Goal: Task Accomplishment & Management: Use online tool/utility

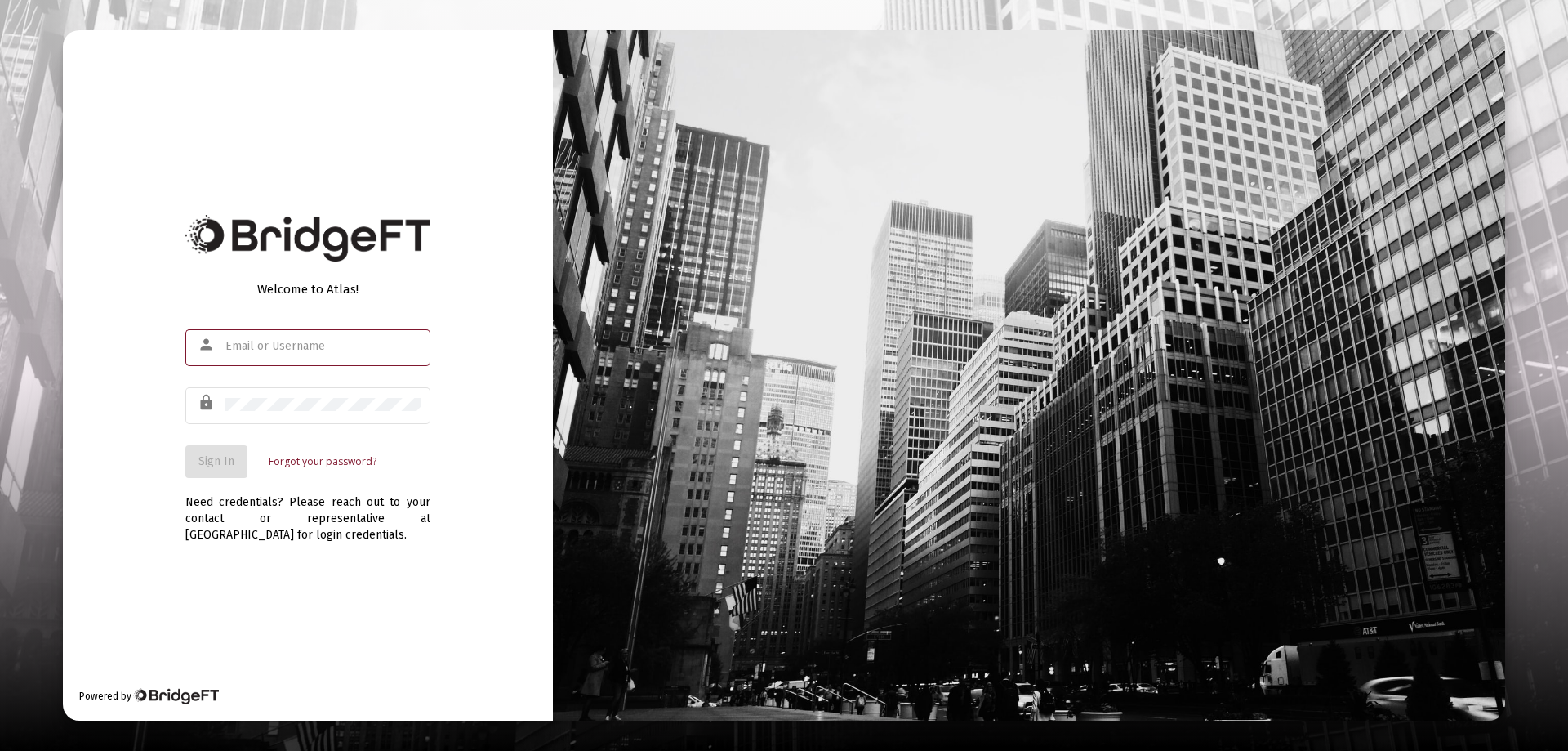
click at [247, 347] on input "text" at bounding box center [324, 346] width 196 height 13
type input "[PERSON_NAME][EMAIL_ADDRESS][DOMAIN_NAME]"
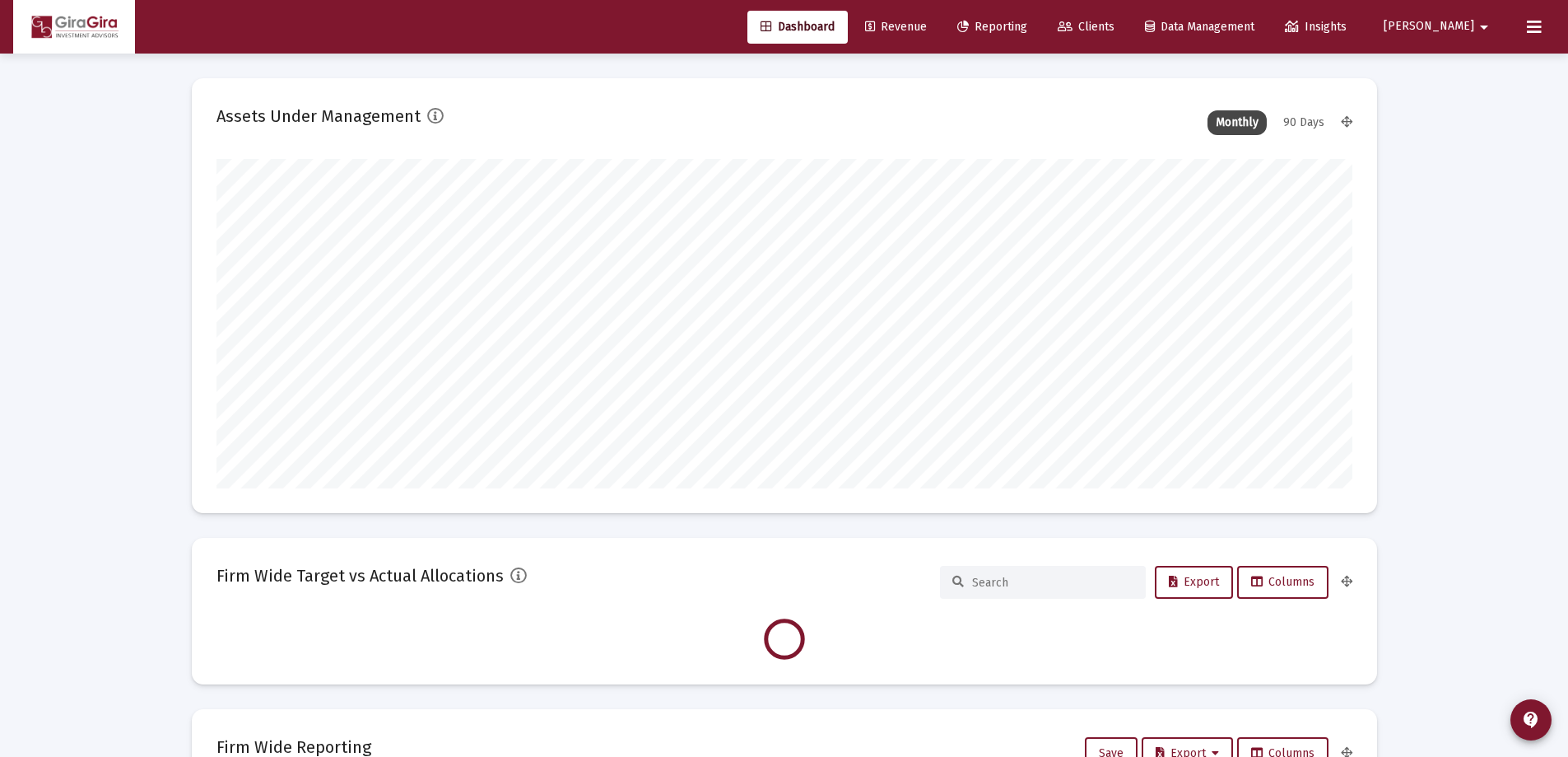
scroll to position [330, 612]
type input "[DATE]"
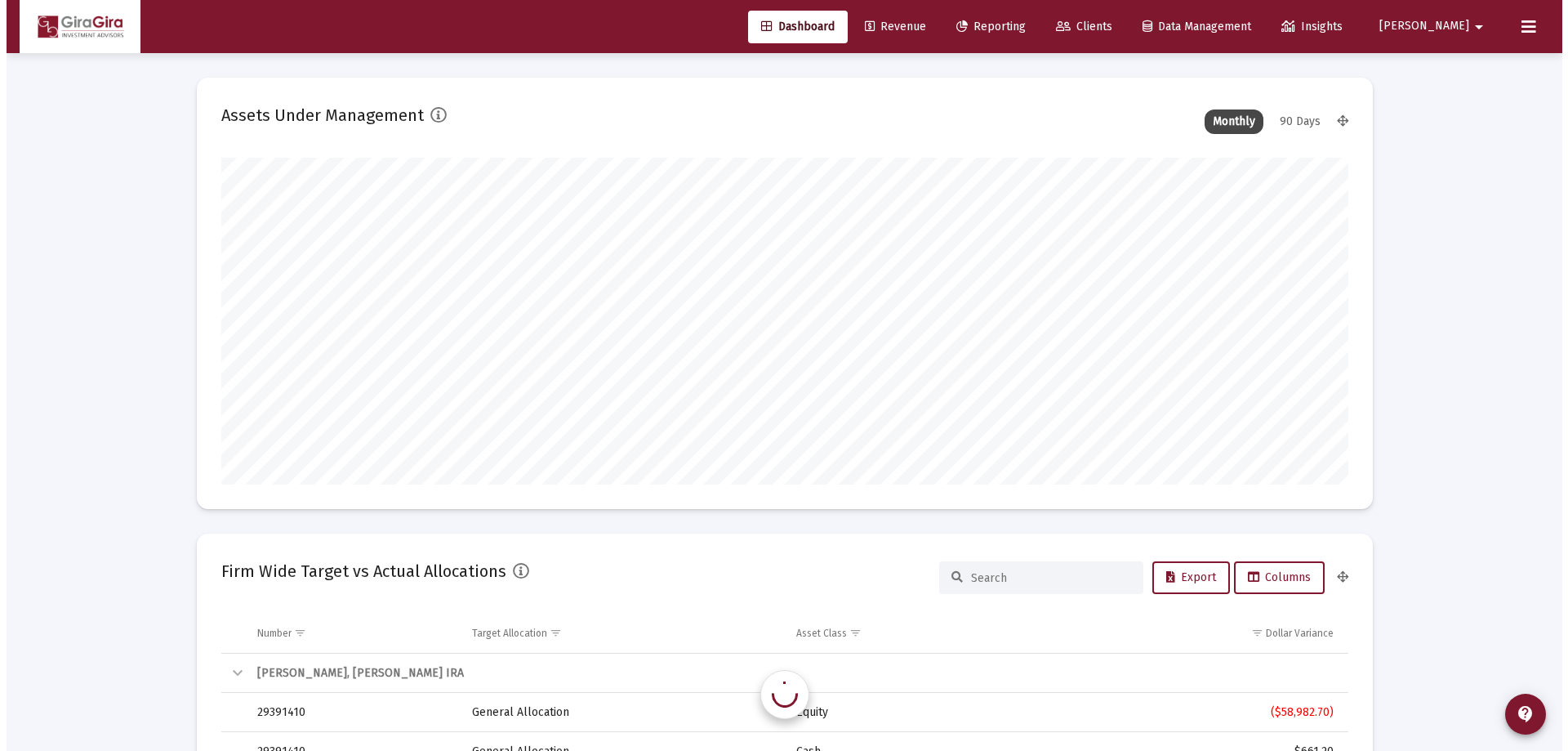
scroll to position [327, 527]
click at [1019, 23] on span "Reporting" at bounding box center [985, 27] width 69 height 14
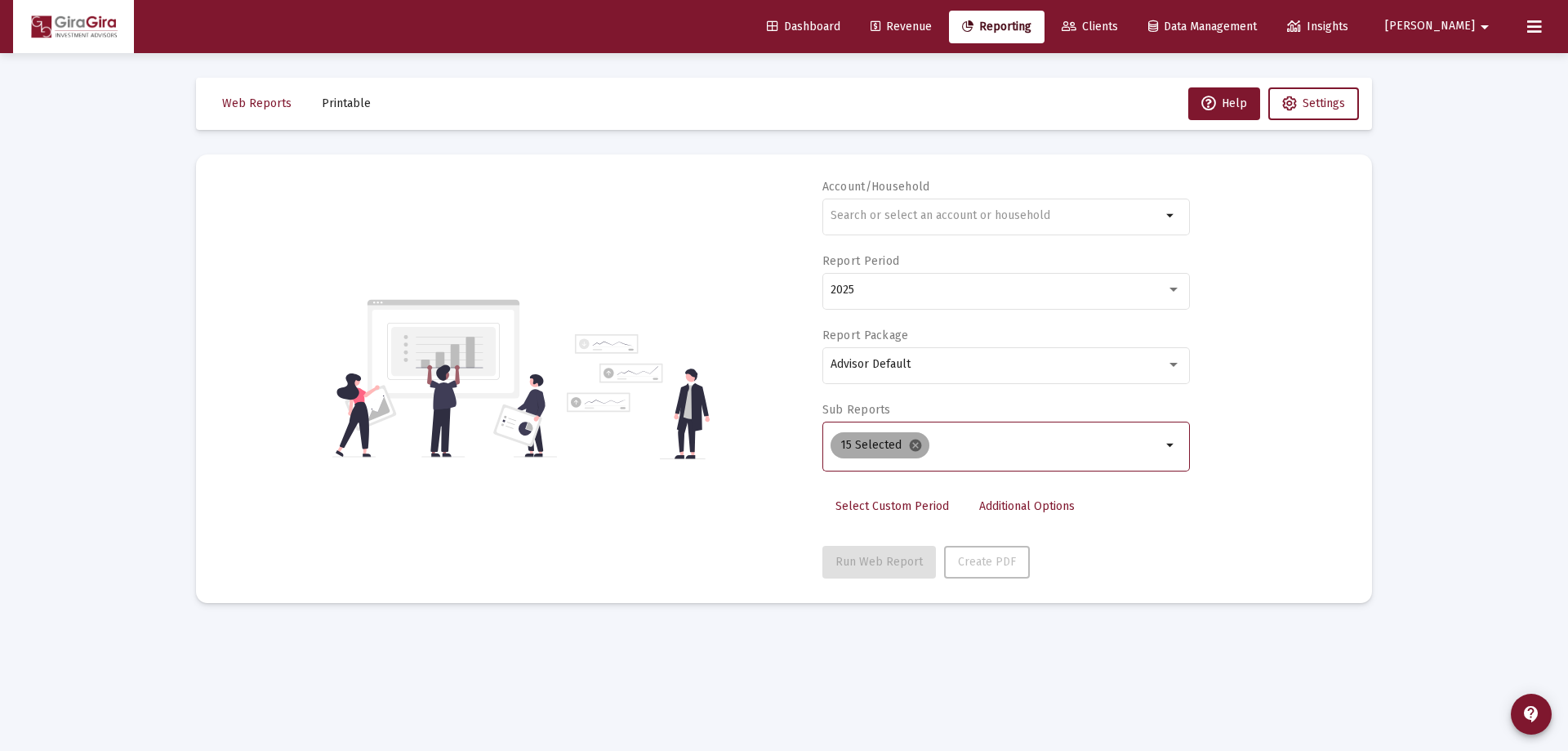
click at [914, 444] on mat-icon "cancel" at bounding box center [915, 445] width 15 height 15
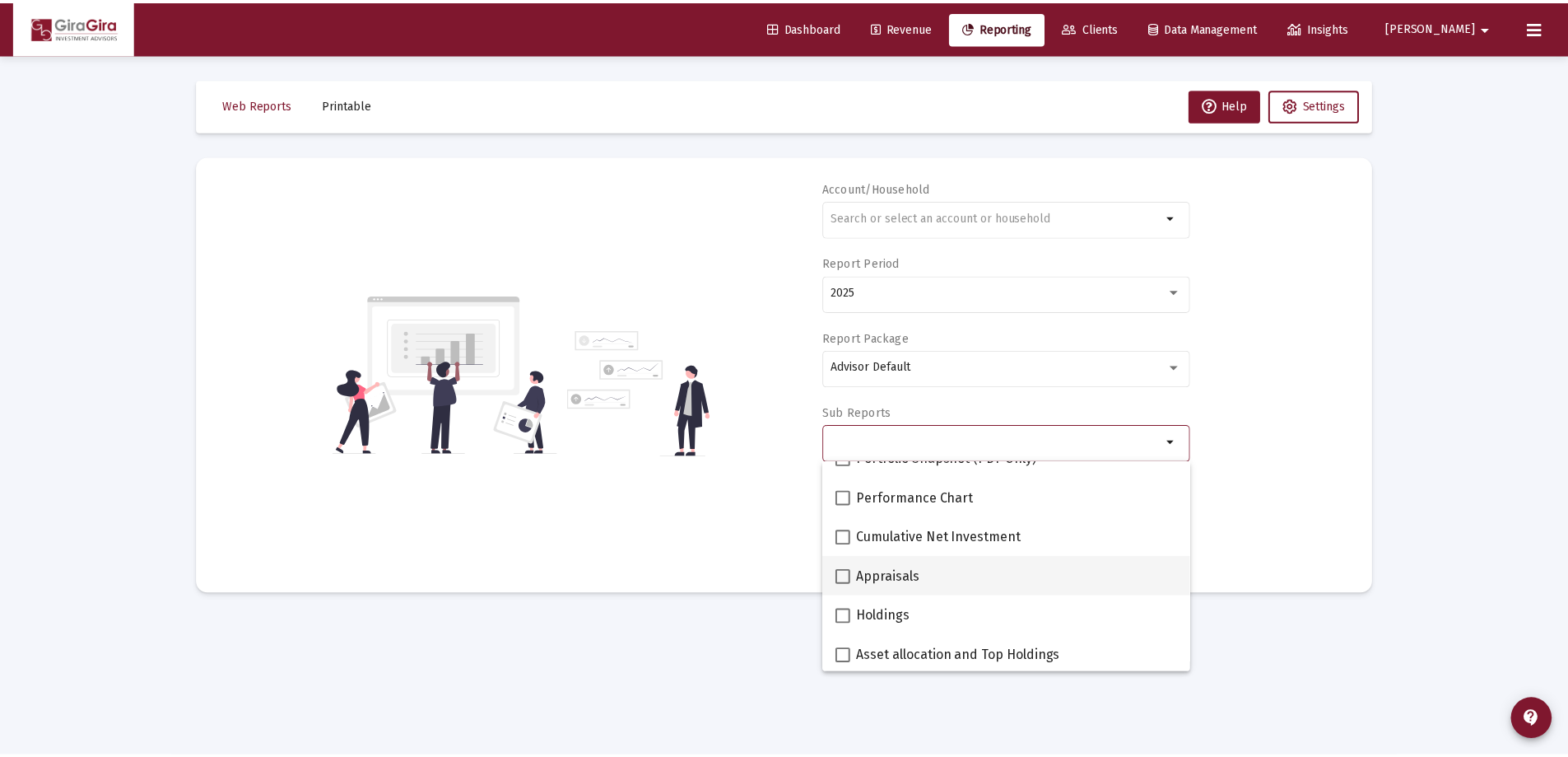
scroll to position [247, 0]
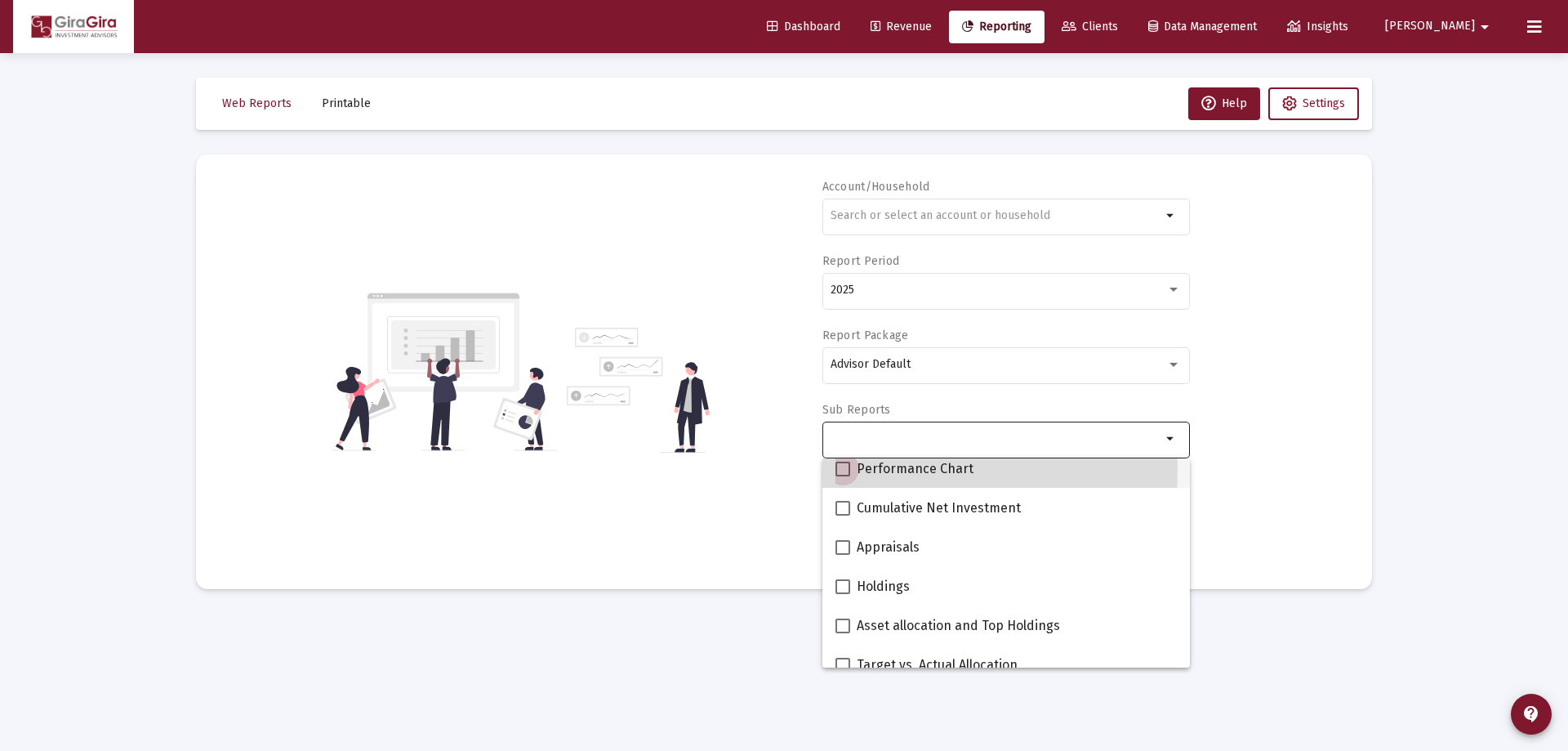
click at [847, 467] on span at bounding box center [842, 469] width 15 height 15
click at [843, 477] on input "Performance Chart" at bounding box center [842, 477] width 1 height 1
checkbox input "true"
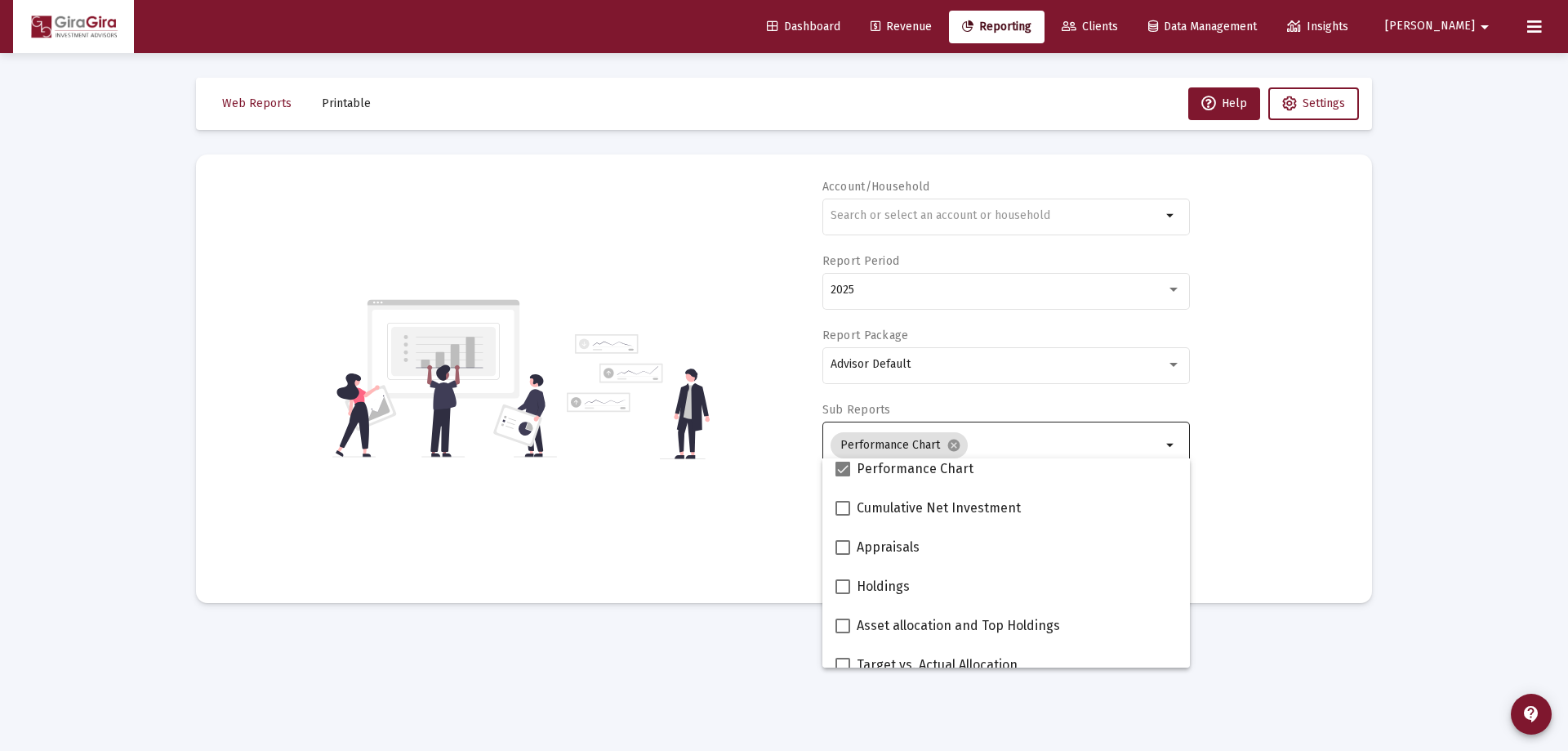
click at [1298, 424] on div "Account/Household arrow_drop_down Report Period 2025 Report Package Advisor Def…" at bounding box center [784, 378] width 1127 height 399
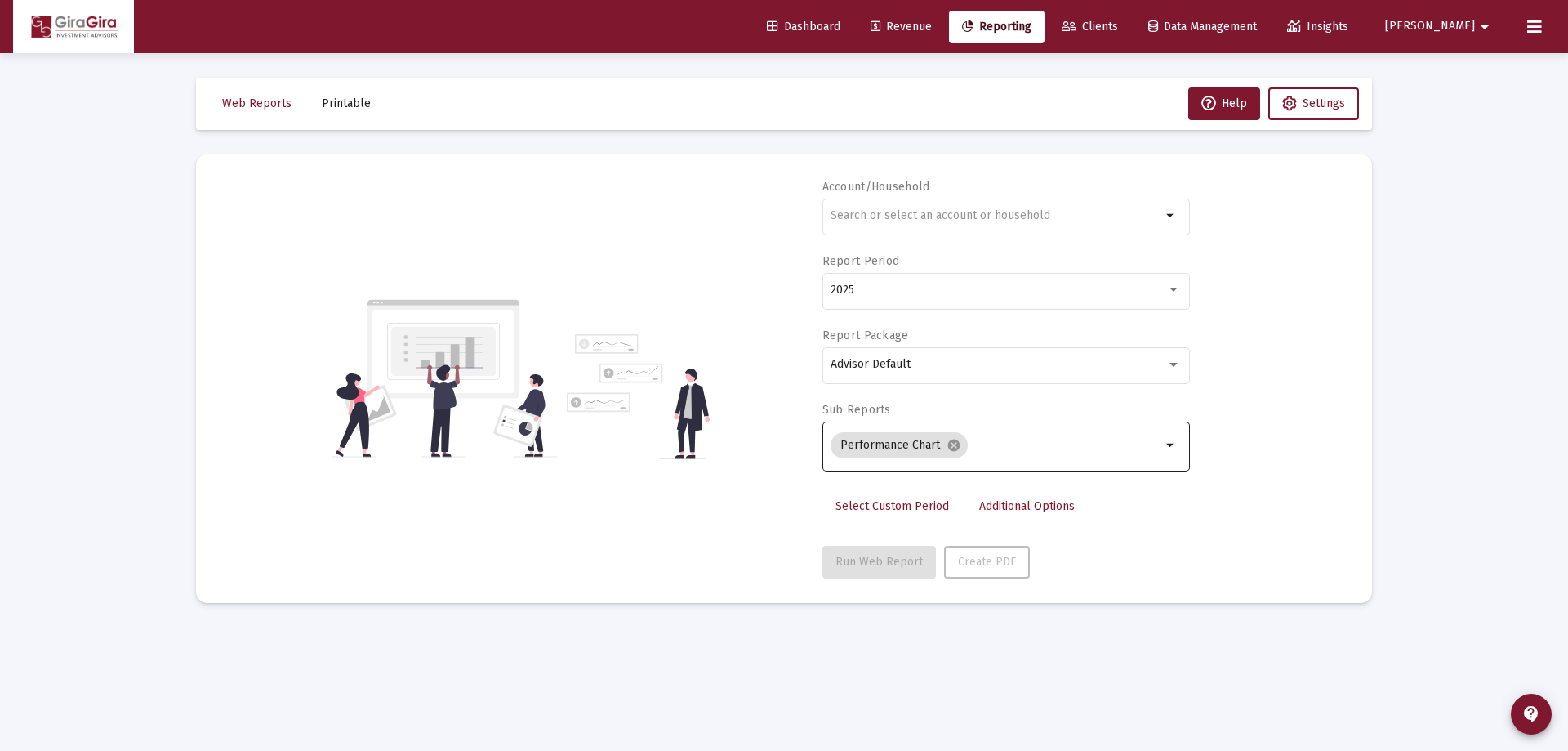
click at [1039, 501] on span "Additional Options" at bounding box center [1026, 506] width 95 height 14
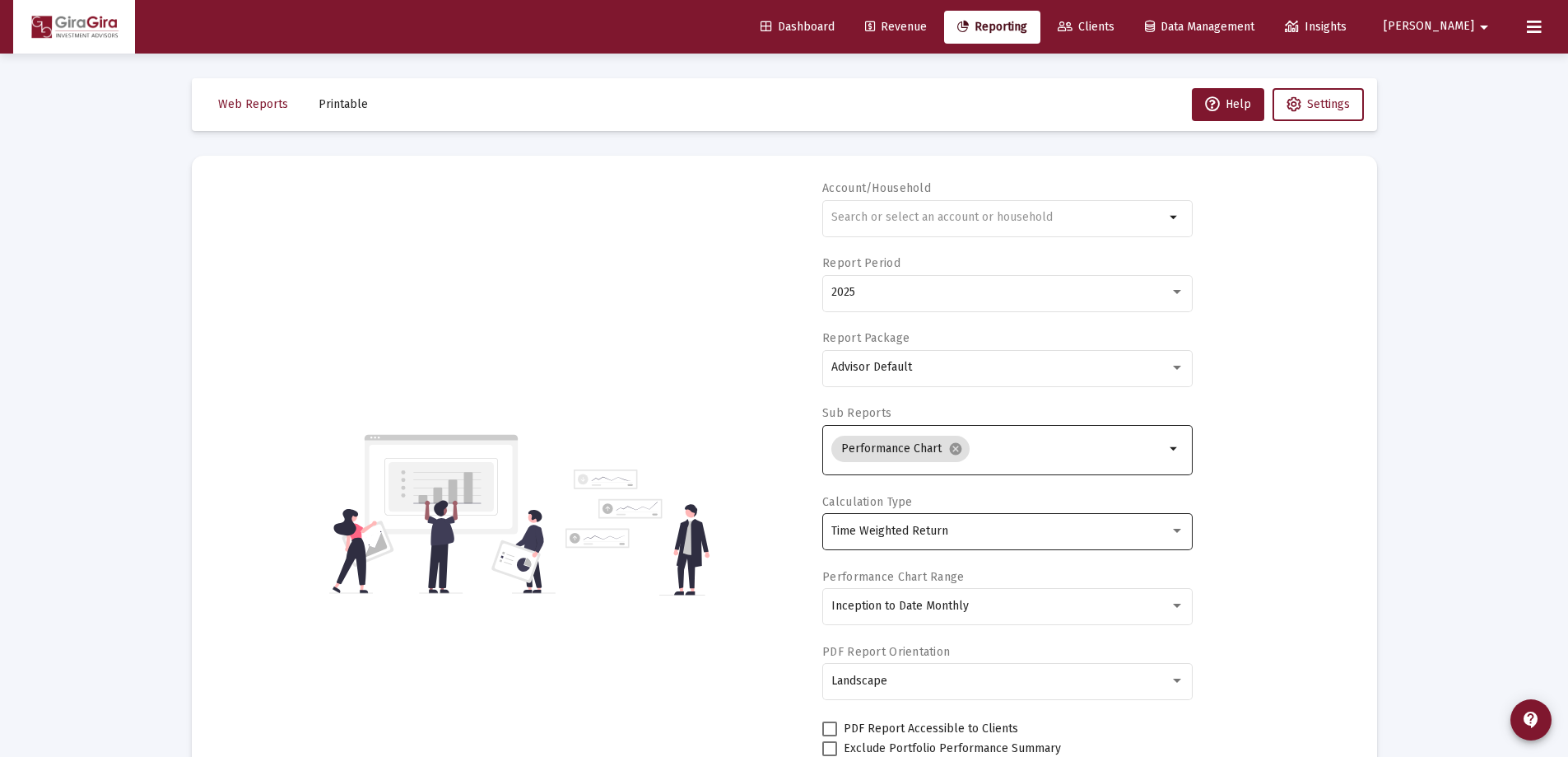
click at [915, 527] on span "Time Weighted Return" at bounding box center [889, 530] width 117 height 14
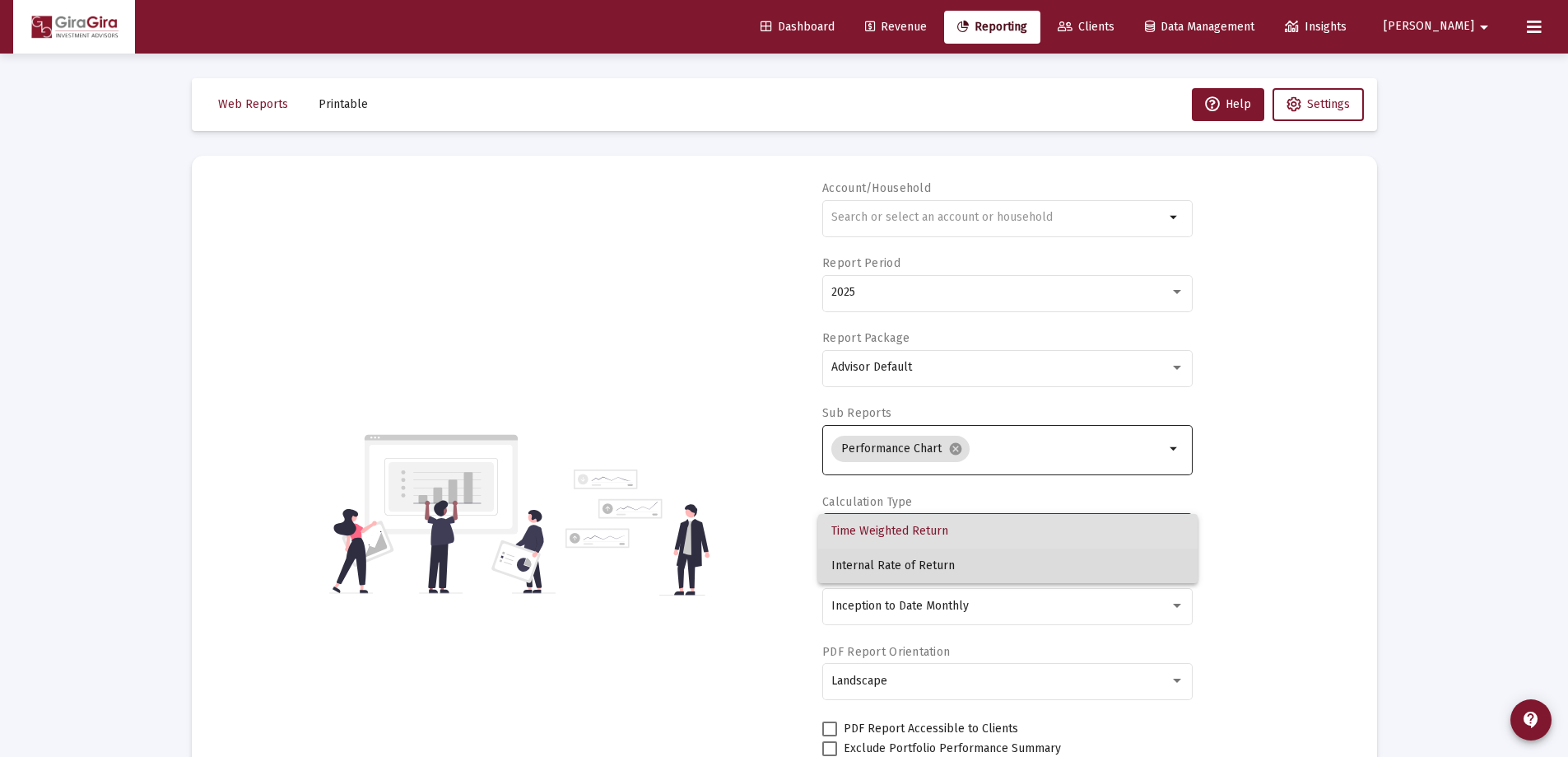
click at [956, 566] on span "Internal Rate of Return" at bounding box center [1008, 565] width 353 height 35
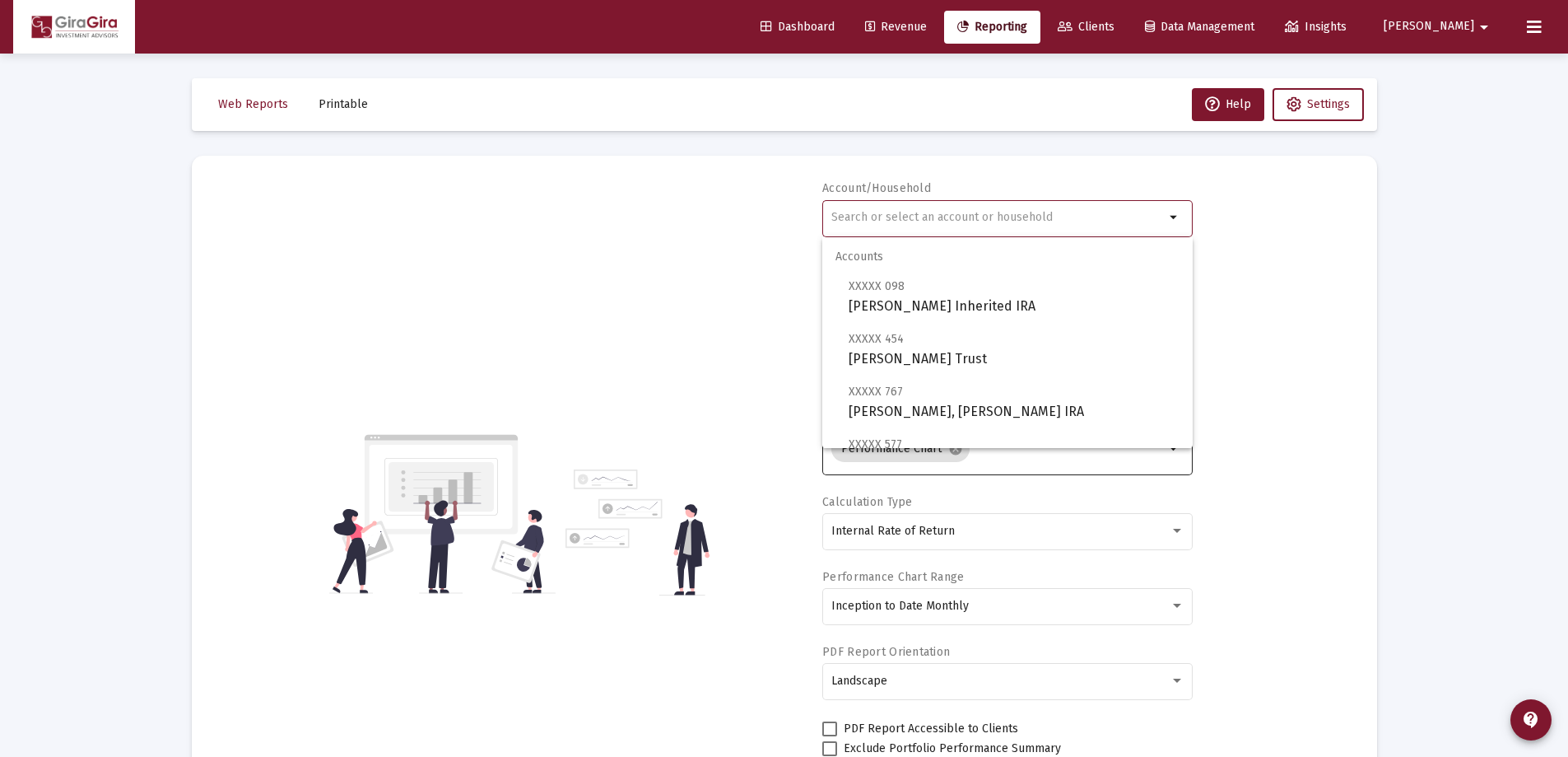
click at [846, 217] on input "text" at bounding box center [998, 217] width 333 height 13
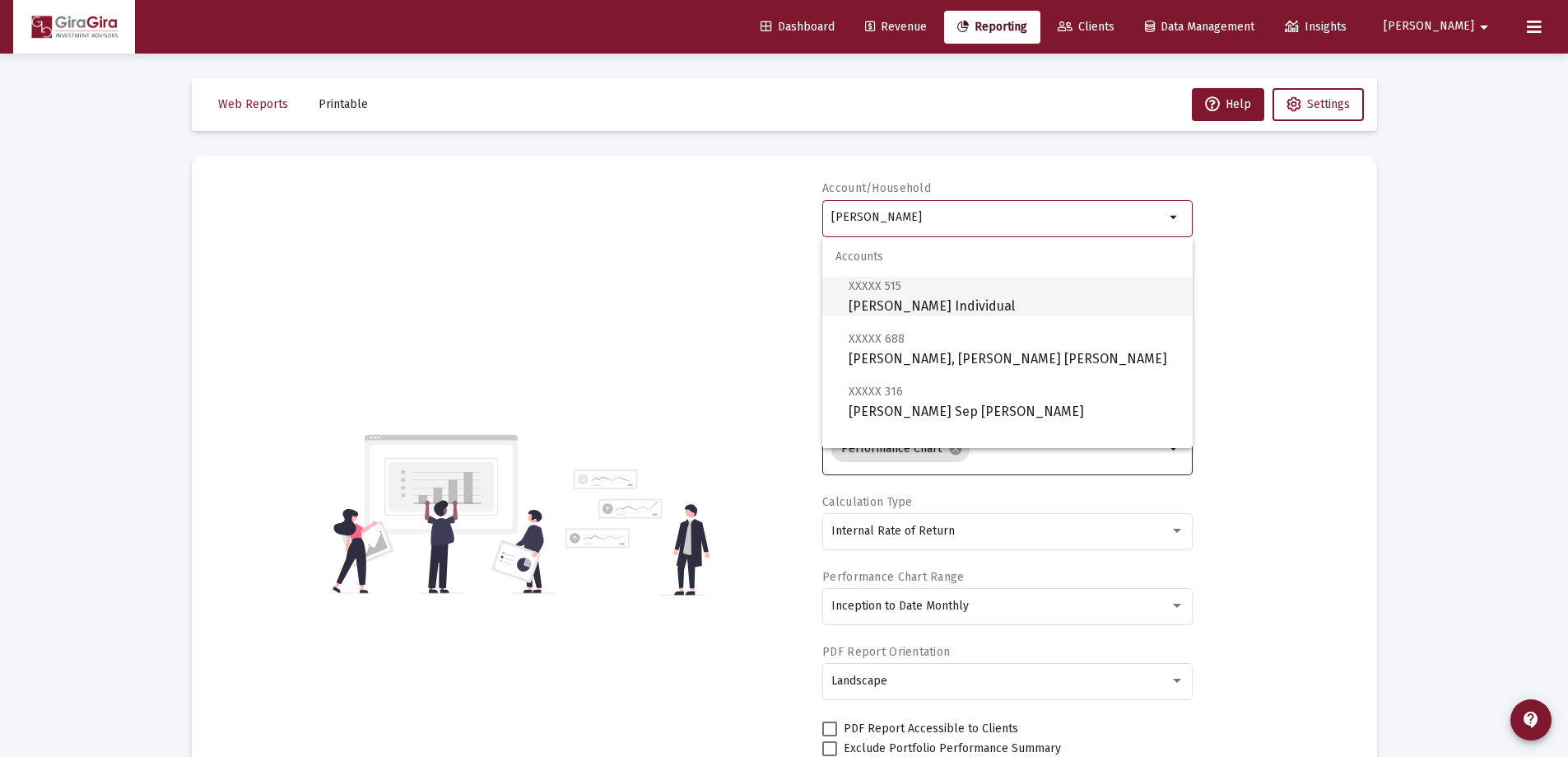
click at [871, 299] on span "XXXXX 515 [PERSON_NAME] Individual" at bounding box center [1013, 296] width 330 height 40
type input "[PERSON_NAME] Individual"
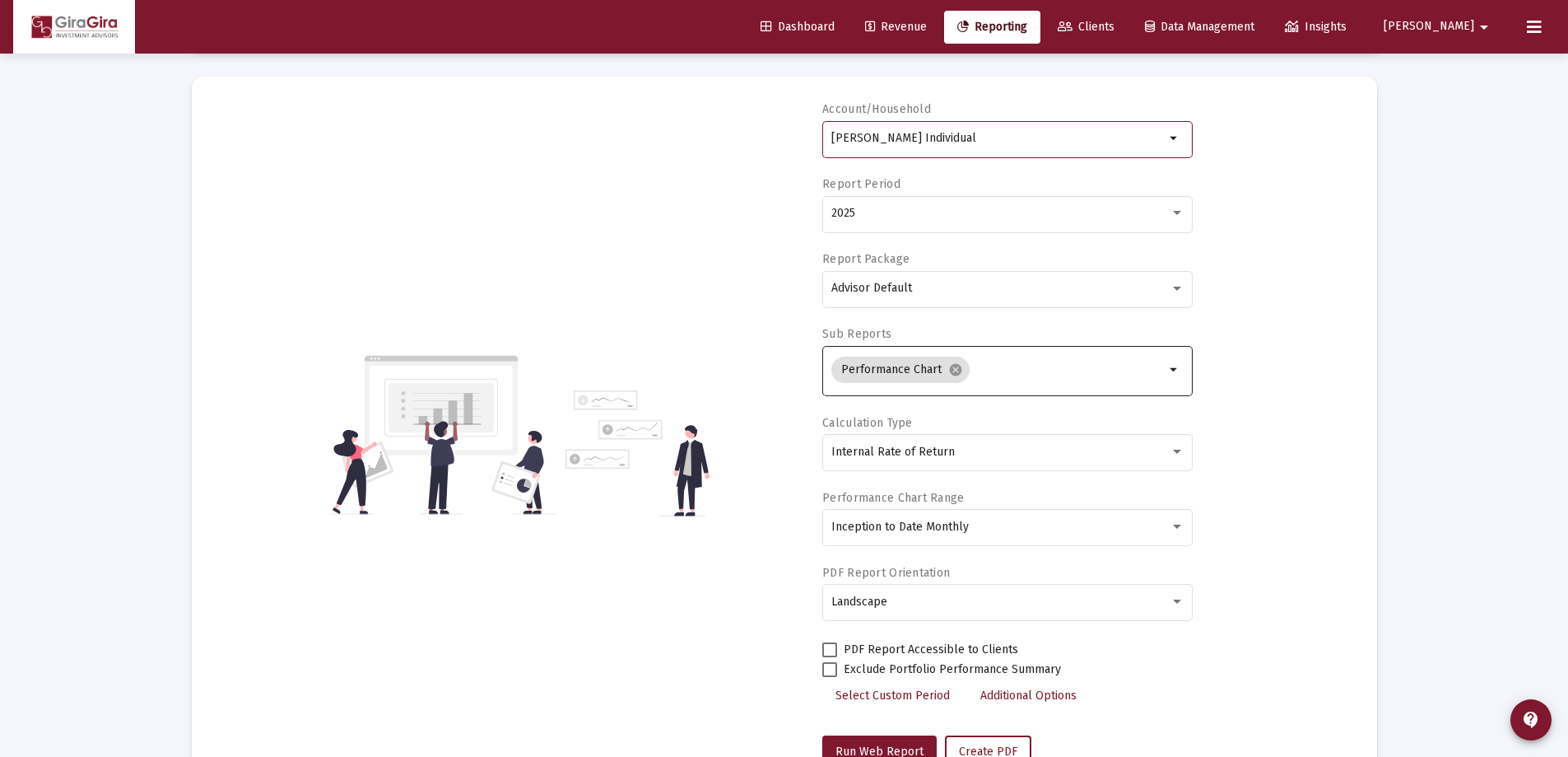
scroll to position [140, 0]
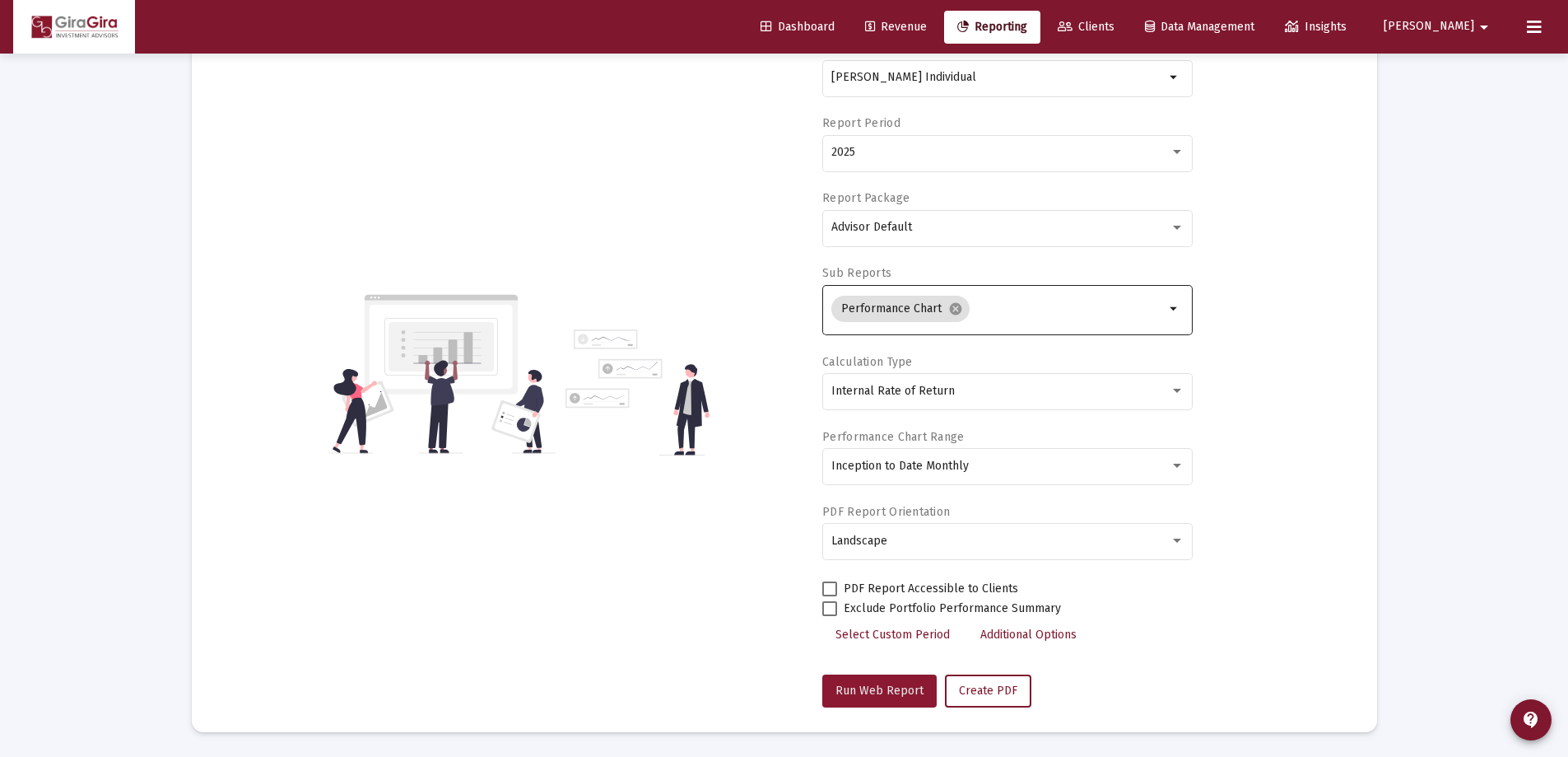
click at [884, 693] on span "Run Web Report" at bounding box center [879, 690] width 88 height 14
select select "View all"
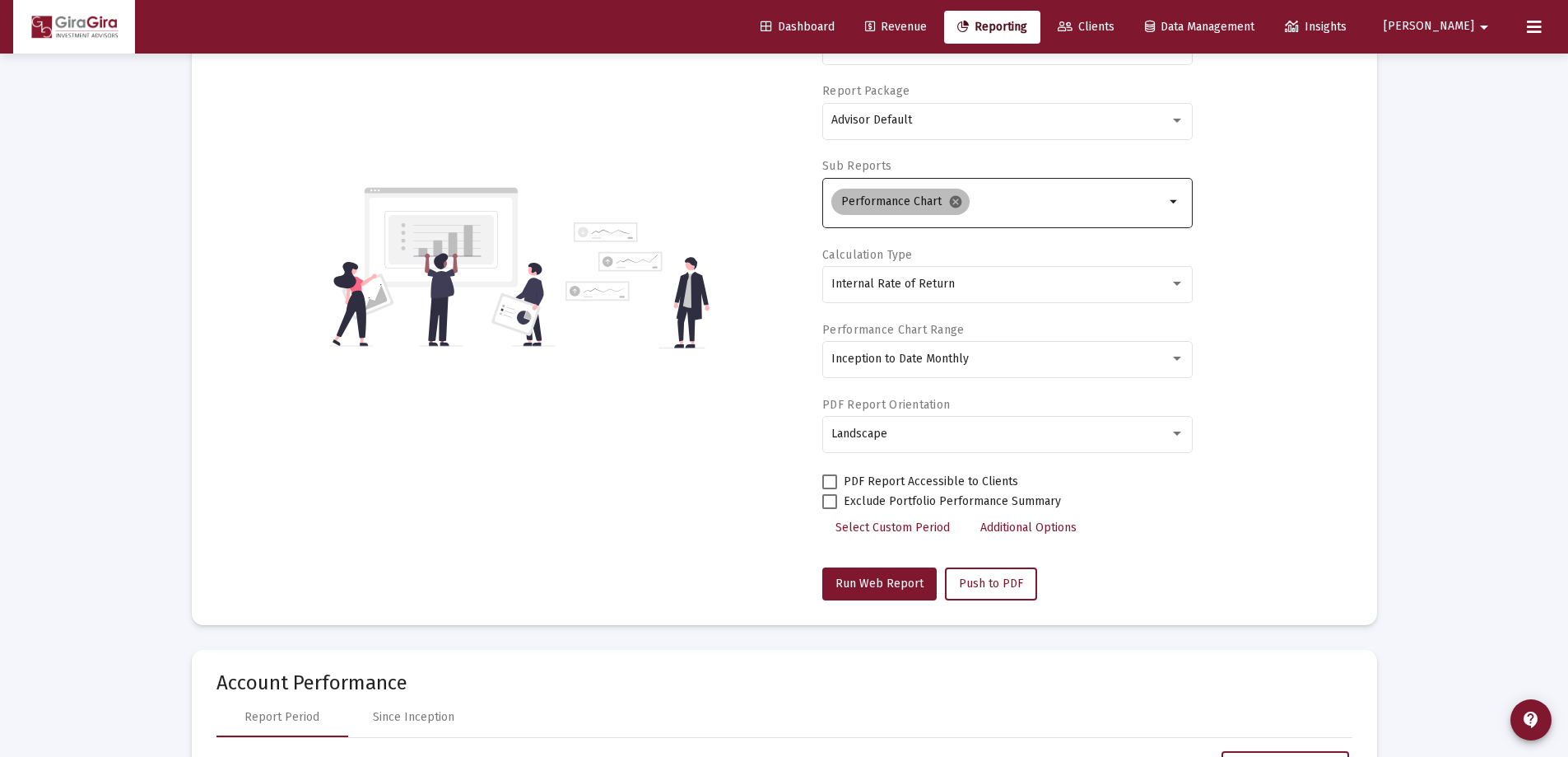
click at [952, 200] on mat-icon "cancel" at bounding box center [955, 202] width 15 height 15
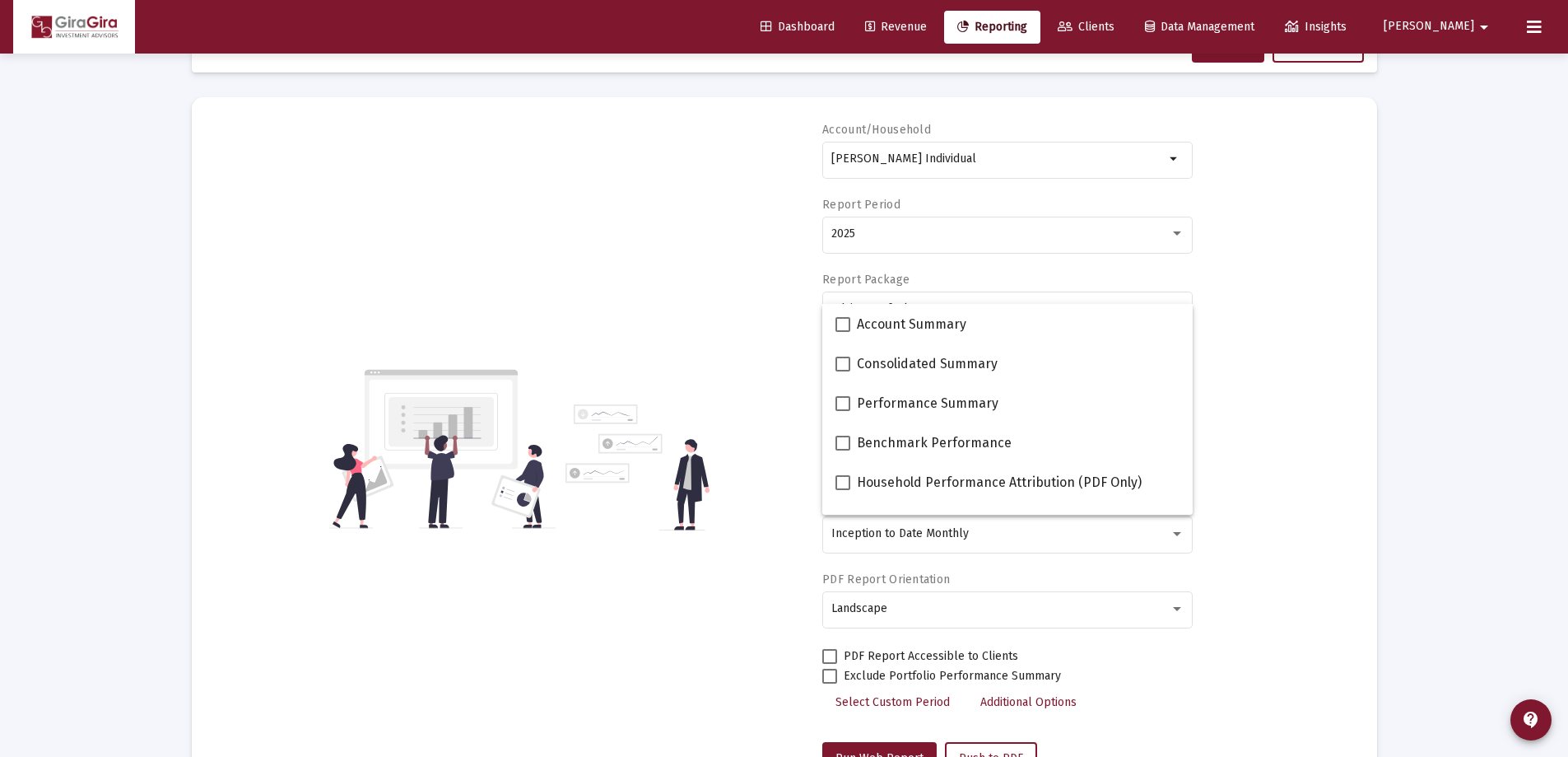
scroll to position [0, 0]
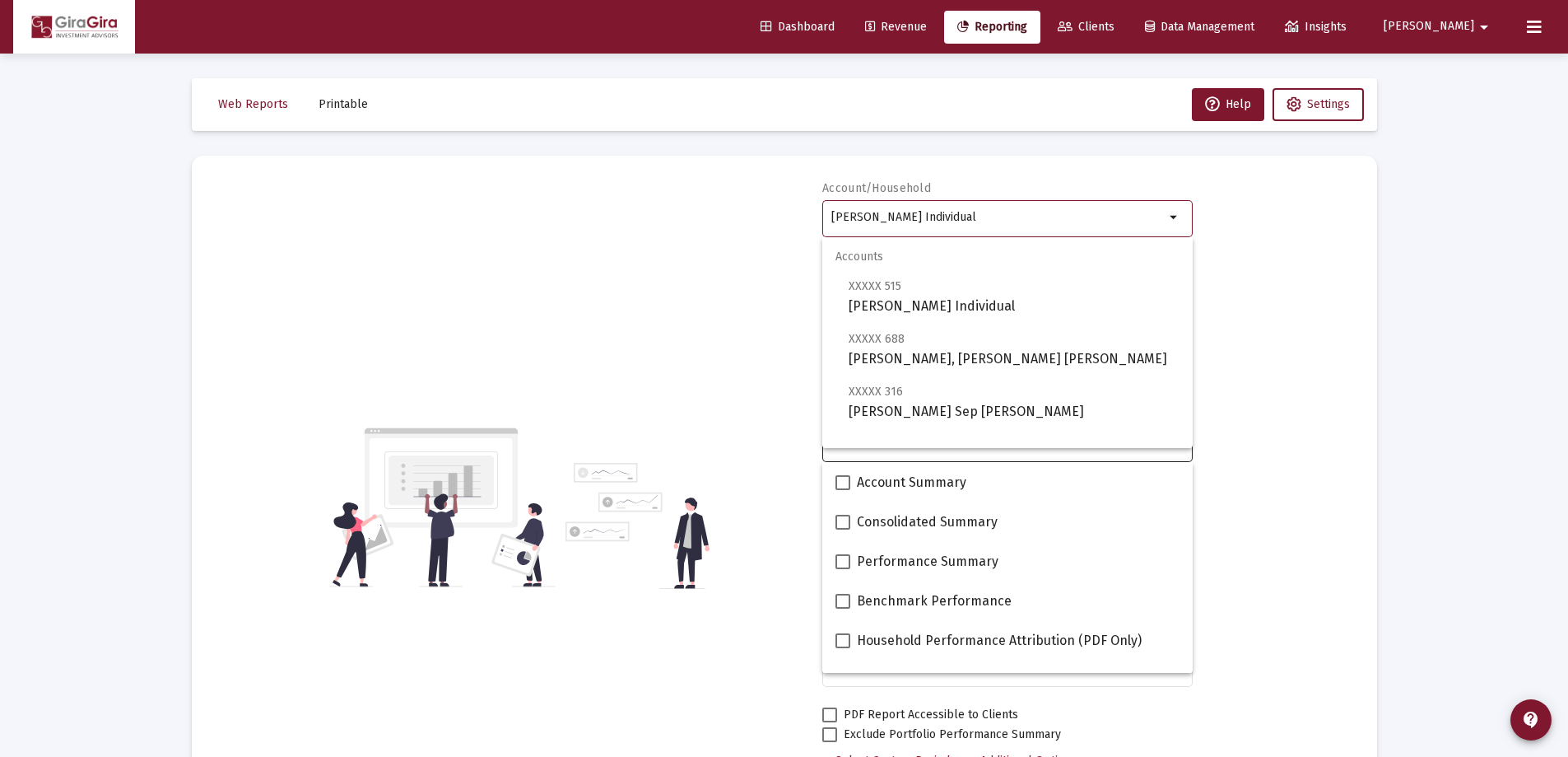
drag, startPoint x: 830, startPoint y: 213, endPoint x: 1548, endPoint y: 232, distance: 718.3
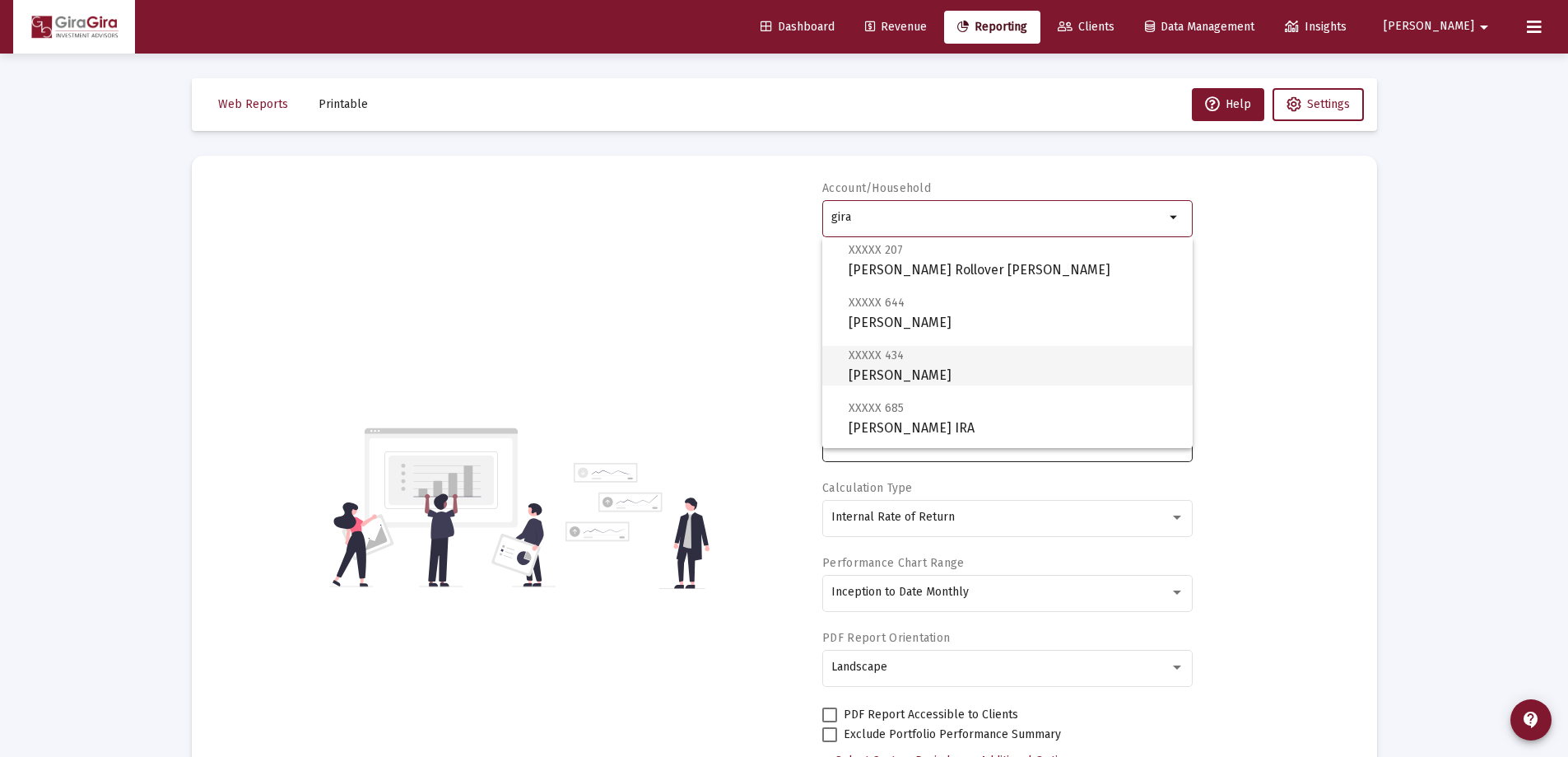
scroll to position [330, 0]
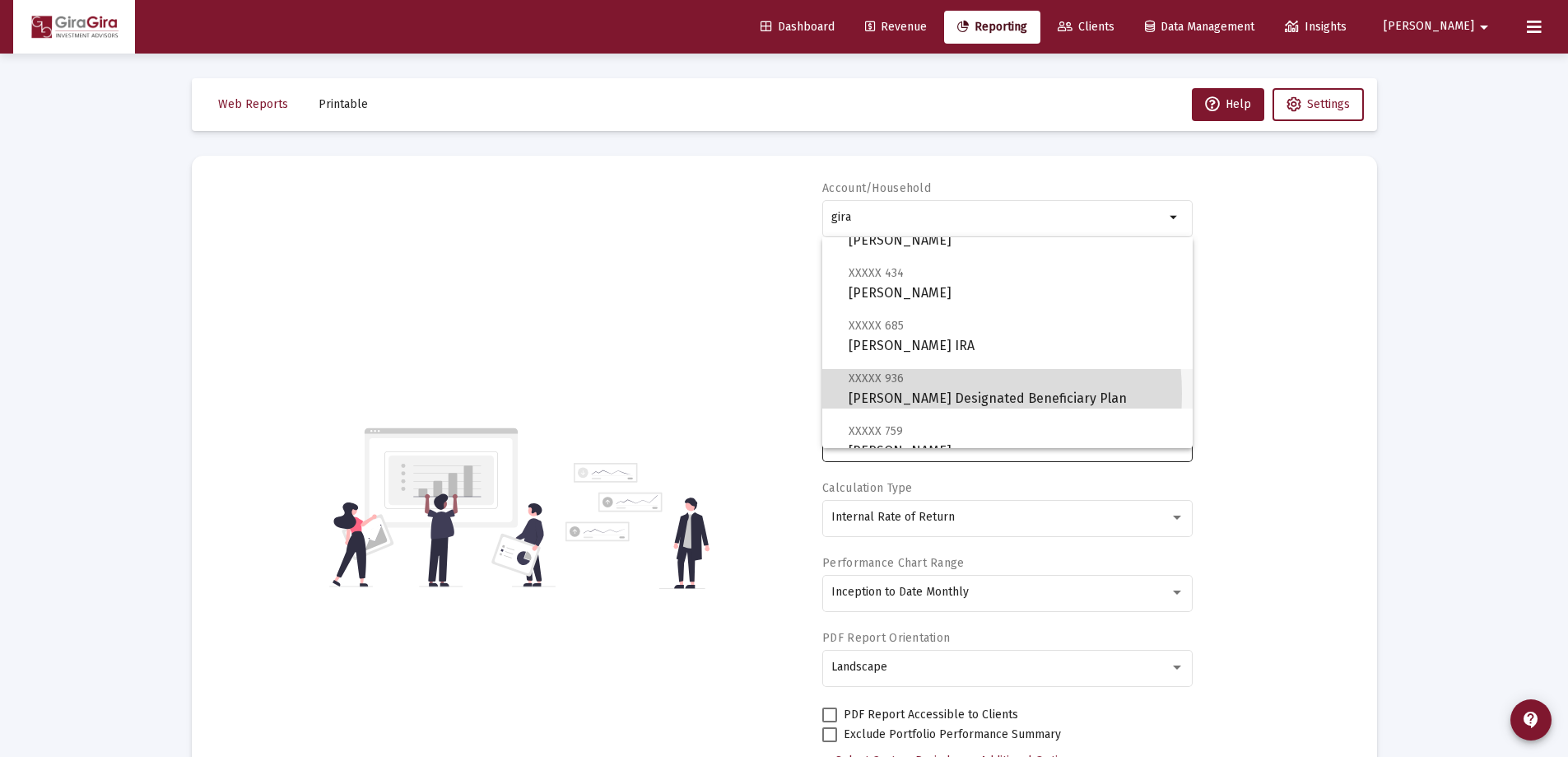
click at [922, 392] on span "XXXXX 936 [PERSON_NAME] Designated Beneficiary Plan" at bounding box center [1013, 388] width 330 height 40
type input "[PERSON_NAME] Designated Beneficiary Plan"
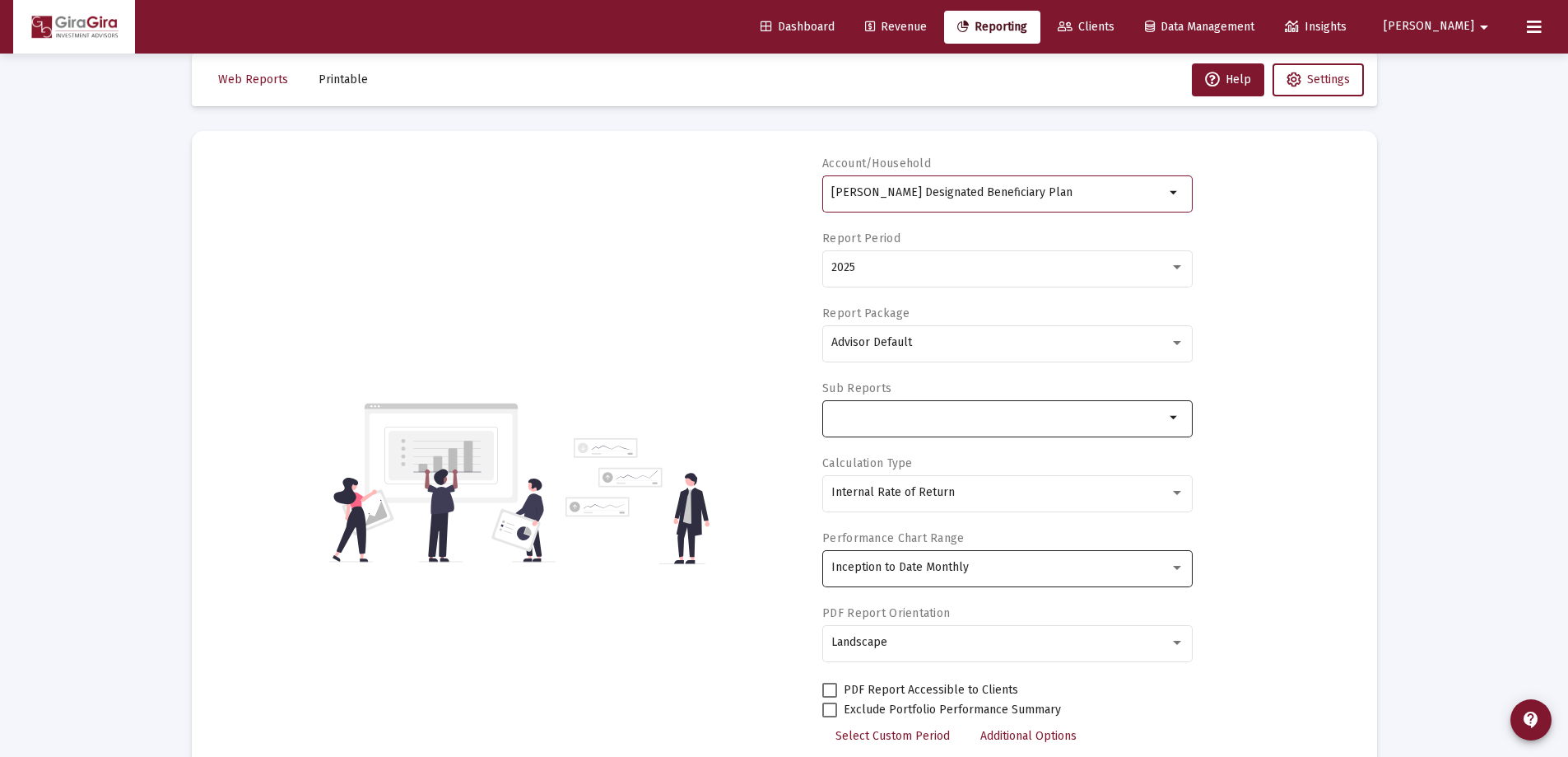
scroll to position [0, 0]
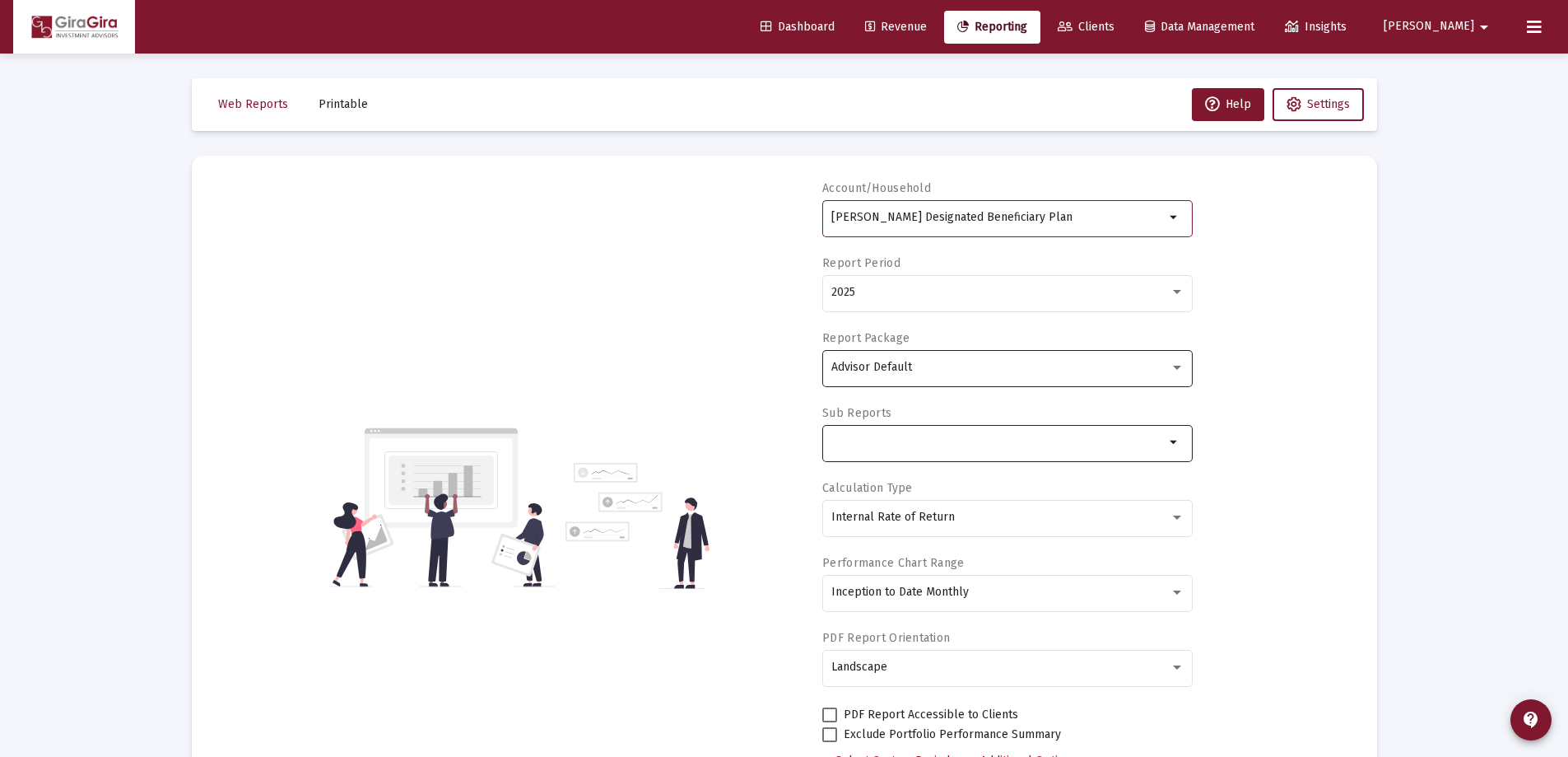
click at [1179, 368] on div at bounding box center [1177, 368] width 8 height 4
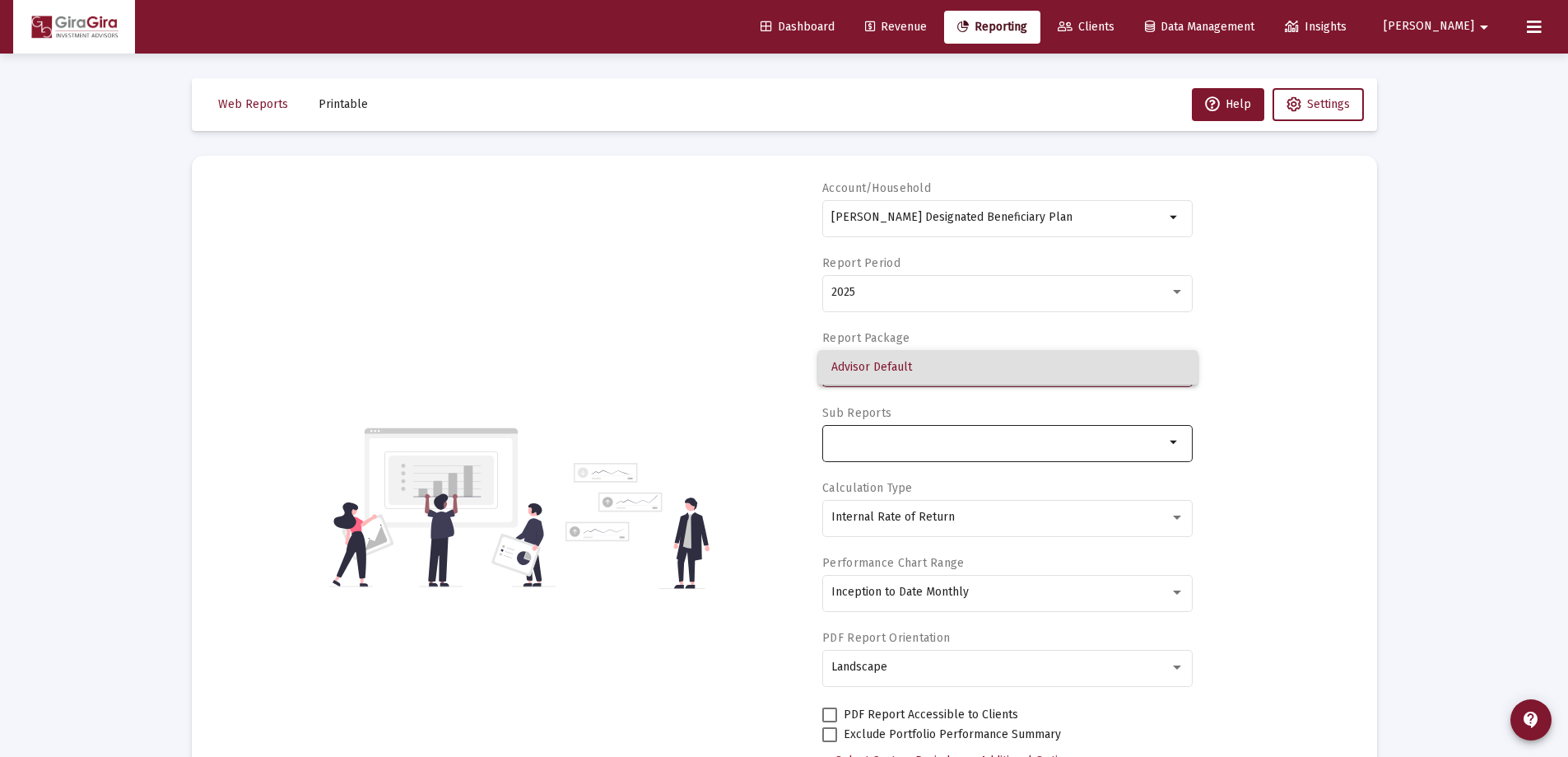
click at [900, 367] on span "Advisor Default" at bounding box center [1008, 367] width 353 height 35
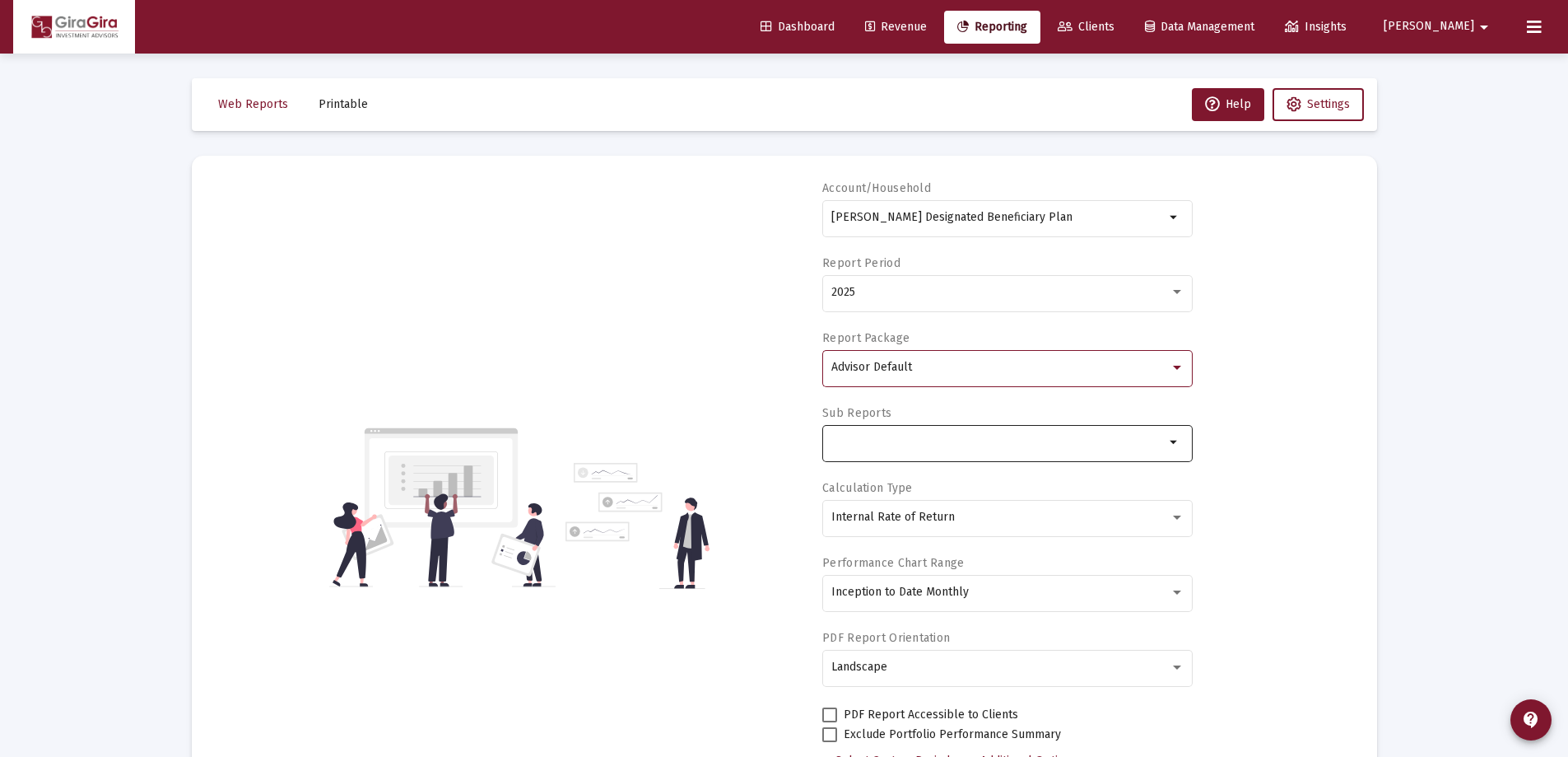
click at [899, 366] on span "Advisor Default" at bounding box center [871, 367] width 81 height 14
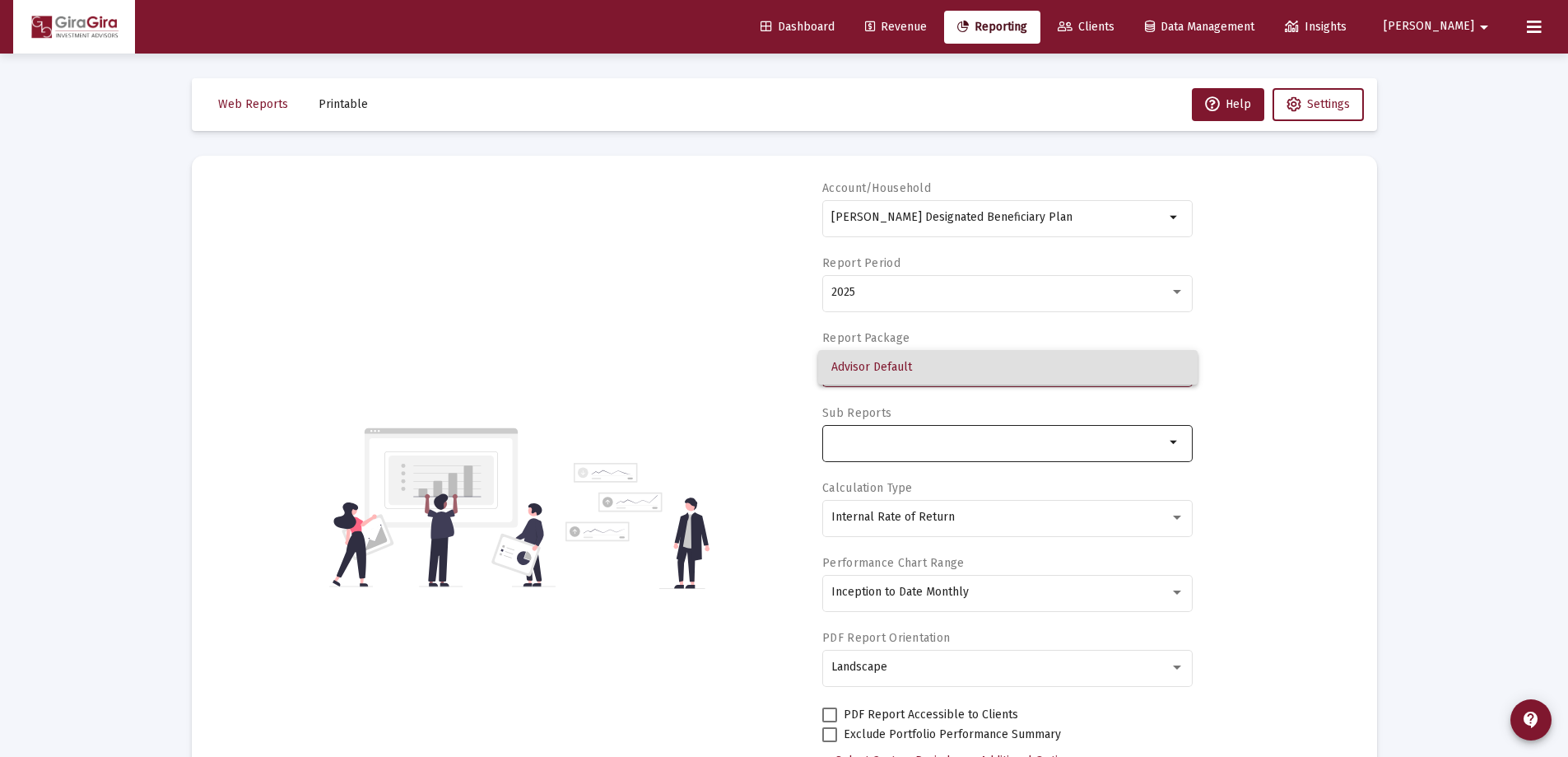
click at [1174, 442] on div at bounding box center [784, 378] width 1568 height 757
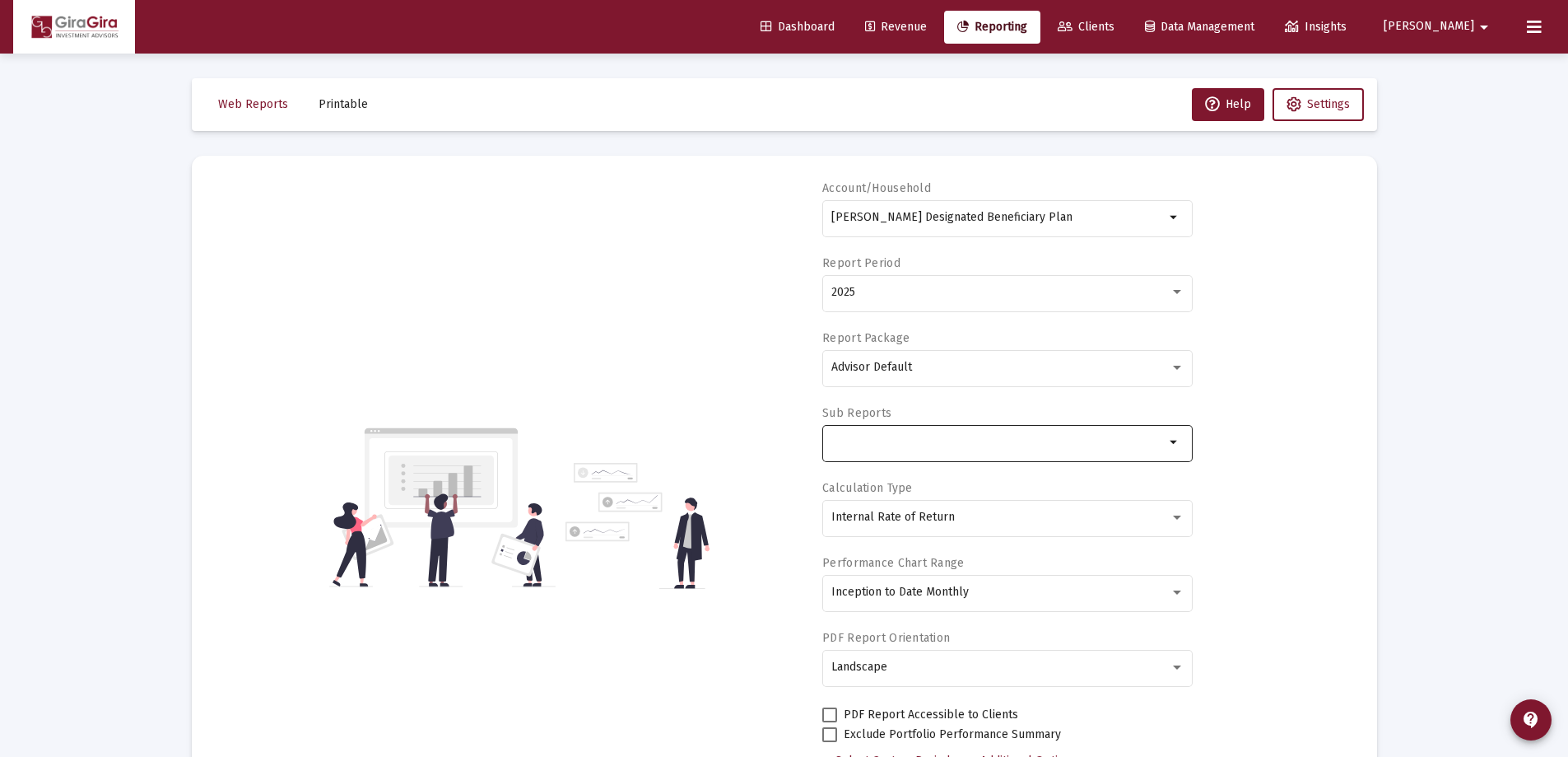
click at [1175, 439] on mat-icon "arrow_drop_down" at bounding box center [1175, 442] width 20 height 20
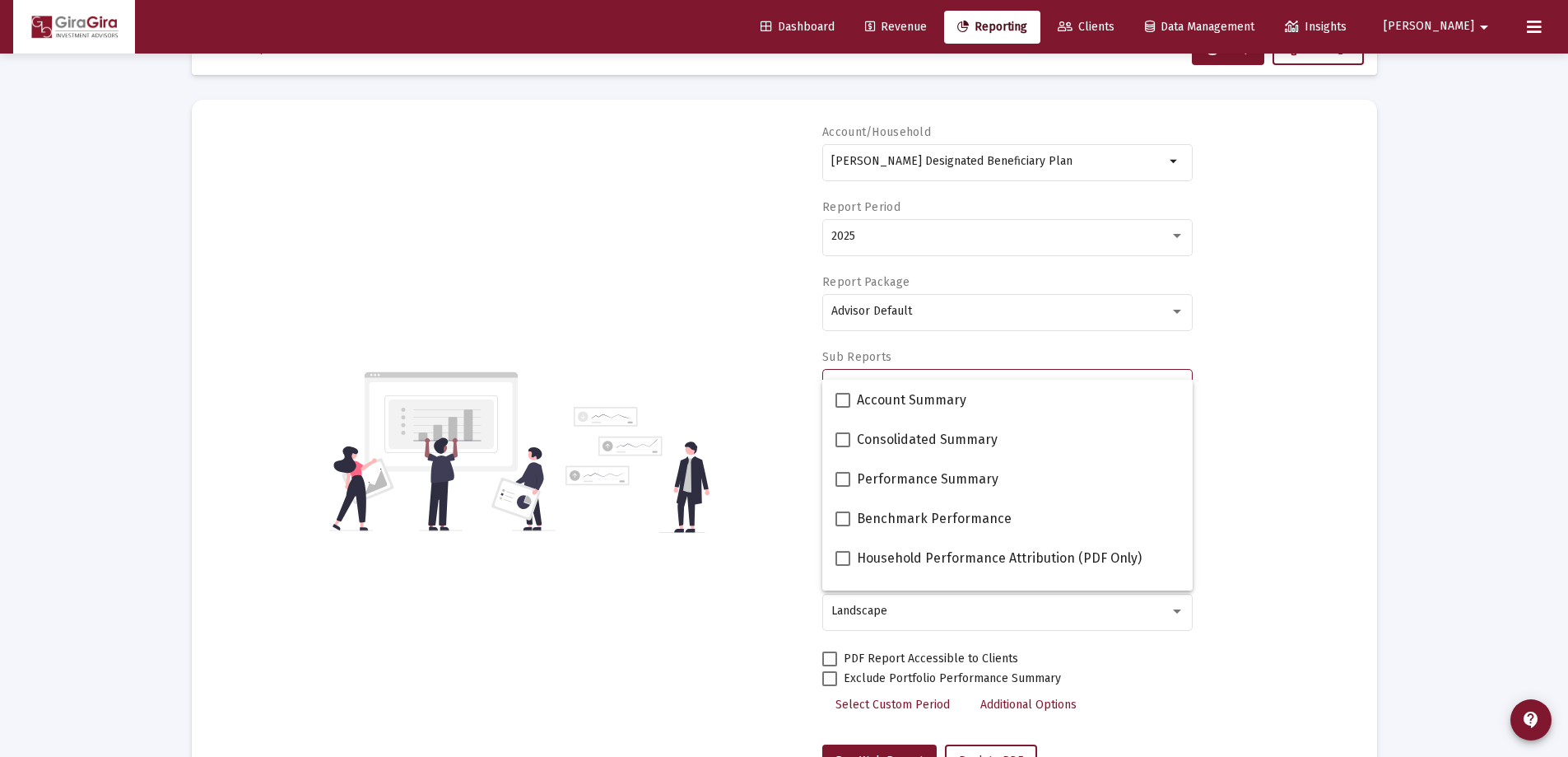
scroll to position [82, 0]
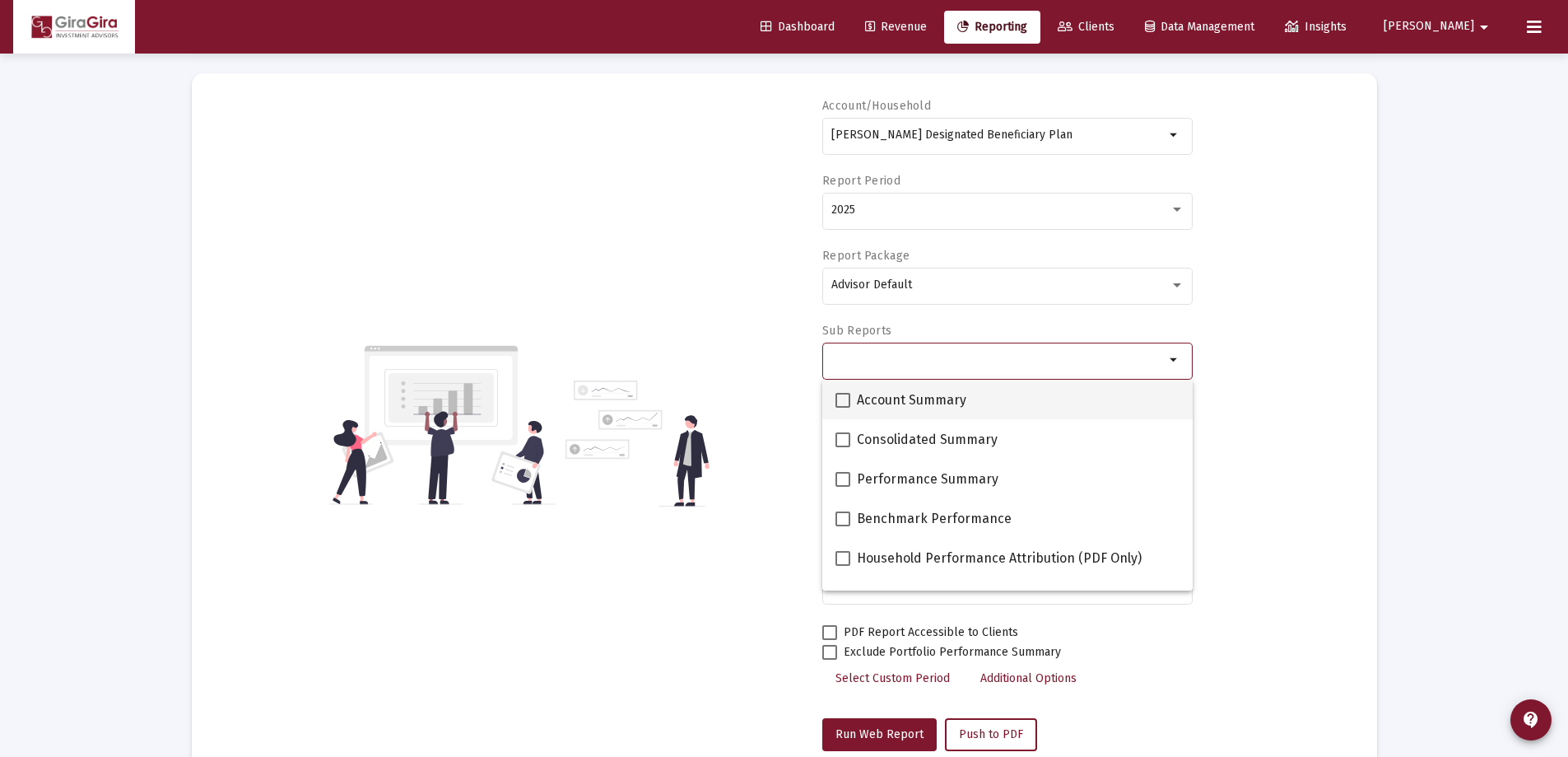
click at [845, 397] on span at bounding box center [842, 399] width 15 height 15
click at [842, 407] on input "Account Summary" at bounding box center [841, 407] width 1 height 1
checkbox input "true"
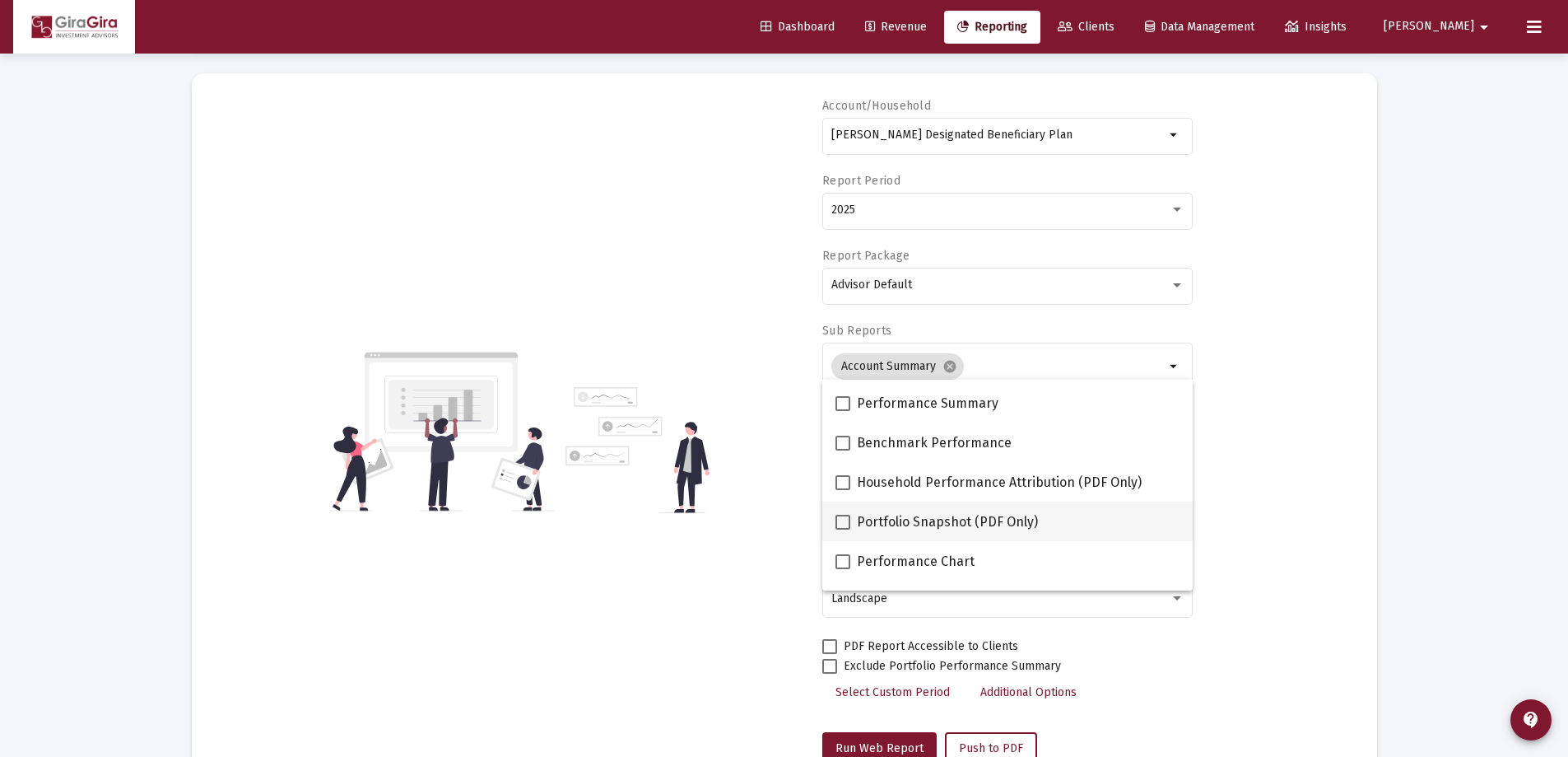
scroll to position [165, 0]
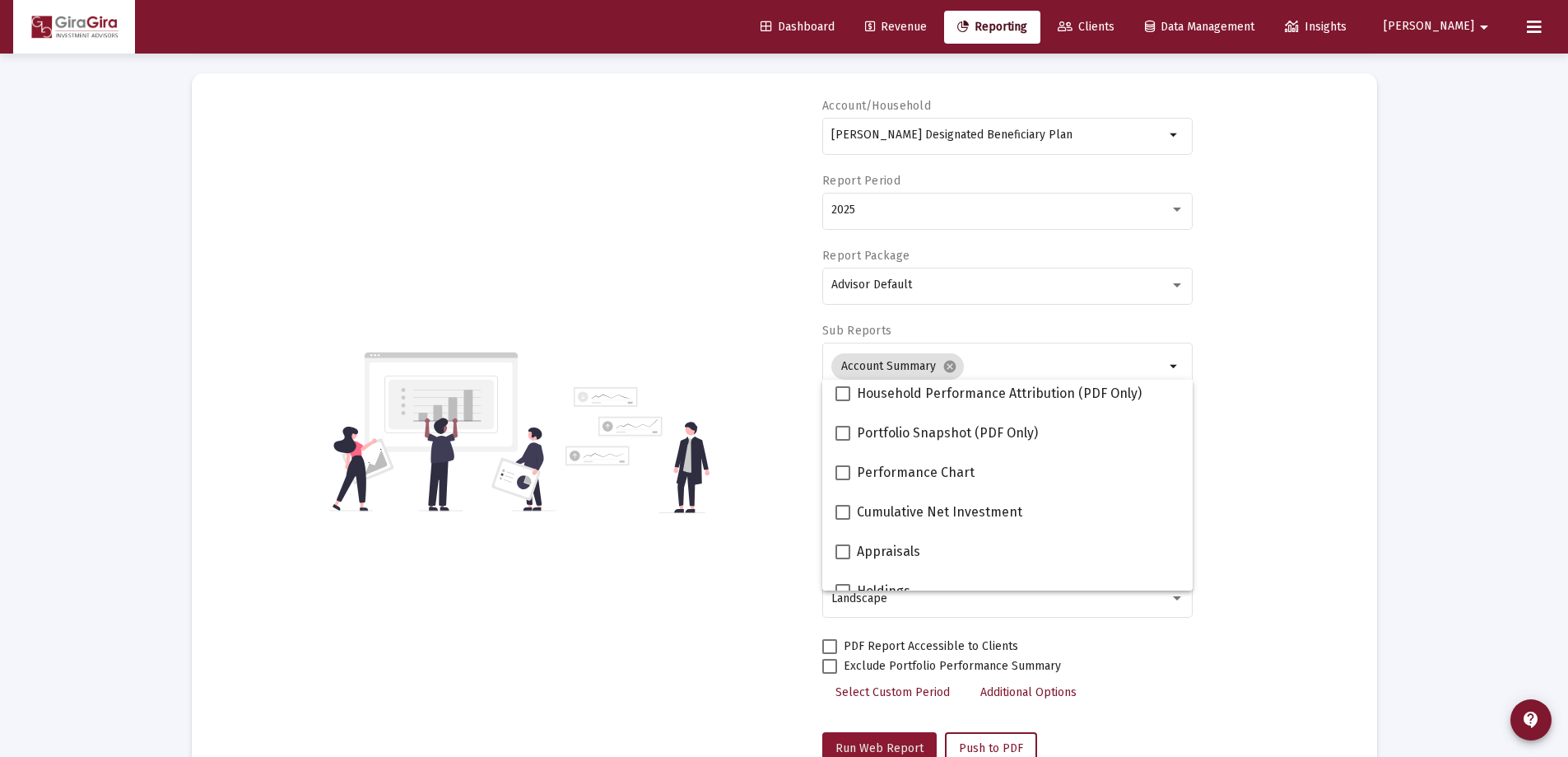
click at [874, 742] on span "Run Web Report" at bounding box center [879, 748] width 88 height 14
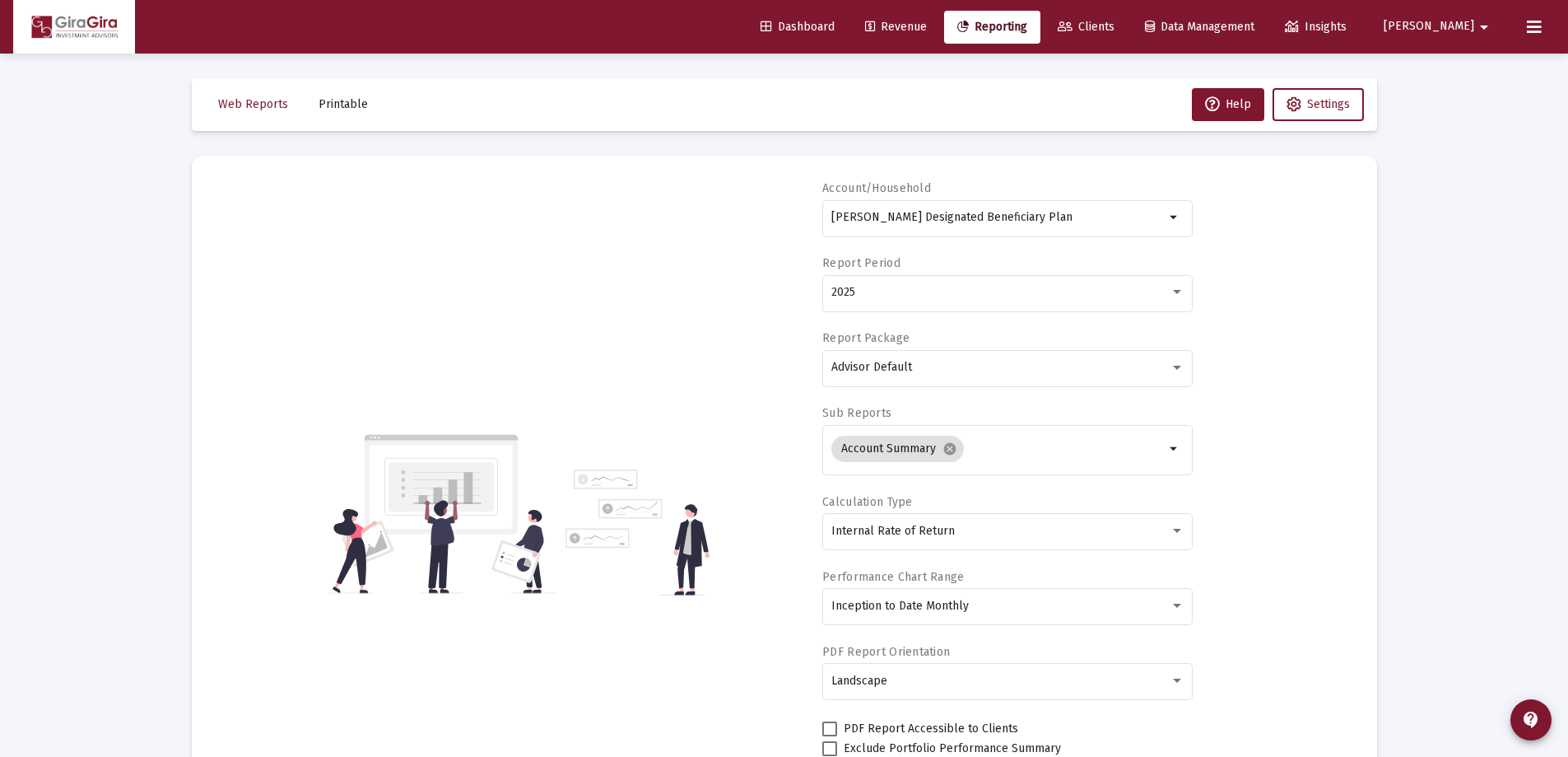
scroll to position [82, 0]
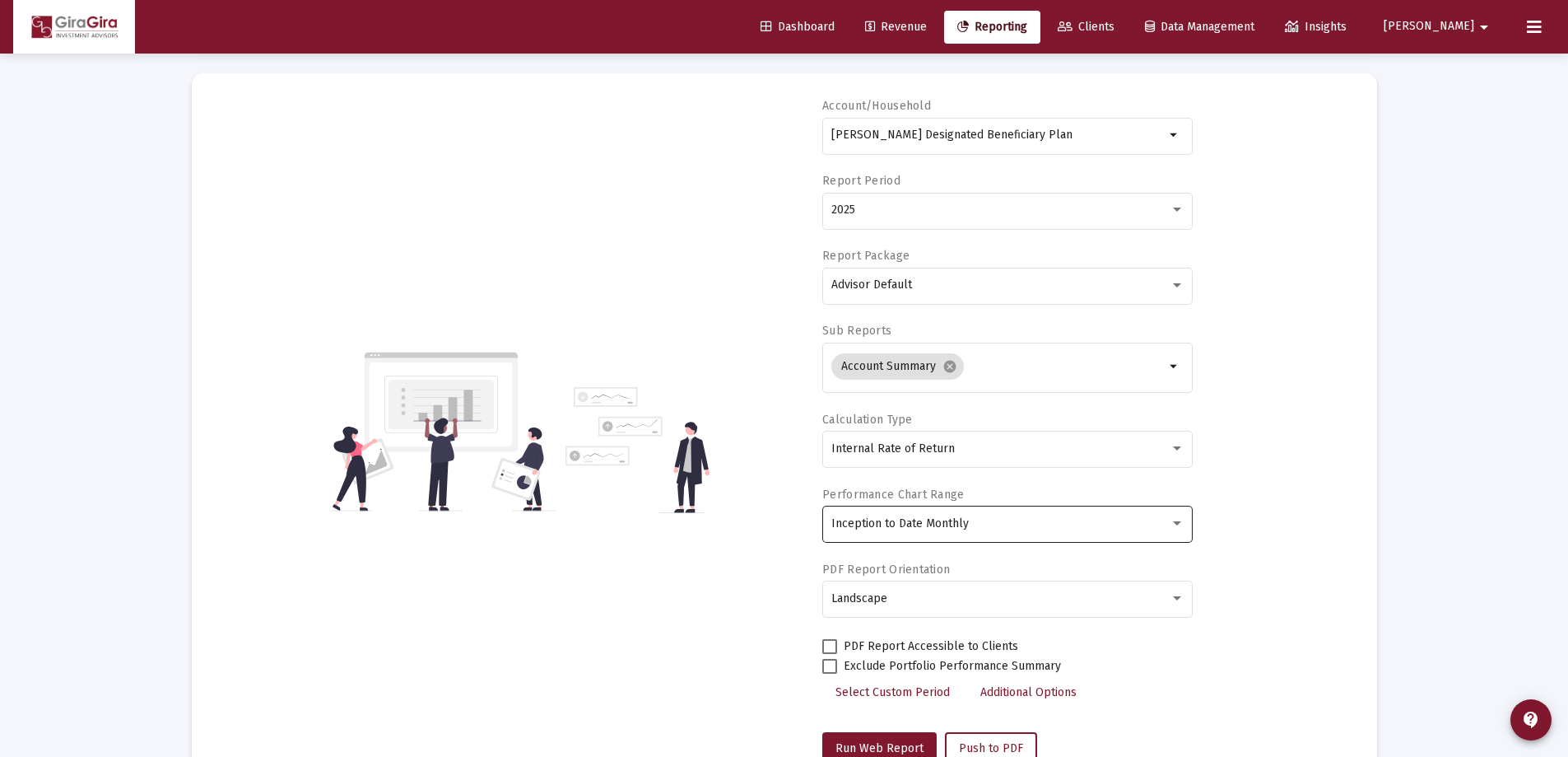
click at [1176, 521] on div at bounding box center [1177, 523] width 8 height 4
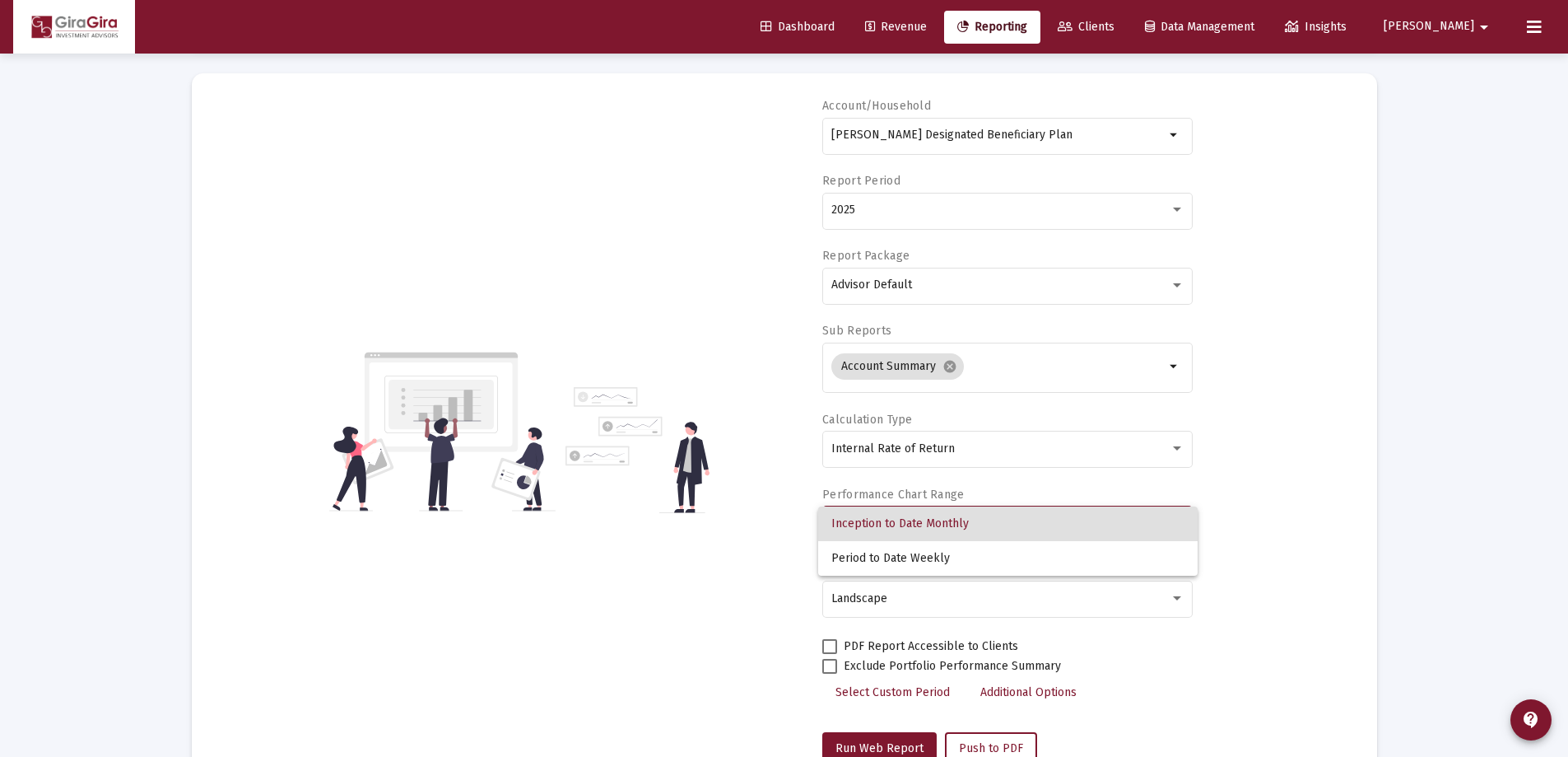
click at [888, 523] on span "Inception to Date Monthly" at bounding box center [1008, 523] width 353 height 35
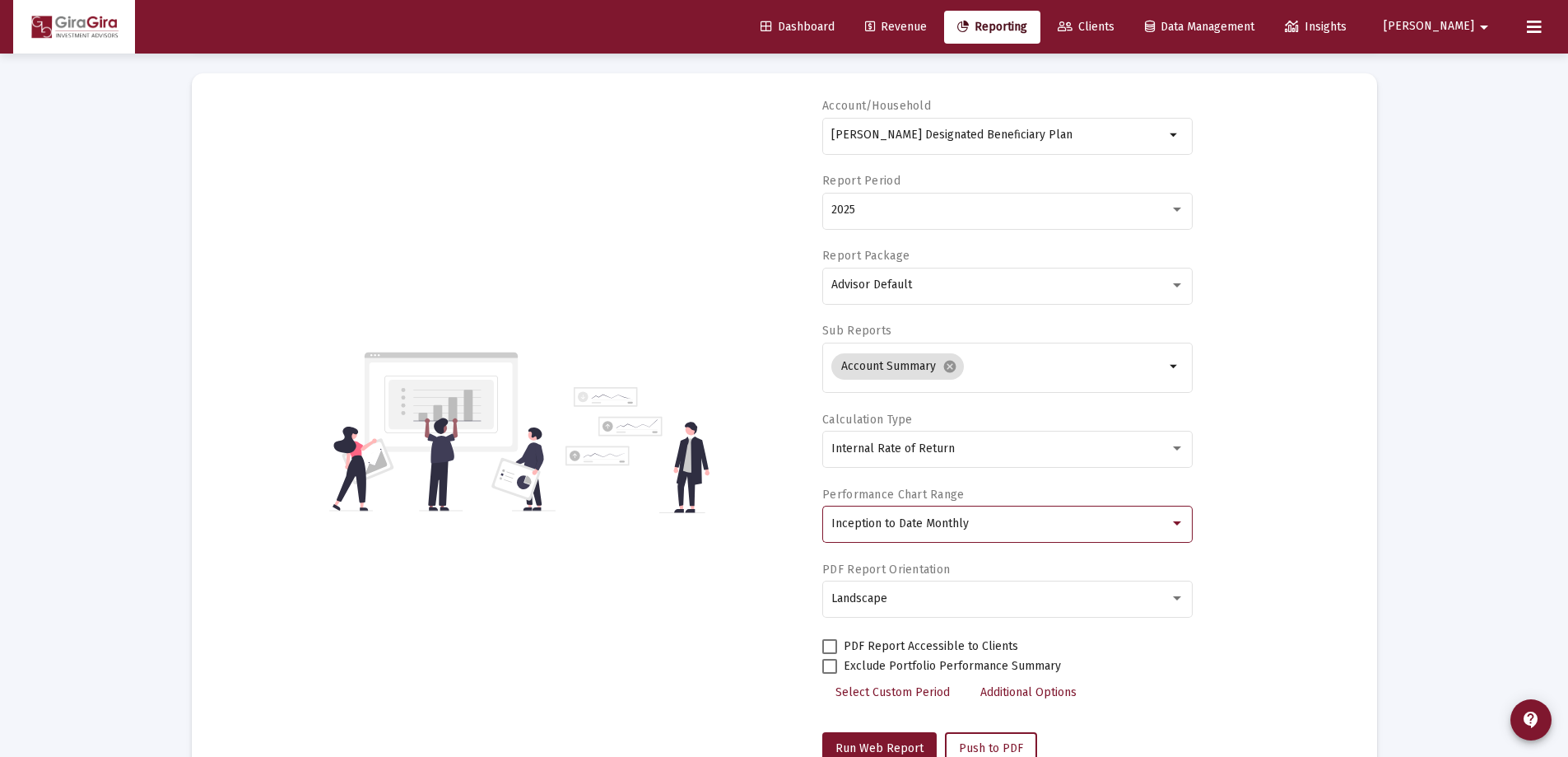
click at [1177, 521] on div at bounding box center [1177, 523] width 8 height 4
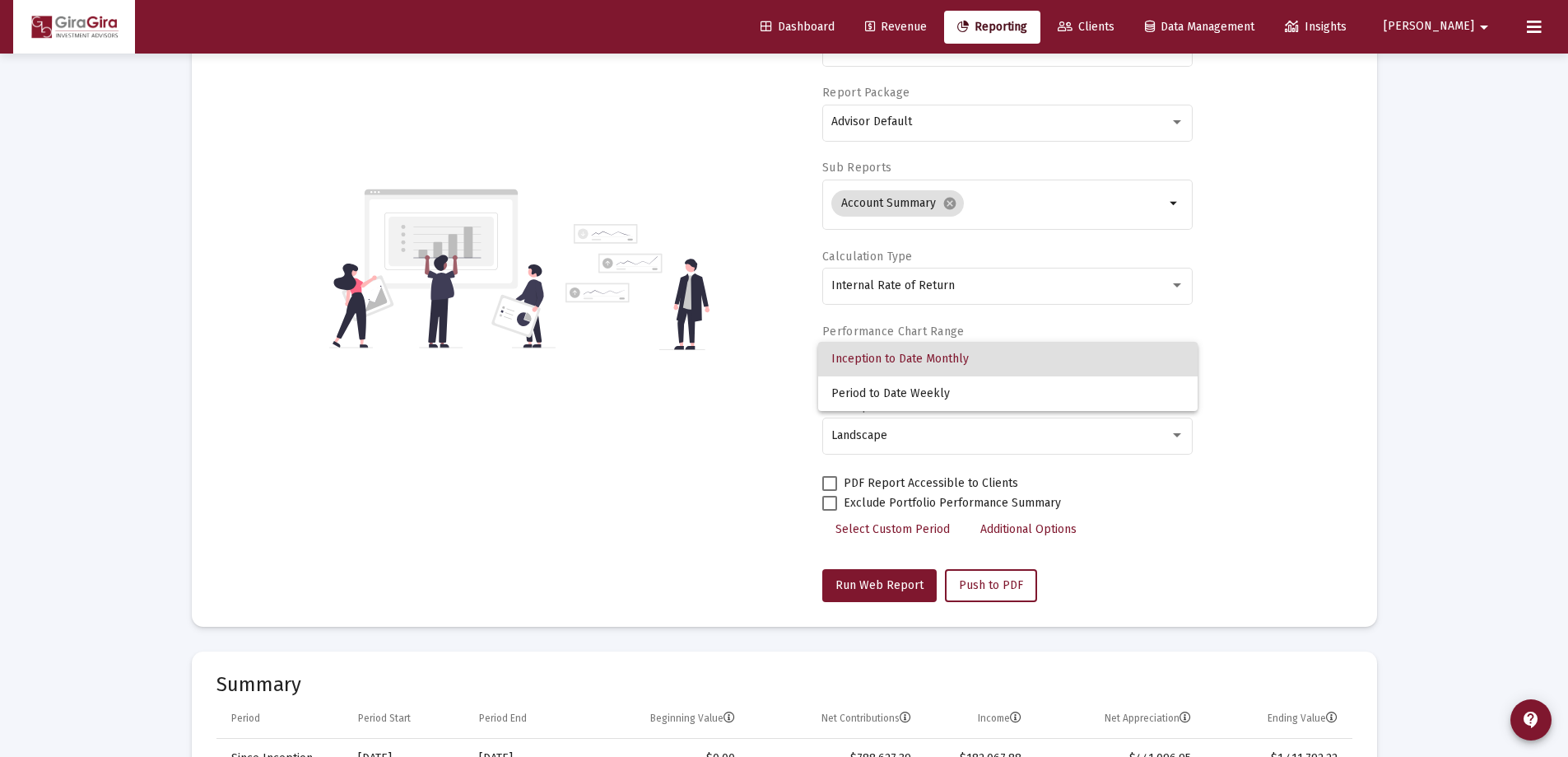
scroll to position [247, 0]
click at [914, 392] on span "Period to Date Weekly" at bounding box center [1008, 393] width 353 height 35
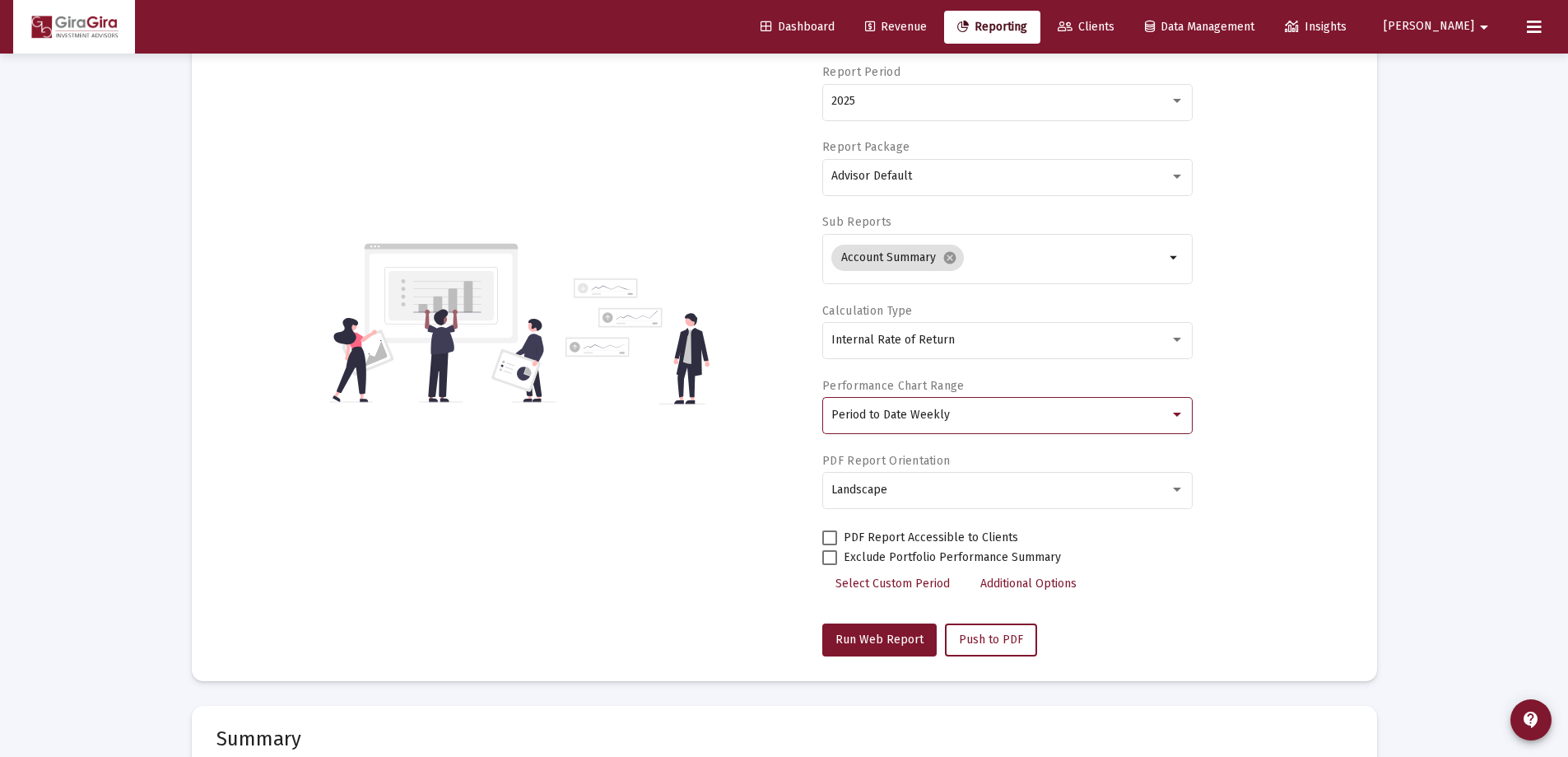
scroll to position [165, 0]
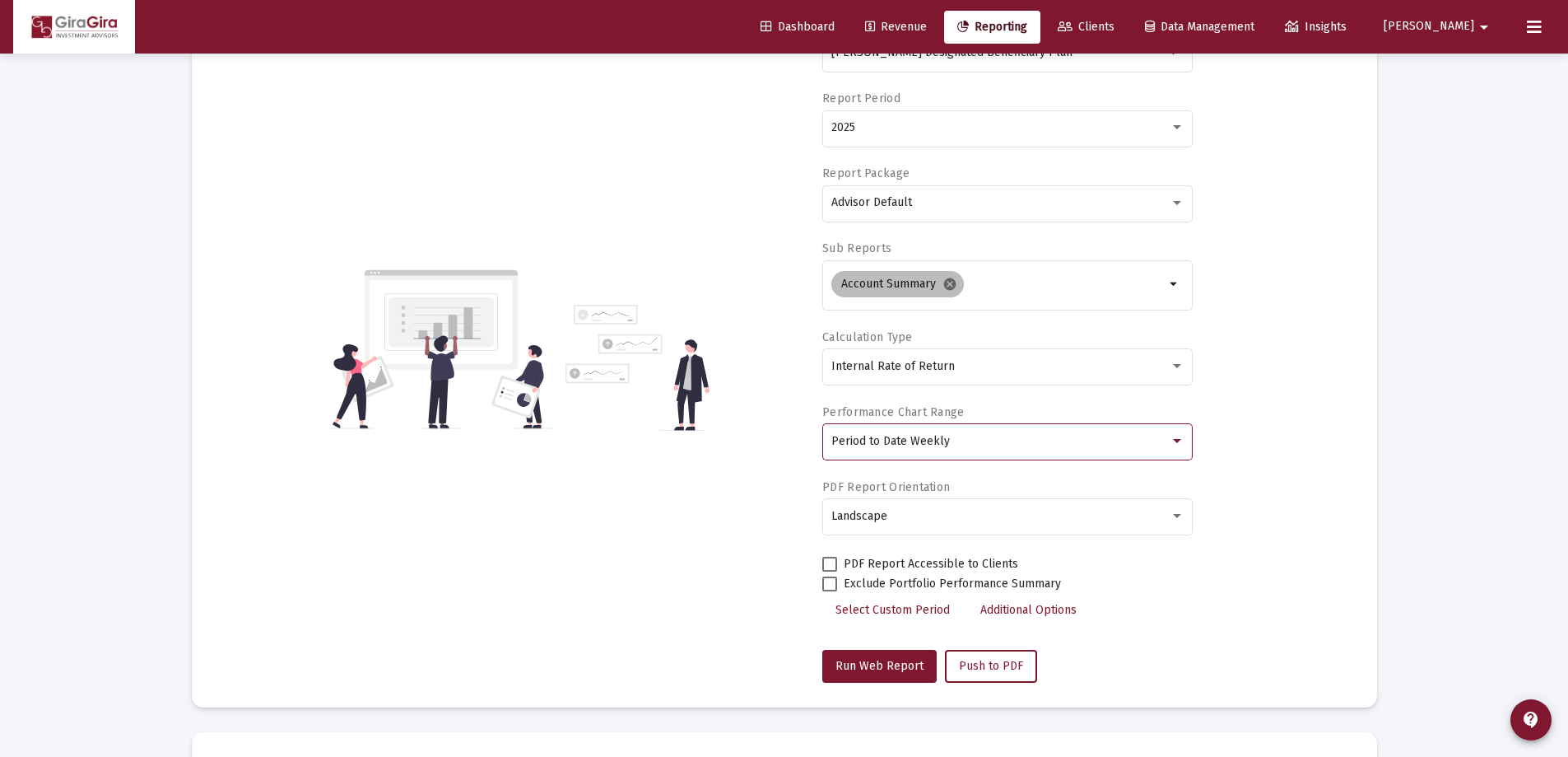
click at [946, 284] on mat-icon "cancel" at bounding box center [949, 284] width 15 height 15
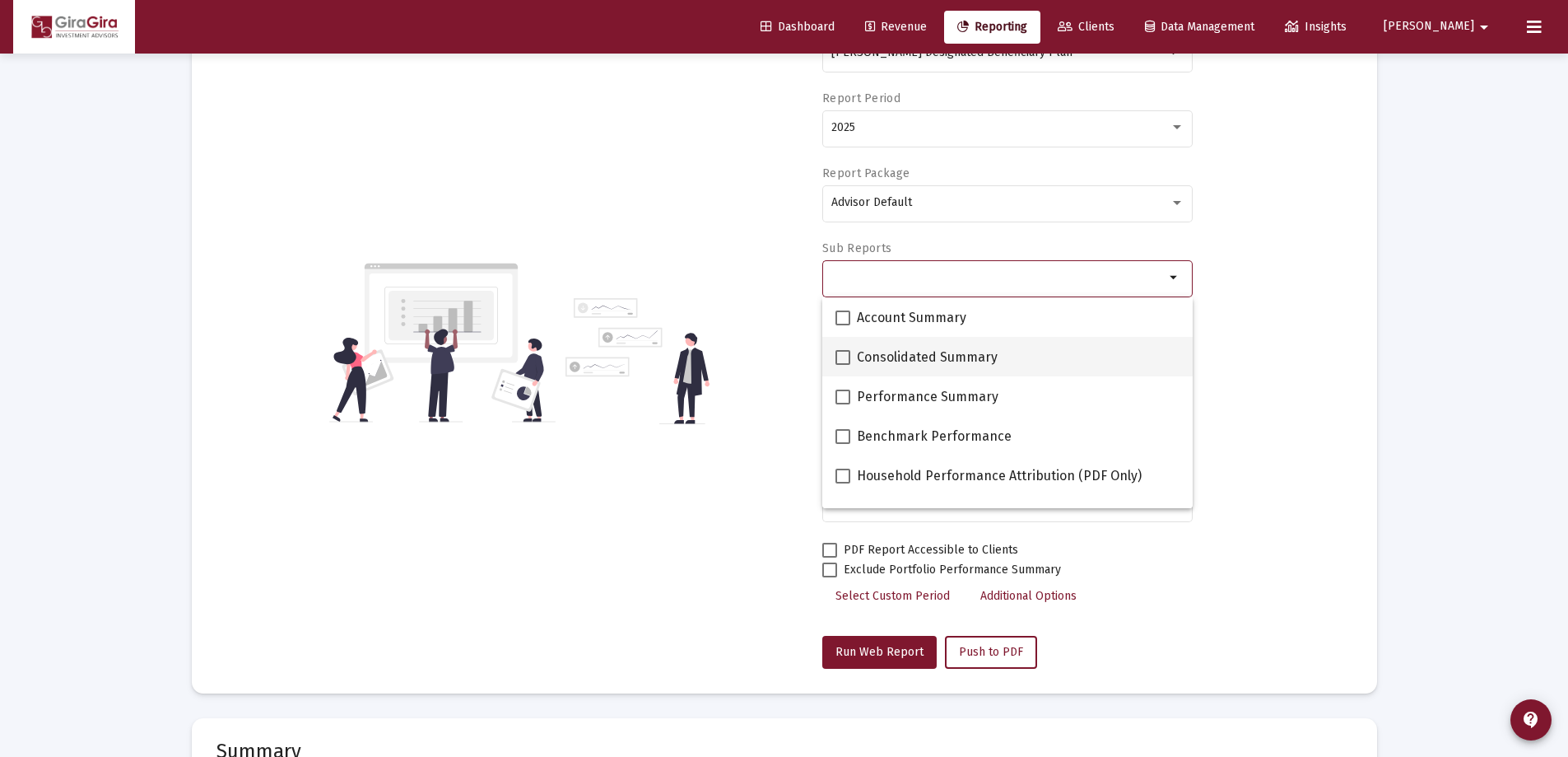
click at [840, 359] on span at bounding box center [842, 357] width 15 height 15
click at [841, 365] on input "Consolidated Summary" at bounding box center [841, 365] width 1 height 1
checkbox input "true"
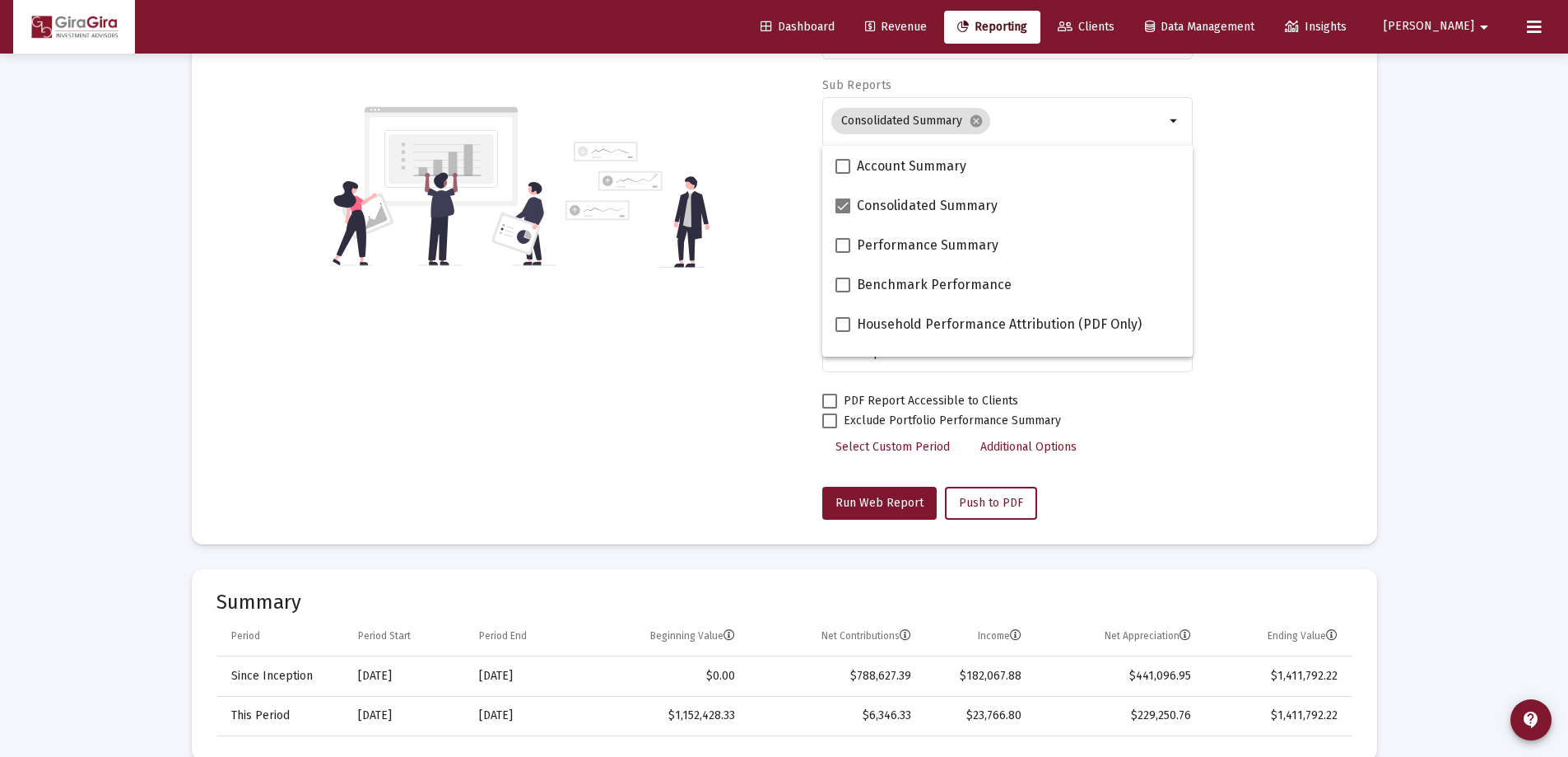
scroll to position [330, 0]
click at [865, 494] on span "Run Web Report" at bounding box center [879, 501] width 88 height 14
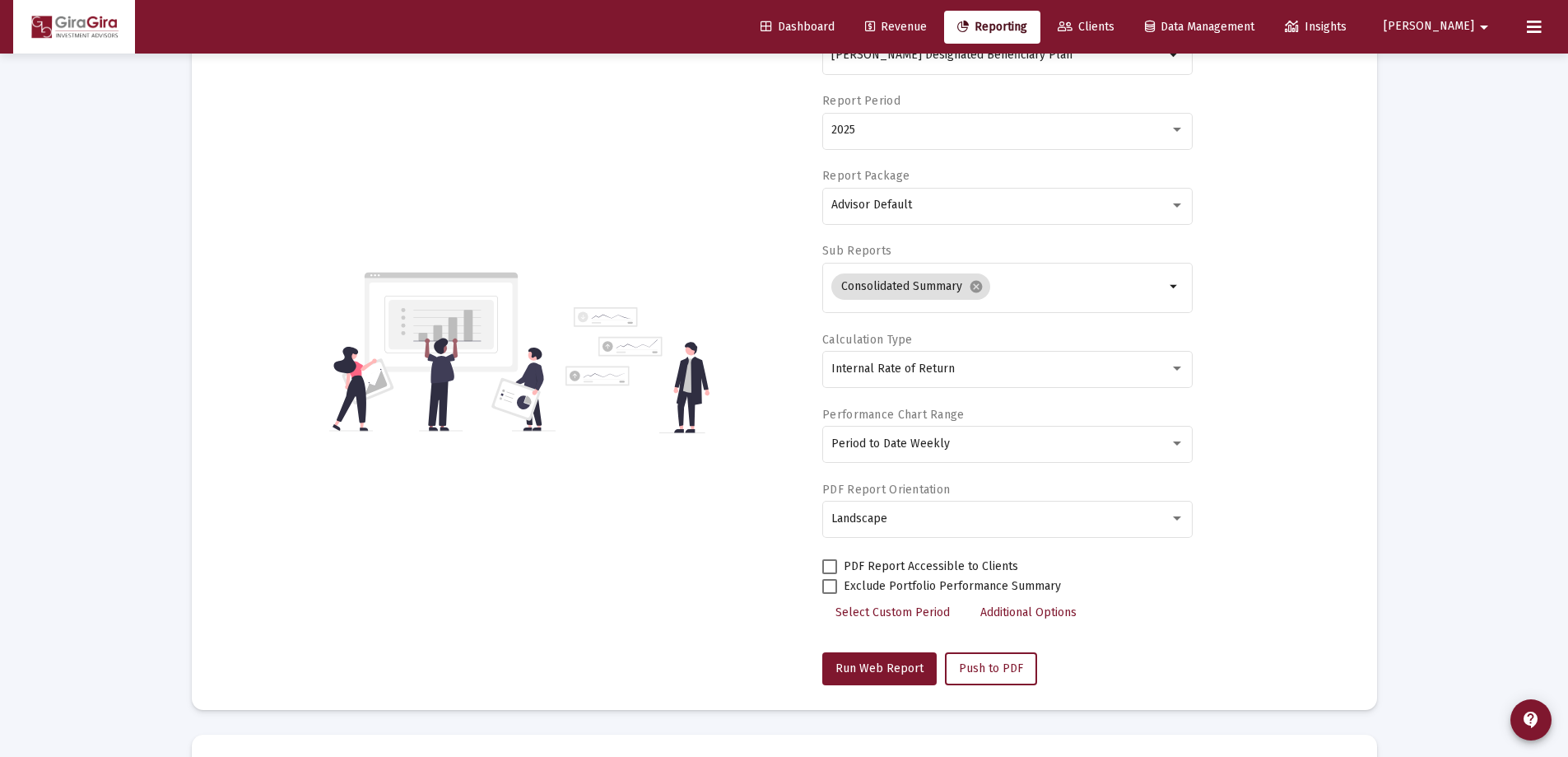
scroll to position [0, 0]
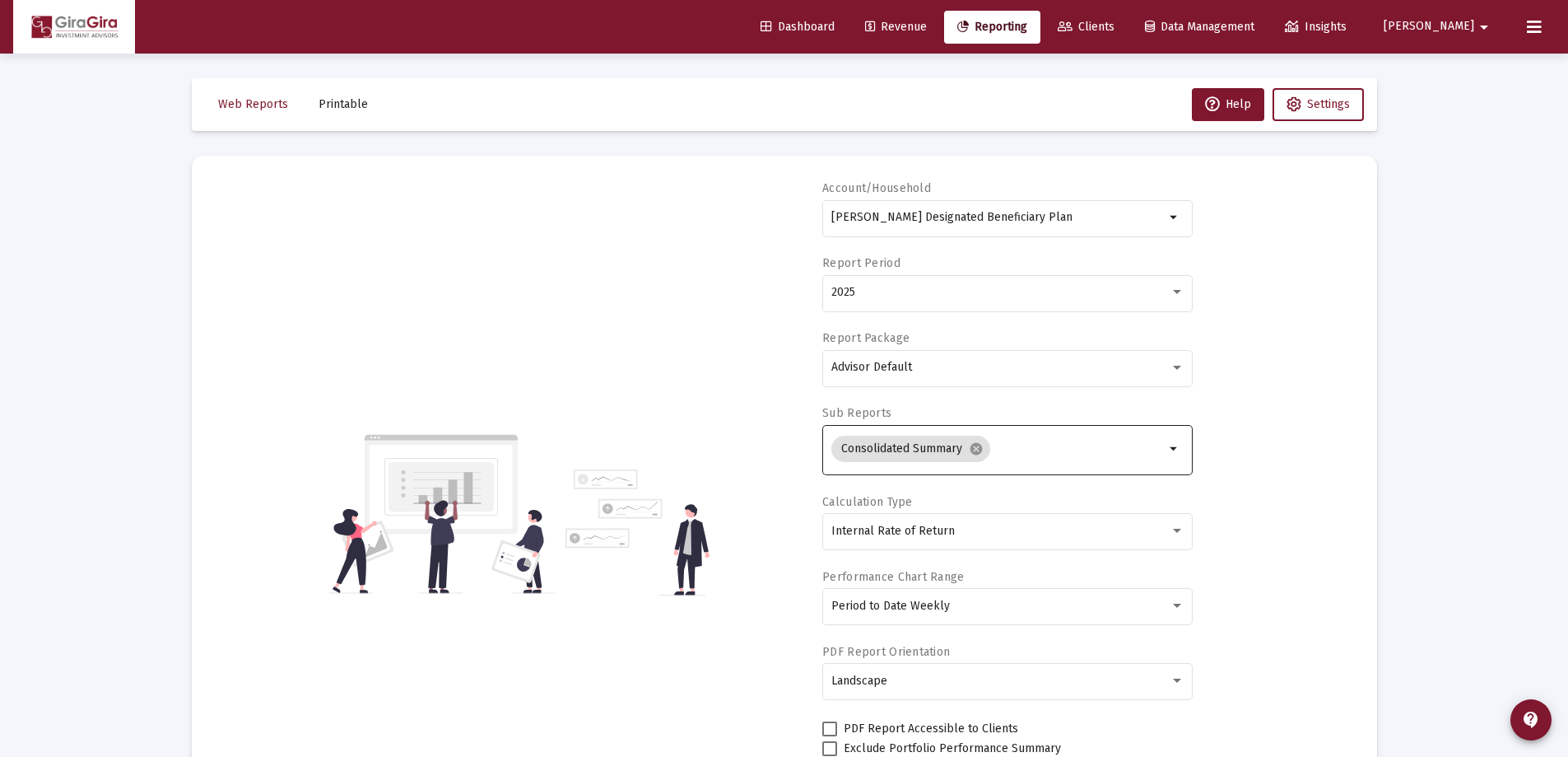
click at [1172, 447] on mat-icon "arrow_drop_down" at bounding box center [1175, 448] width 20 height 20
click at [974, 443] on mat-icon "cancel" at bounding box center [975, 448] width 15 height 15
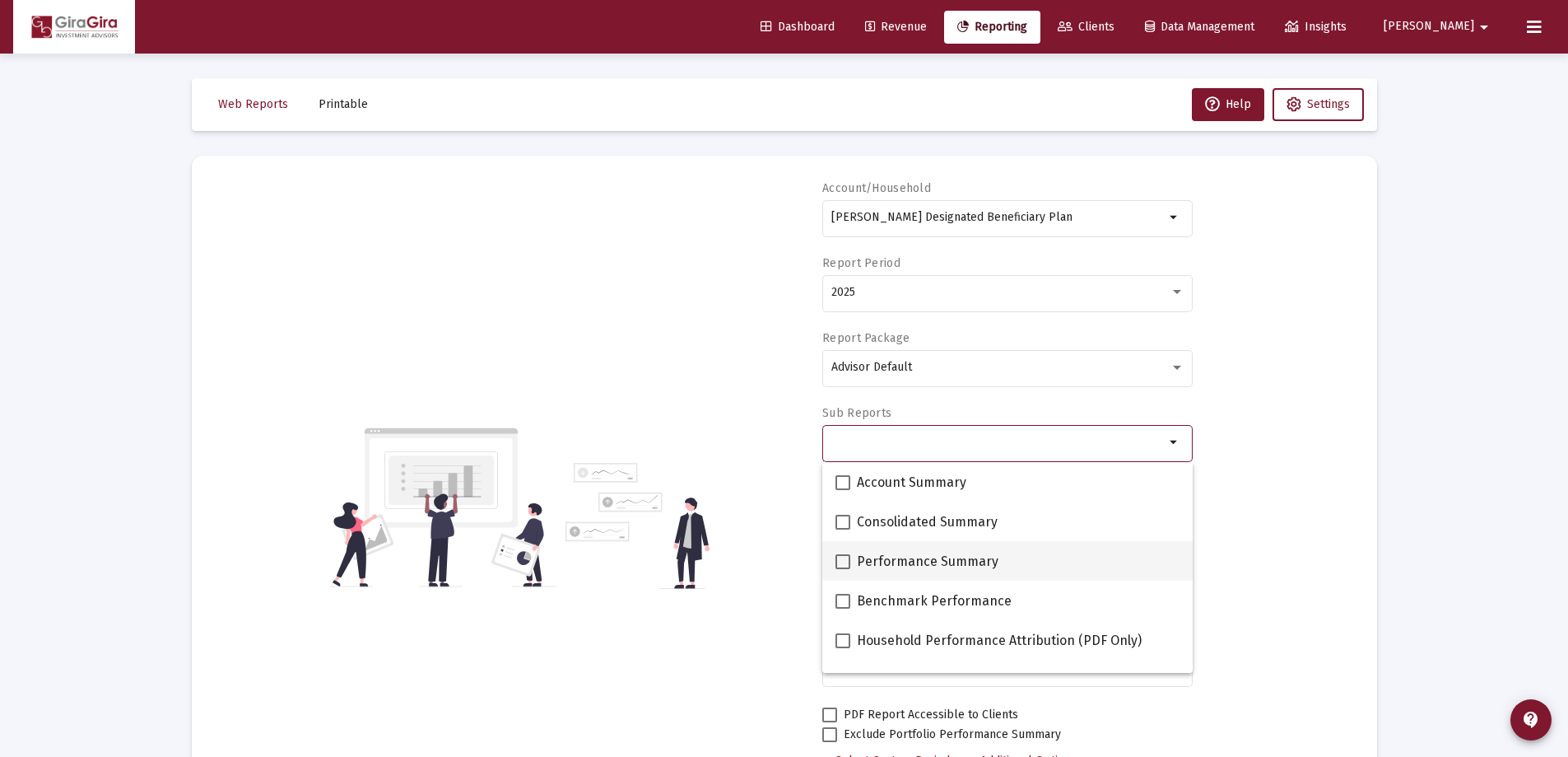
click at [843, 556] on span at bounding box center [842, 561] width 15 height 15
click at [842, 569] on input "Performance Summary" at bounding box center [841, 569] width 1 height 1
checkbox input "true"
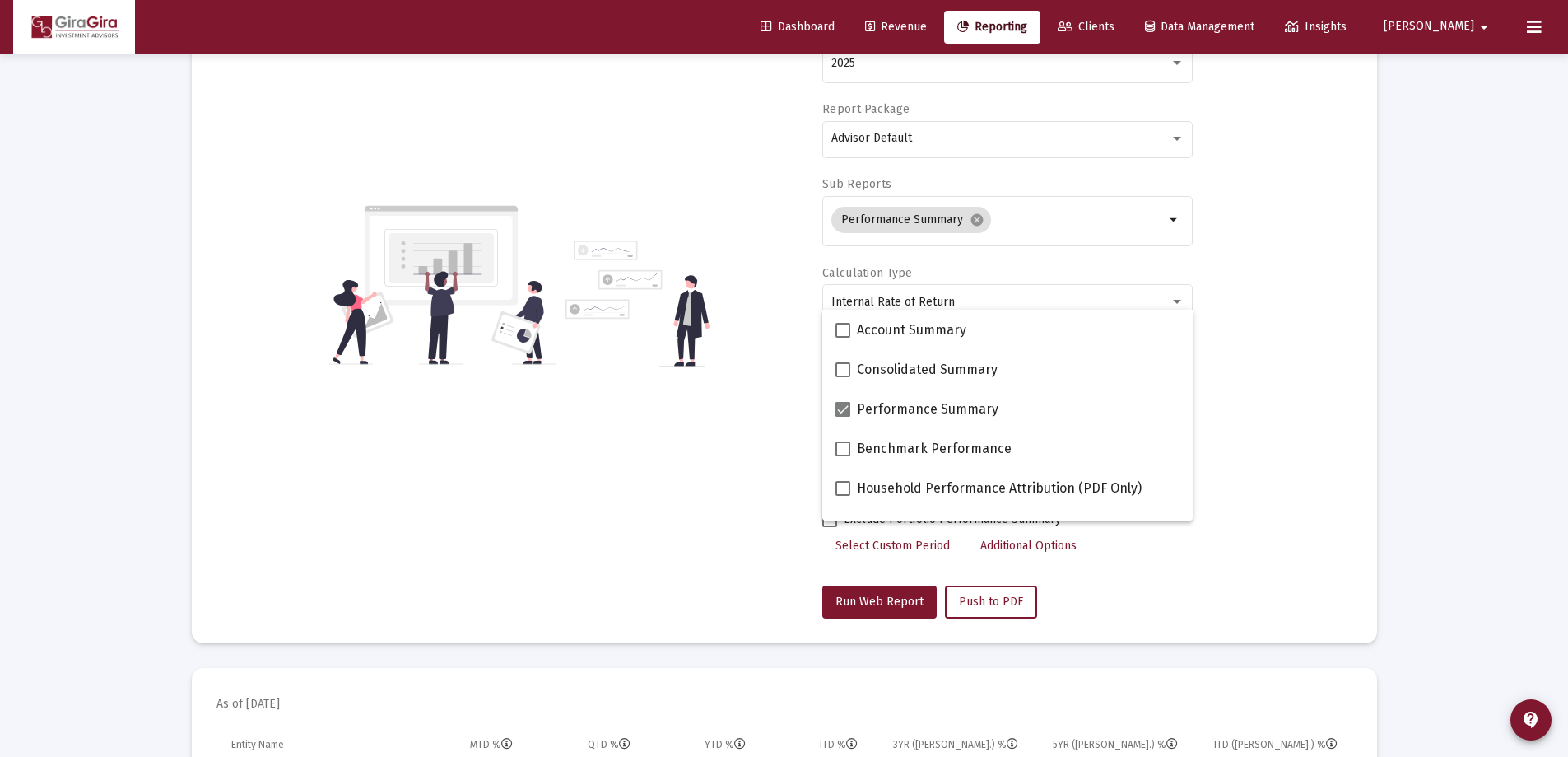
scroll to position [327, 0]
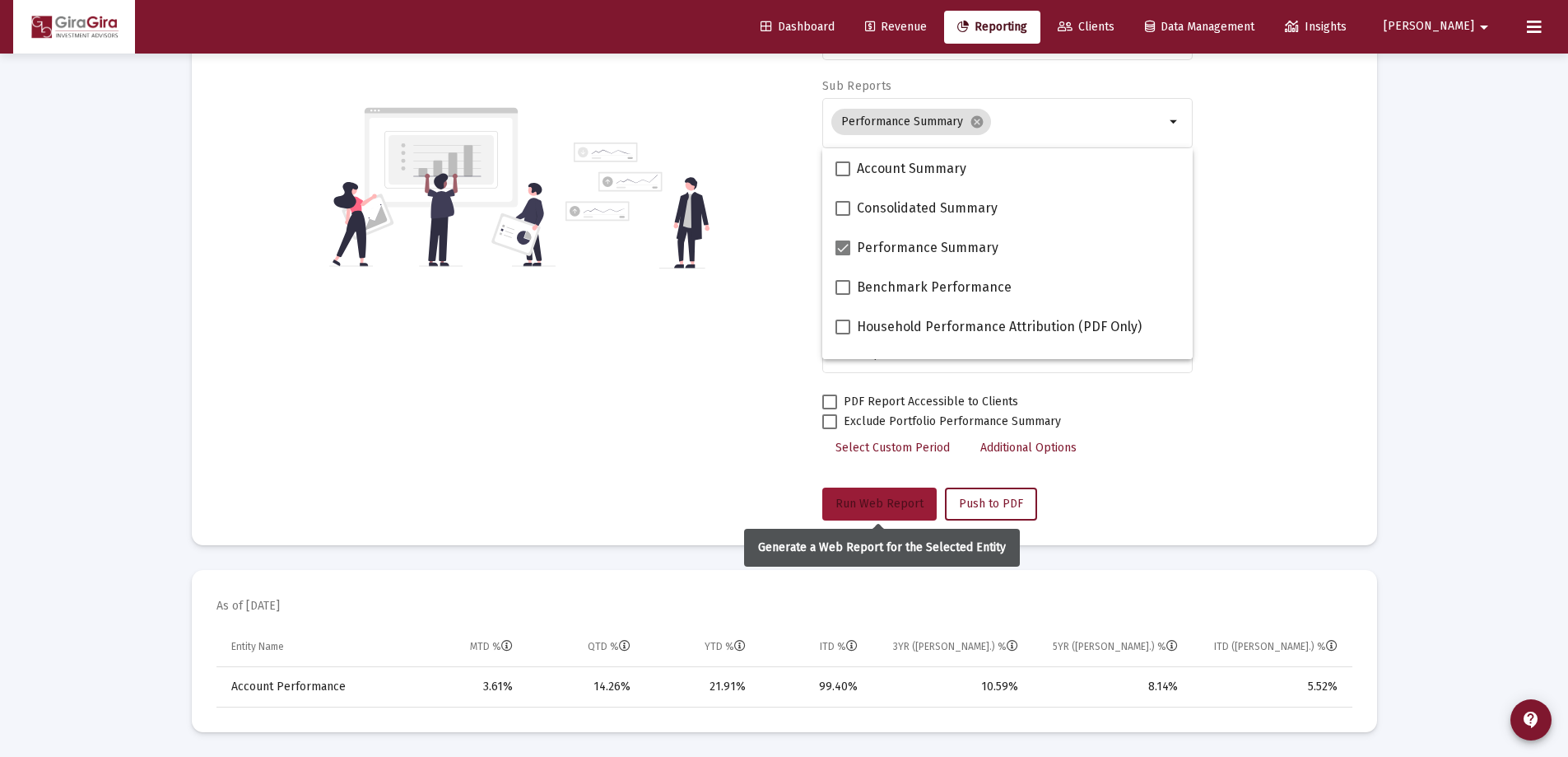
click at [875, 497] on span "Run Web Report" at bounding box center [879, 503] width 88 height 14
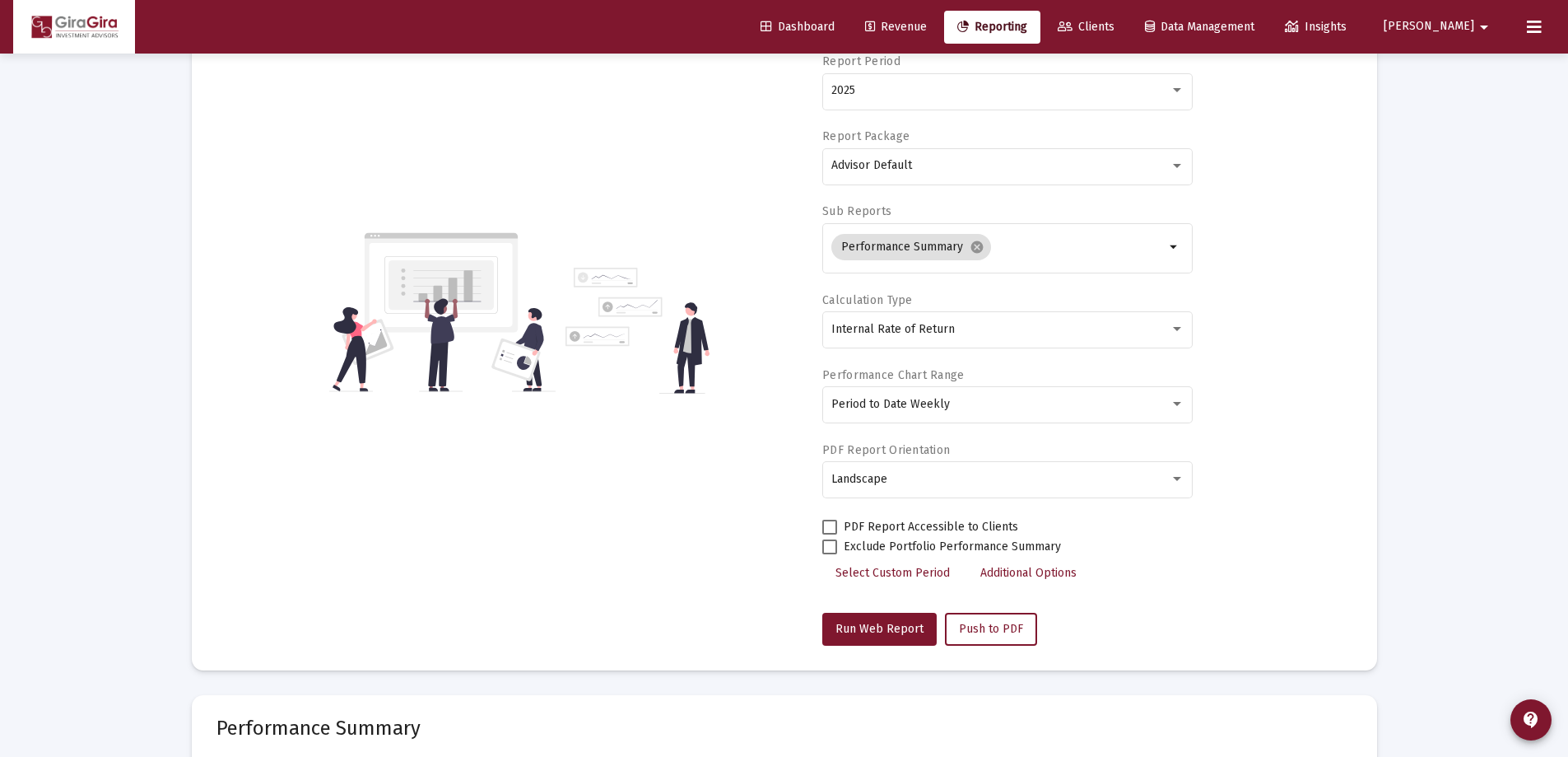
scroll to position [74, 0]
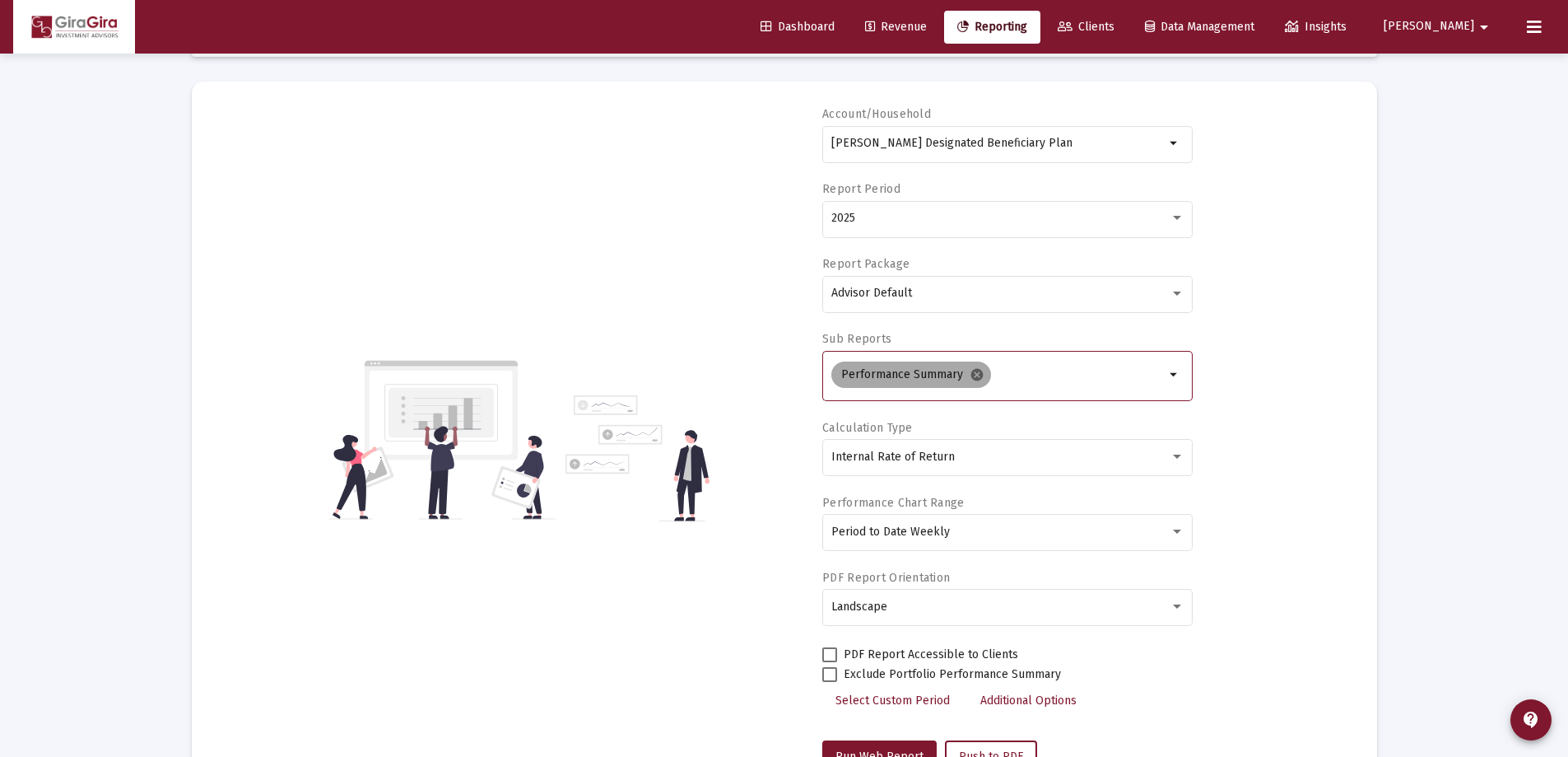
click at [974, 374] on mat-icon "cancel" at bounding box center [976, 375] width 15 height 15
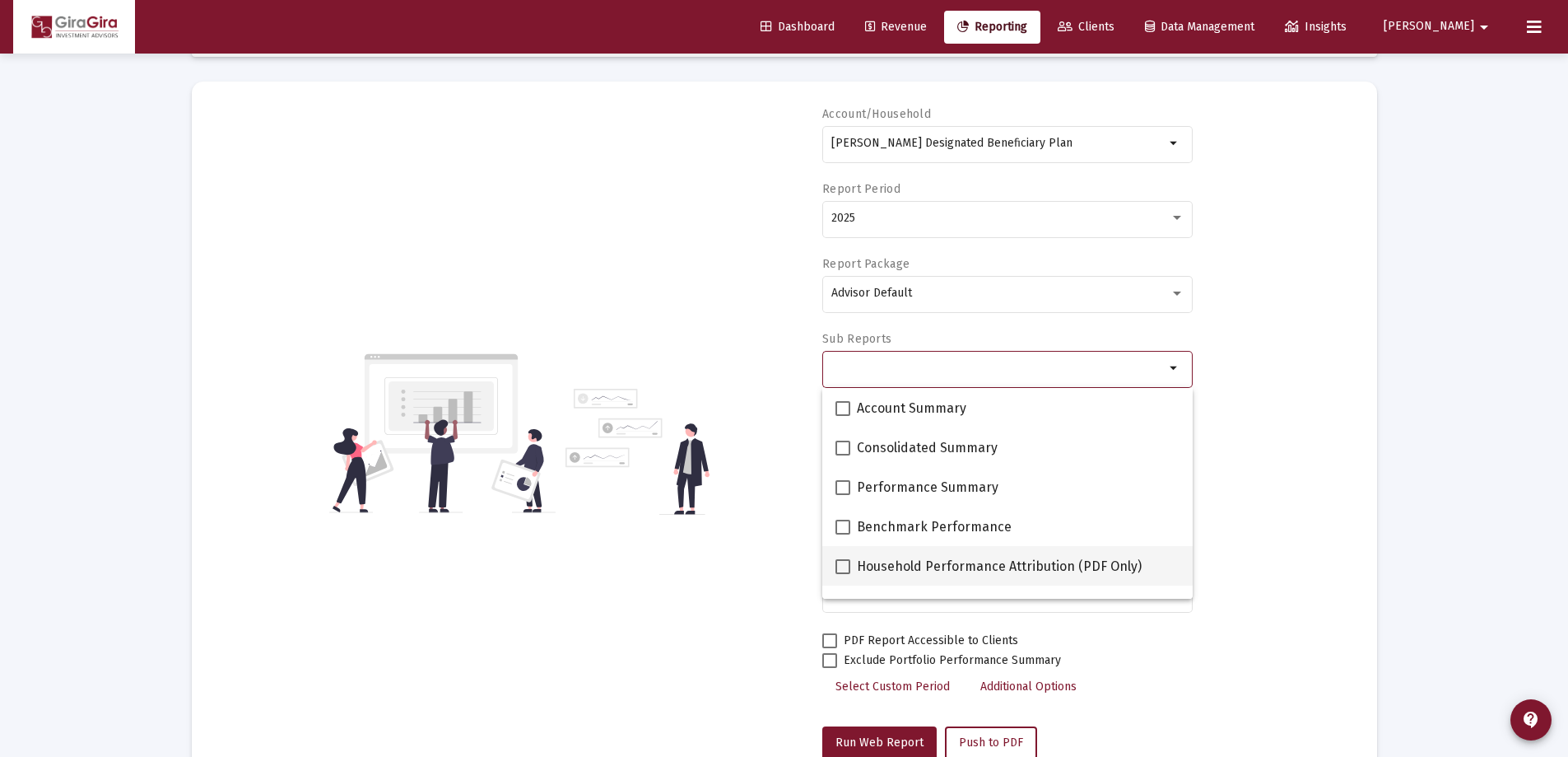
scroll to position [82, 0]
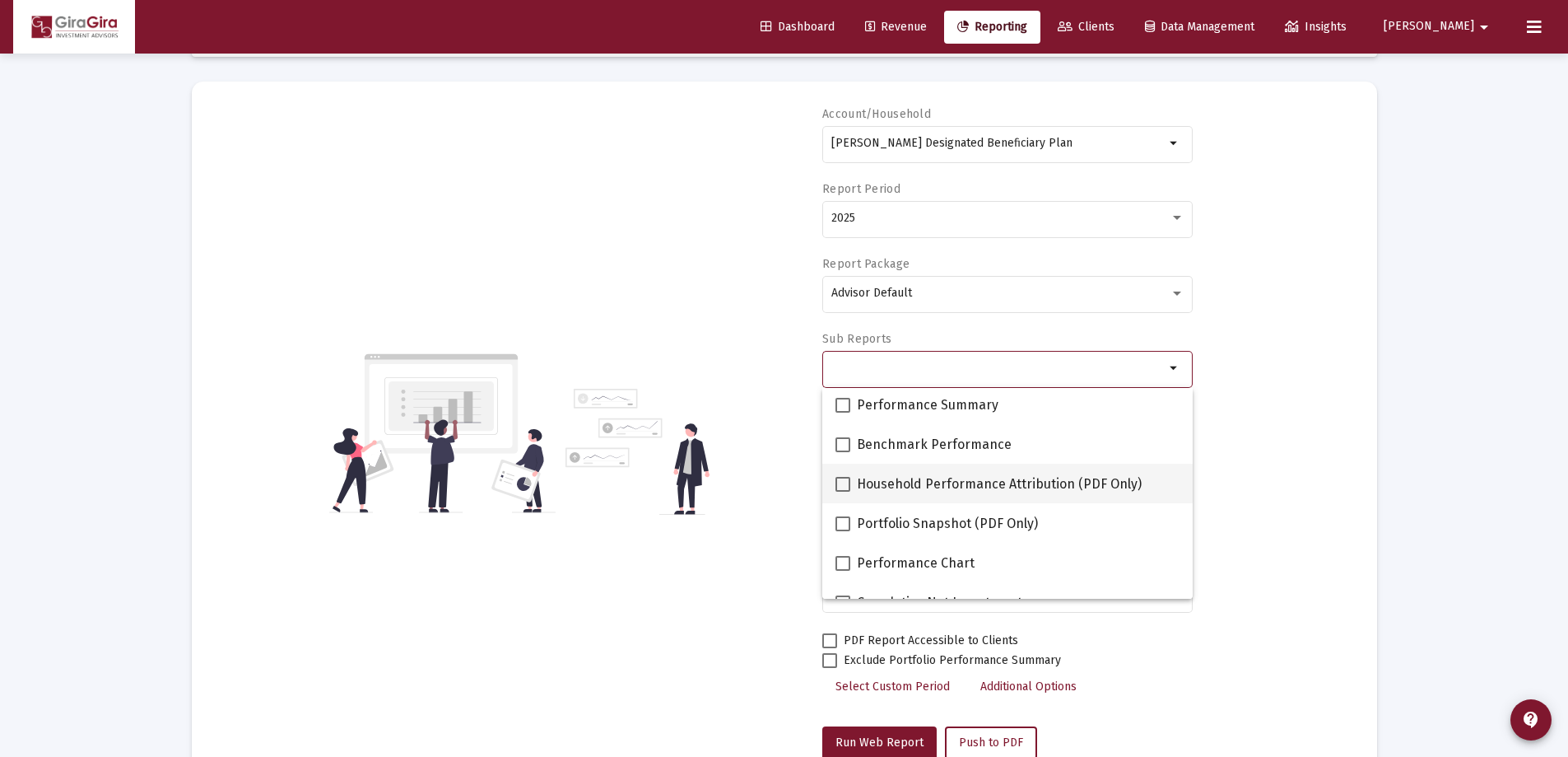
click at [844, 481] on span at bounding box center [842, 483] width 15 height 15
click at [842, 491] on input "Household Performance Attribution (PDF Only)" at bounding box center [841, 491] width 1 height 1
checkbox input "true"
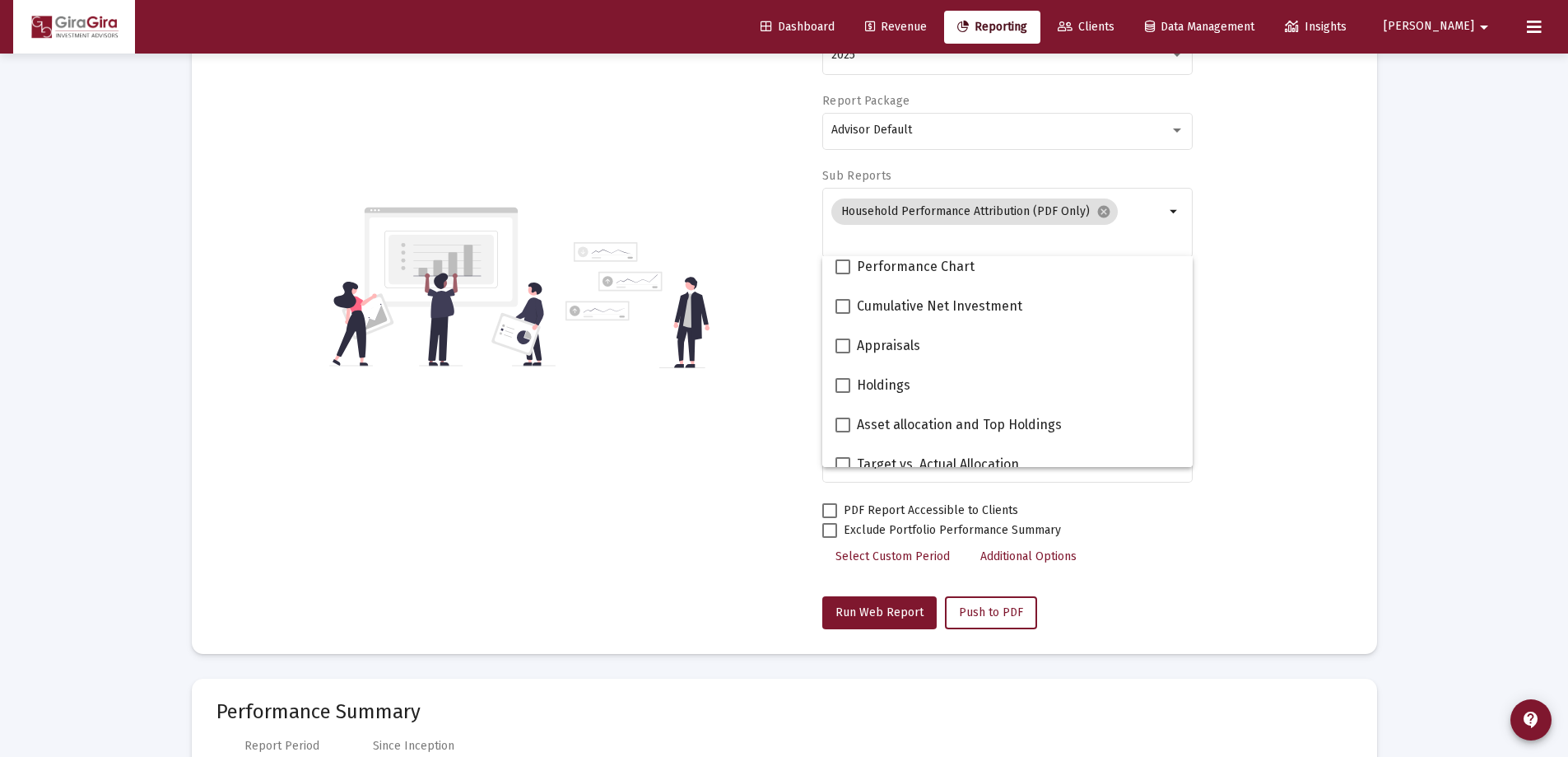
scroll to position [239, 0]
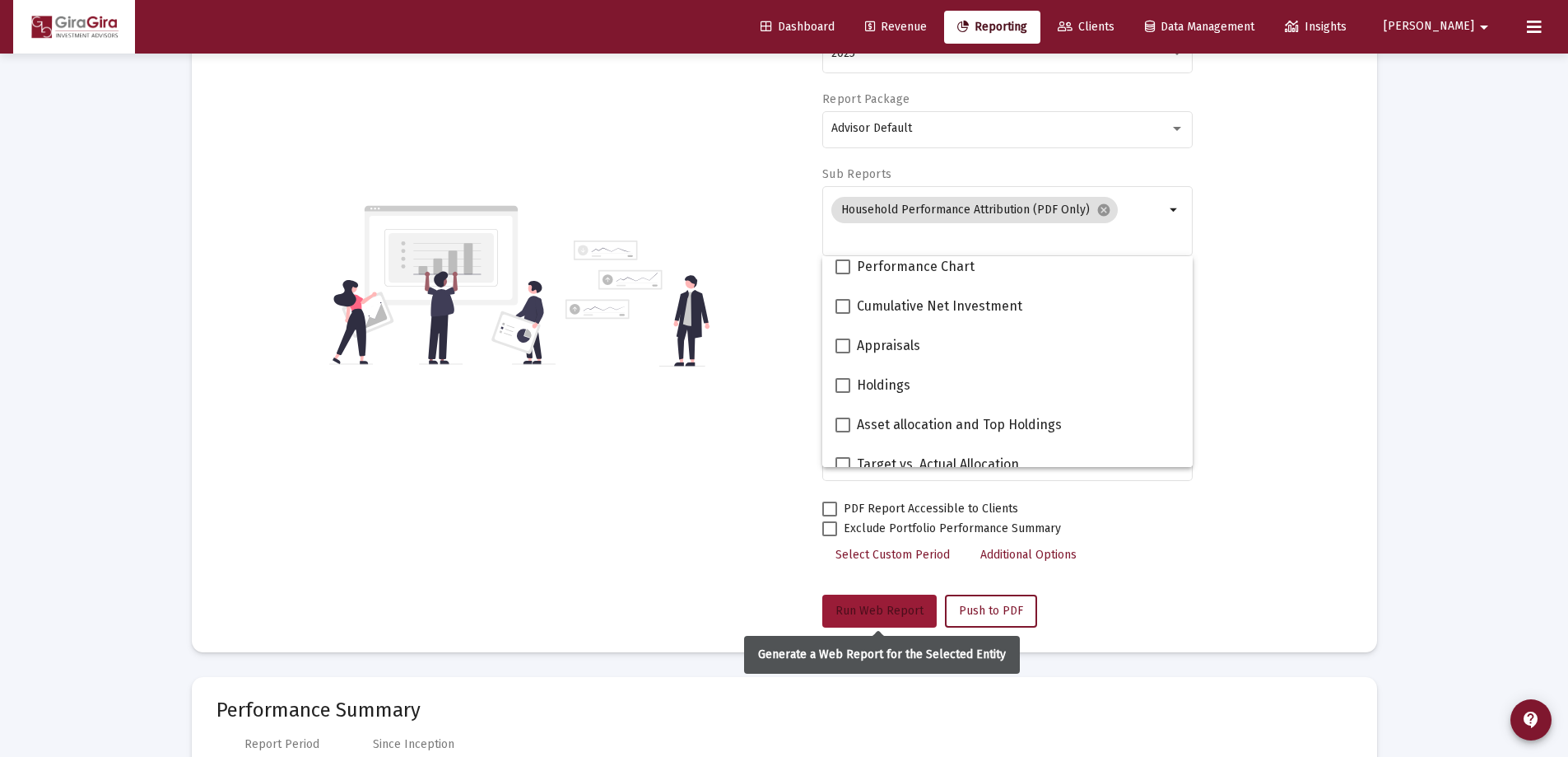
click at [906, 602] on button "Run Web Report" at bounding box center [879, 610] width 115 height 33
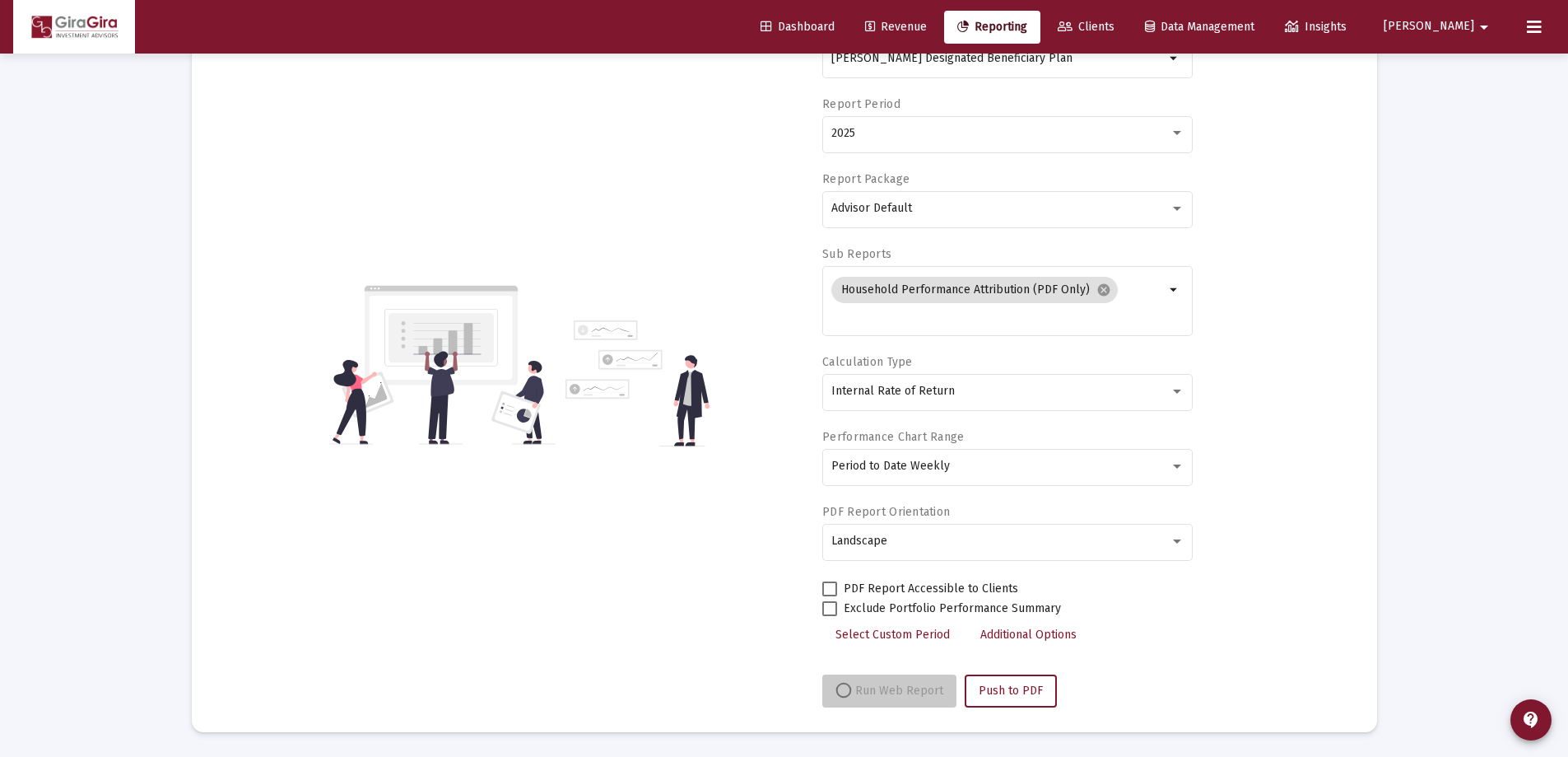
scroll to position [184, 0]
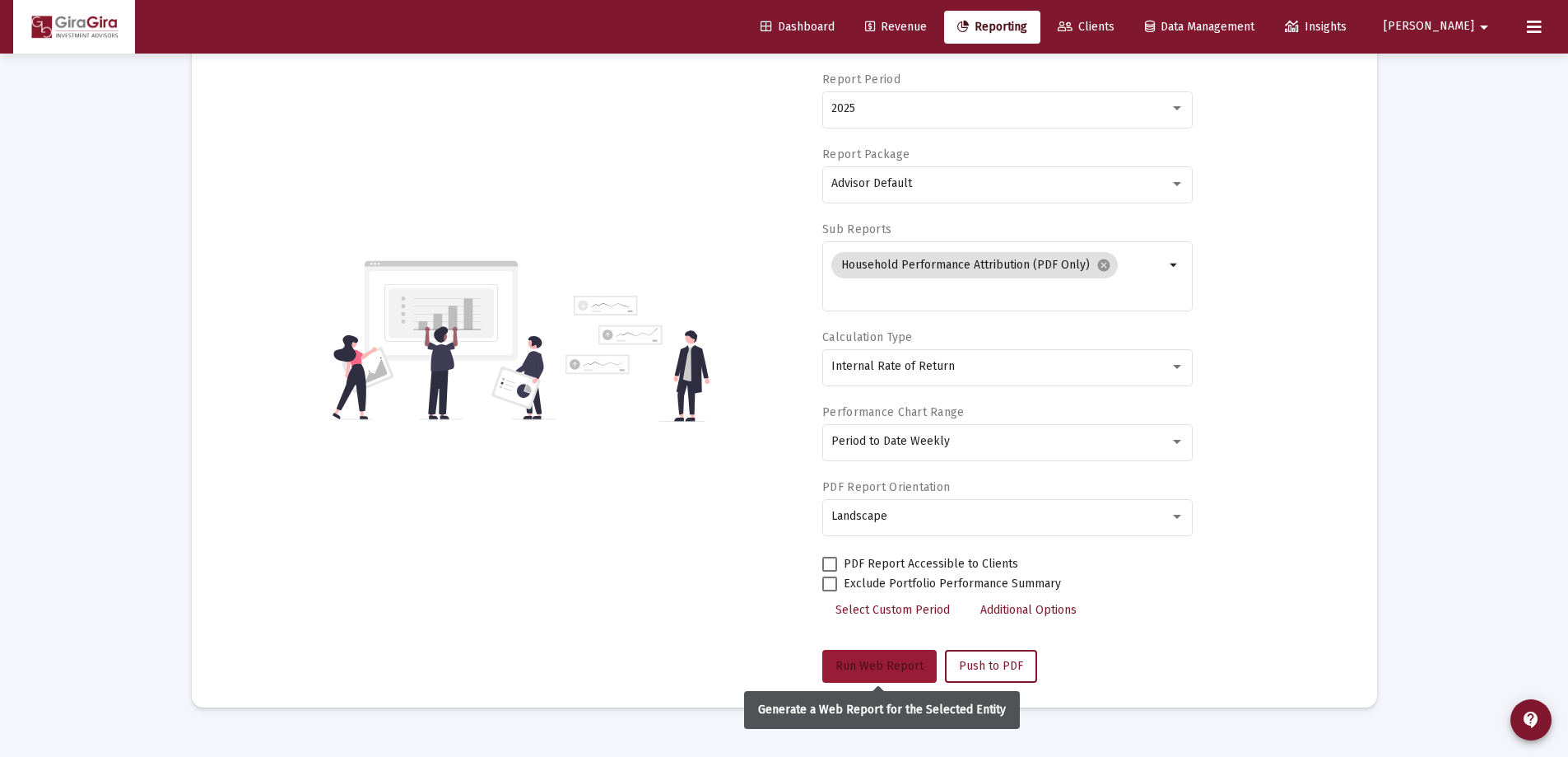
click at [865, 661] on span "Run Web Report" at bounding box center [879, 666] width 88 height 14
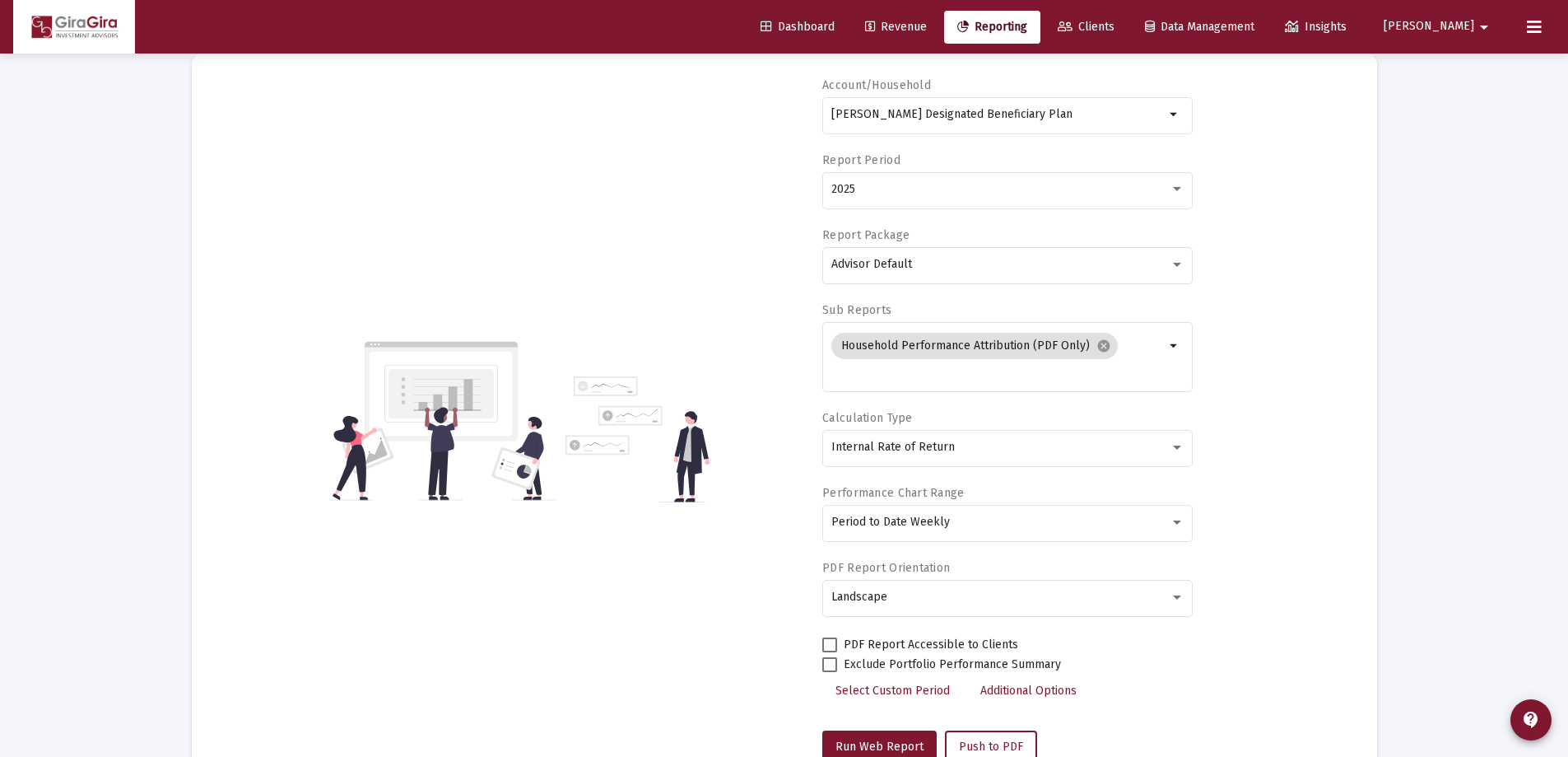
scroll to position [0, 0]
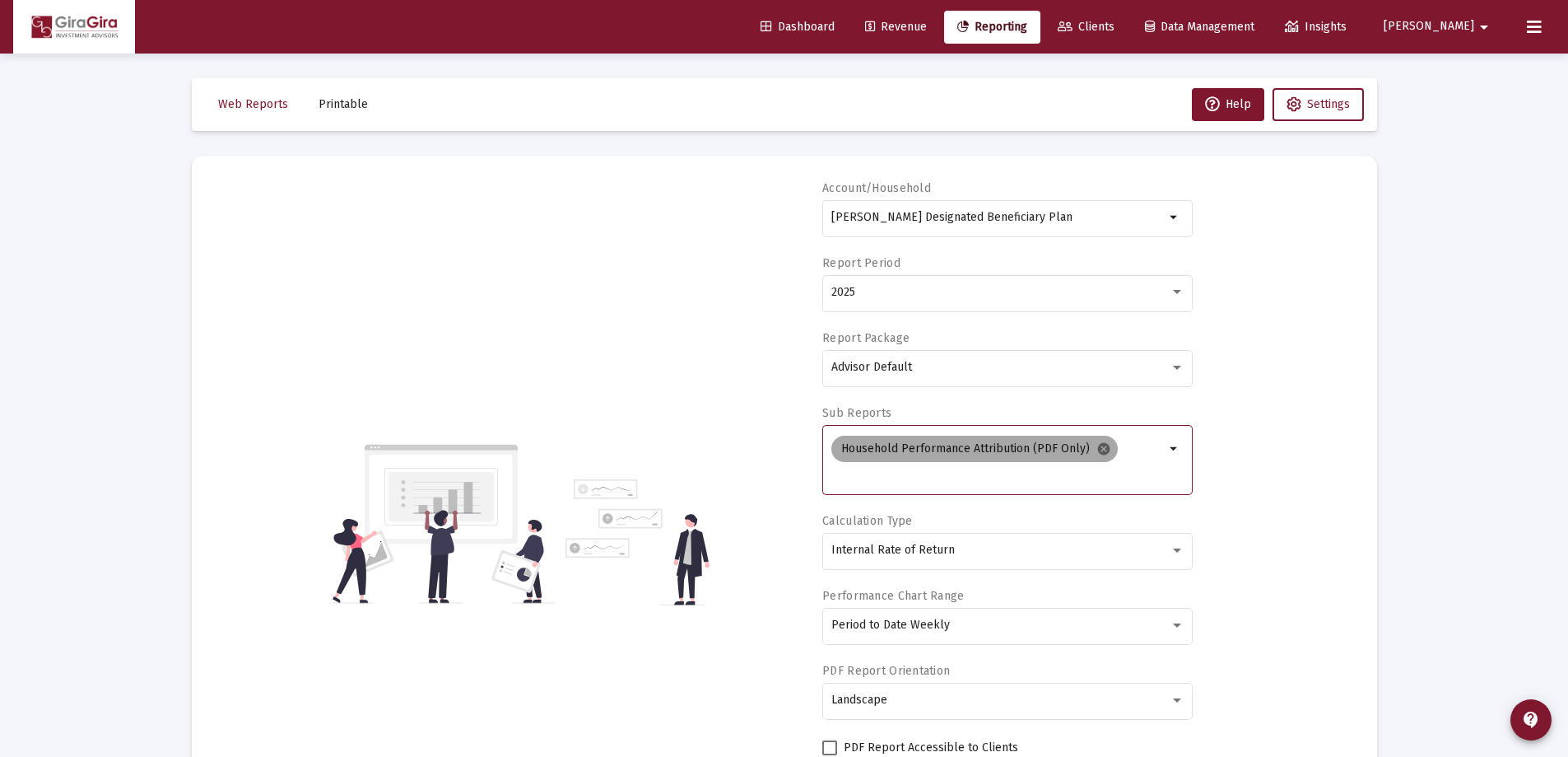
click at [1100, 447] on mat-icon "cancel" at bounding box center [1103, 448] width 15 height 15
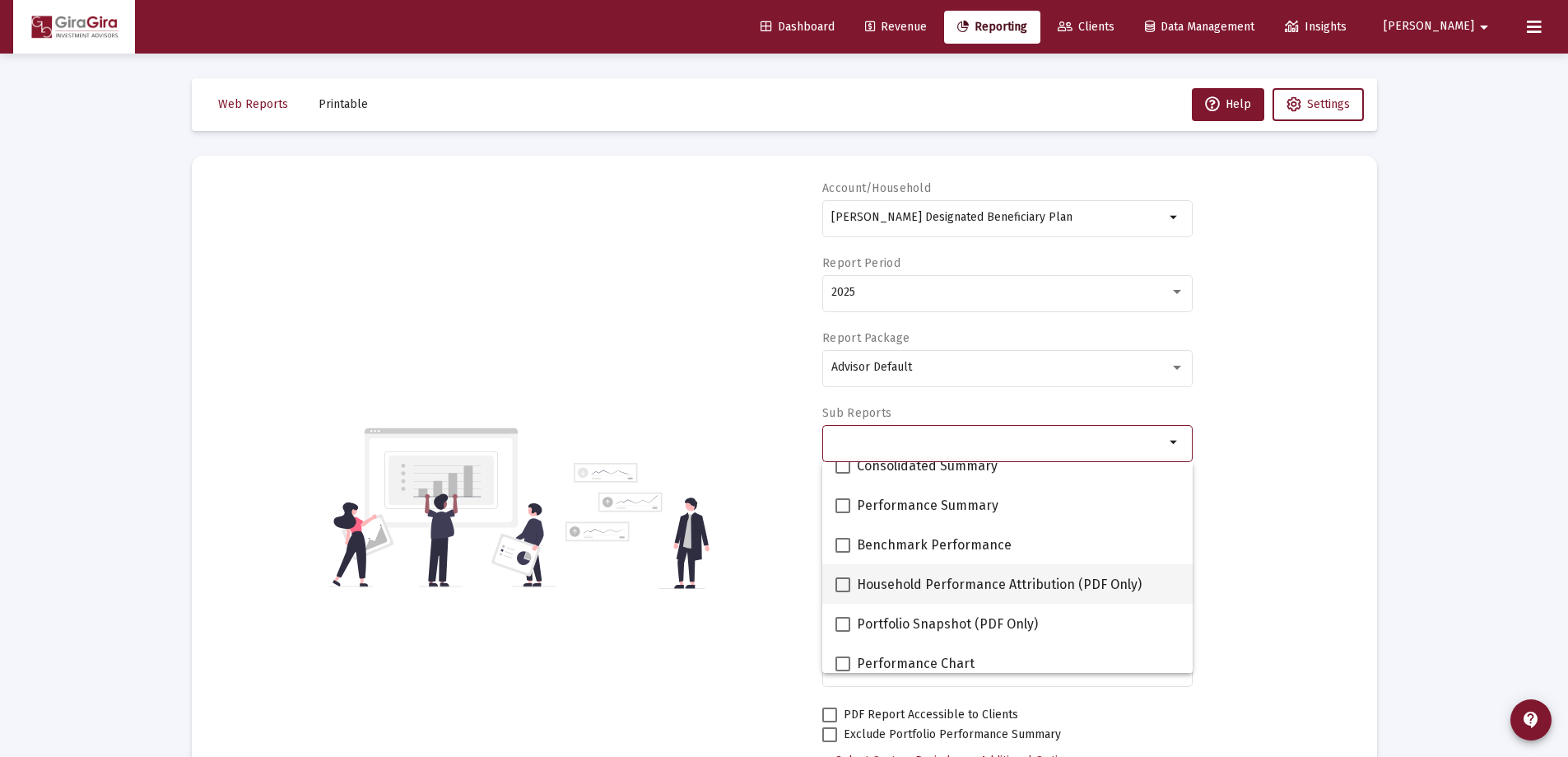
scroll to position [82, 0]
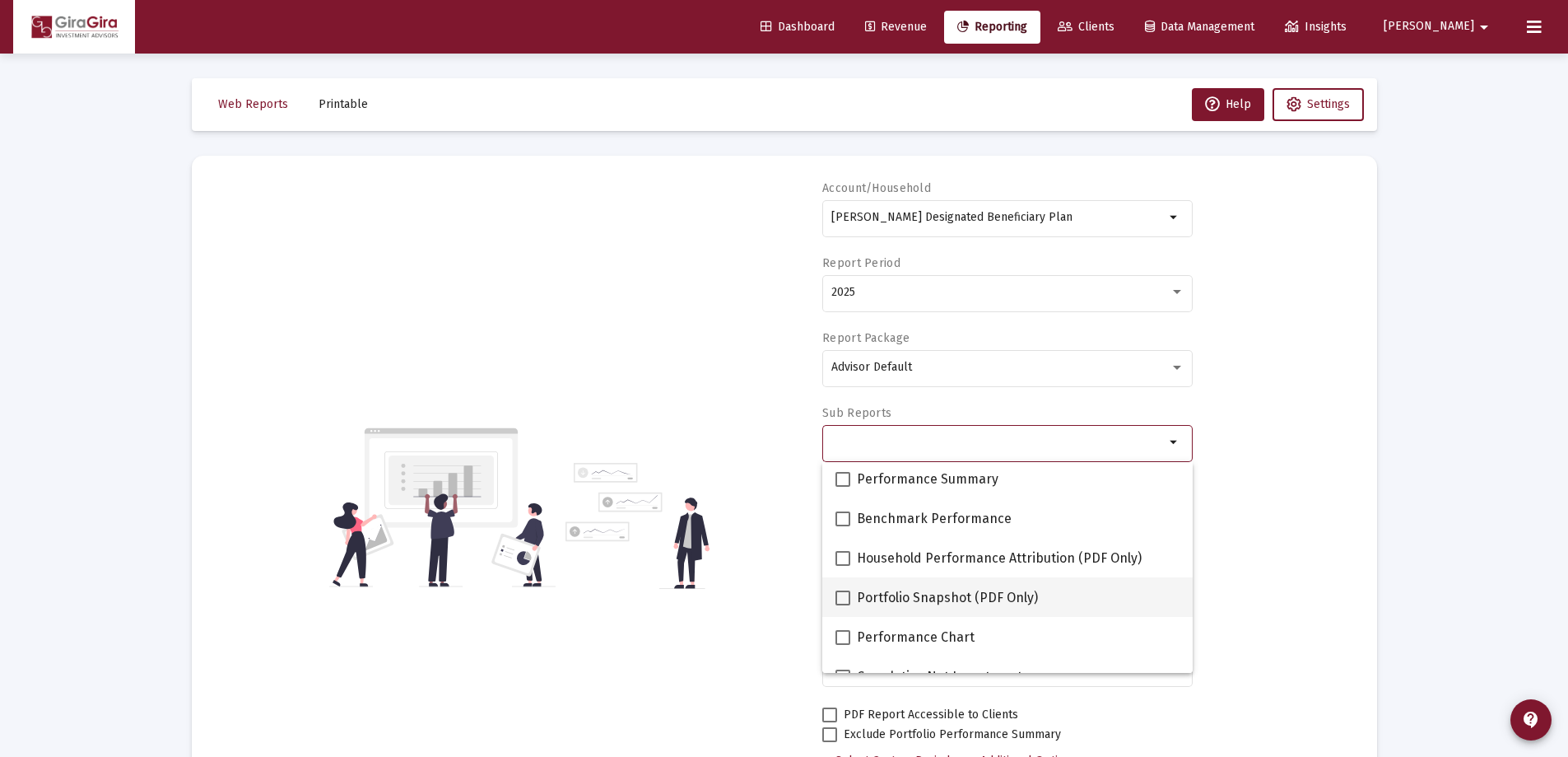
click at [843, 596] on span at bounding box center [842, 597] width 15 height 15
click at [842, 605] on input "Portfolio Snapshot (PDF Only)" at bounding box center [841, 605] width 1 height 1
checkbox input "true"
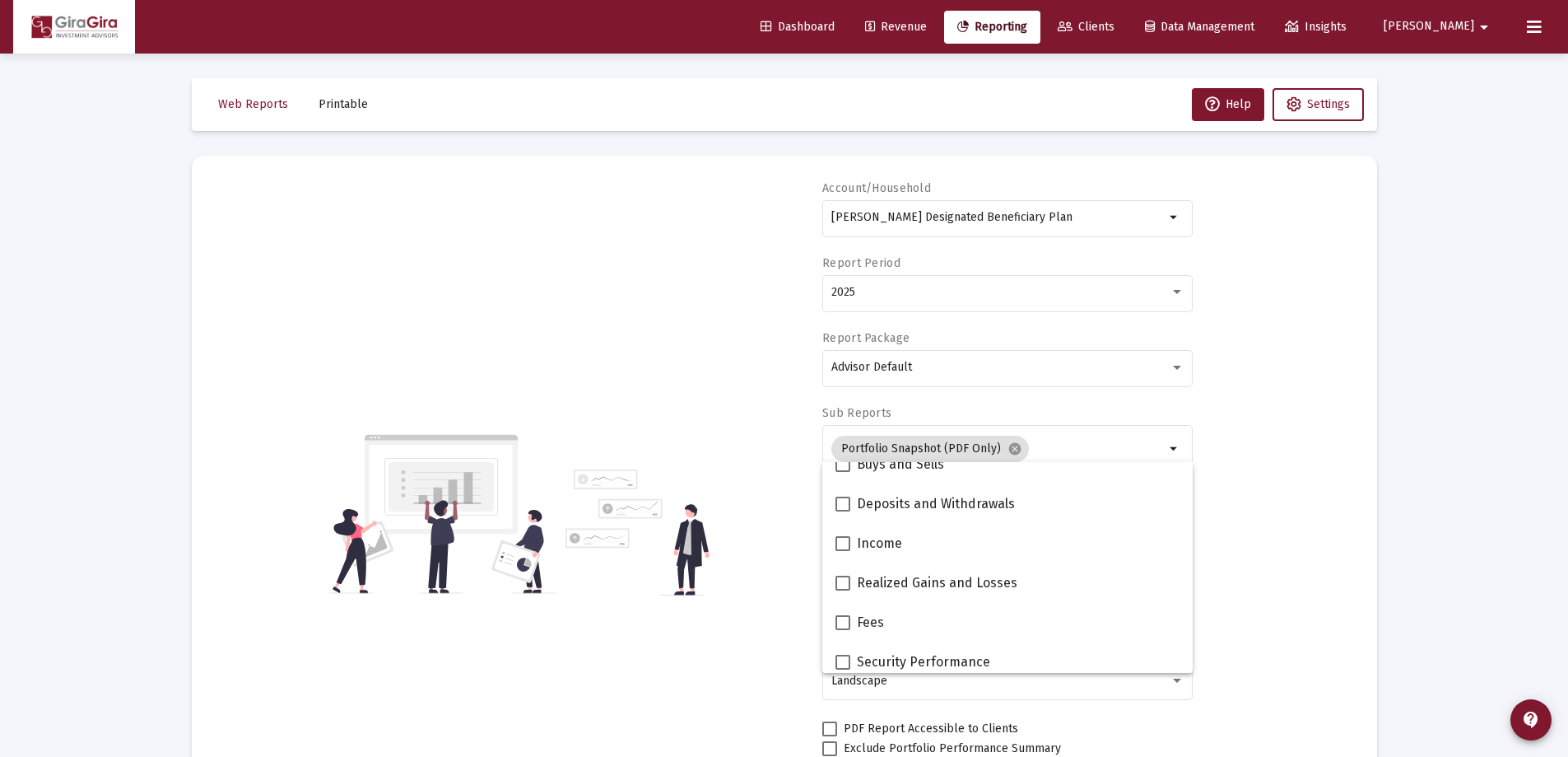
scroll to position [494, 0]
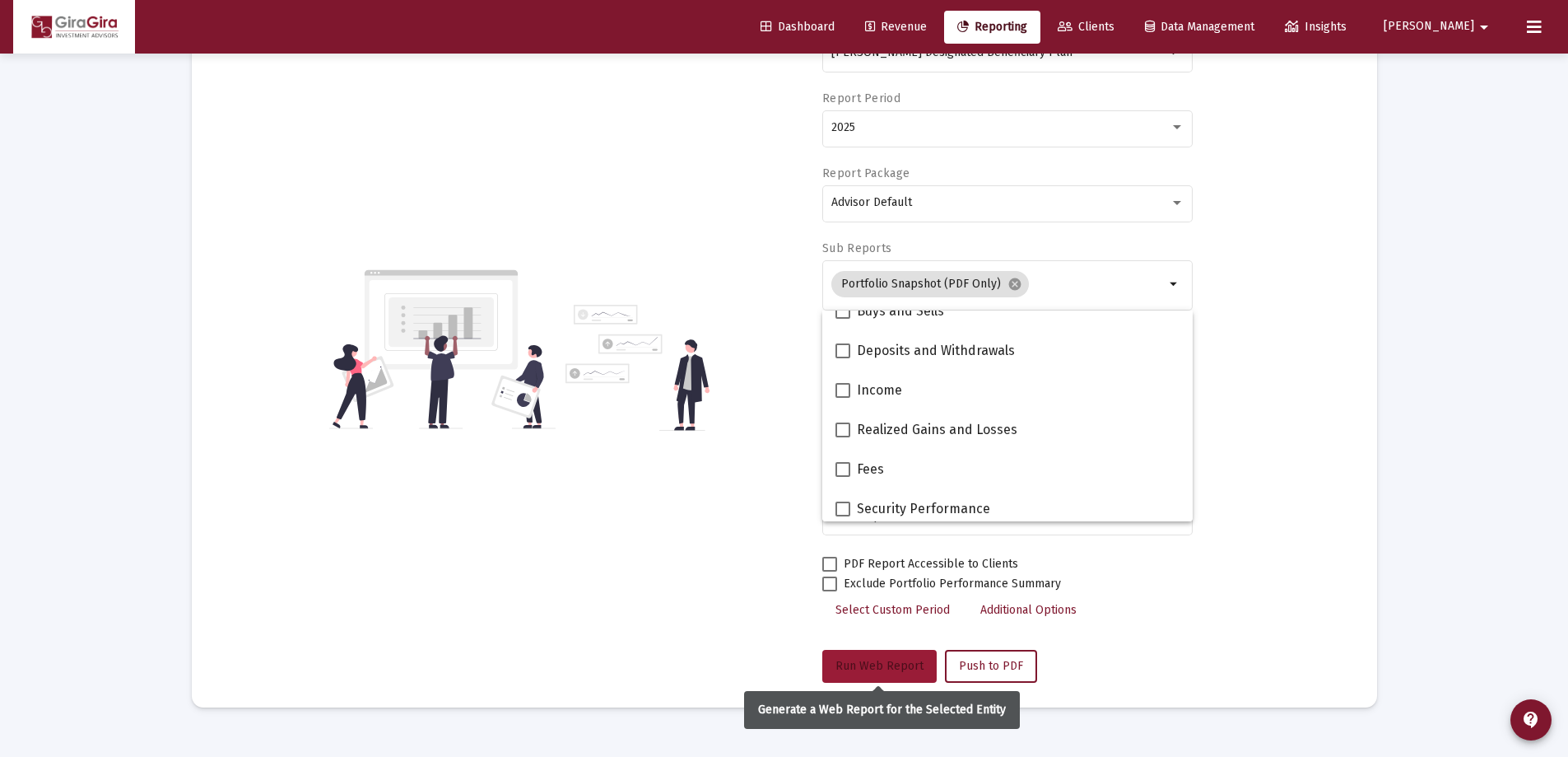
click at [869, 661] on span "Run Web Report" at bounding box center [879, 666] width 88 height 14
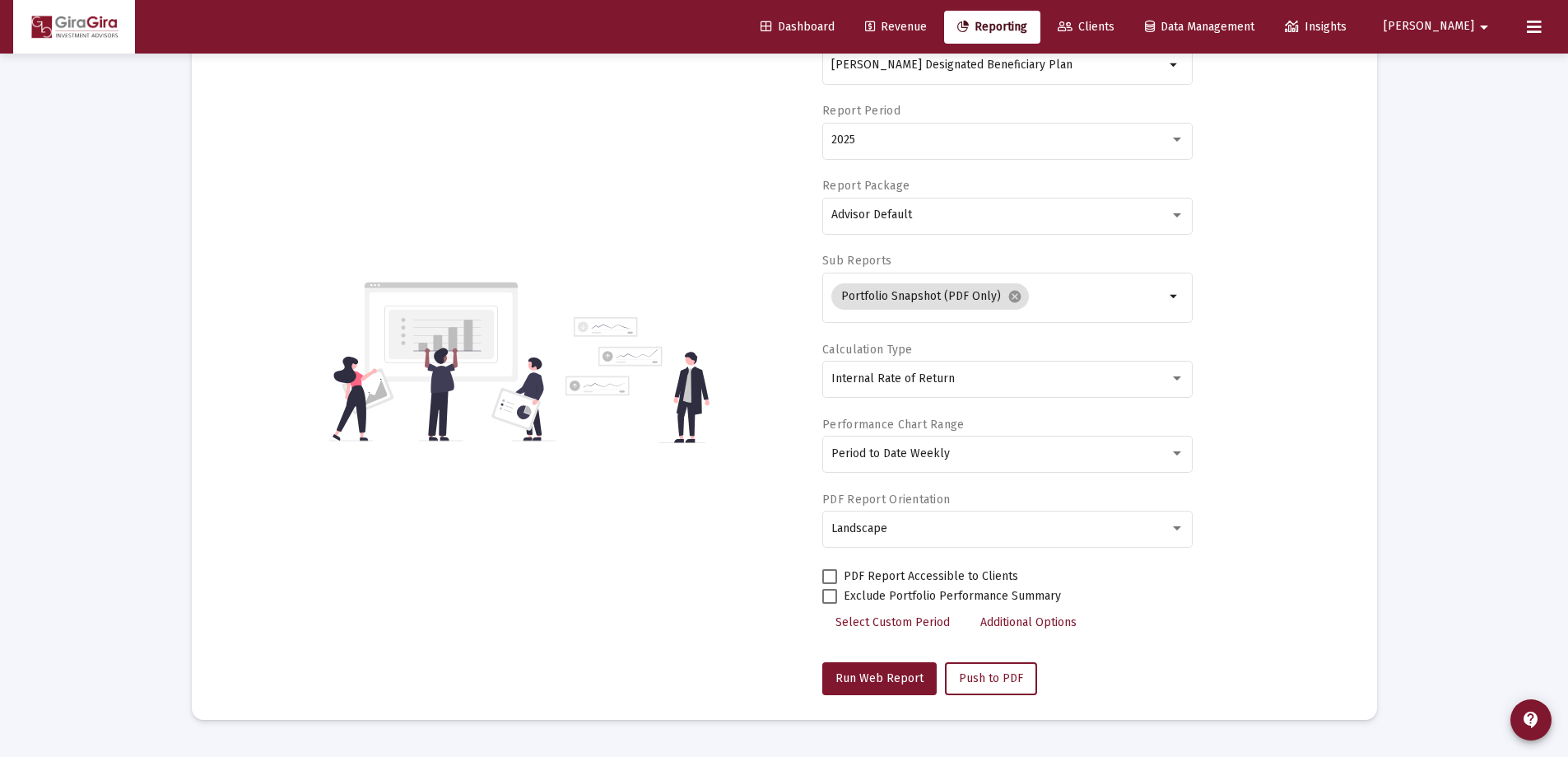
scroll to position [165, 0]
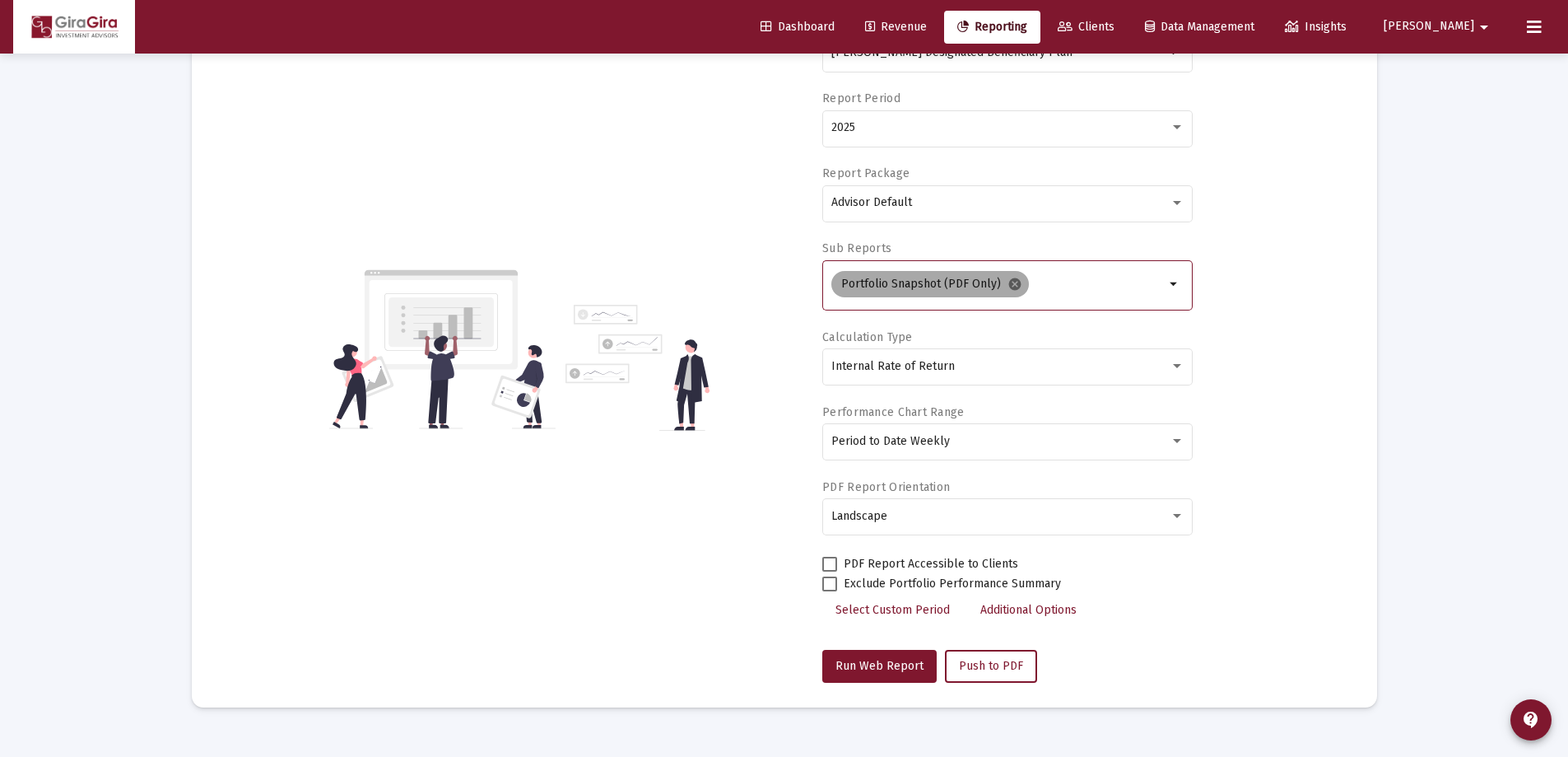
click at [1011, 286] on mat-icon "cancel" at bounding box center [1014, 284] width 15 height 15
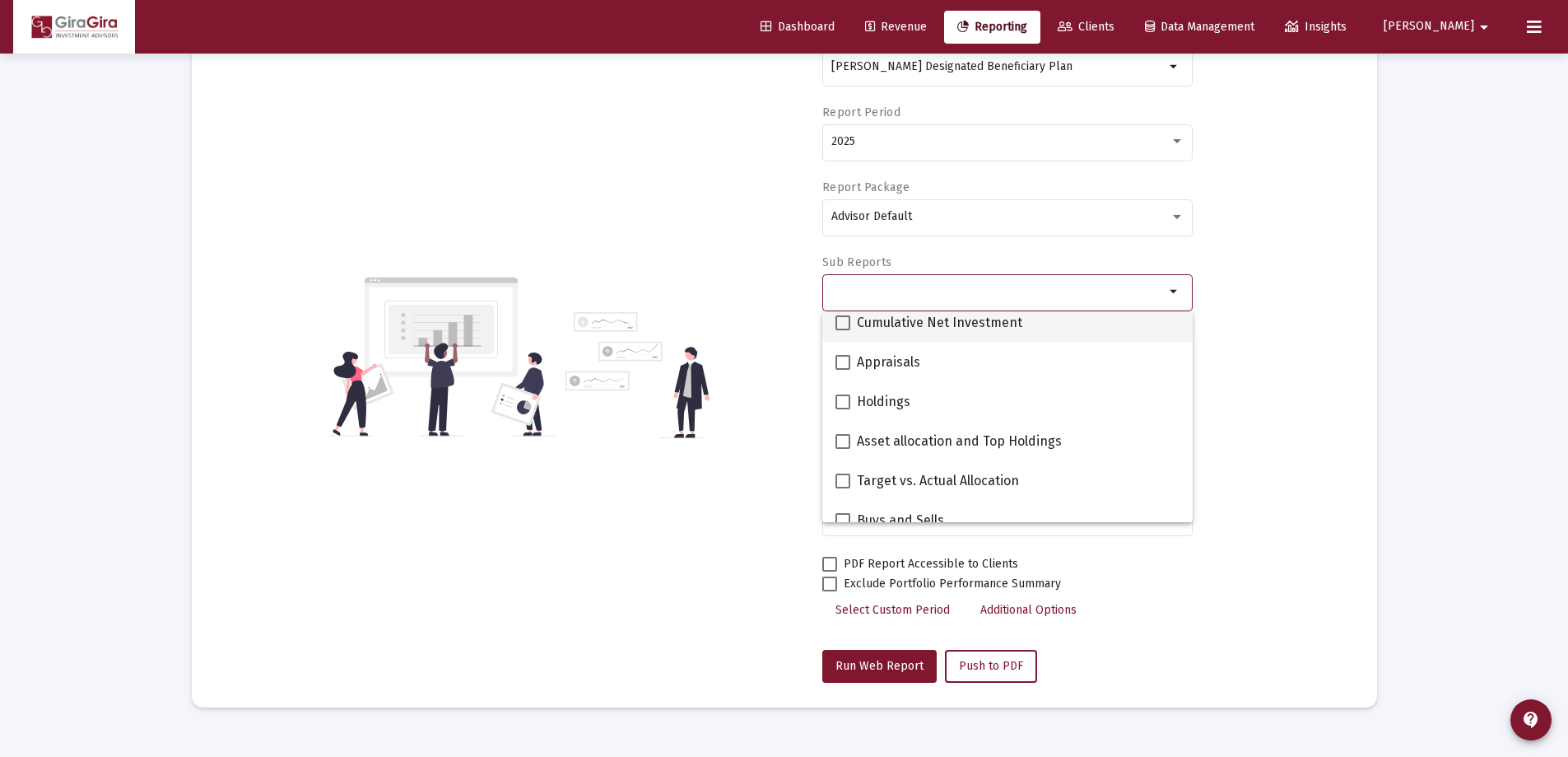
scroll to position [247, 0]
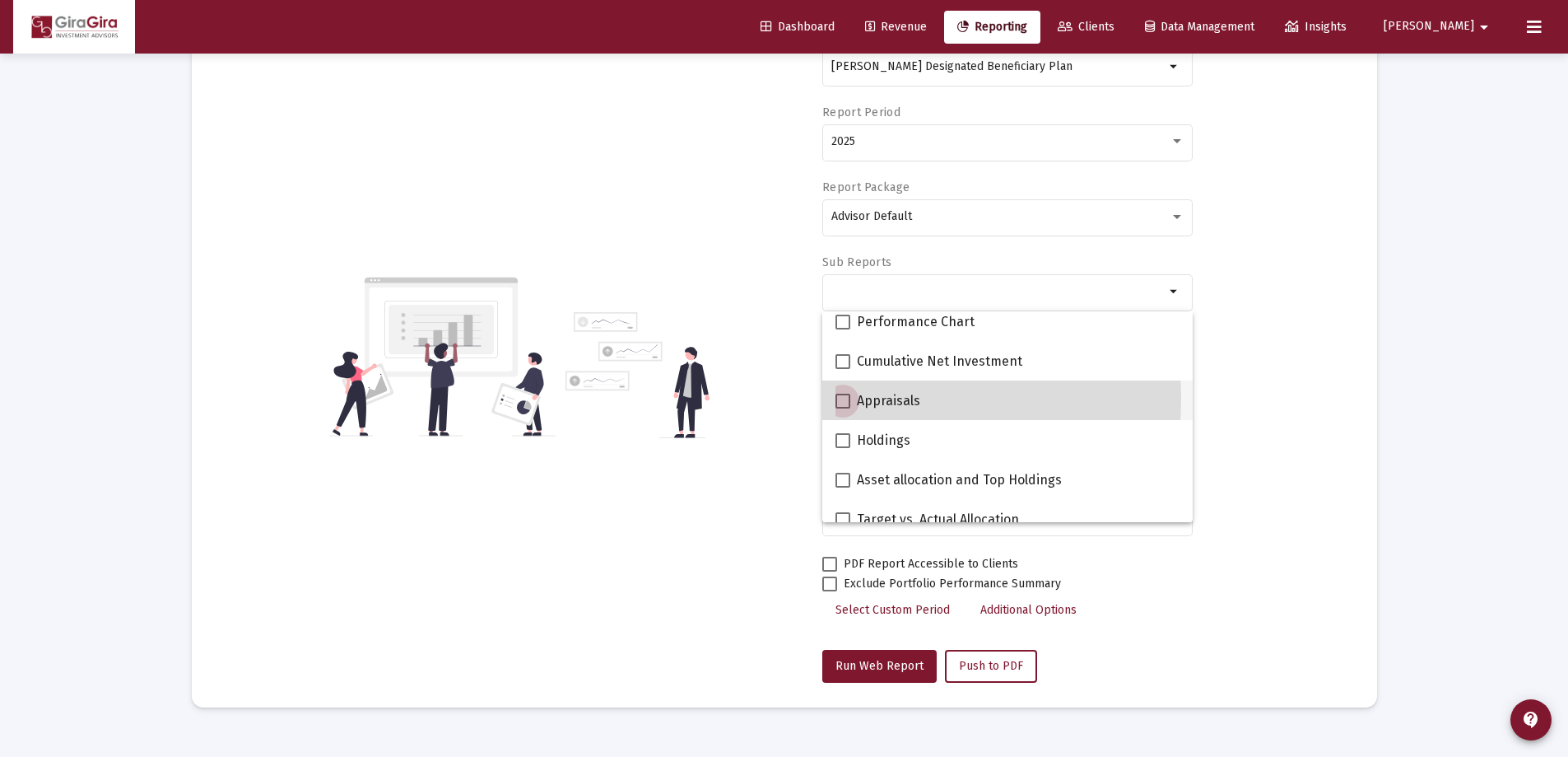
click at [844, 398] on span at bounding box center [842, 400] width 15 height 15
click at [842, 408] on input "Appraisals" at bounding box center [841, 408] width 1 height 1
checkbox input "true"
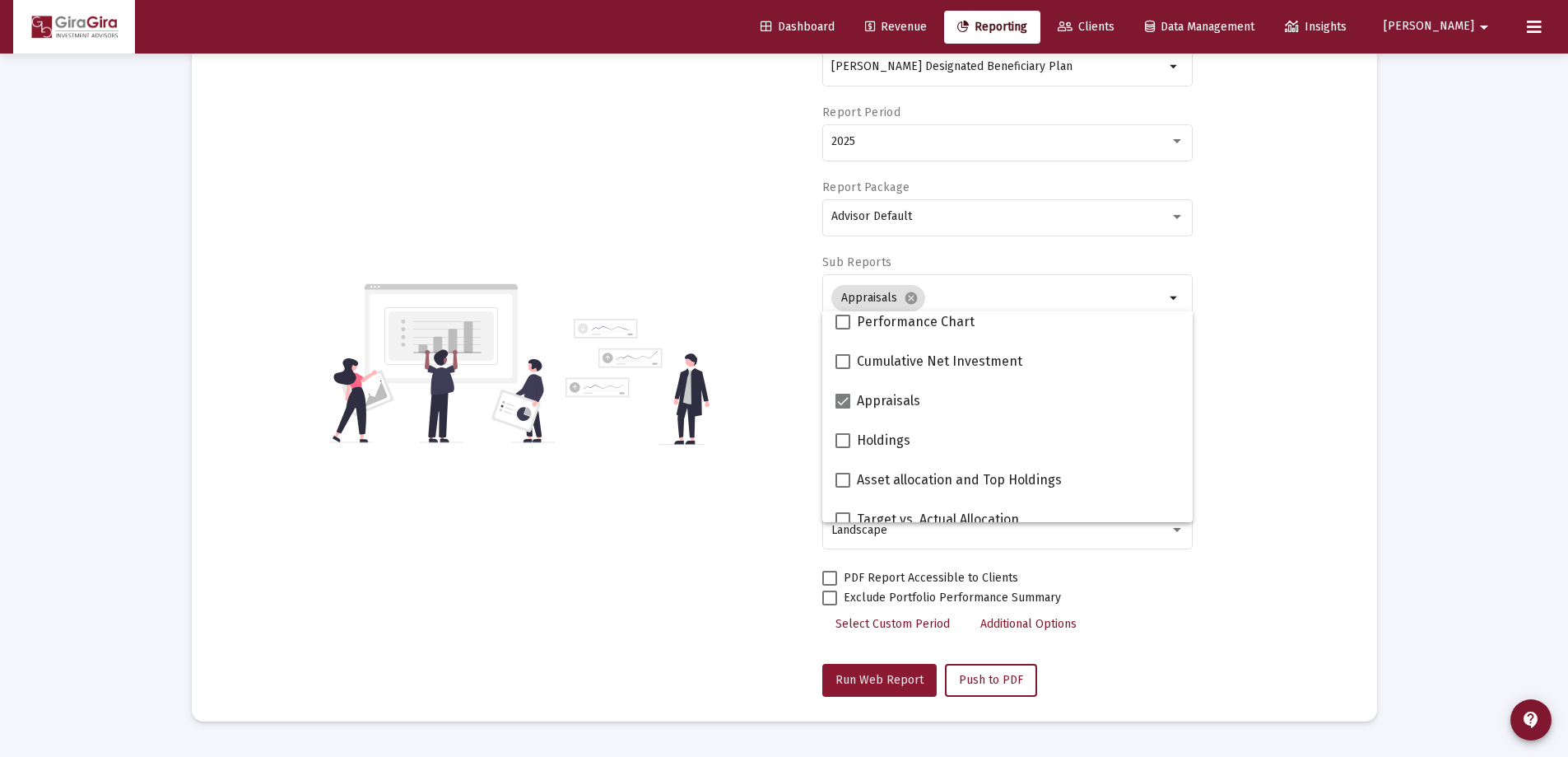
click at [907, 683] on span "Run Web Report" at bounding box center [879, 680] width 88 height 14
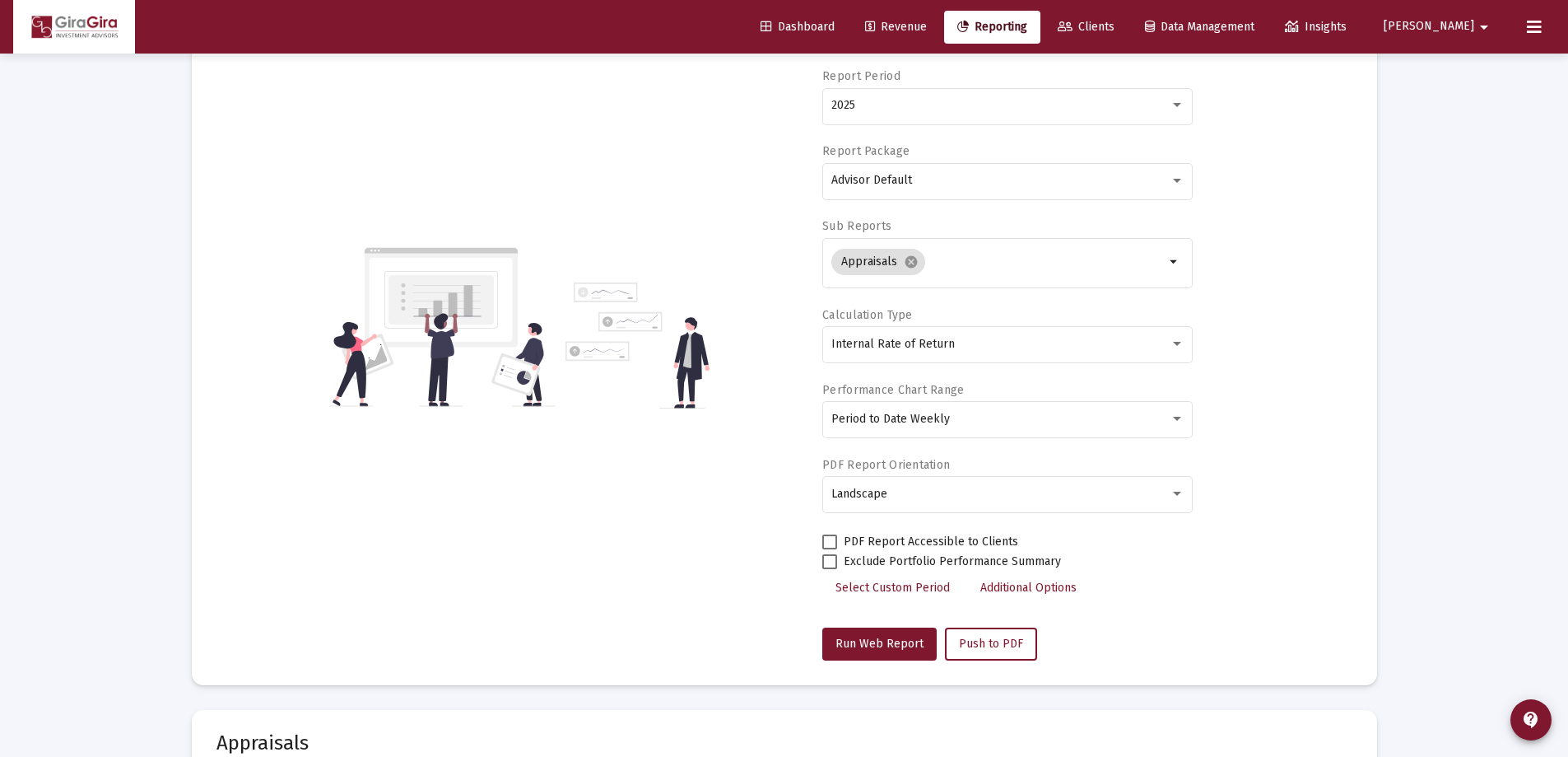
scroll to position [185, 0]
click at [910, 263] on mat-icon "cancel" at bounding box center [910, 263] width 15 height 15
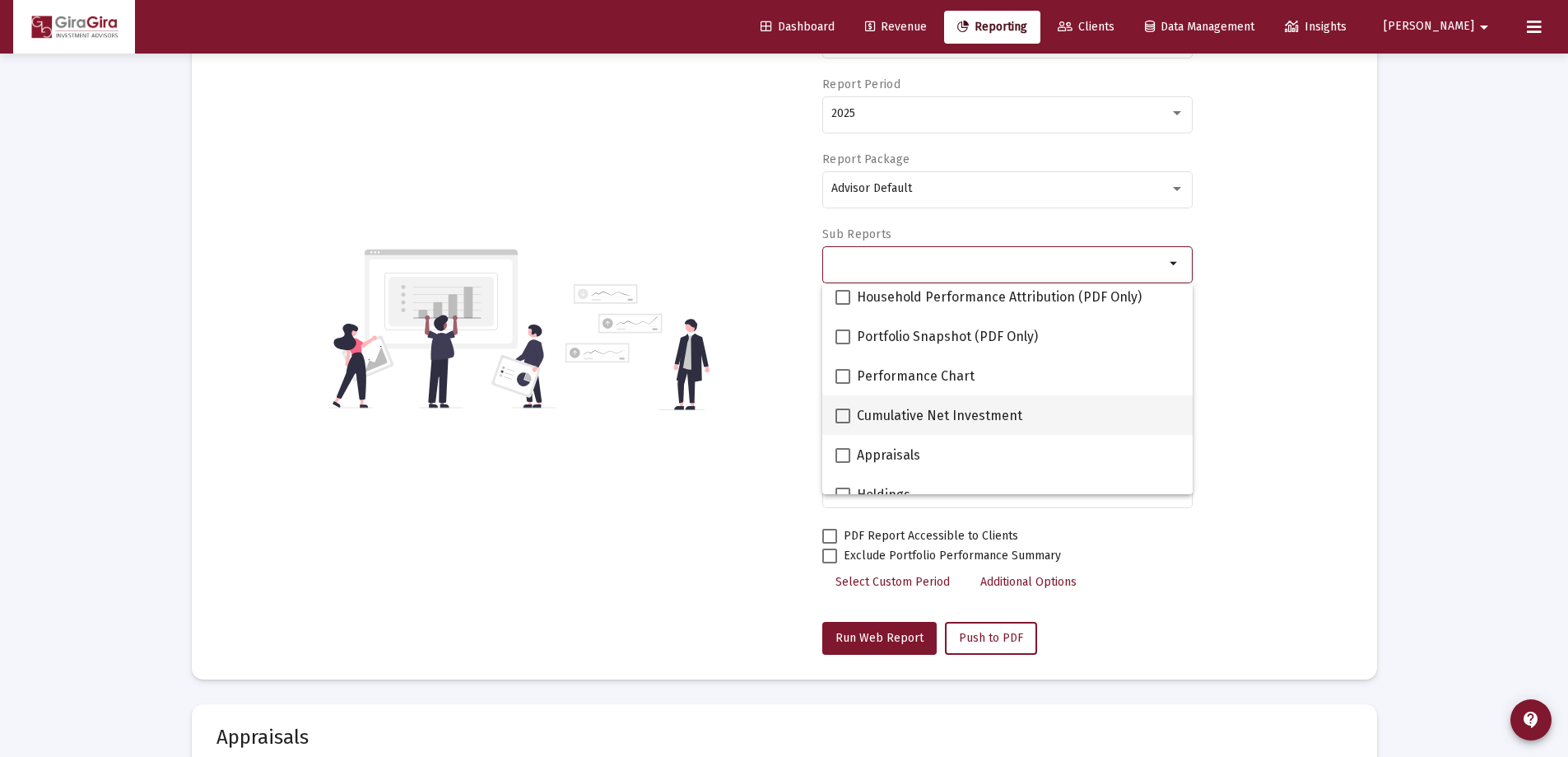
scroll to position [247, 0]
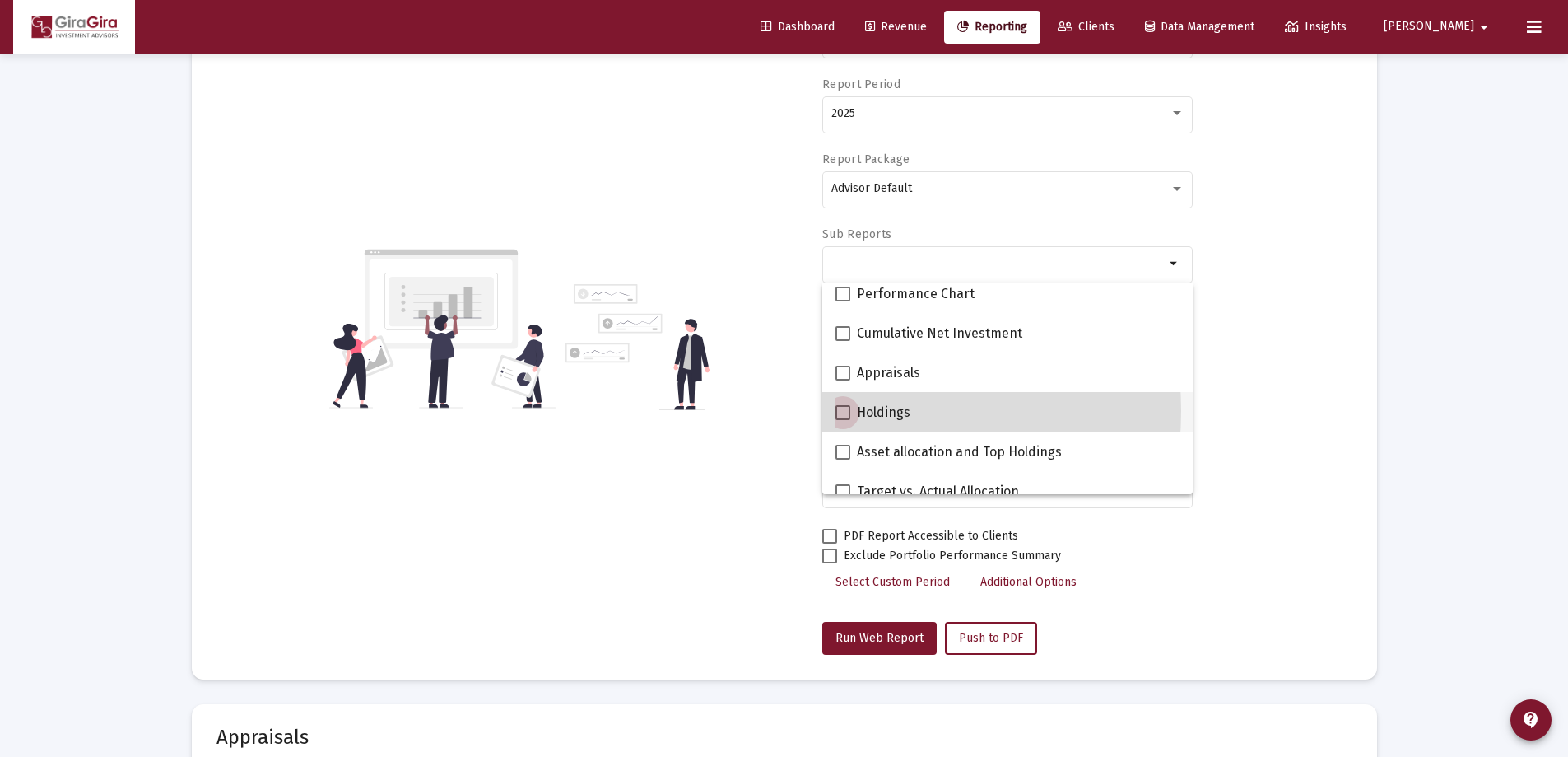
click at [841, 410] on span at bounding box center [842, 412] width 15 height 15
click at [841, 419] on input "Holdings" at bounding box center [841, 419] width 1 height 1
checkbox input "true"
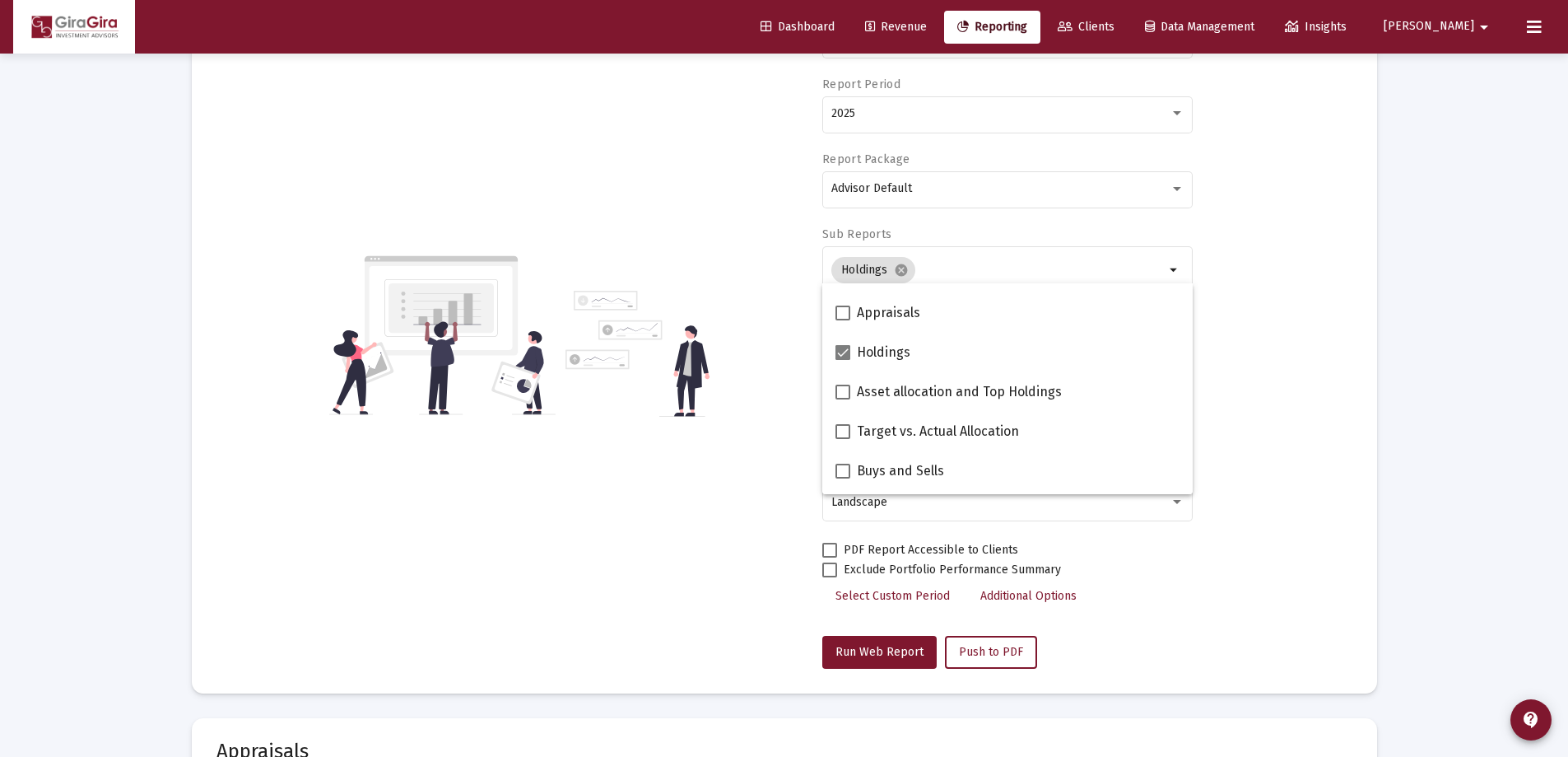
scroll to position [330, 0]
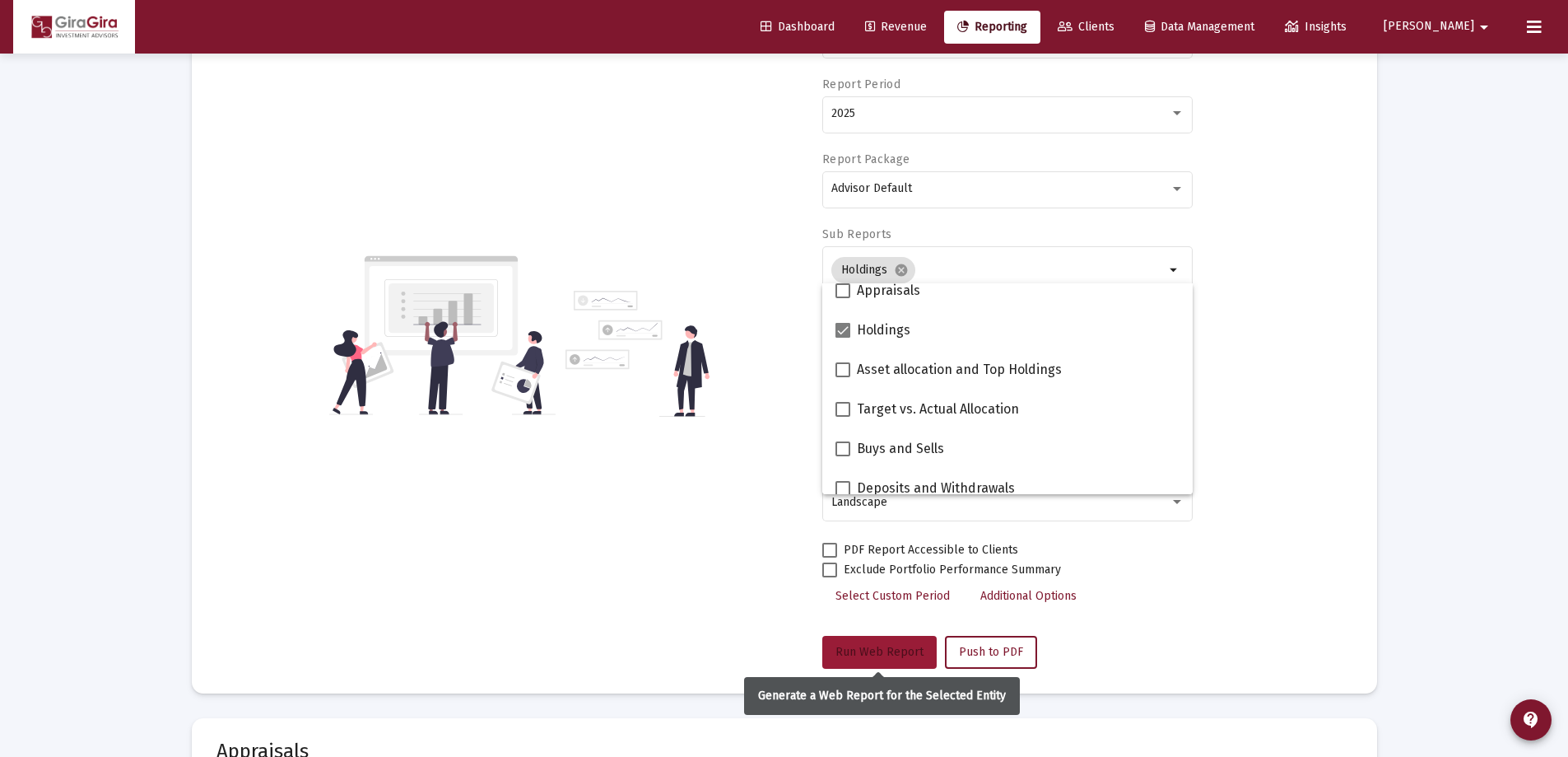
click at [874, 649] on span "Run Web Report" at bounding box center [879, 652] width 88 height 14
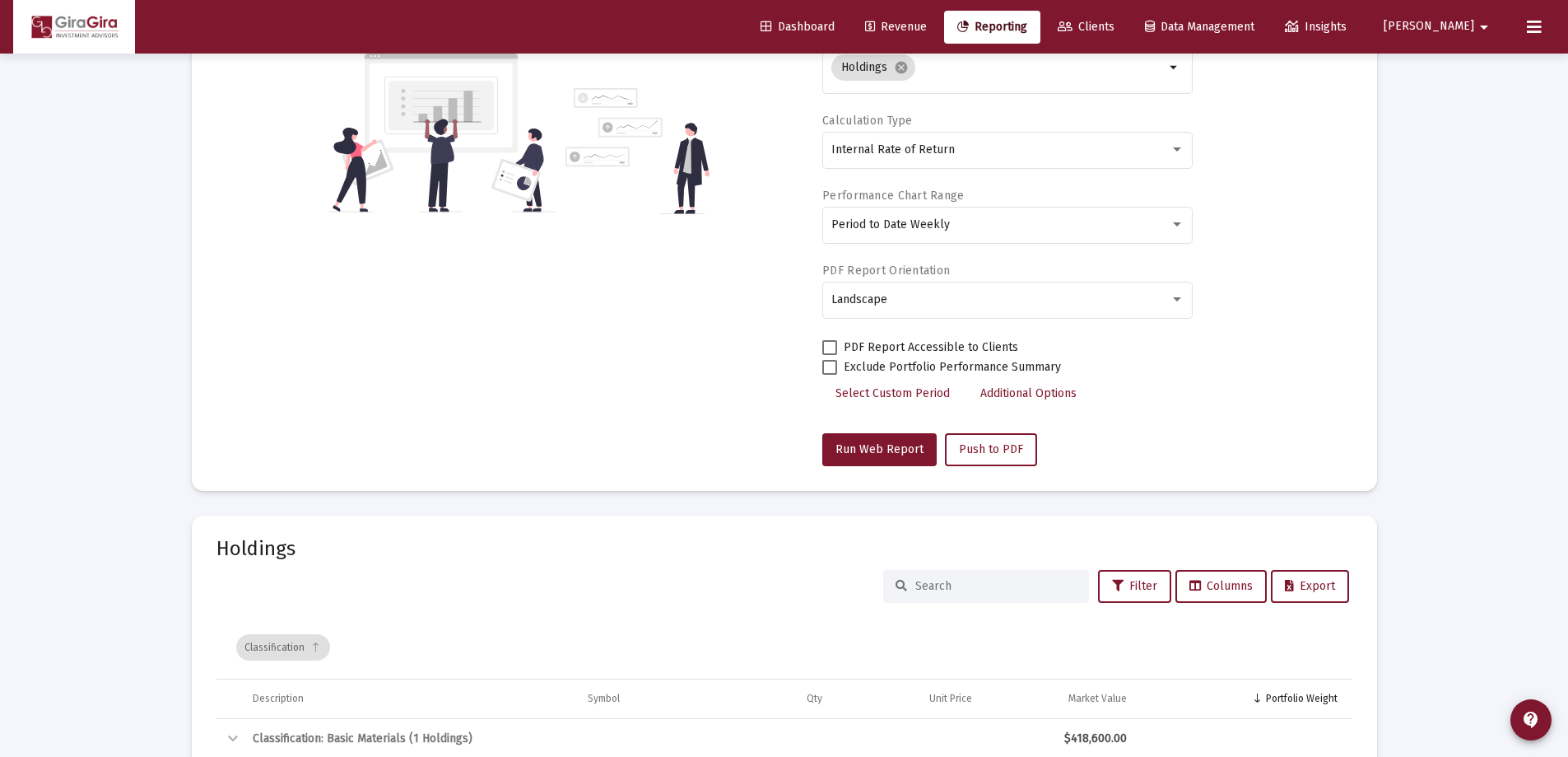
scroll to position [221, 0]
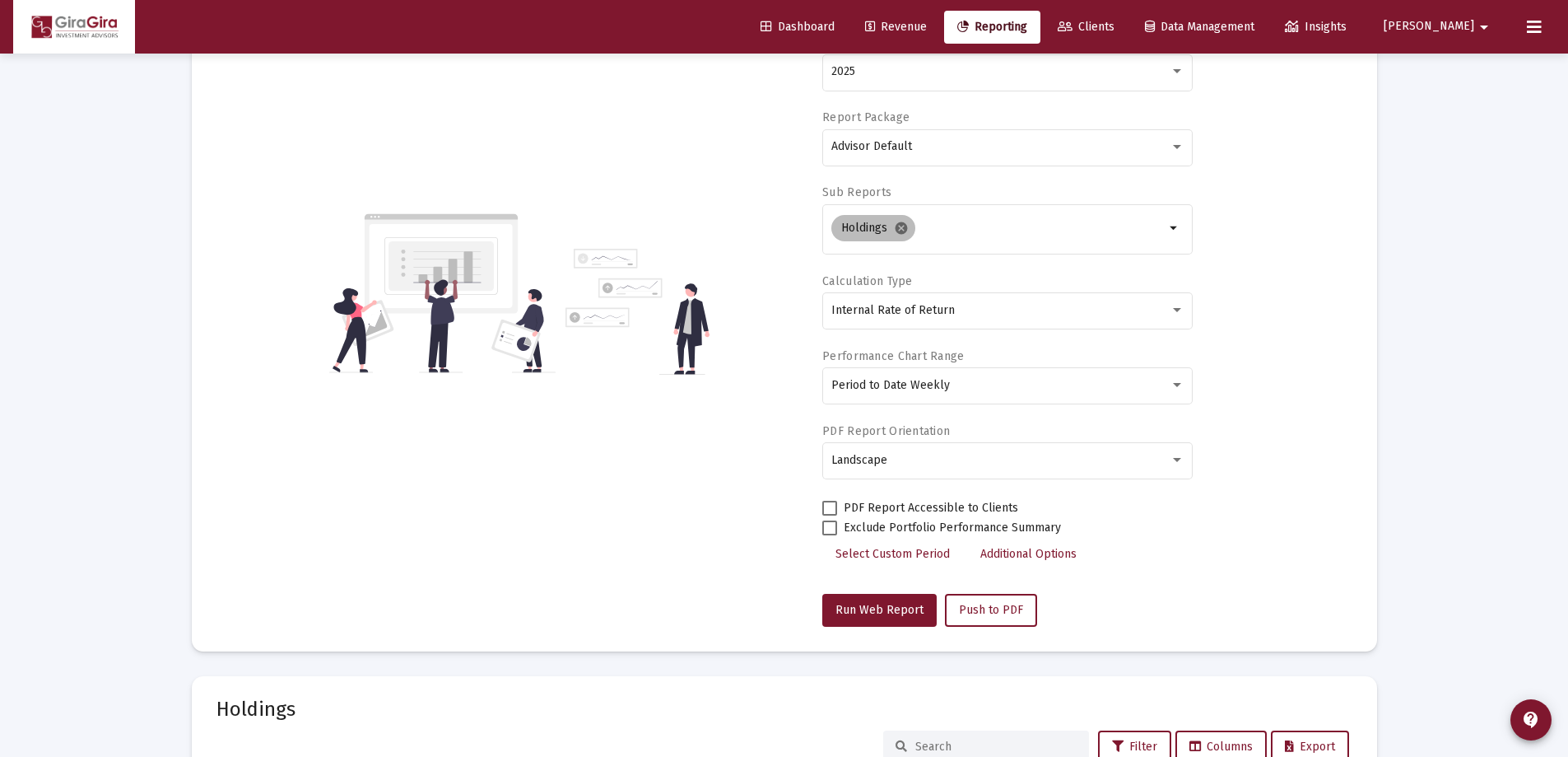
click at [900, 224] on mat-icon "cancel" at bounding box center [900, 228] width 15 height 15
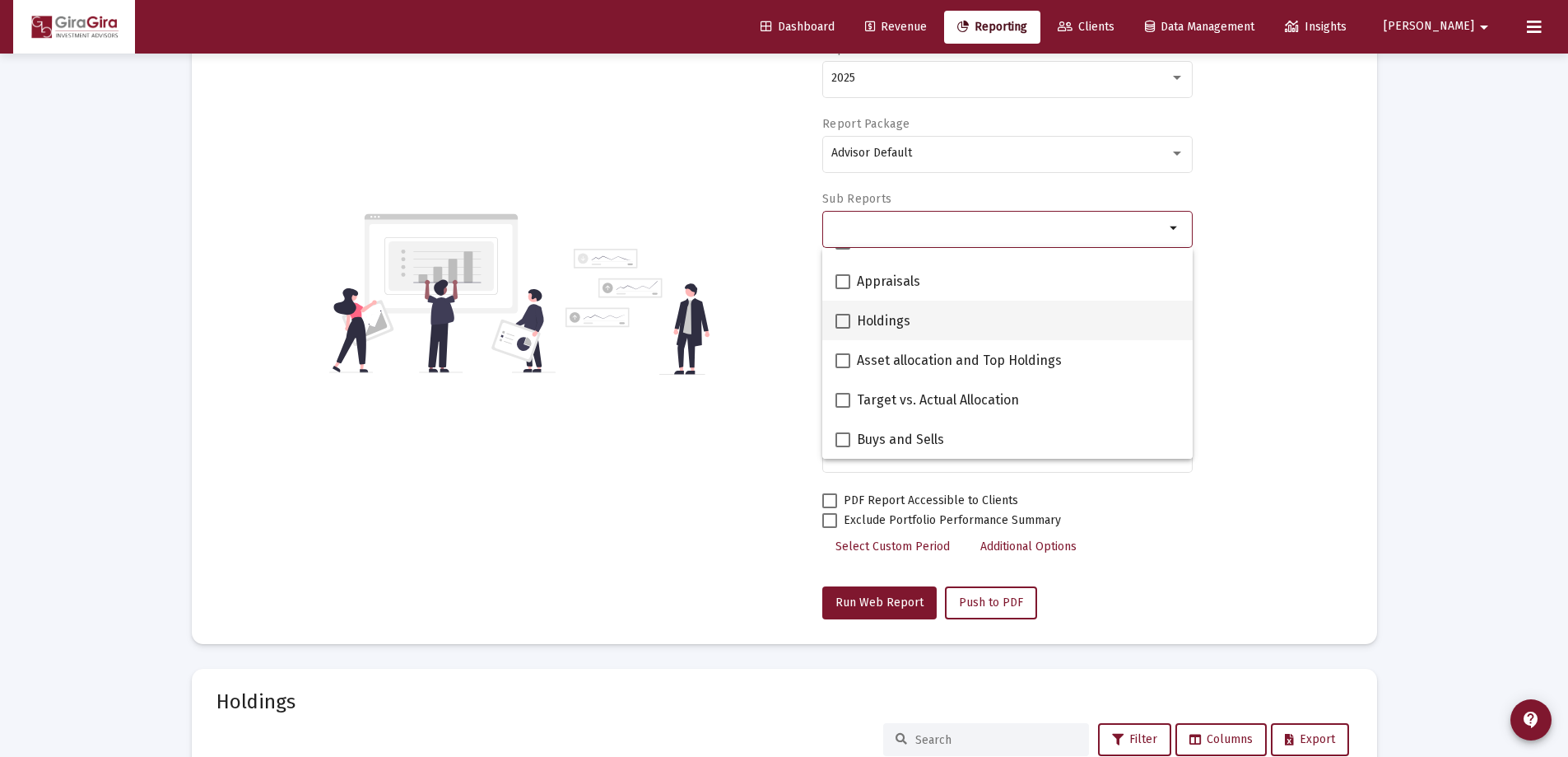
scroll to position [330, 0]
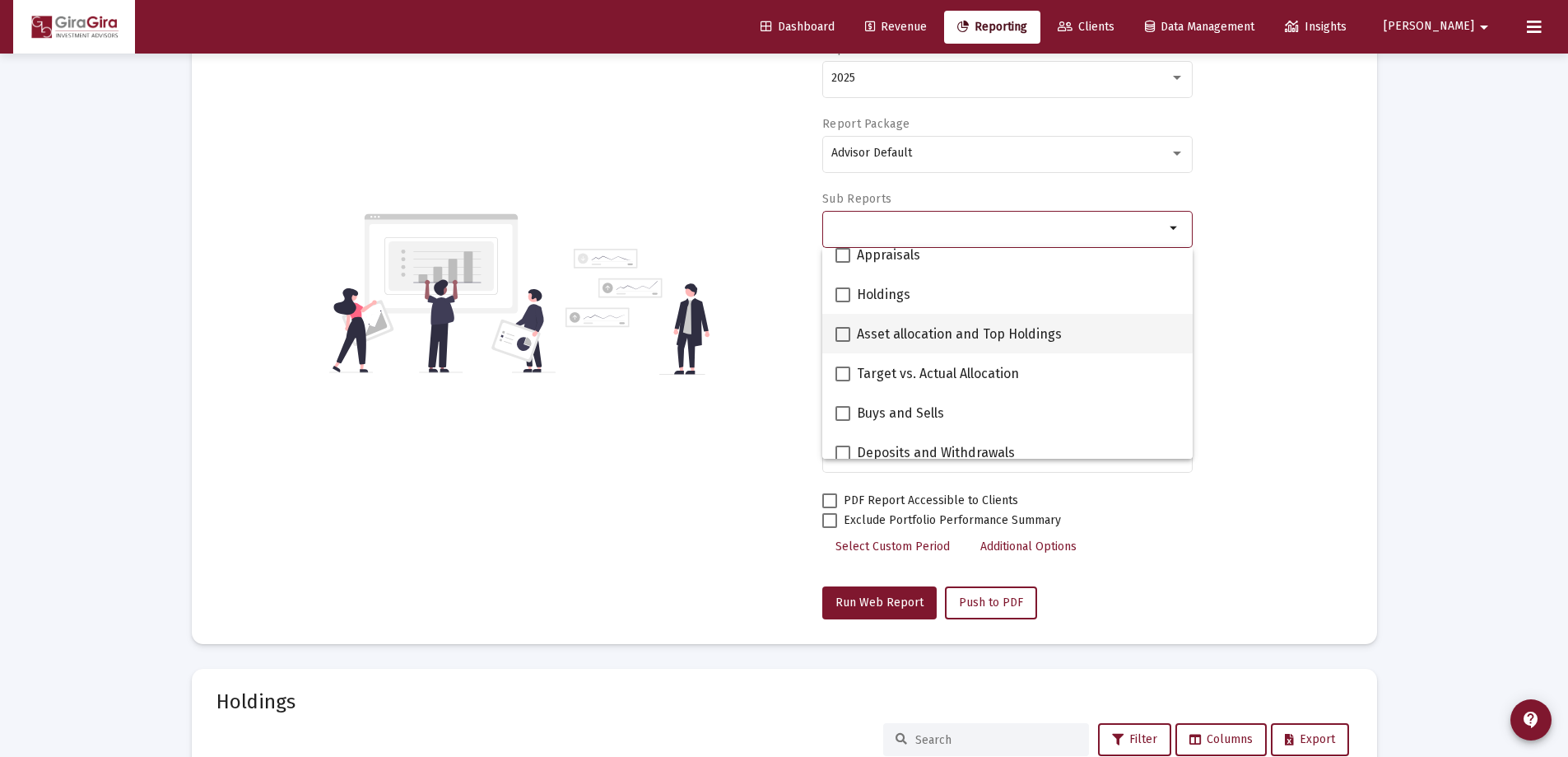
click at [841, 332] on span at bounding box center [842, 334] width 15 height 15
click at [841, 342] on input "Asset allocation and Top Holdings" at bounding box center [841, 342] width 1 height 1
checkbox input "true"
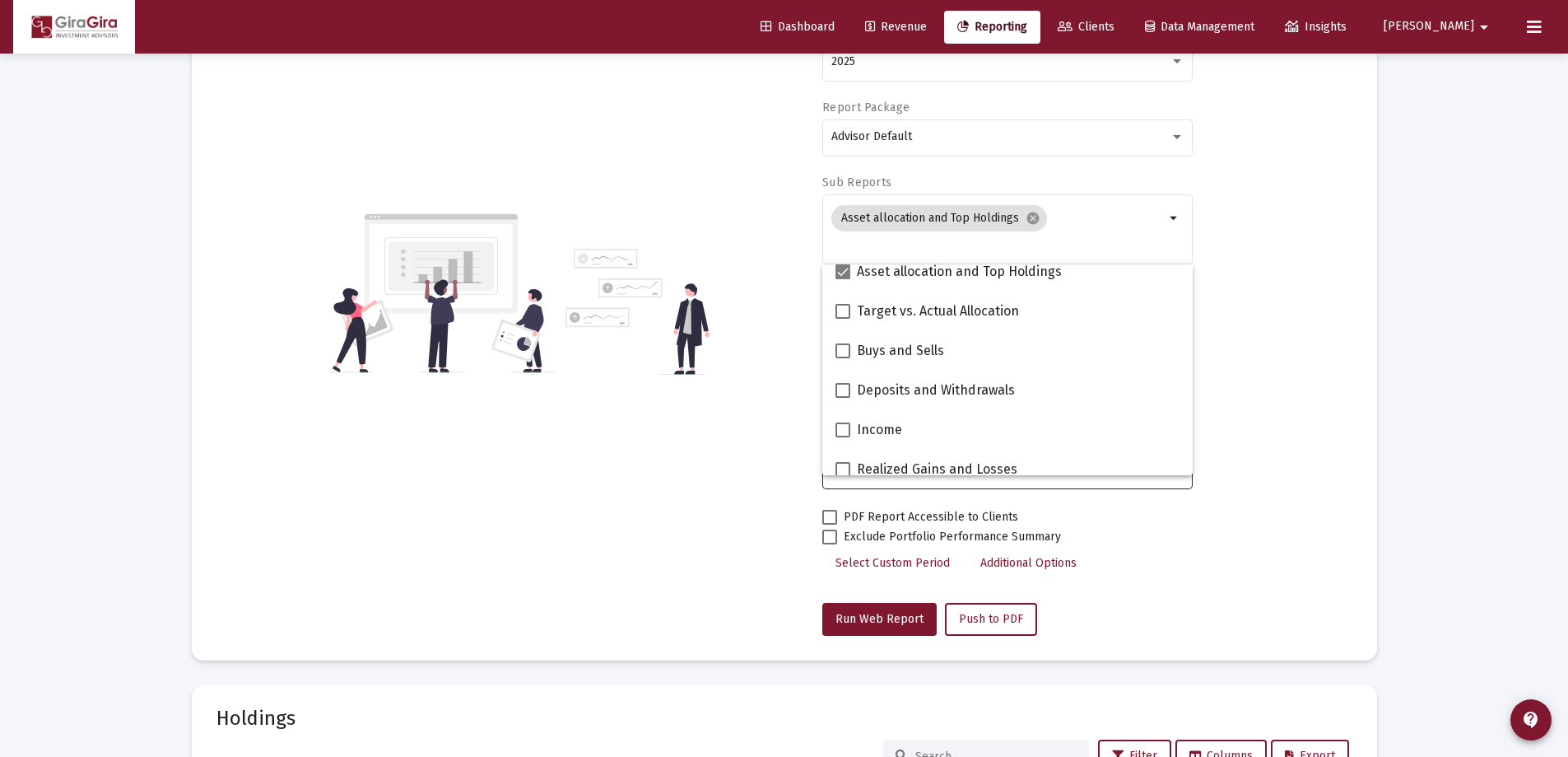
scroll to position [494, 0]
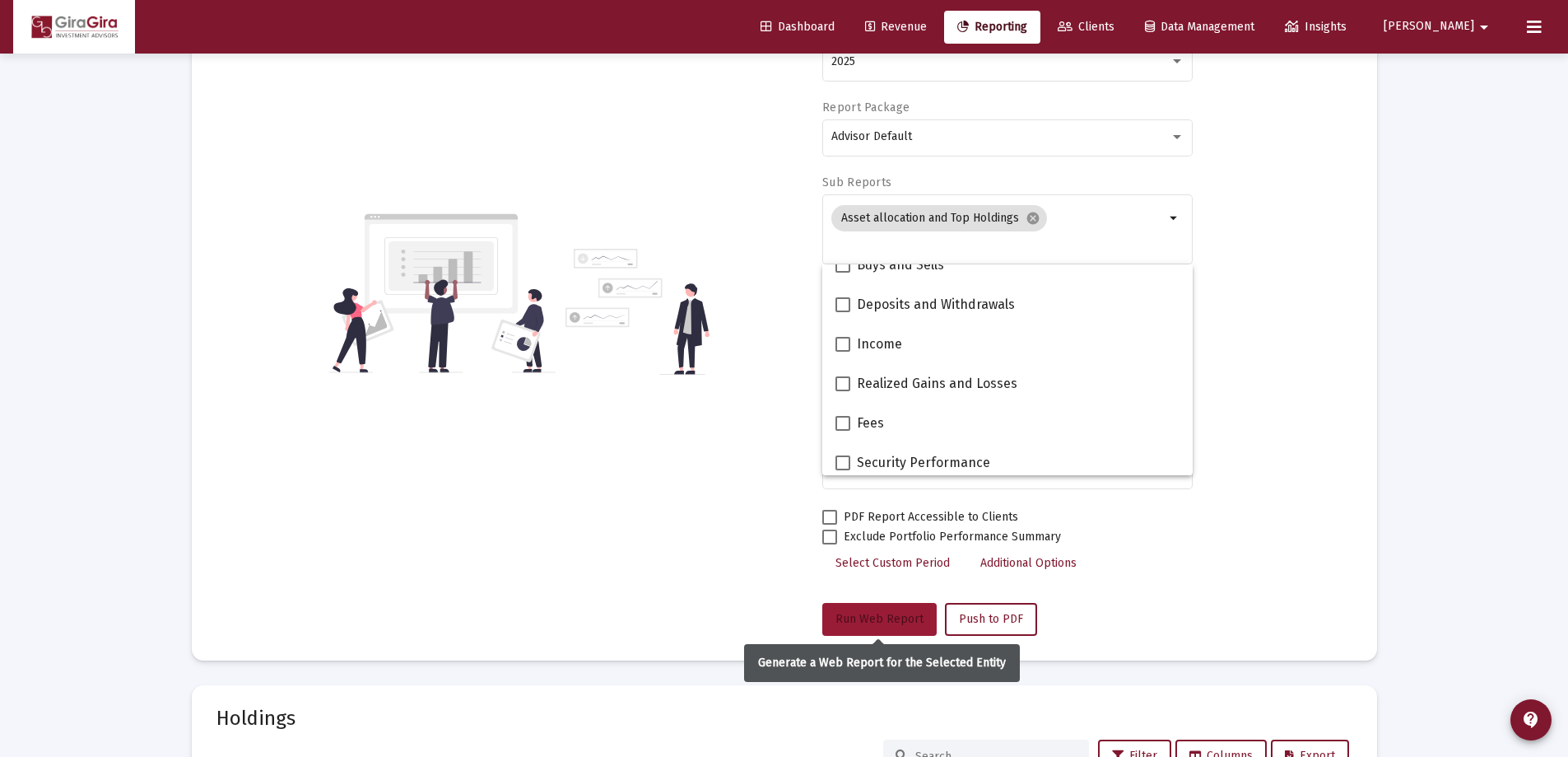
click at [897, 617] on span "Run Web Report" at bounding box center [879, 619] width 88 height 14
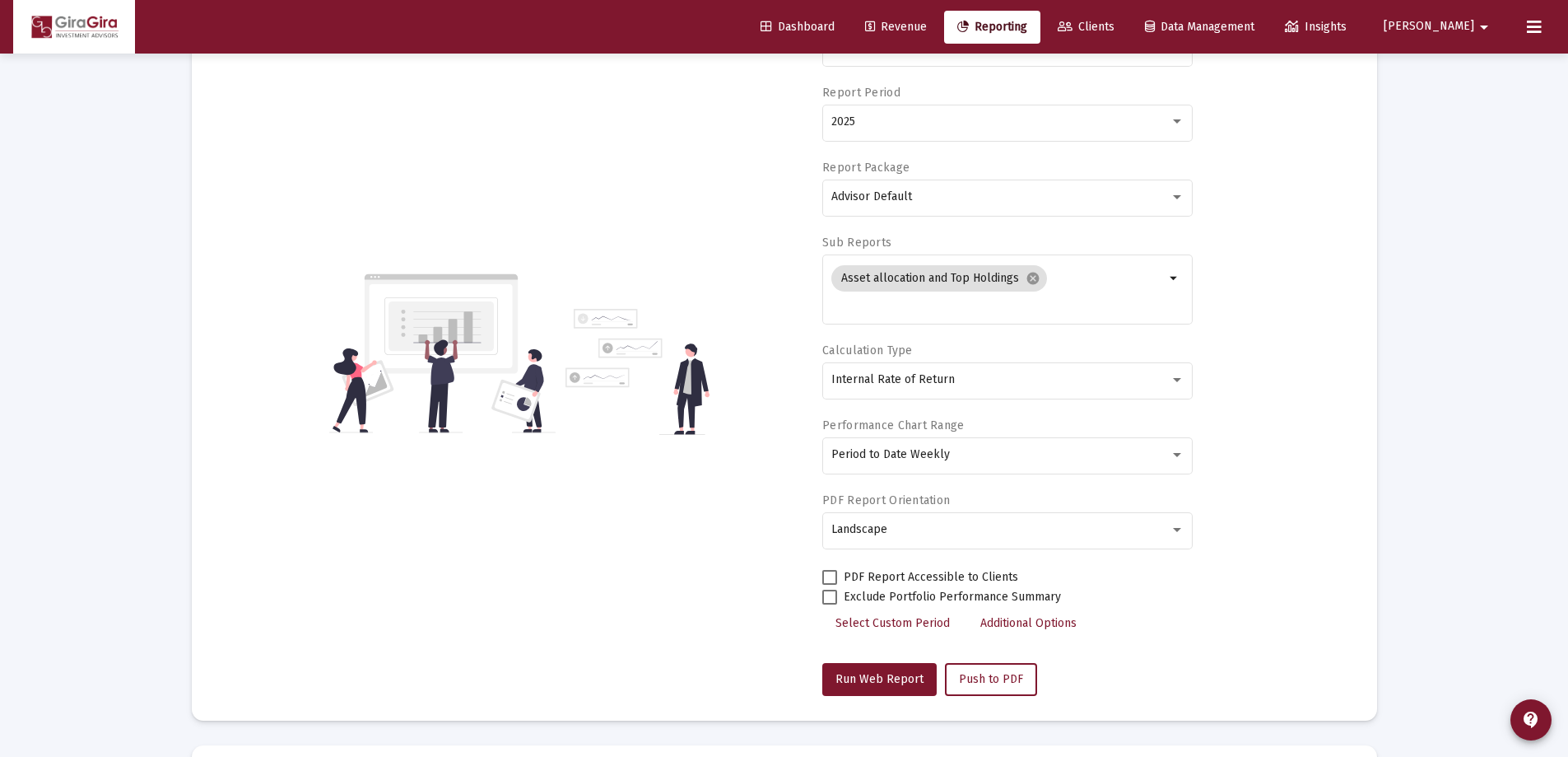
scroll to position [148, 0]
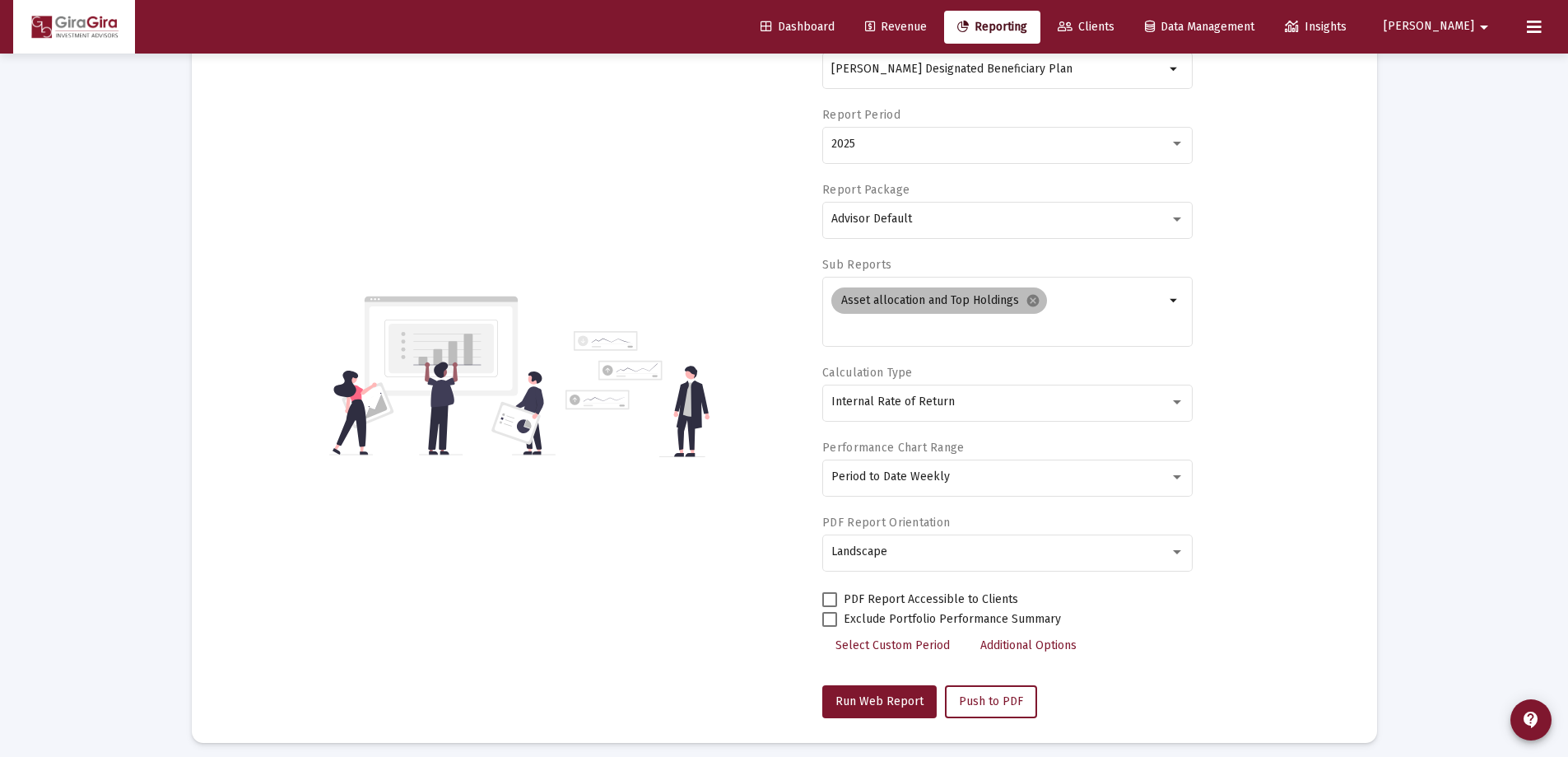
click at [1034, 302] on mat-icon "cancel" at bounding box center [1032, 300] width 15 height 15
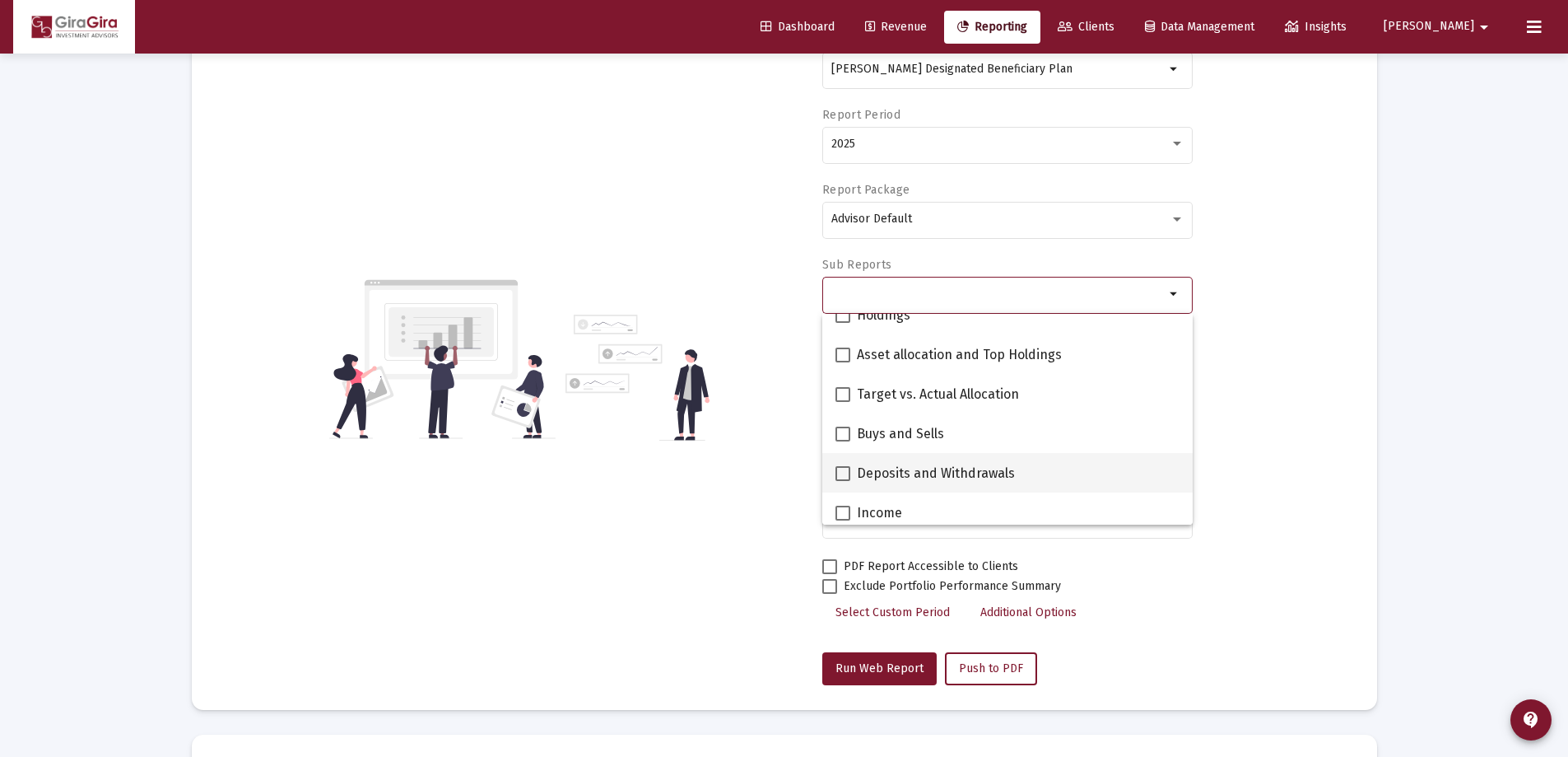
scroll to position [411, 0]
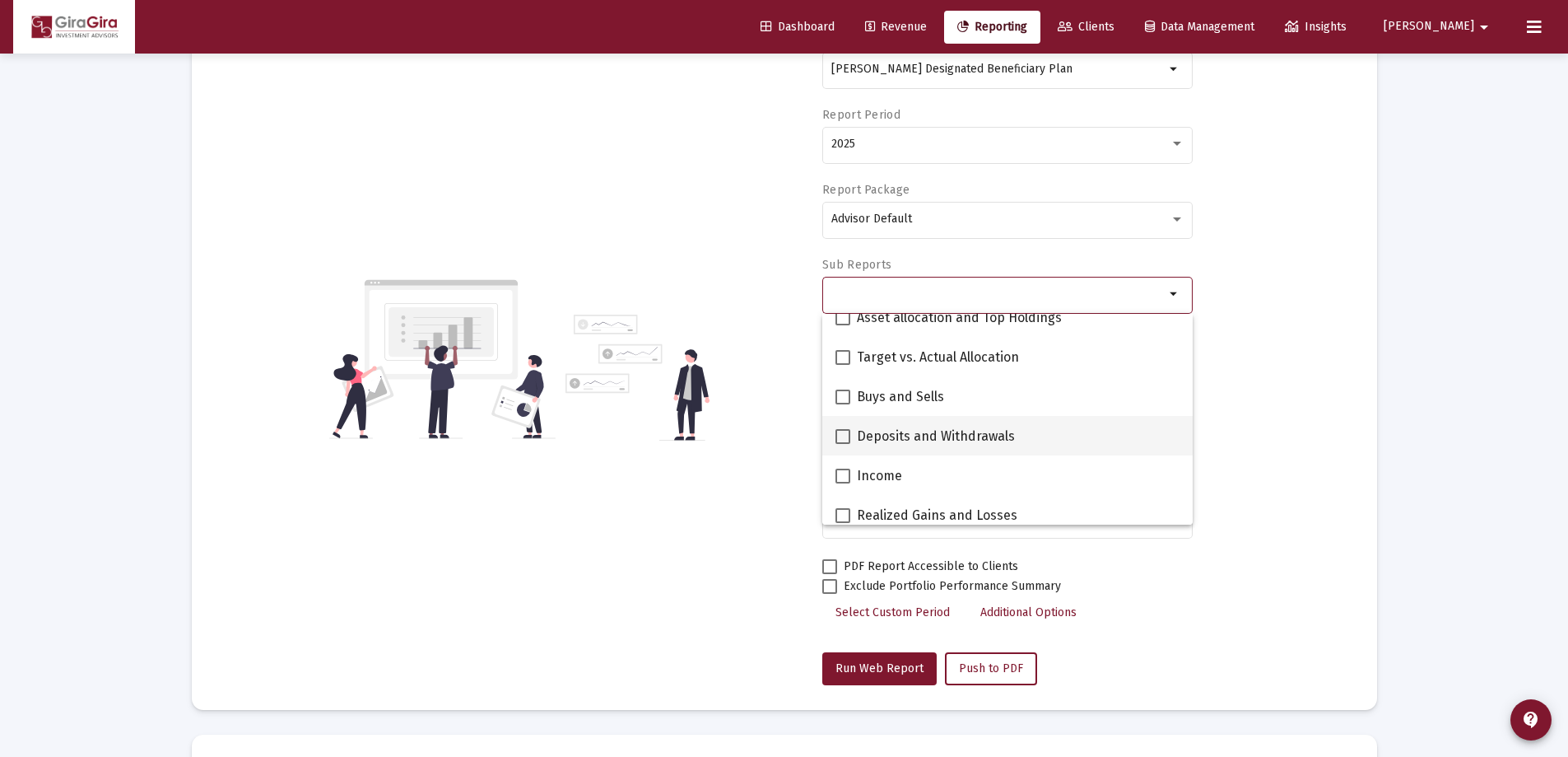
click at [842, 431] on span at bounding box center [842, 436] width 15 height 15
click at [842, 443] on input "Deposits and Withdrawals" at bounding box center [841, 443] width 1 height 1
checkbox input "true"
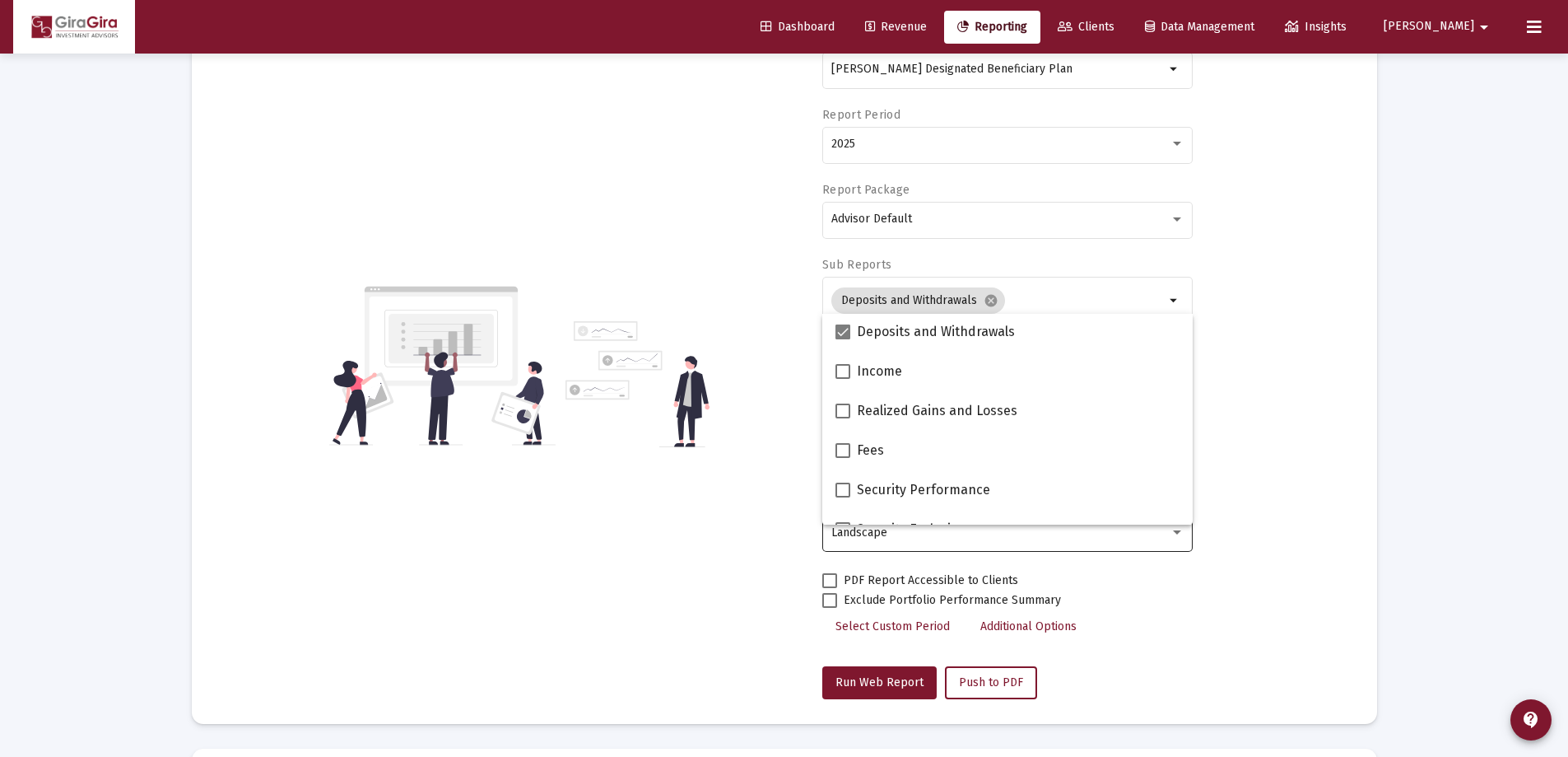
scroll to position [576, 0]
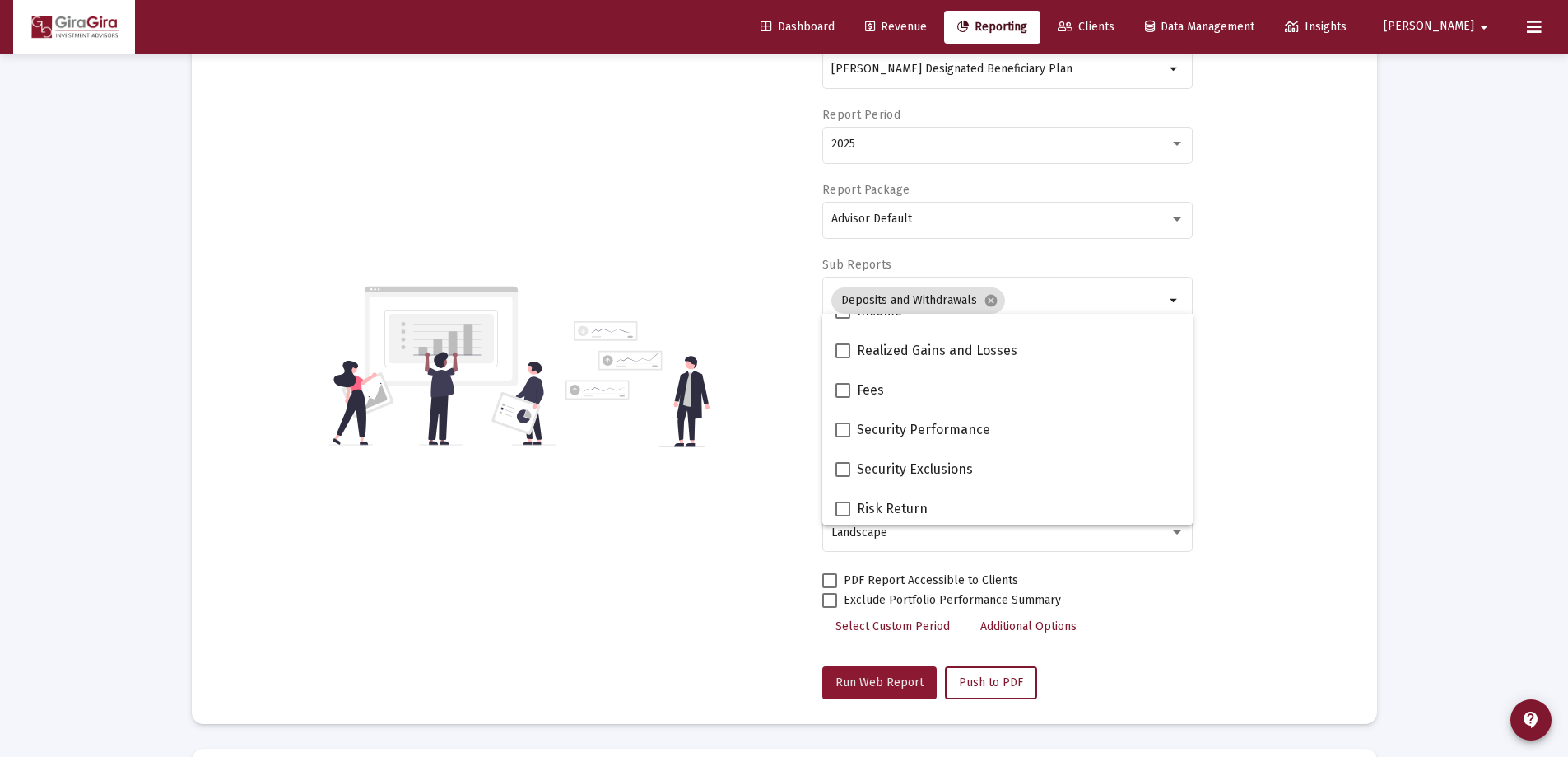
click at [886, 683] on span "Run Web Report" at bounding box center [879, 682] width 88 height 14
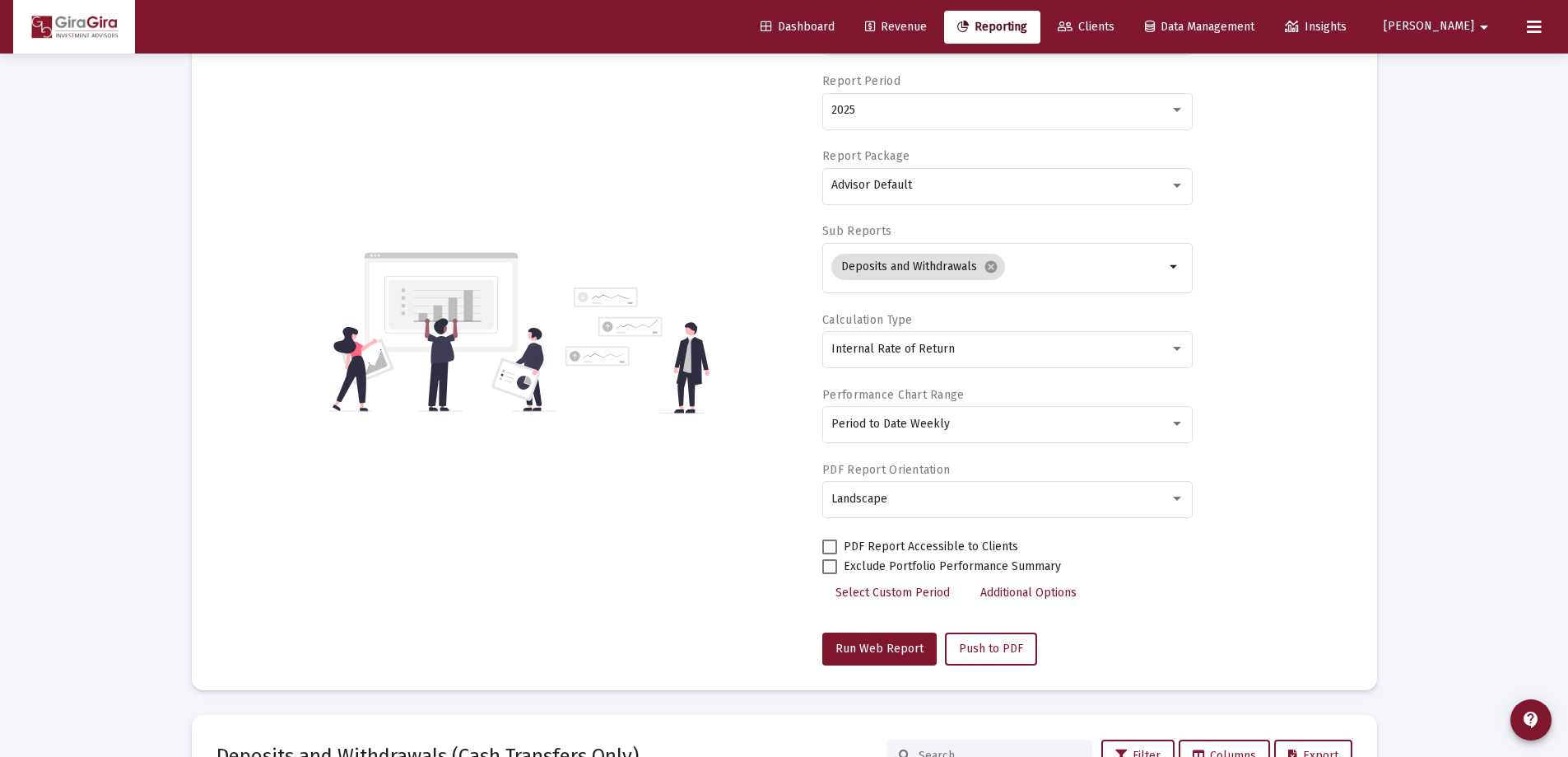
scroll to position [181, 0]
click at [992, 267] on mat-icon "cancel" at bounding box center [990, 268] width 15 height 15
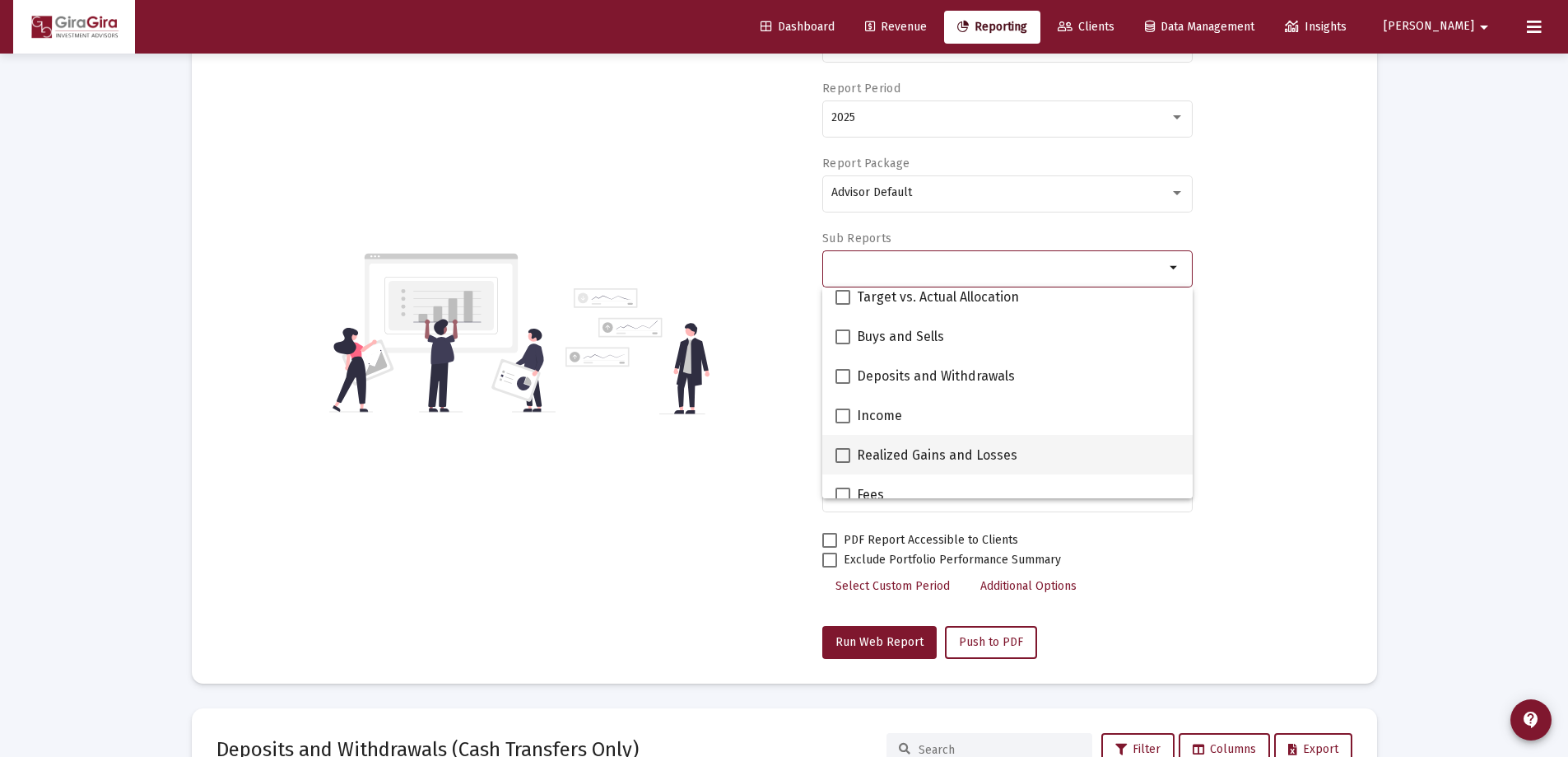
scroll to position [494, 0]
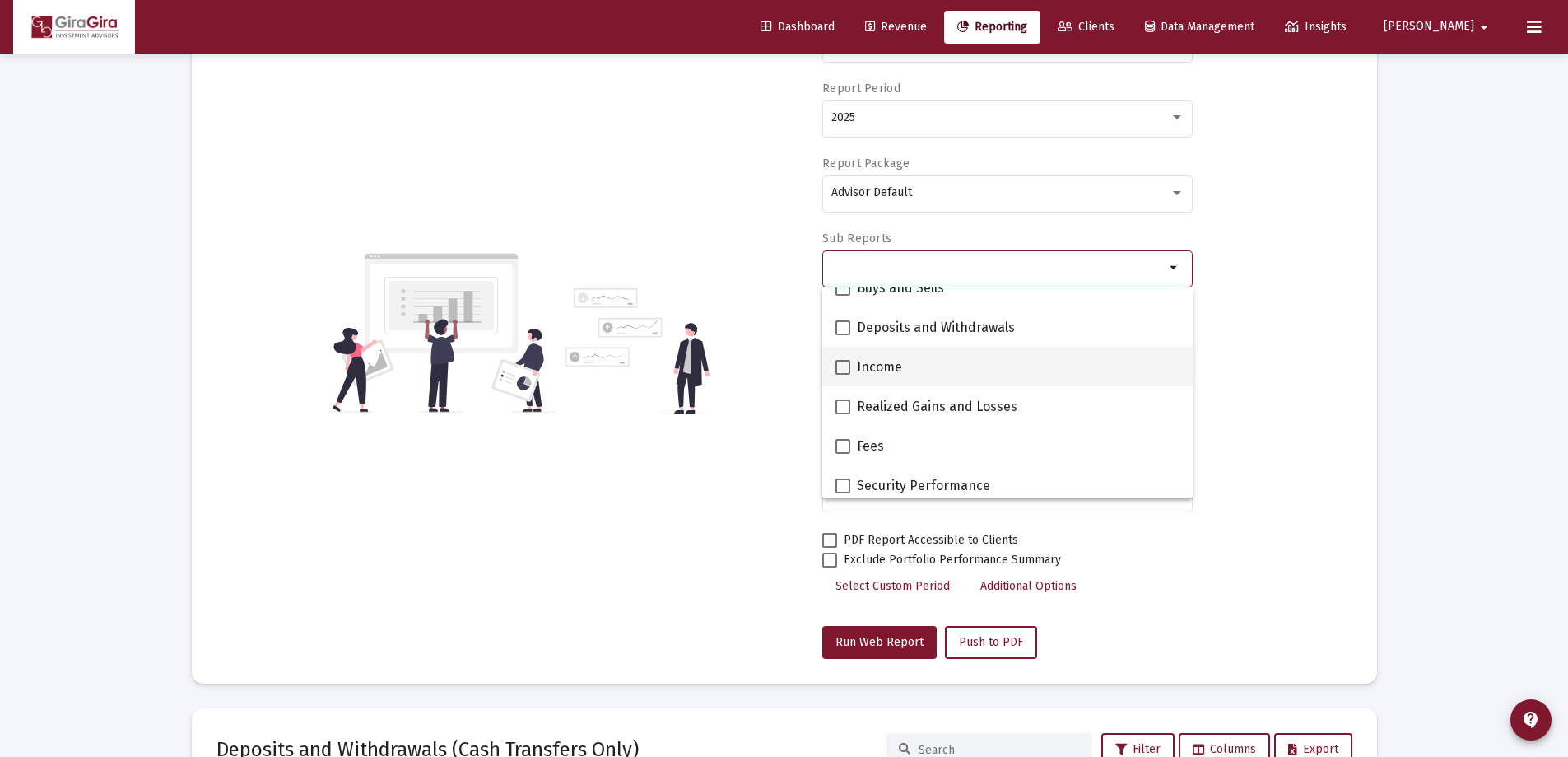
click at [842, 367] on span at bounding box center [842, 367] width 15 height 15
click at [842, 375] on input "Income" at bounding box center [841, 375] width 1 height 1
checkbox input "true"
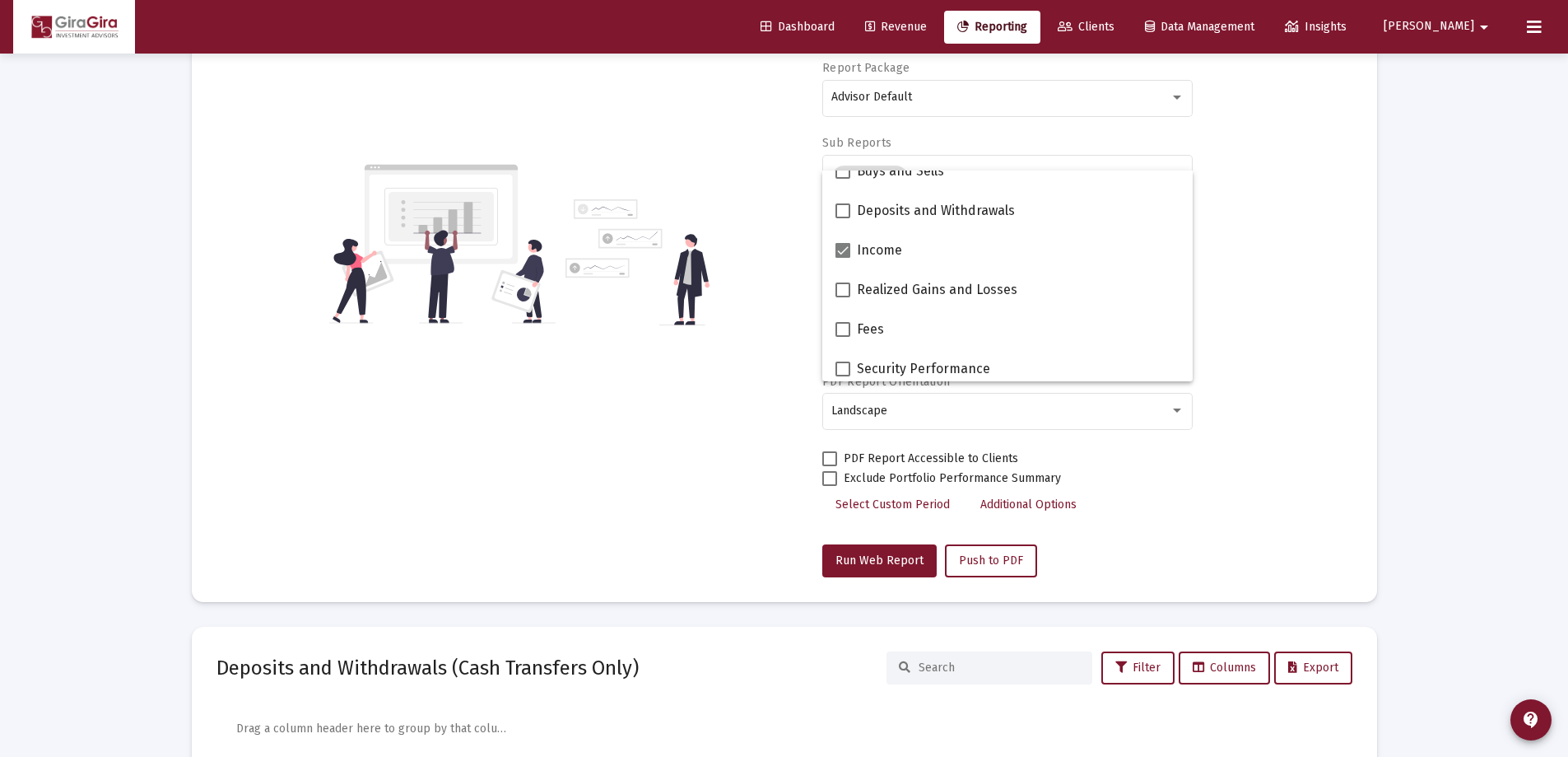
scroll to position [421, 0]
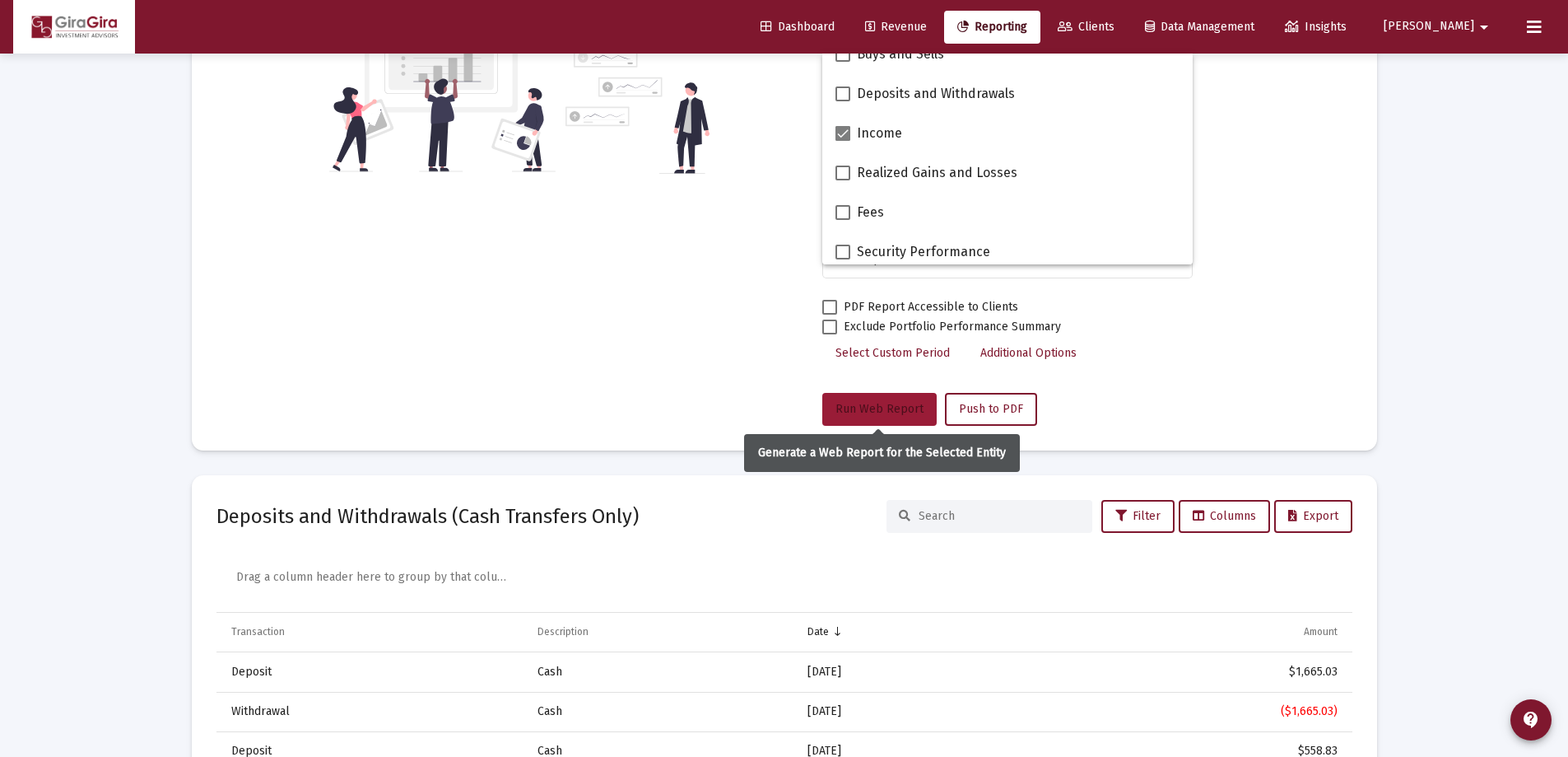
click at [875, 408] on span "Run Web Report" at bounding box center [879, 408] width 88 height 14
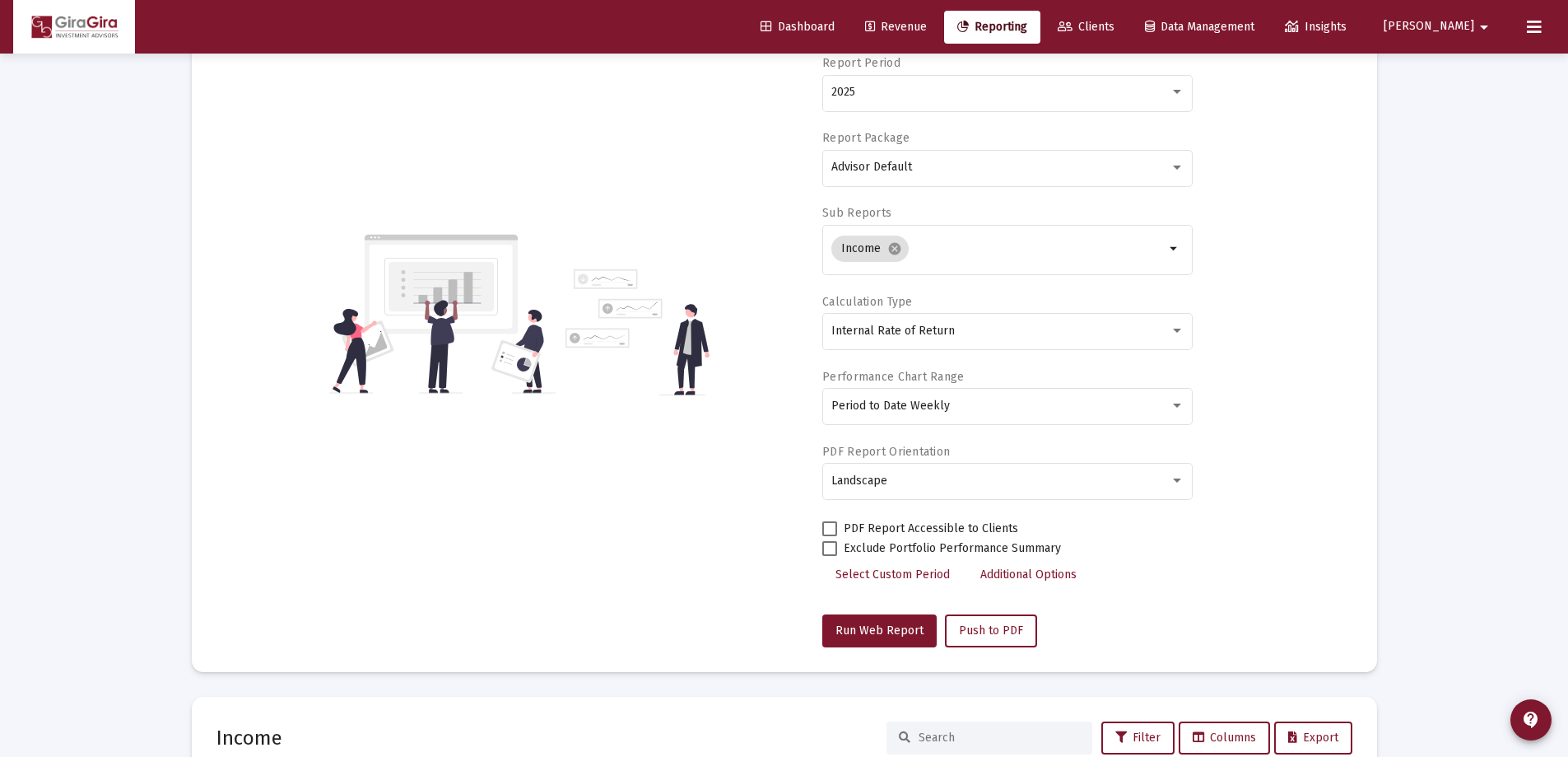
scroll to position [163, 0]
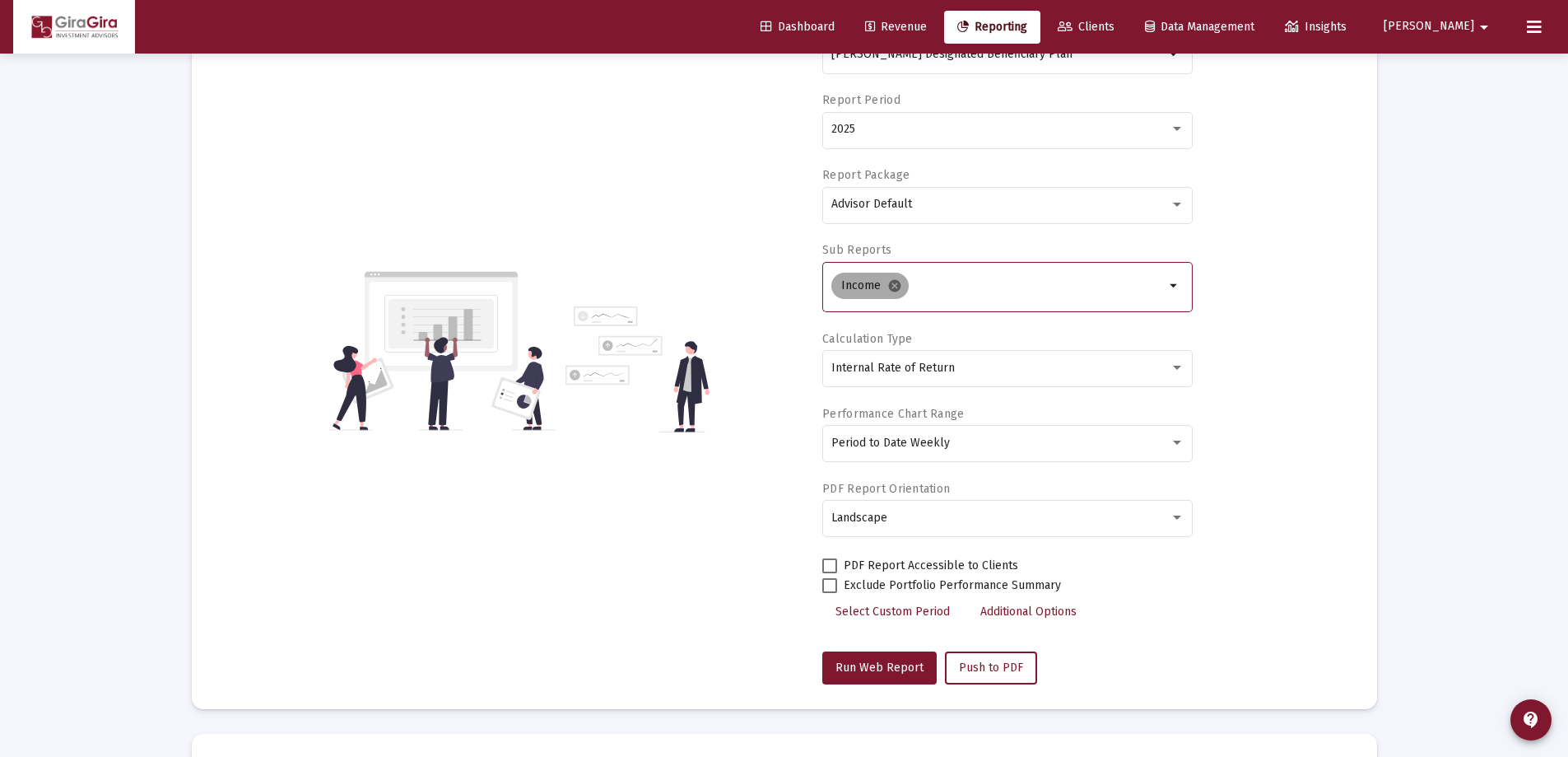
click at [896, 283] on mat-icon "cancel" at bounding box center [894, 286] width 15 height 15
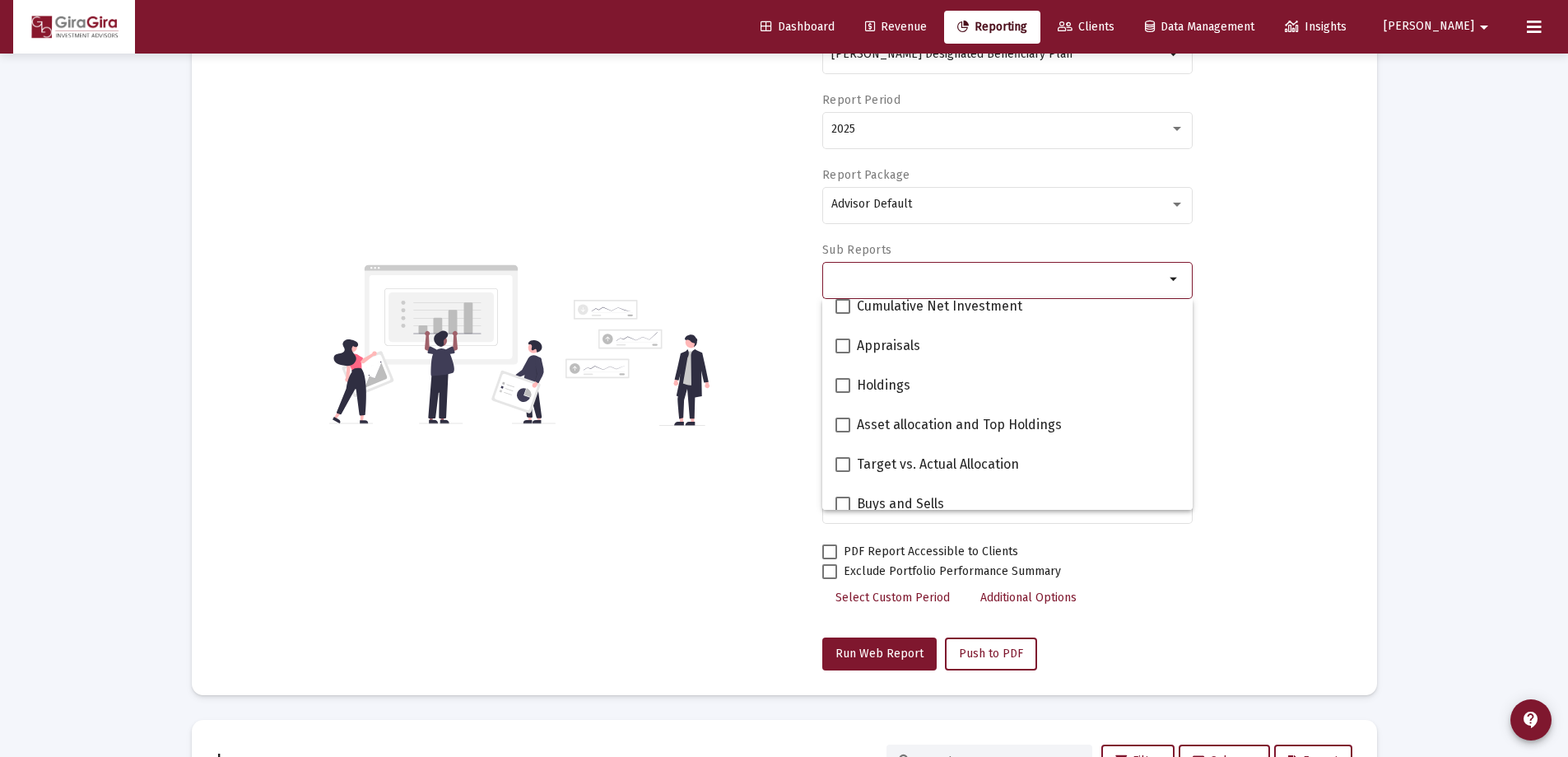
scroll to position [494, 0]
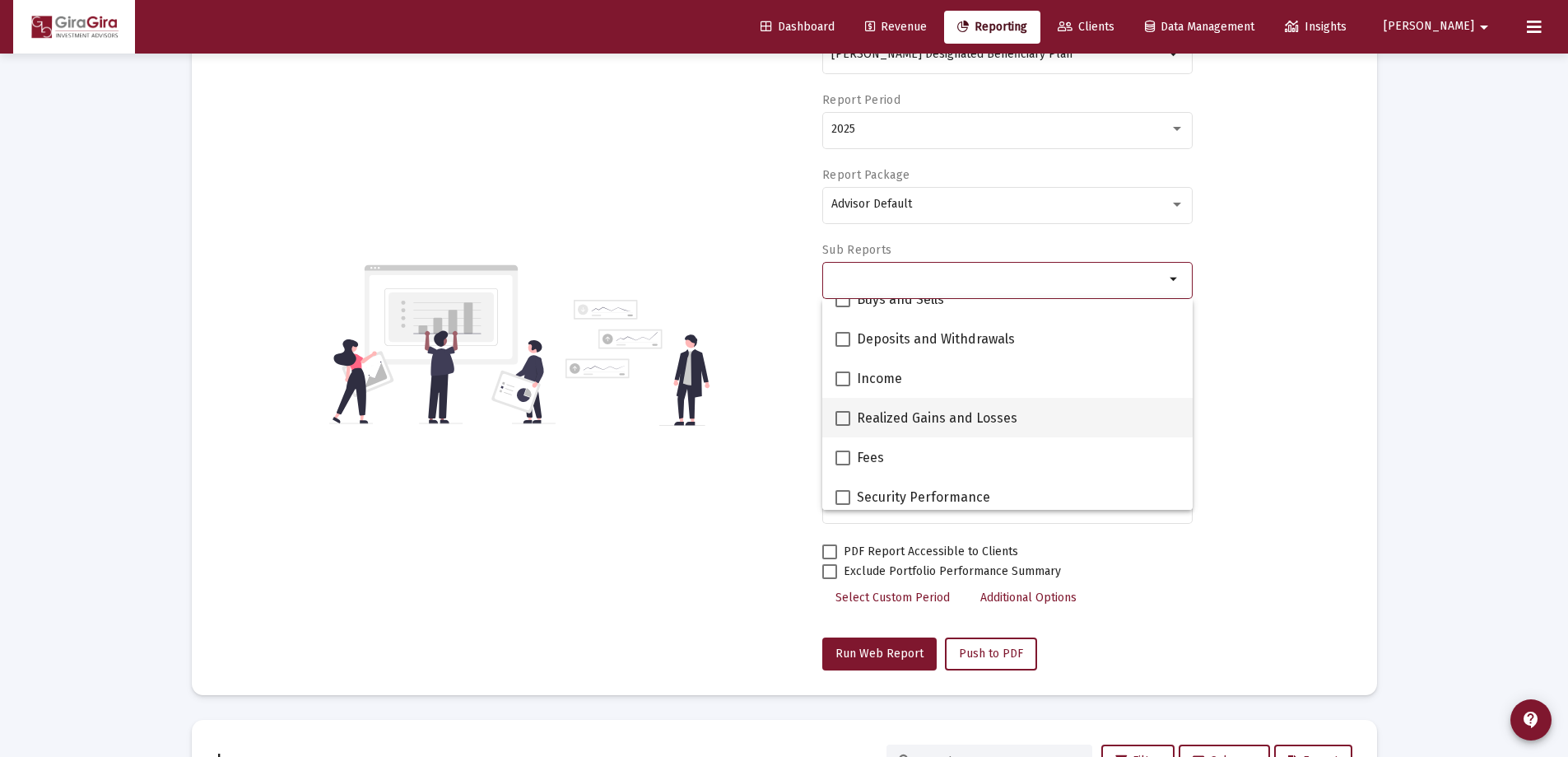
click at [842, 415] on span at bounding box center [842, 417] width 15 height 15
click at [842, 425] on input "Realized Gains and Losses" at bounding box center [841, 425] width 1 height 1
checkbox input "true"
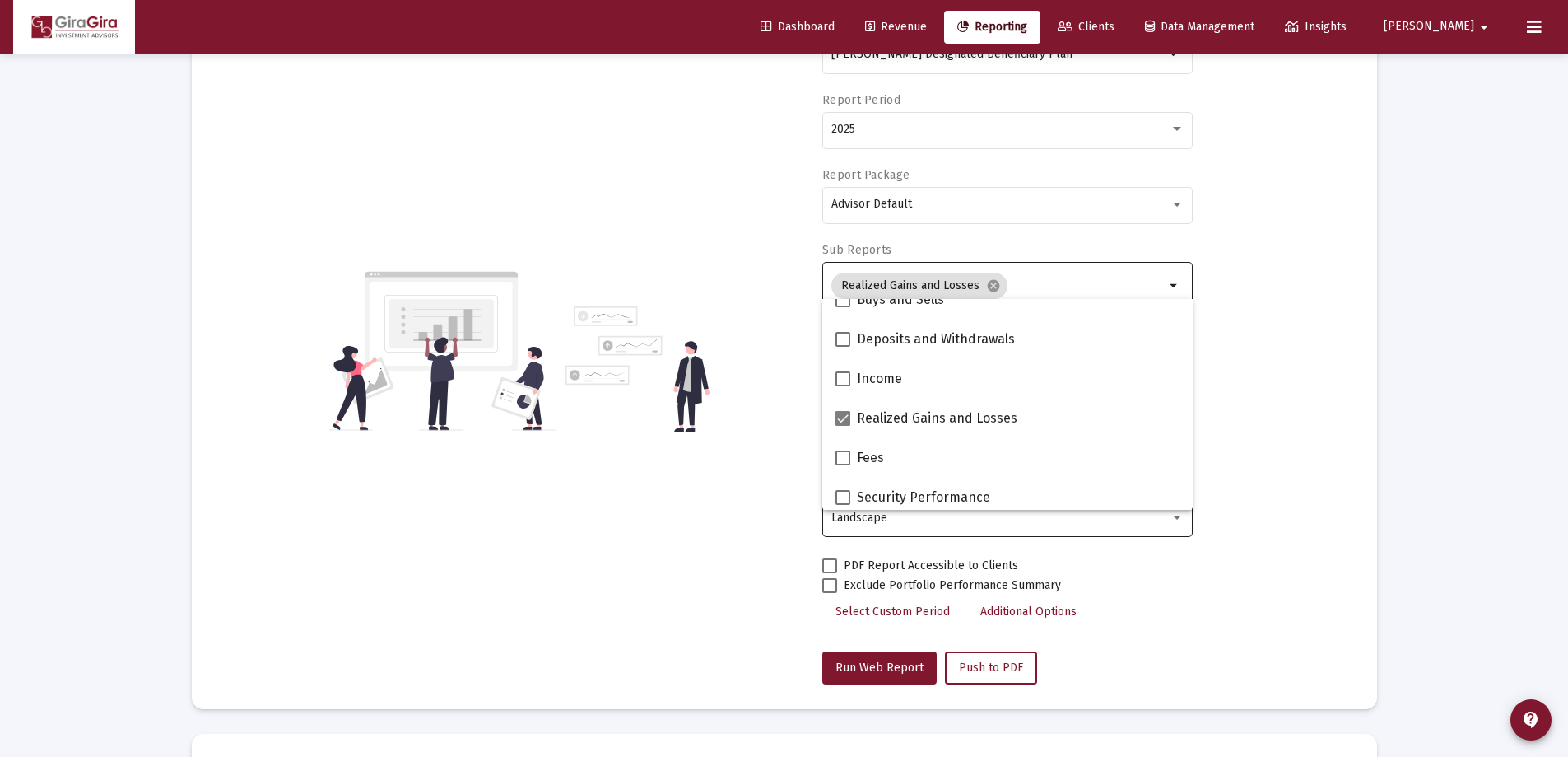
scroll to position [659, 0]
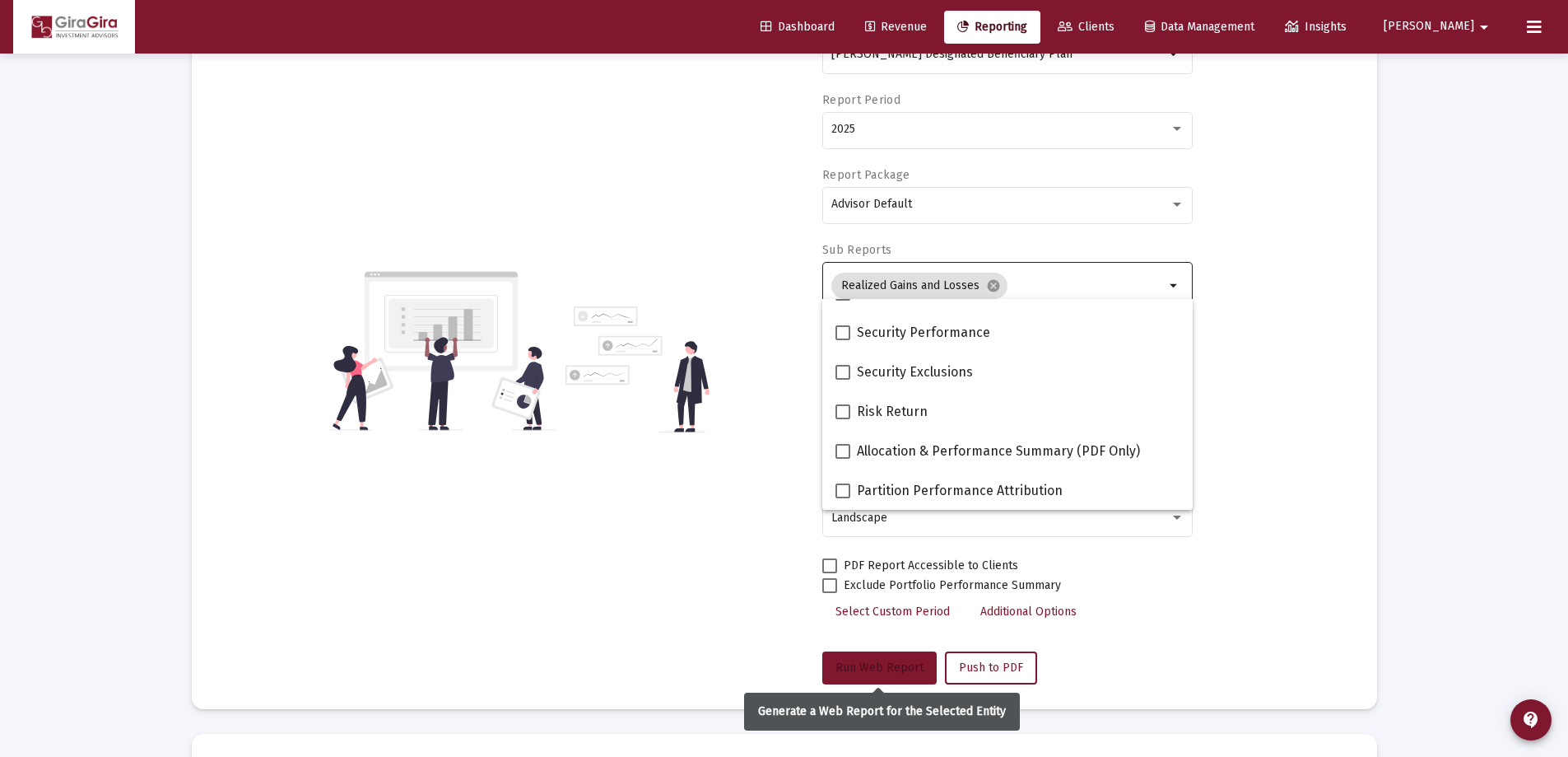
click at [896, 666] on span "Run Web Report" at bounding box center [879, 667] width 88 height 14
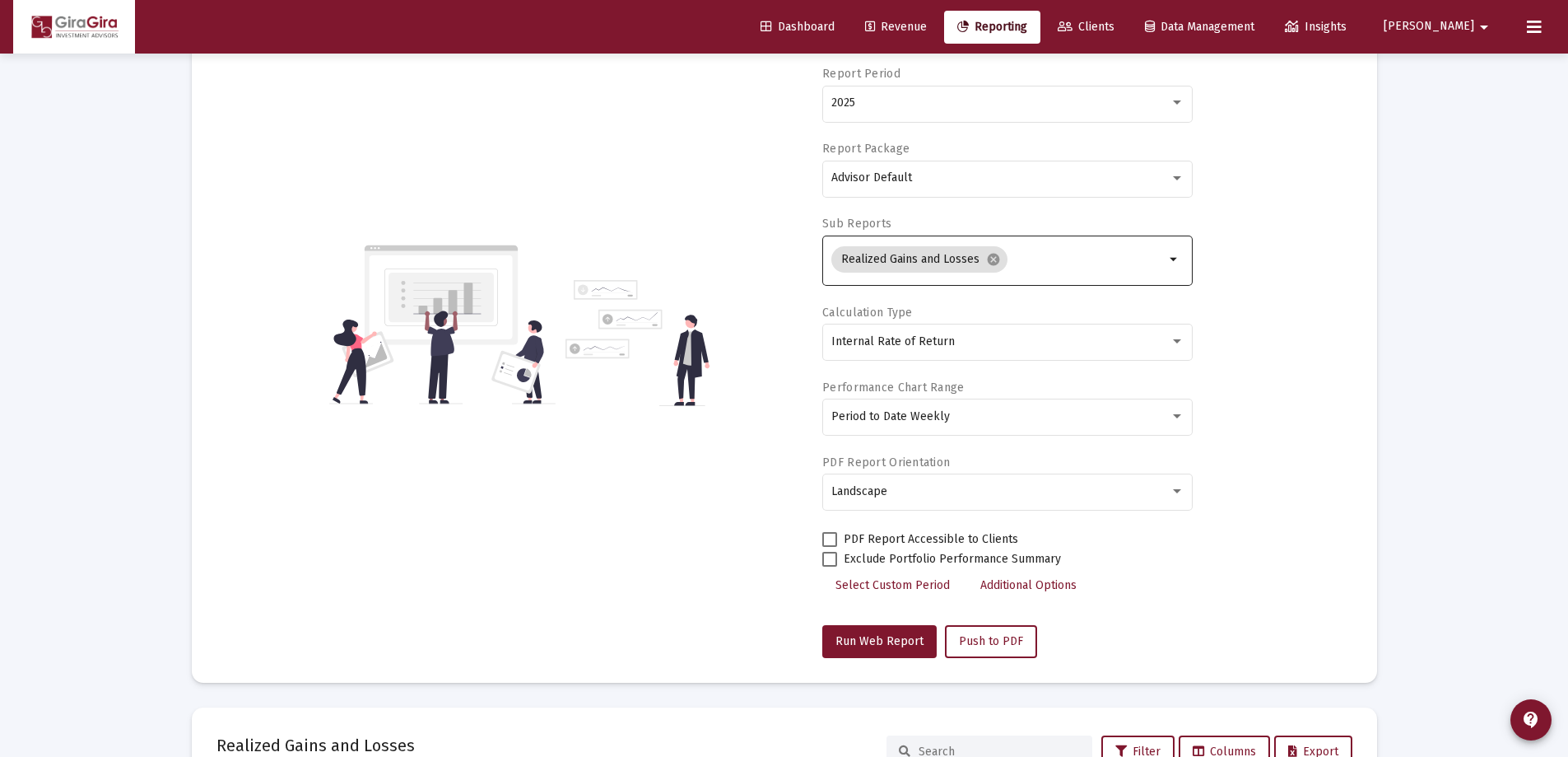
scroll to position [188, 0]
click at [990, 262] on mat-icon "cancel" at bounding box center [993, 261] width 15 height 15
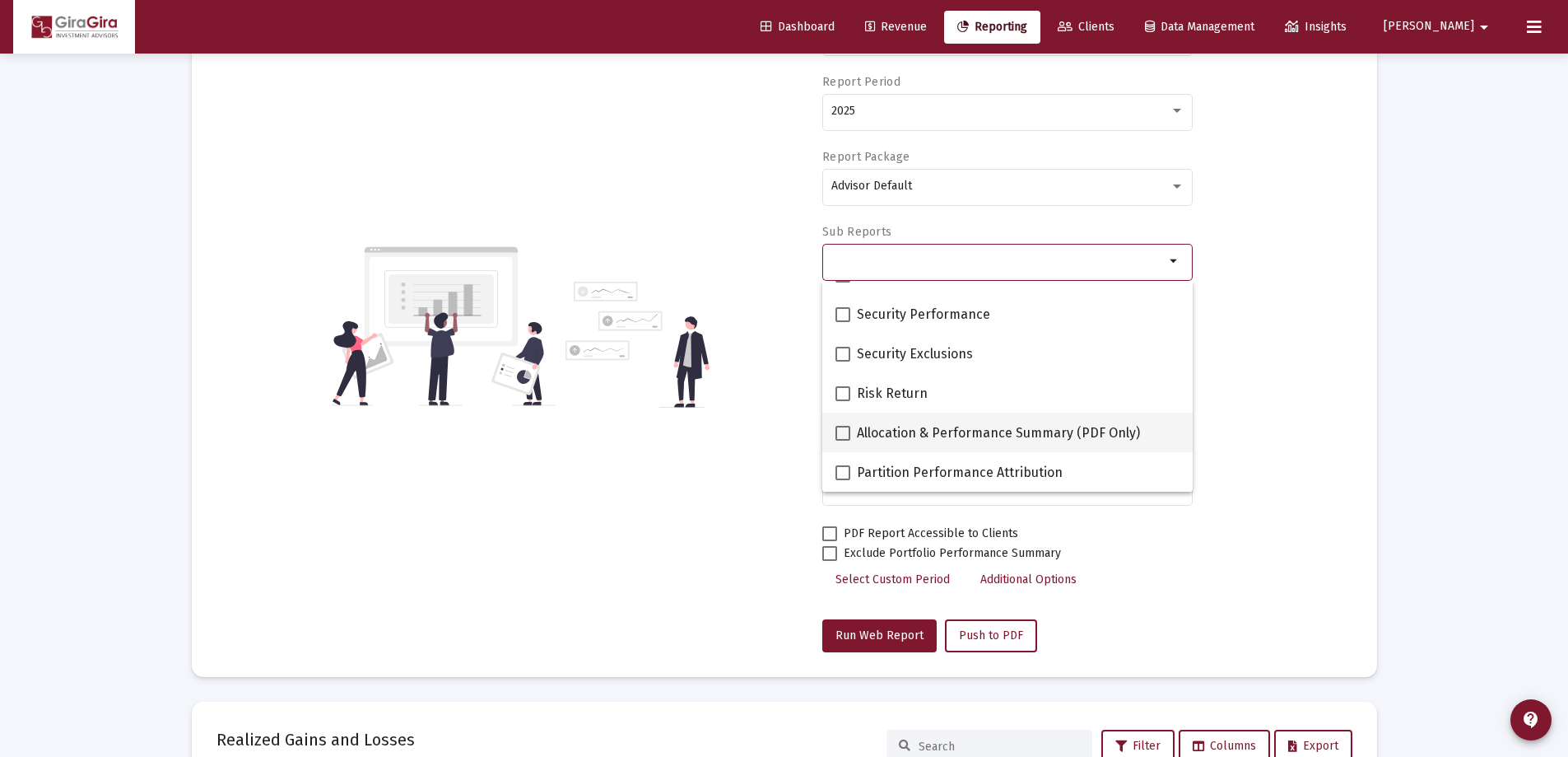
scroll to position [576, 0]
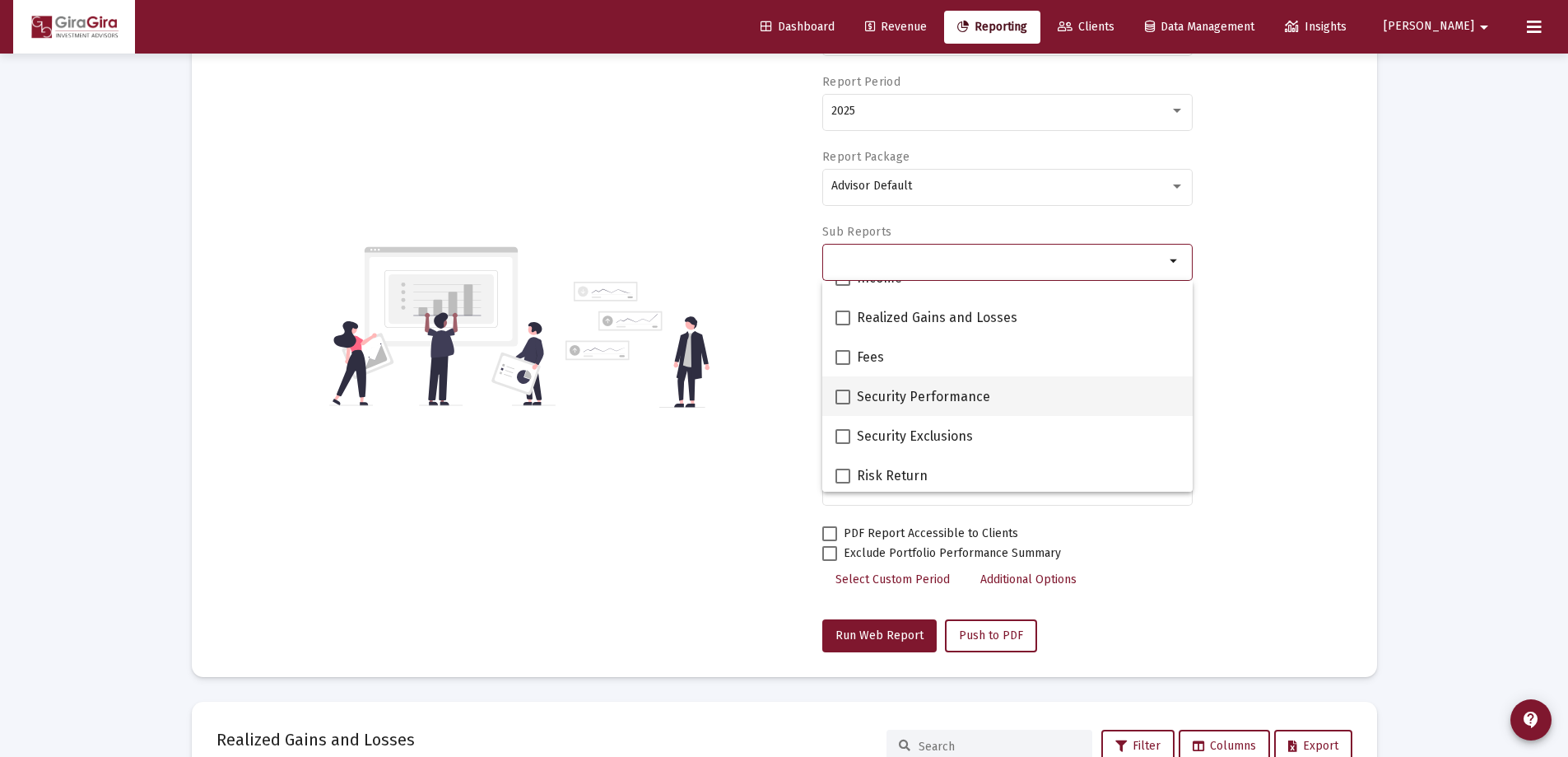
click at [843, 397] on span at bounding box center [842, 396] width 15 height 15
click at [842, 404] on input "Security Performance" at bounding box center [841, 404] width 1 height 1
checkbox input "true"
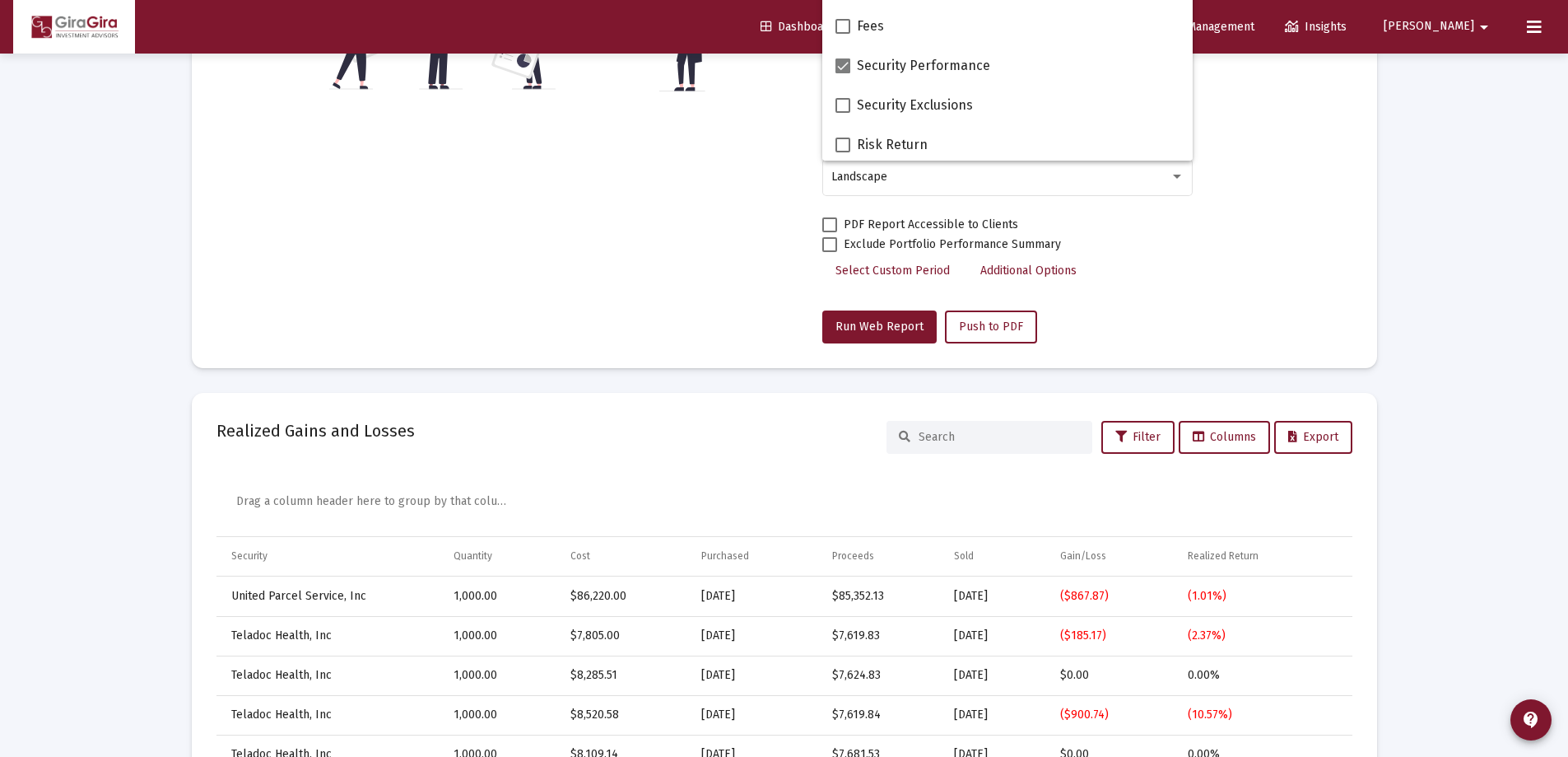
scroll to position [599, 0]
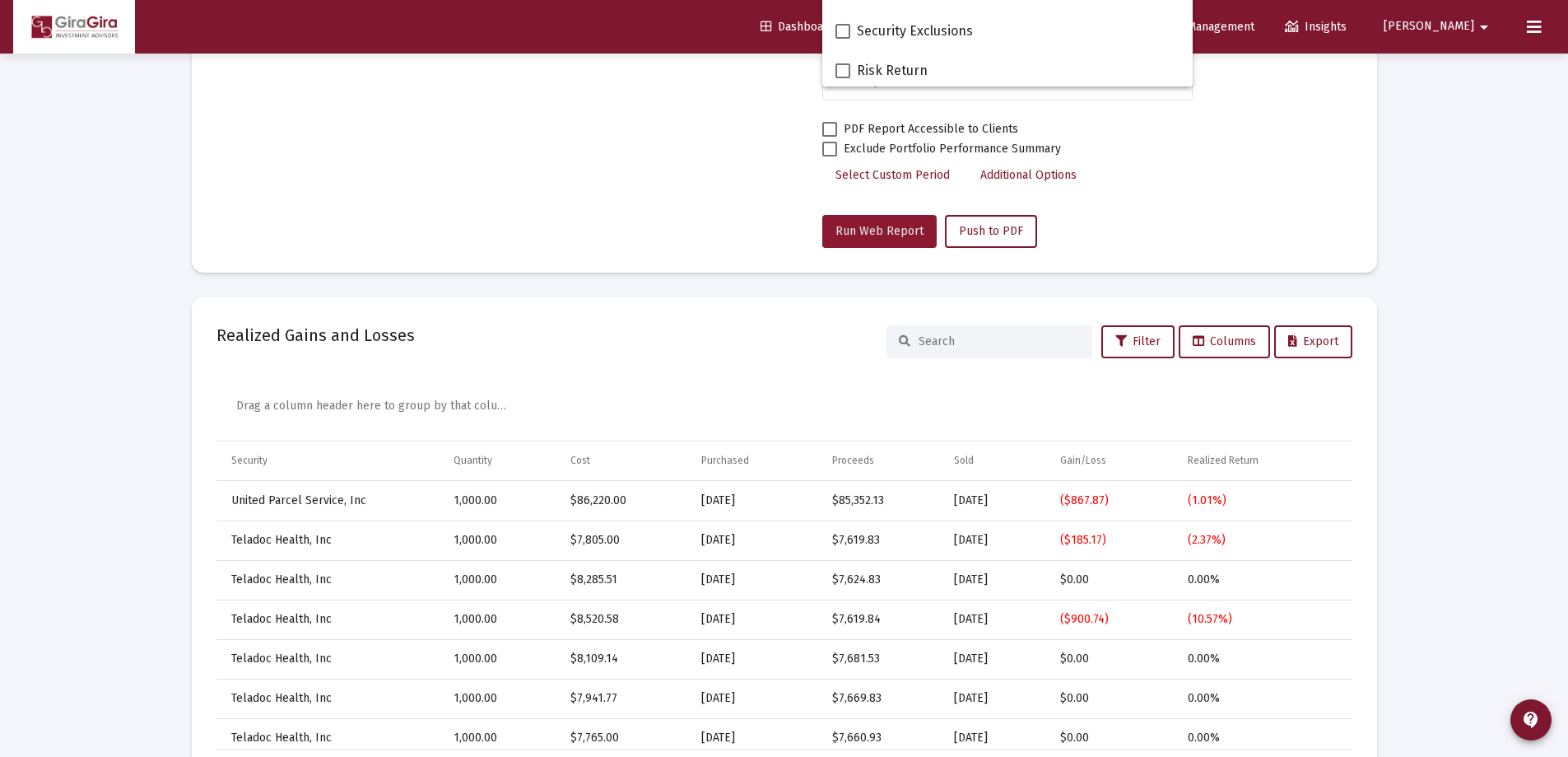
click at [875, 237] on span "Run Web Report" at bounding box center [879, 231] width 88 height 14
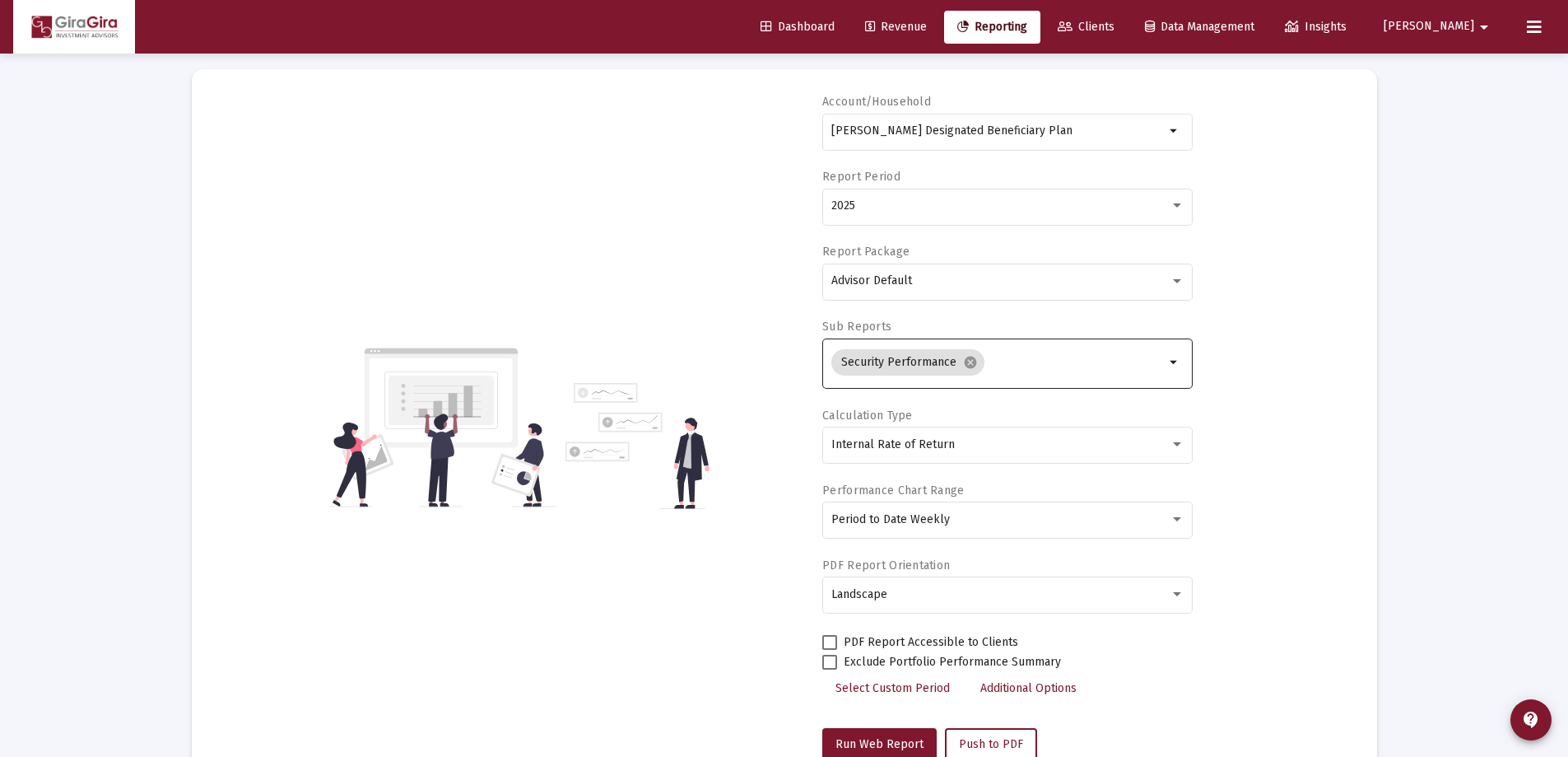
scroll to position [165, 0]
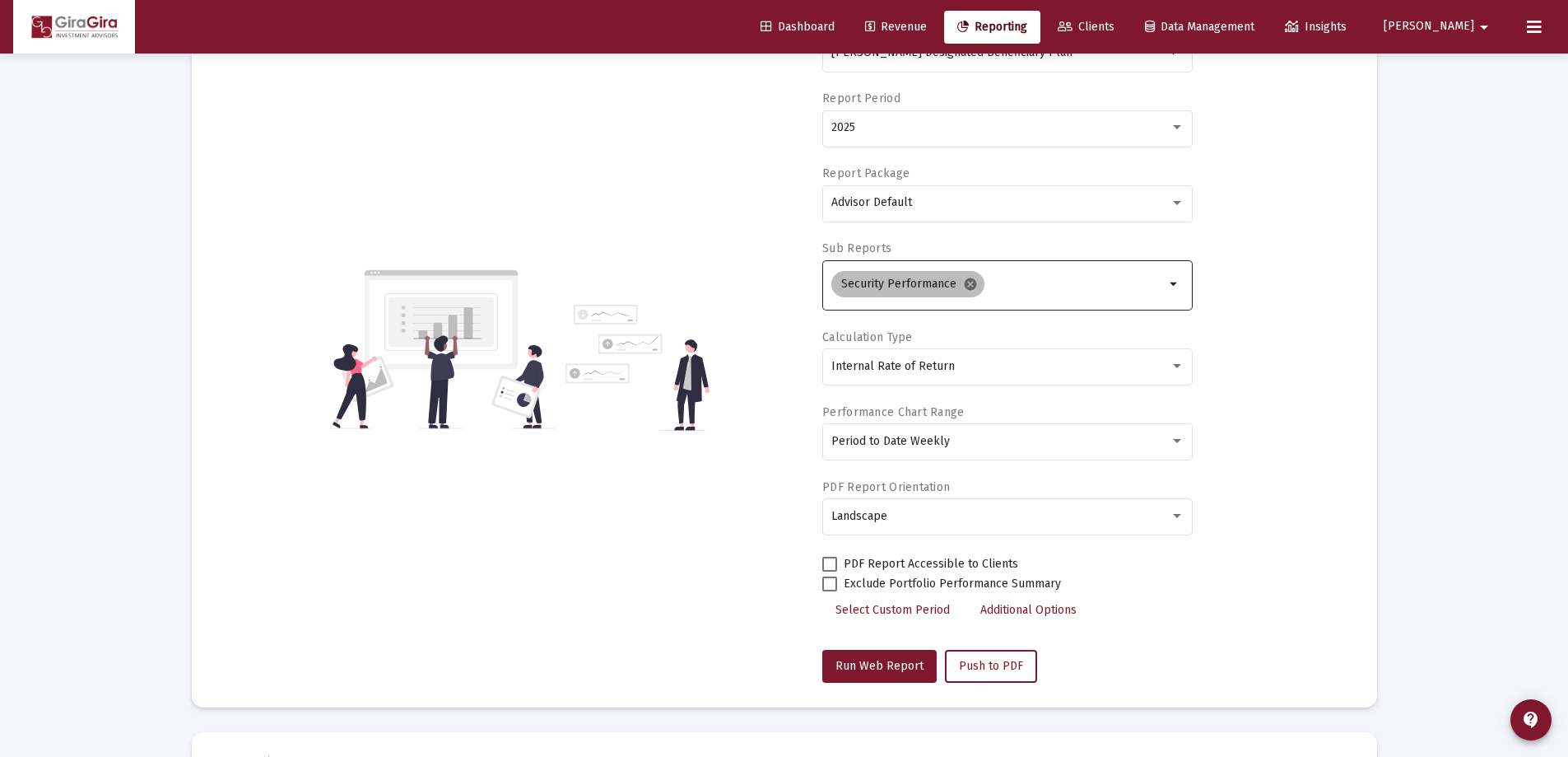
click at [966, 282] on mat-icon "cancel" at bounding box center [970, 284] width 15 height 15
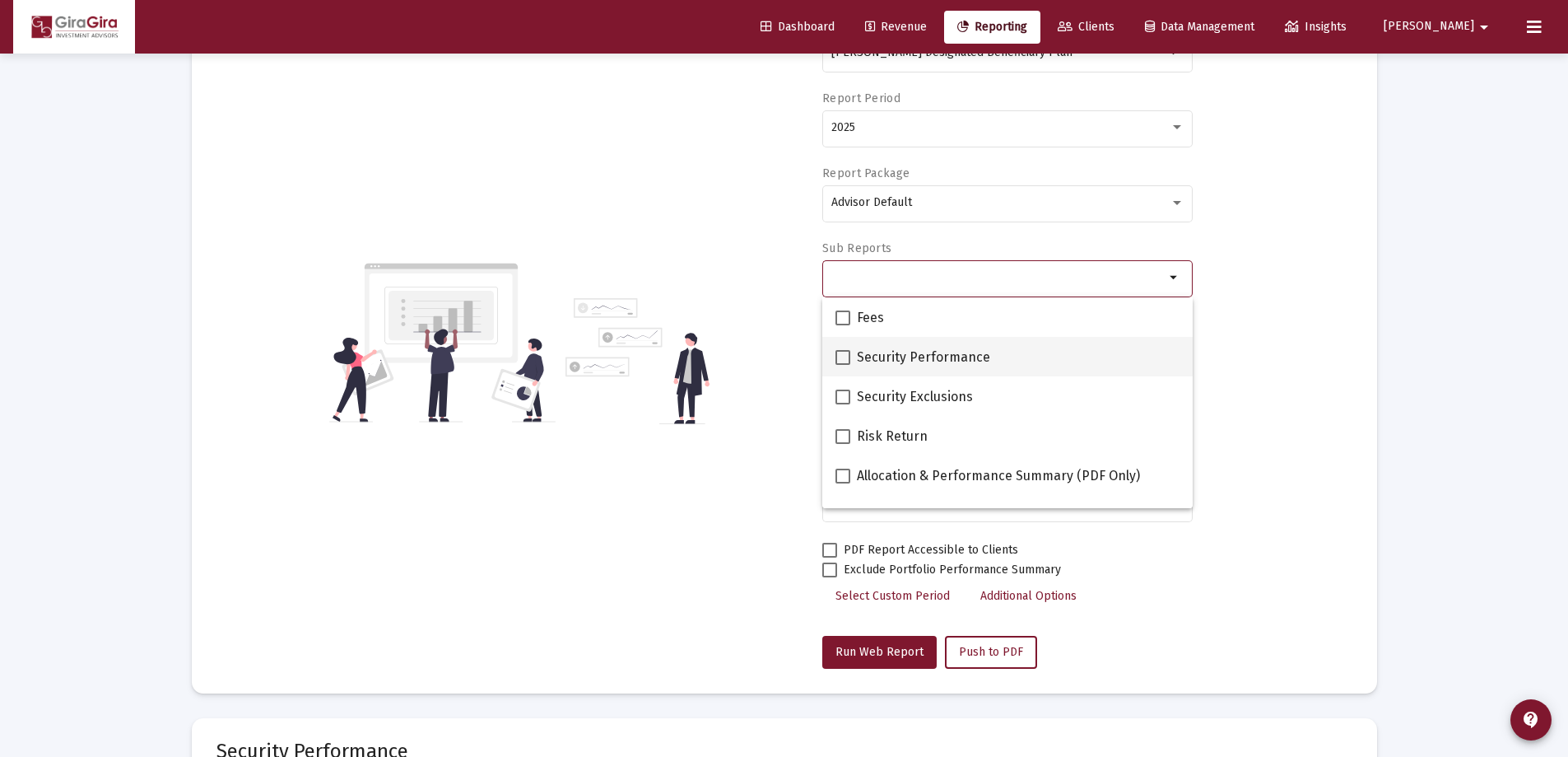
scroll to position [659, 0]
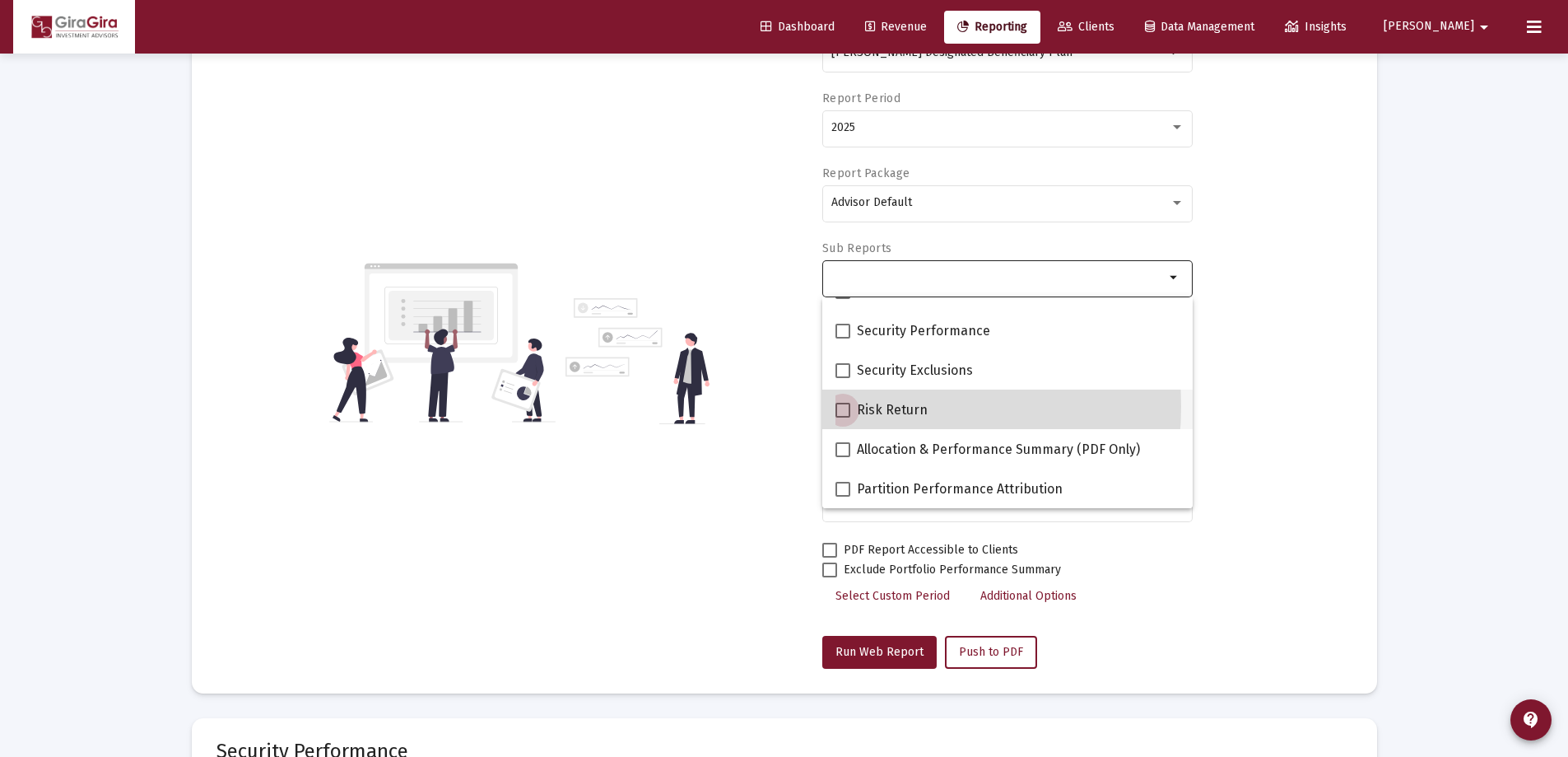
click at [843, 405] on span at bounding box center [842, 409] width 15 height 15
click at [842, 417] on input "Risk Return" at bounding box center [841, 417] width 1 height 1
checkbox input "true"
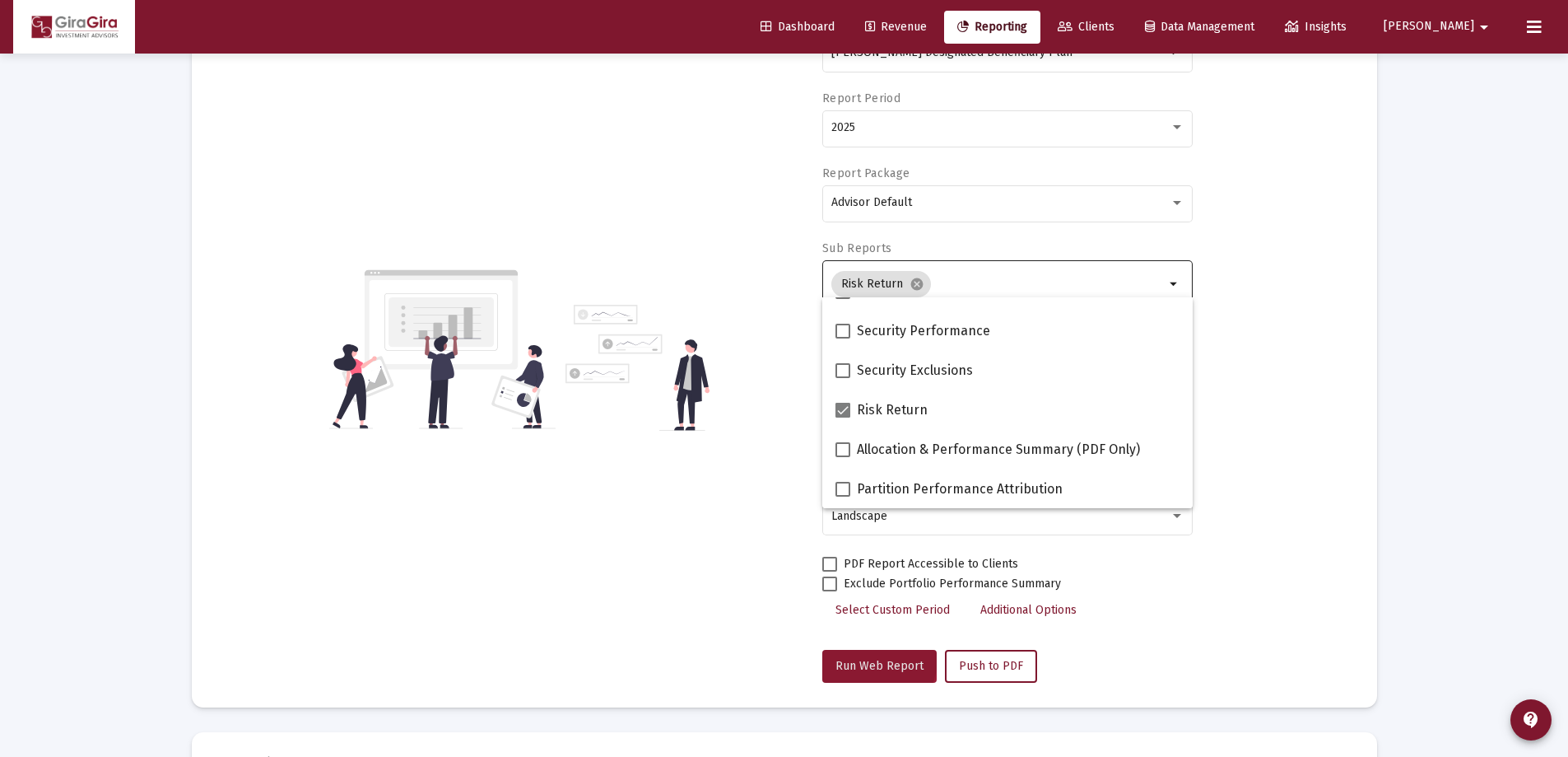
click at [866, 658] on button "Run Web Report" at bounding box center [879, 665] width 115 height 33
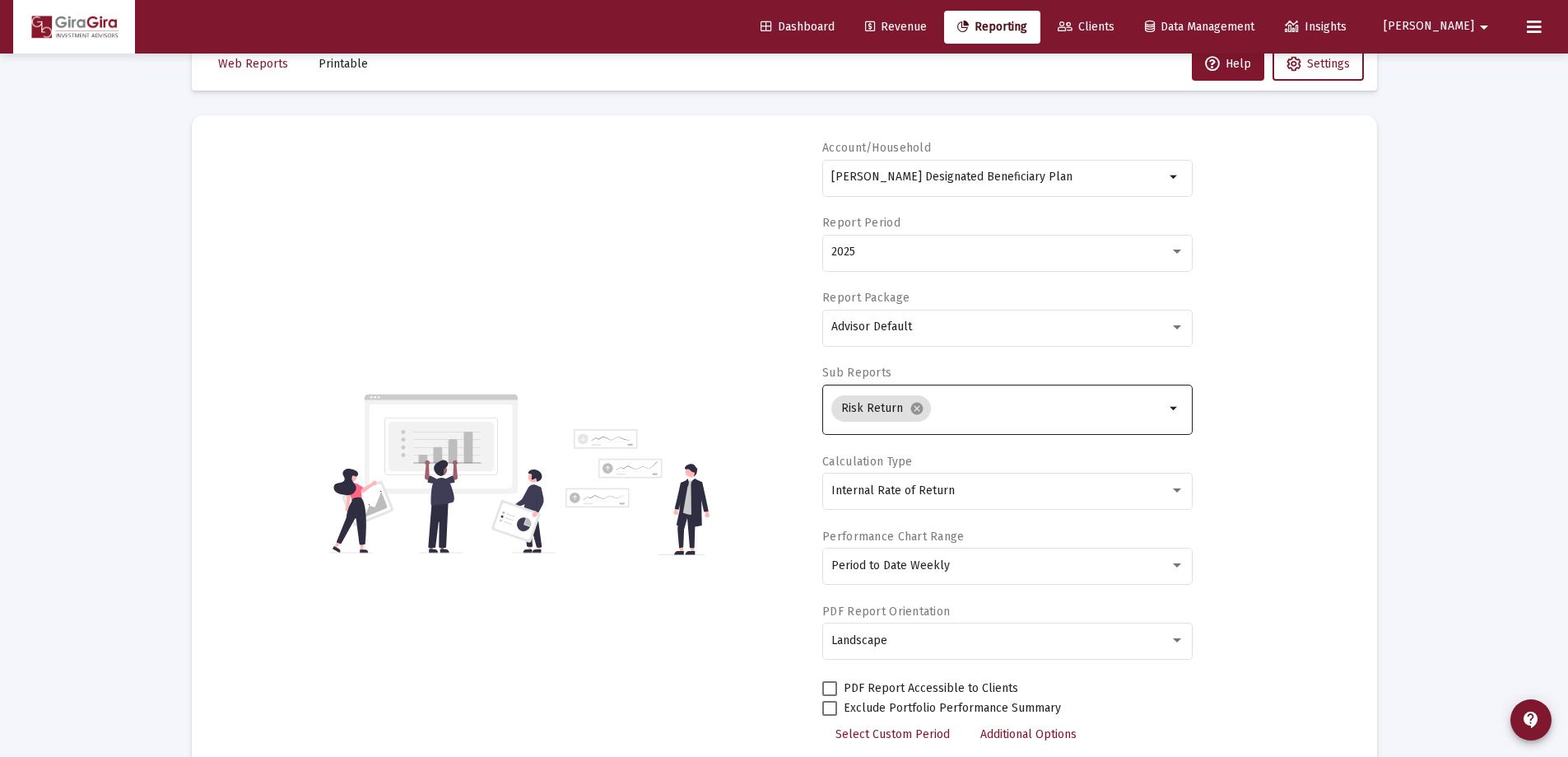
scroll to position [21, 0]
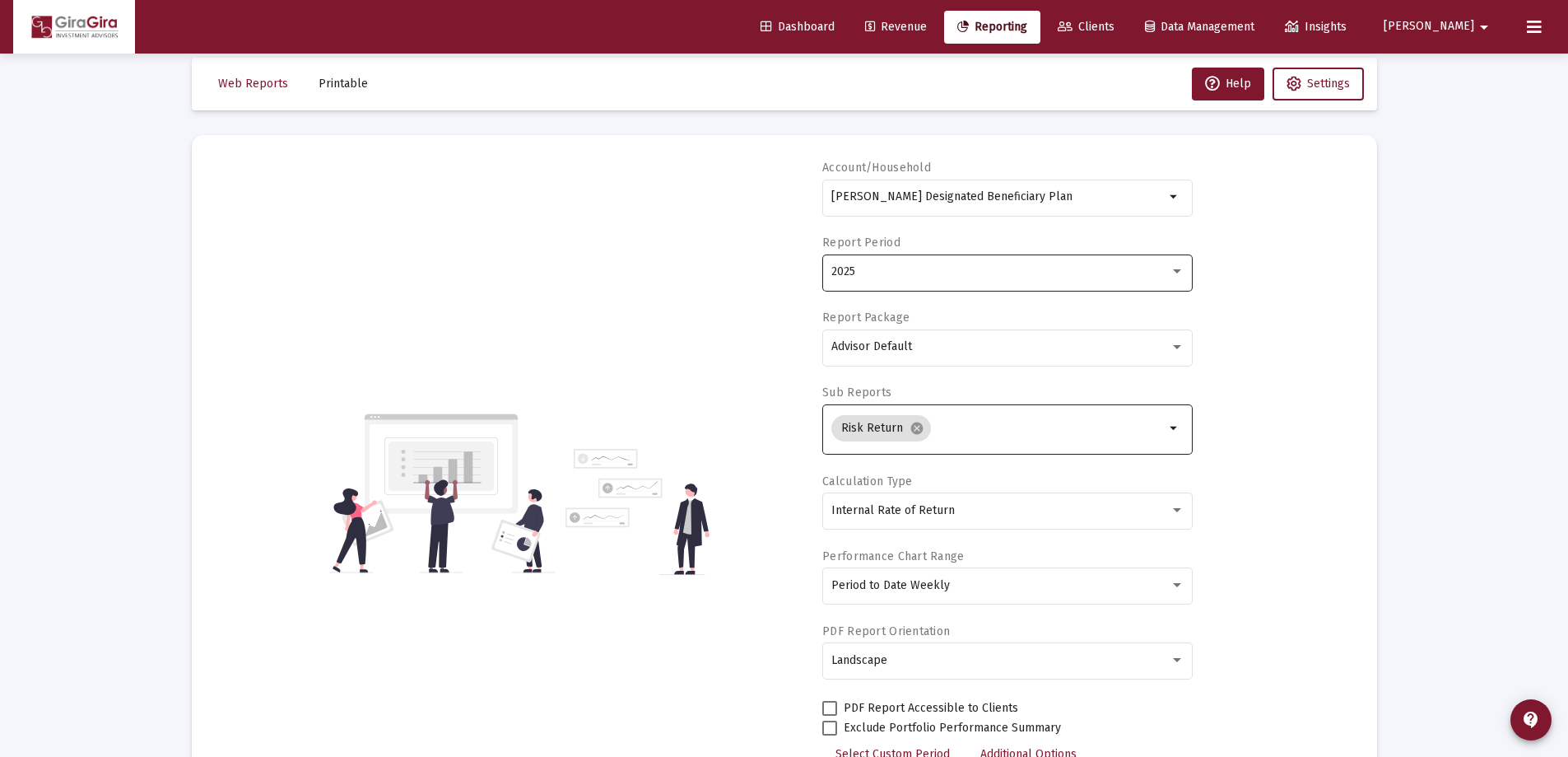
click at [849, 275] on span "2025" at bounding box center [843, 272] width 24 height 14
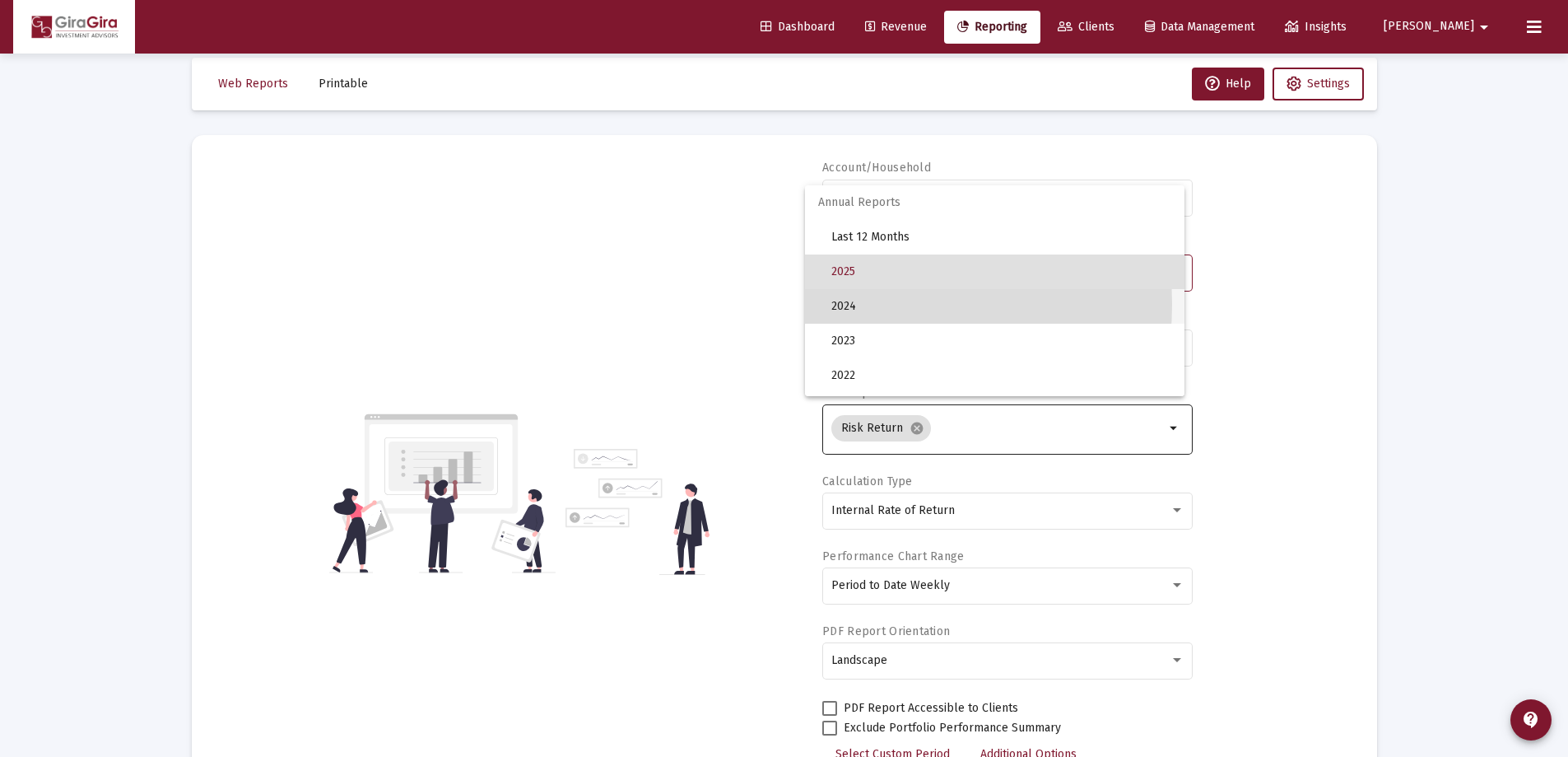
click at [844, 304] on span "2024" at bounding box center [1001, 306] width 339 height 35
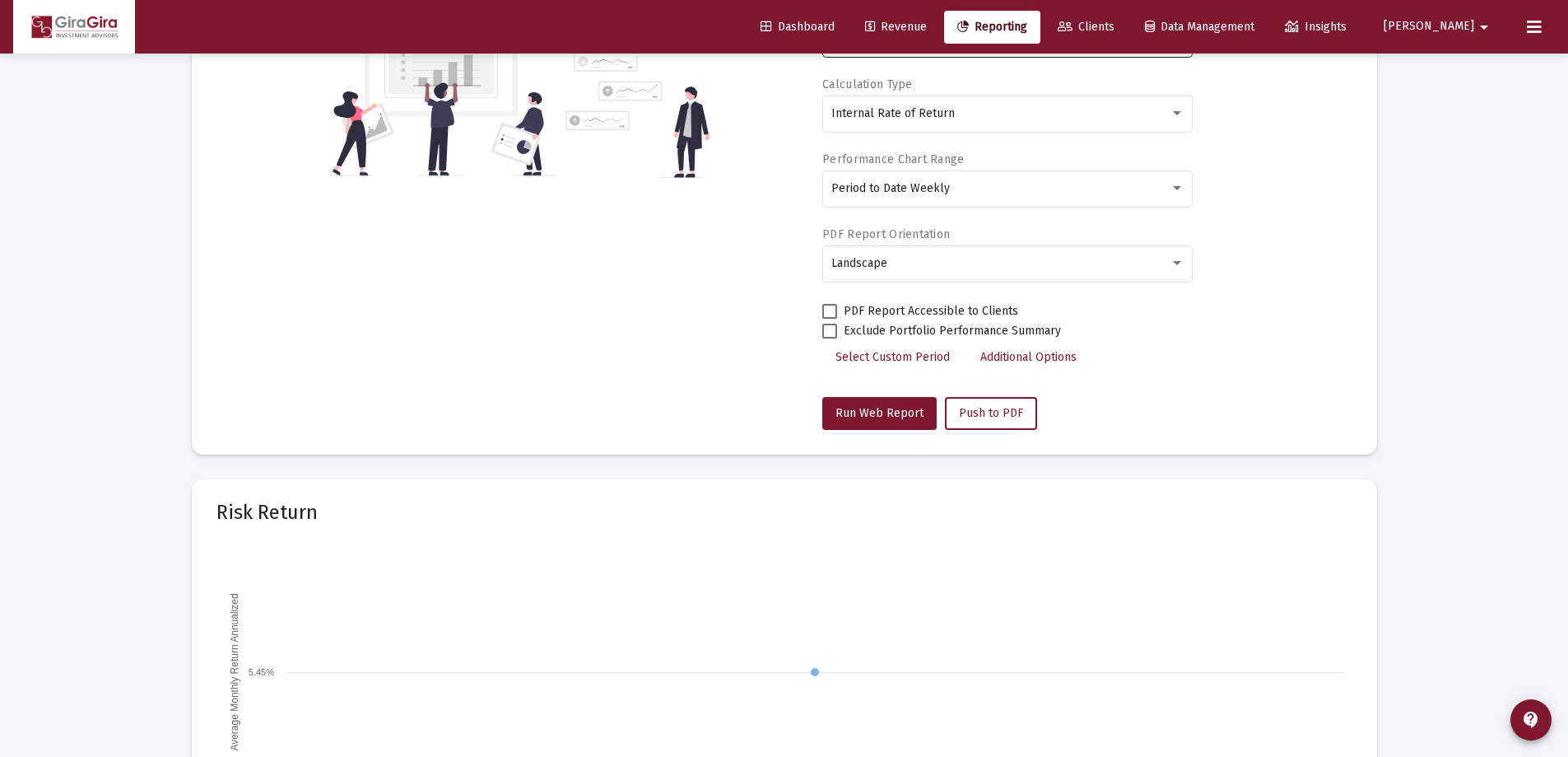
scroll to position [597, 0]
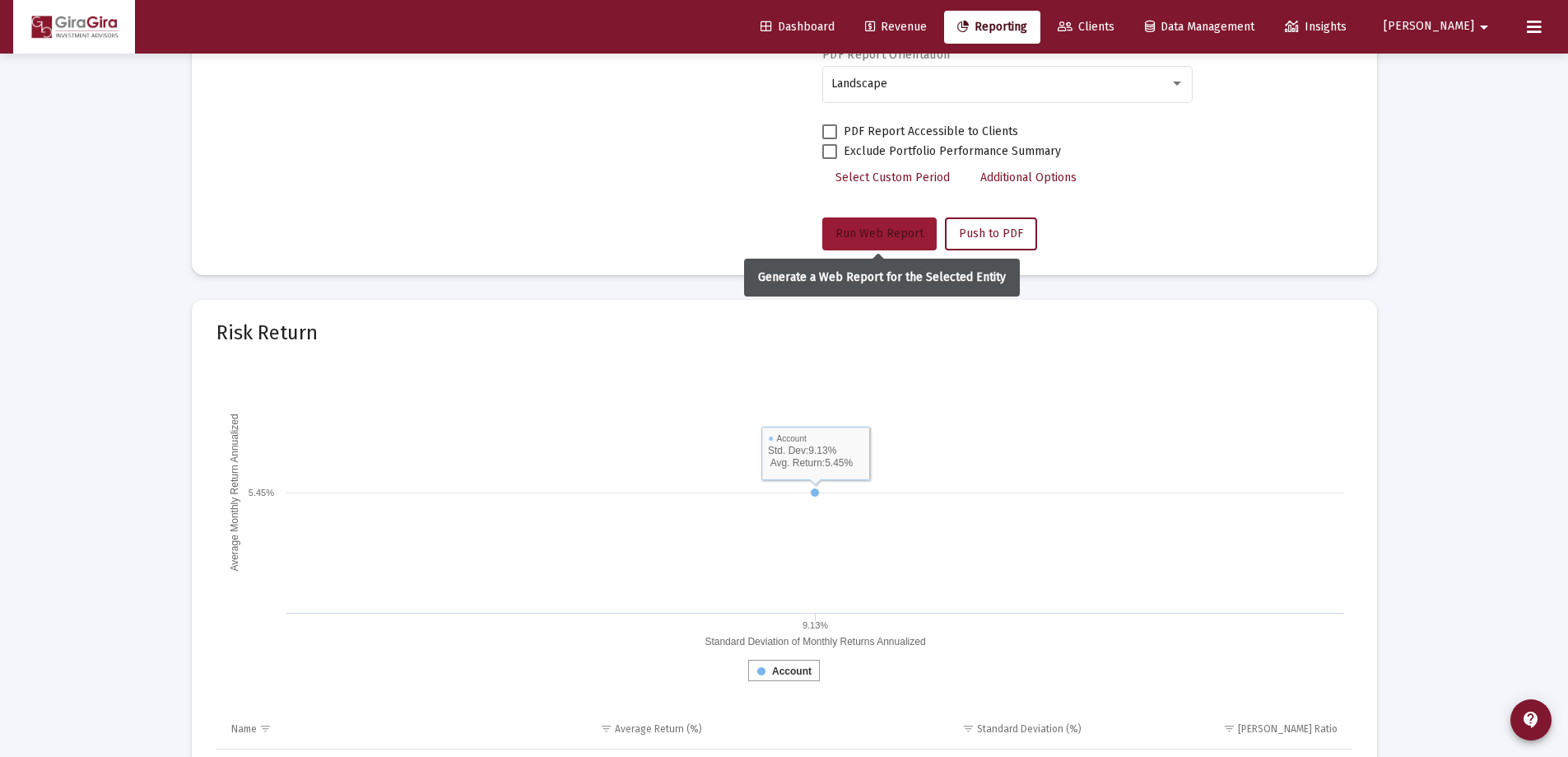
click at [868, 237] on span "Run Web Report" at bounding box center [879, 234] width 88 height 14
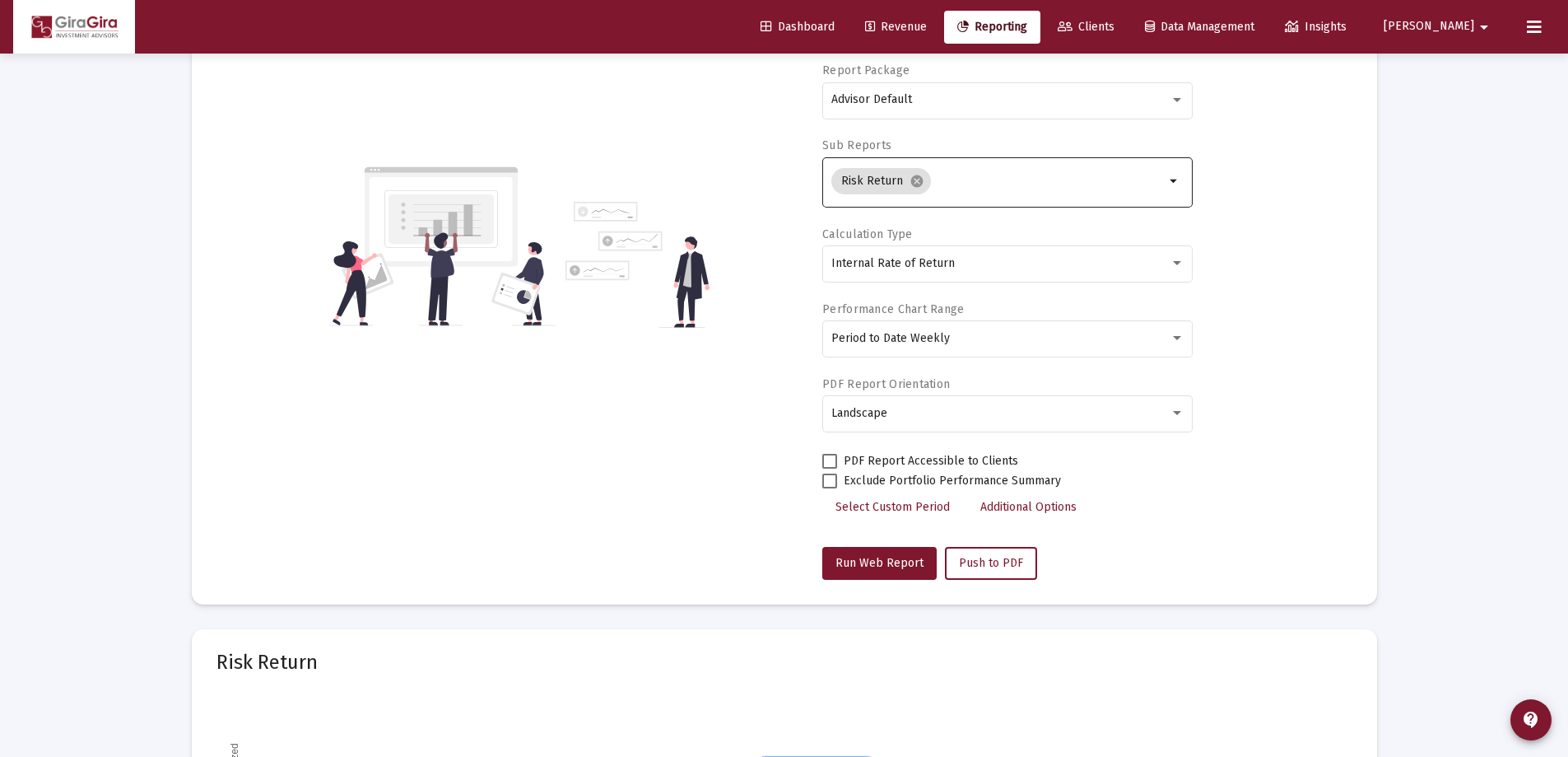
scroll to position [0, 0]
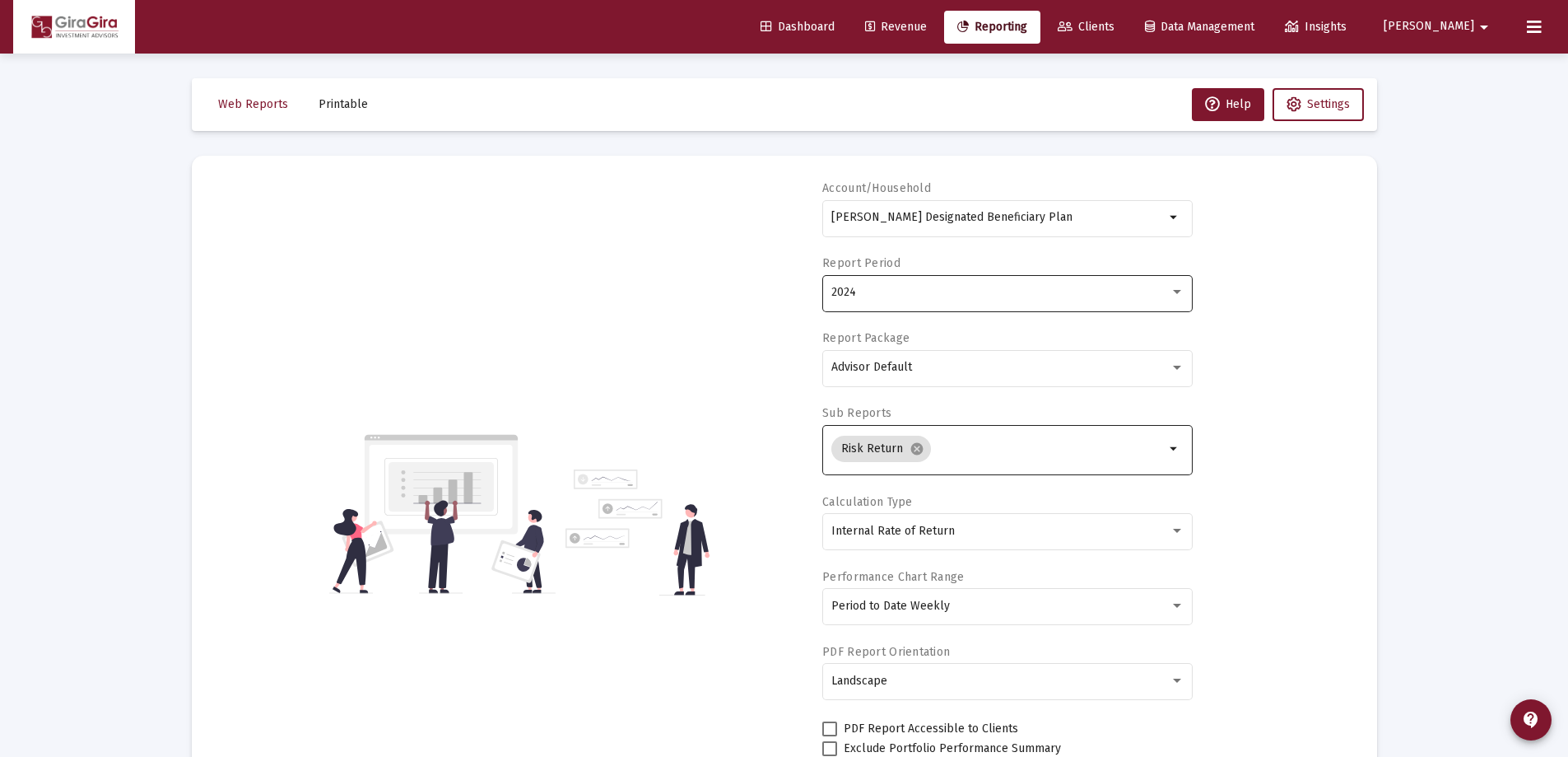
click at [838, 292] on span "2024" at bounding box center [843, 292] width 25 height 14
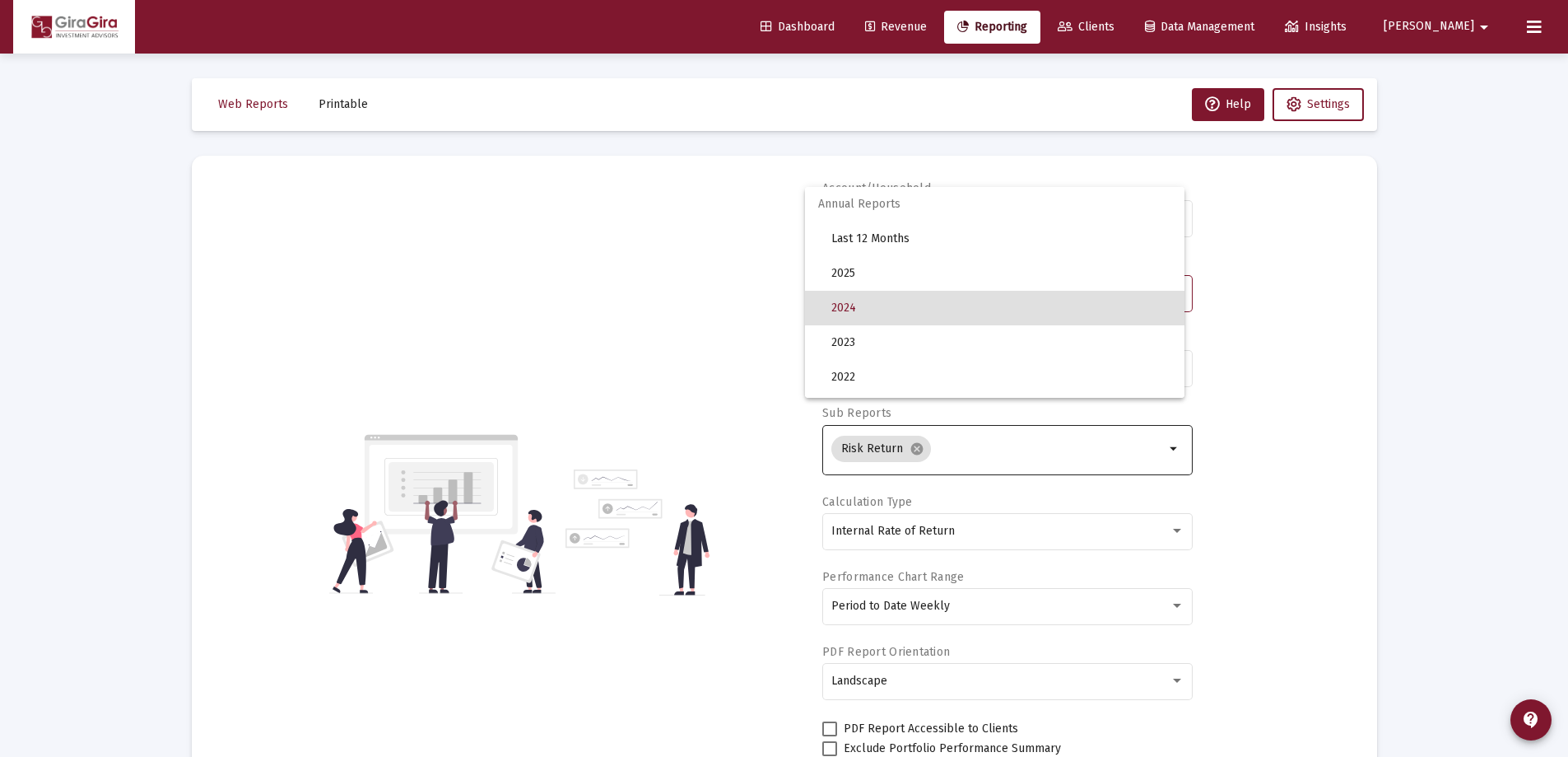
scroll to position [16, 0]
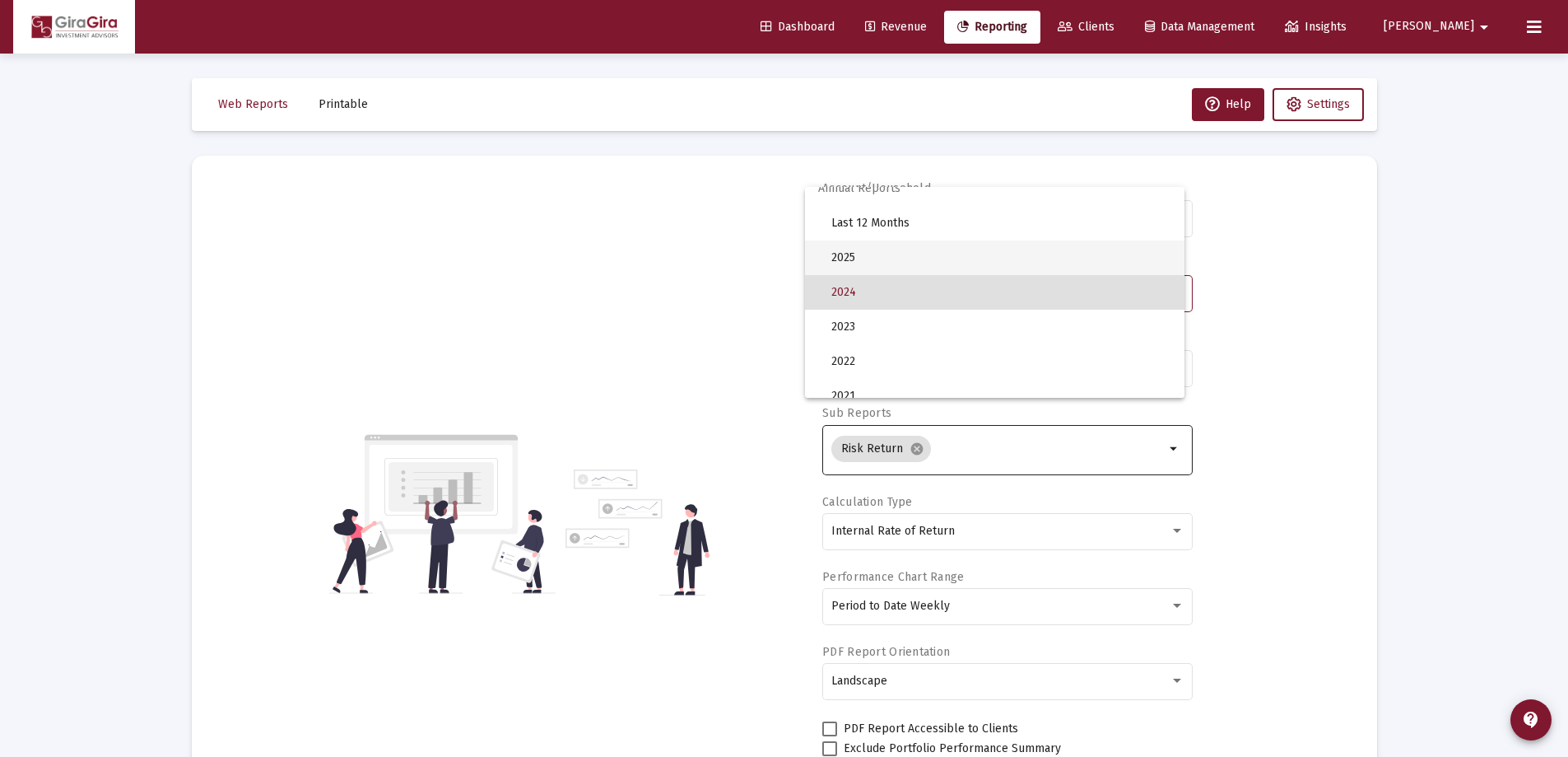
click at [846, 256] on span "2025" at bounding box center [1001, 258] width 339 height 35
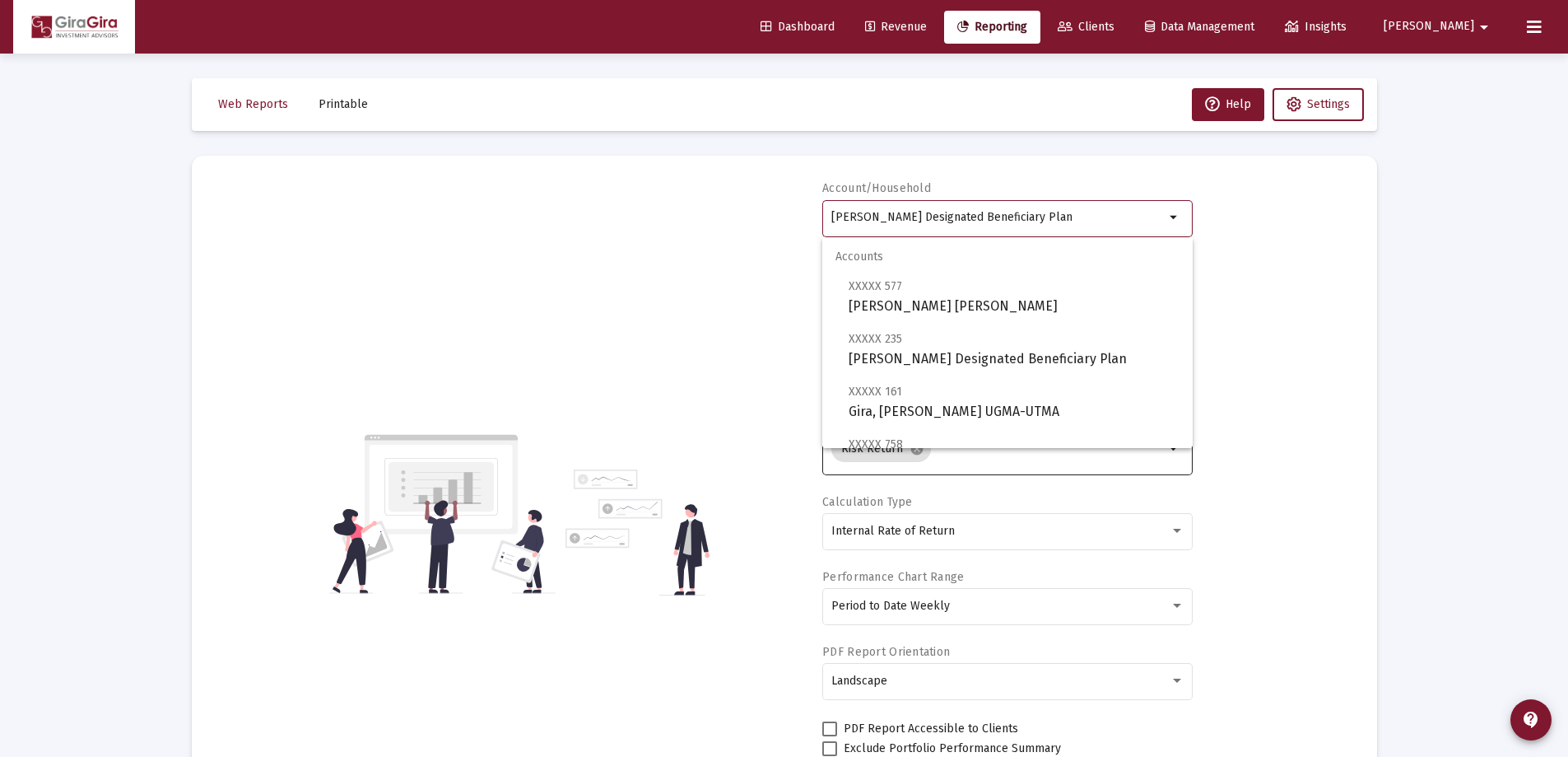
drag, startPoint x: 831, startPoint y: 215, endPoint x: 1467, endPoint y: 262, distance: 637.7
click at [1466, 262] on div "Loading... Web Reports Printable Help Settings Account/Household [PERSON_NAME] …" at bounding box center [784, 718] width 1568 height 1436
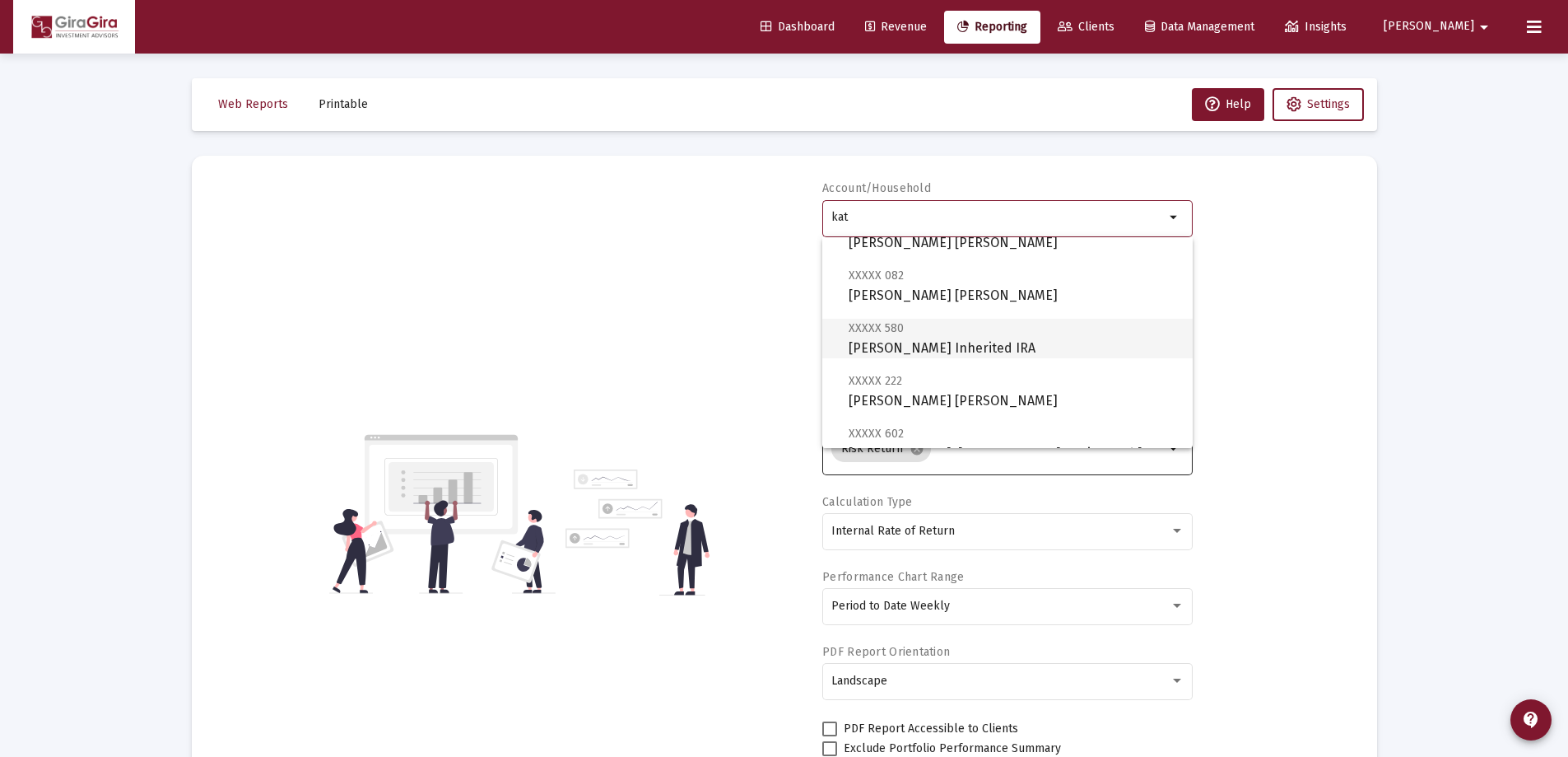
scroll to position [330, 0]
click at [988, 343] on span "XXXXX 602 [PERSON_NAME], [PERSON_NAME] Designated Bene Plan" at bounding box center [1013, 336] width 330 height 40
type input "[PERSON_NAME], [PERSON_NAME] Designated [PERSON_NAME]"
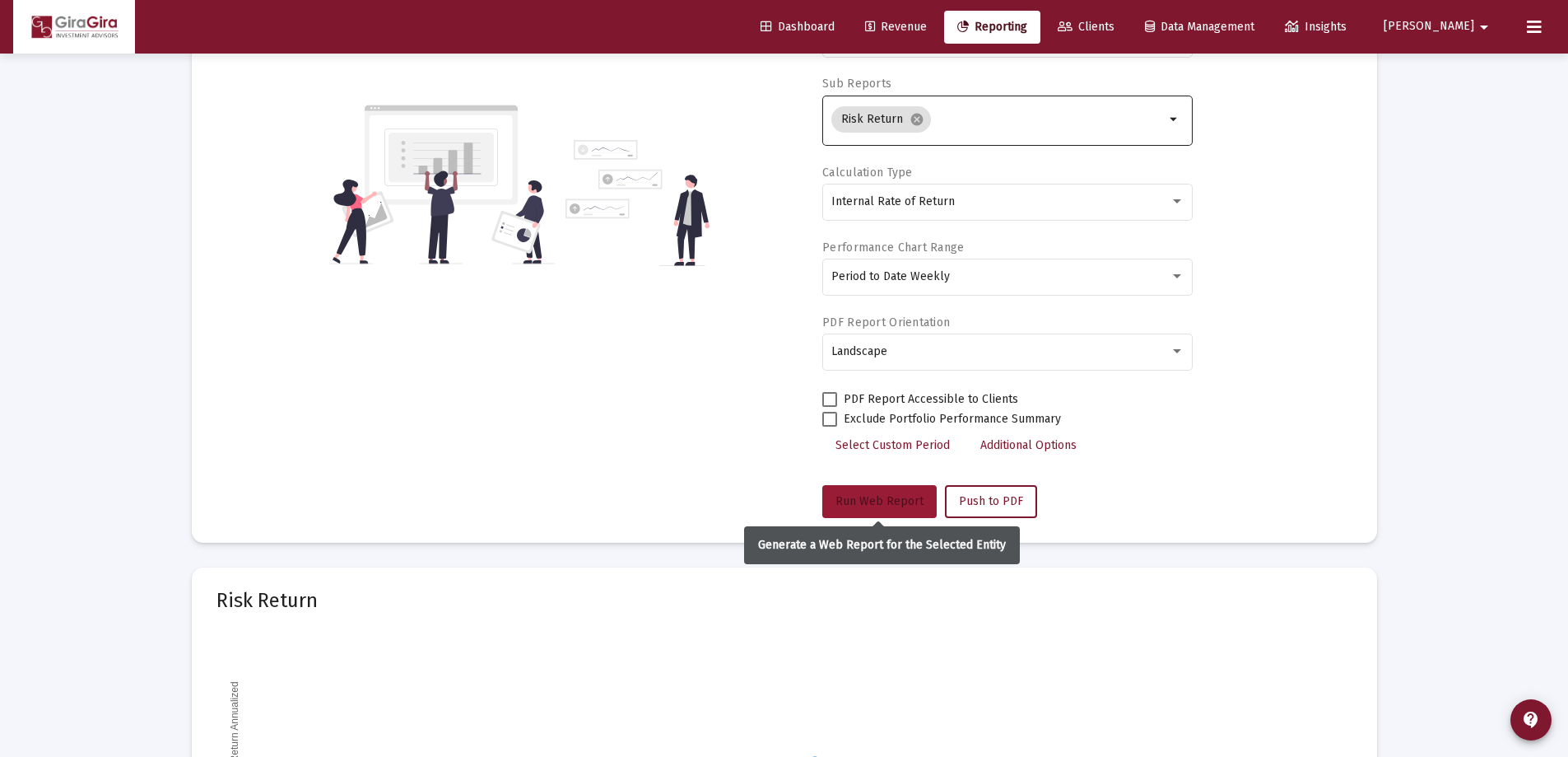
click at [893, 494] on span "Run Web Report" at bounding box center [879, 501] width 88 height 14
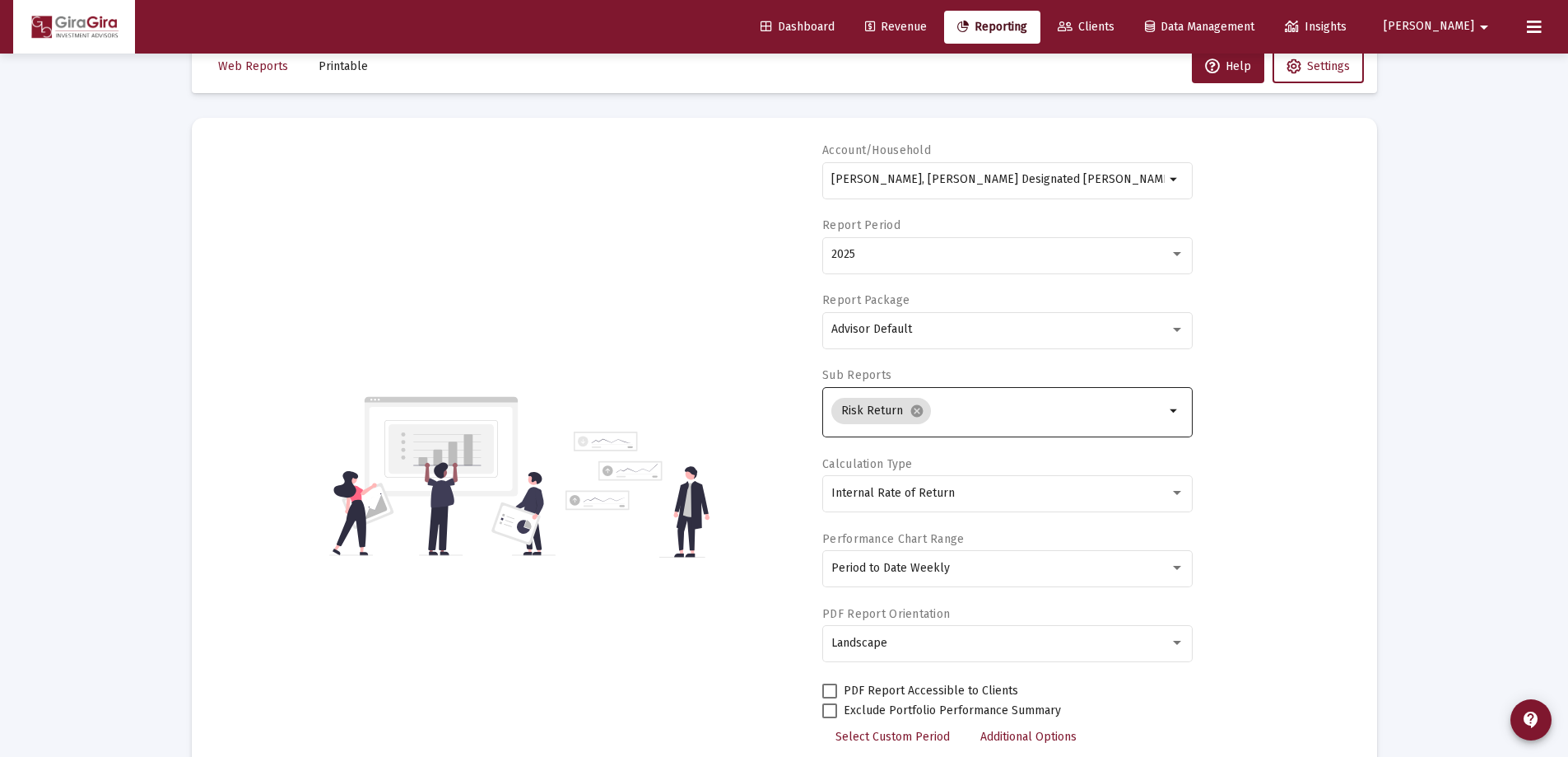
scroll to position [0, 0]
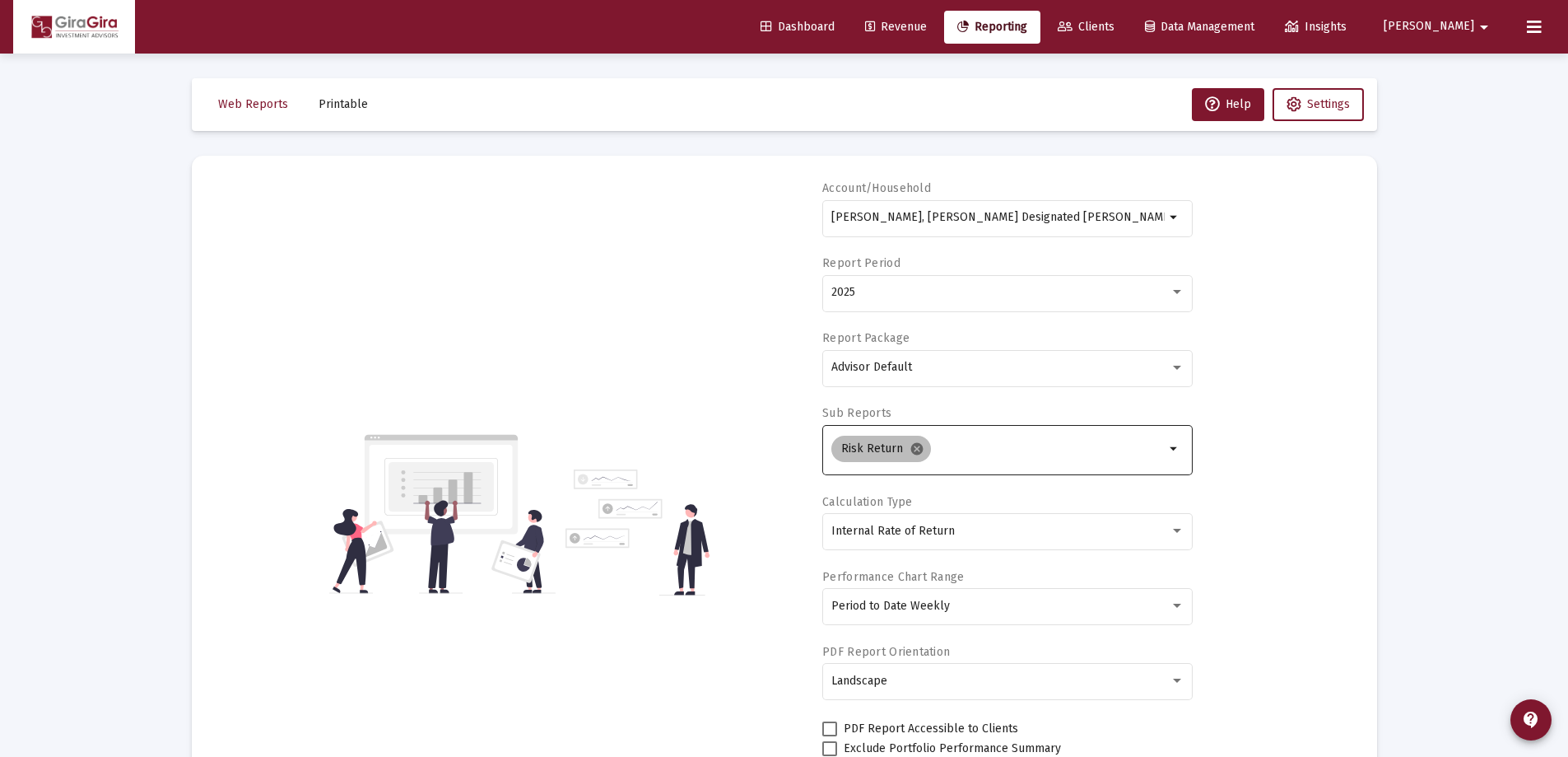
click at [916, 446] on mat-icon "cancel" at bounding box center [916, 448] width 15 height 15
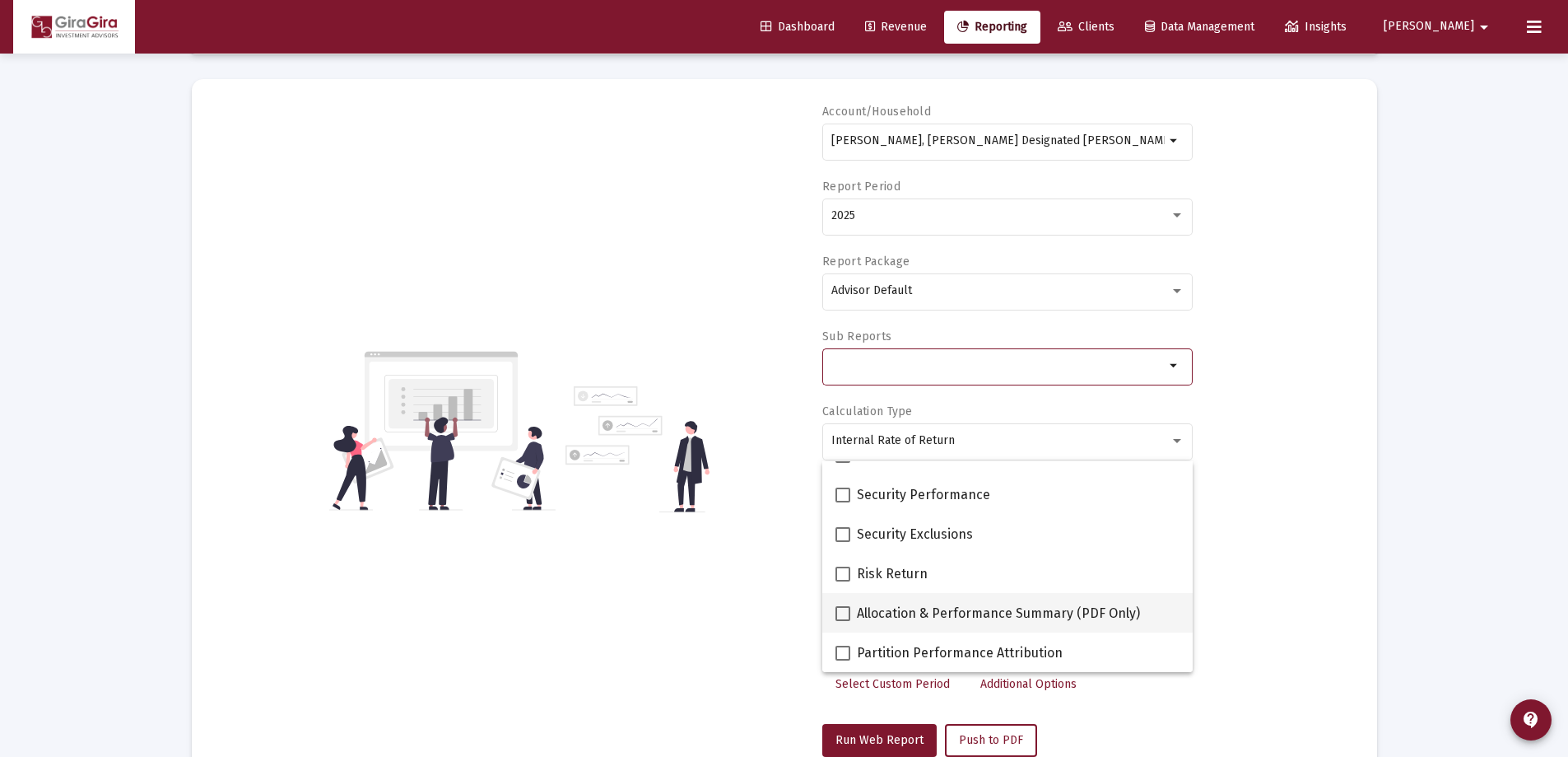
scroll to position [165, 0]
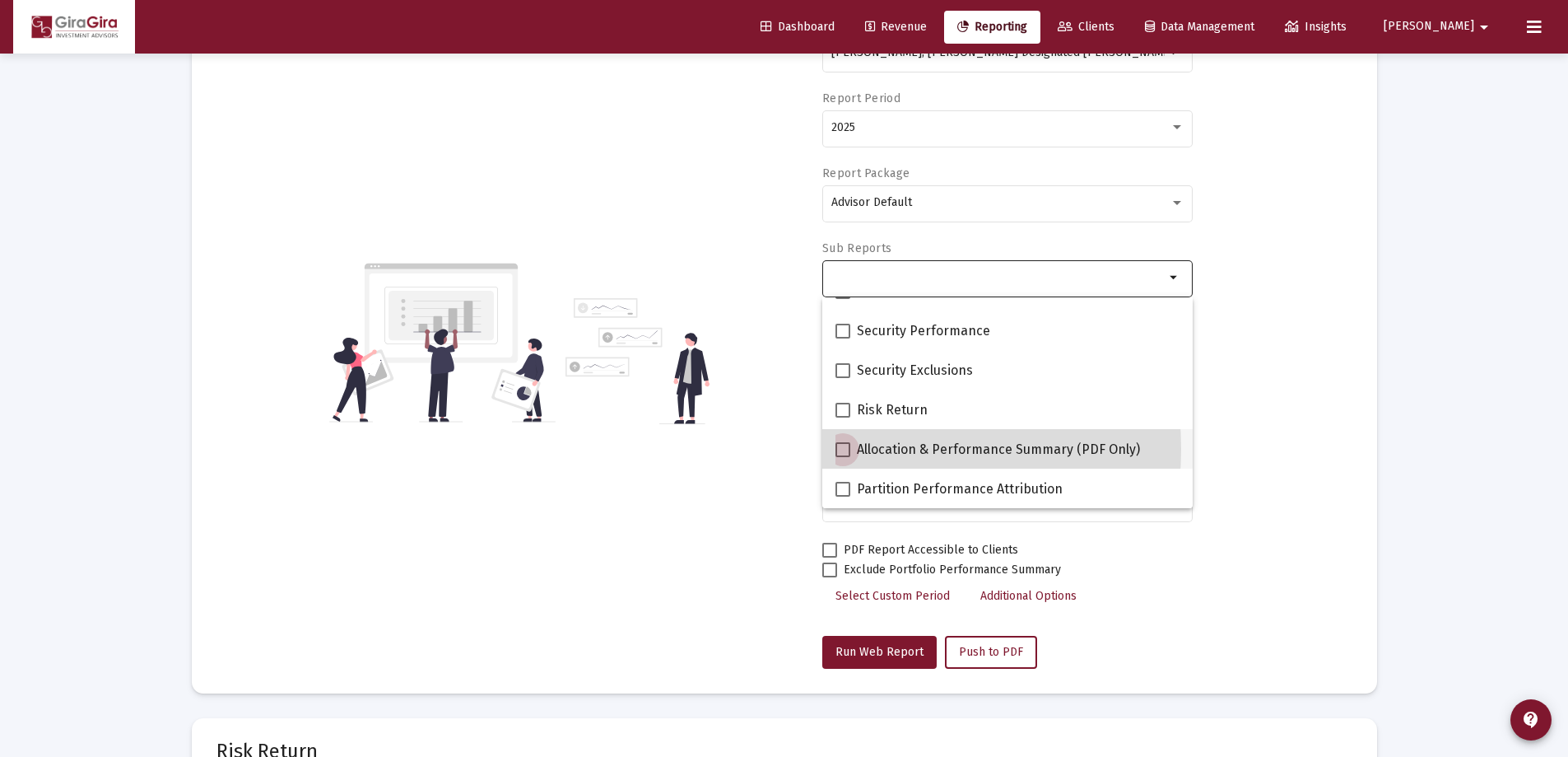
click at [842, 448] on span at bounding box center [842, 449] width 15 height 15
click at [842, 457] on input "Allocation & Performance Summary (PDF Only)" at bounding box center [841, 457] width 1 height 1
checkbox input "true"
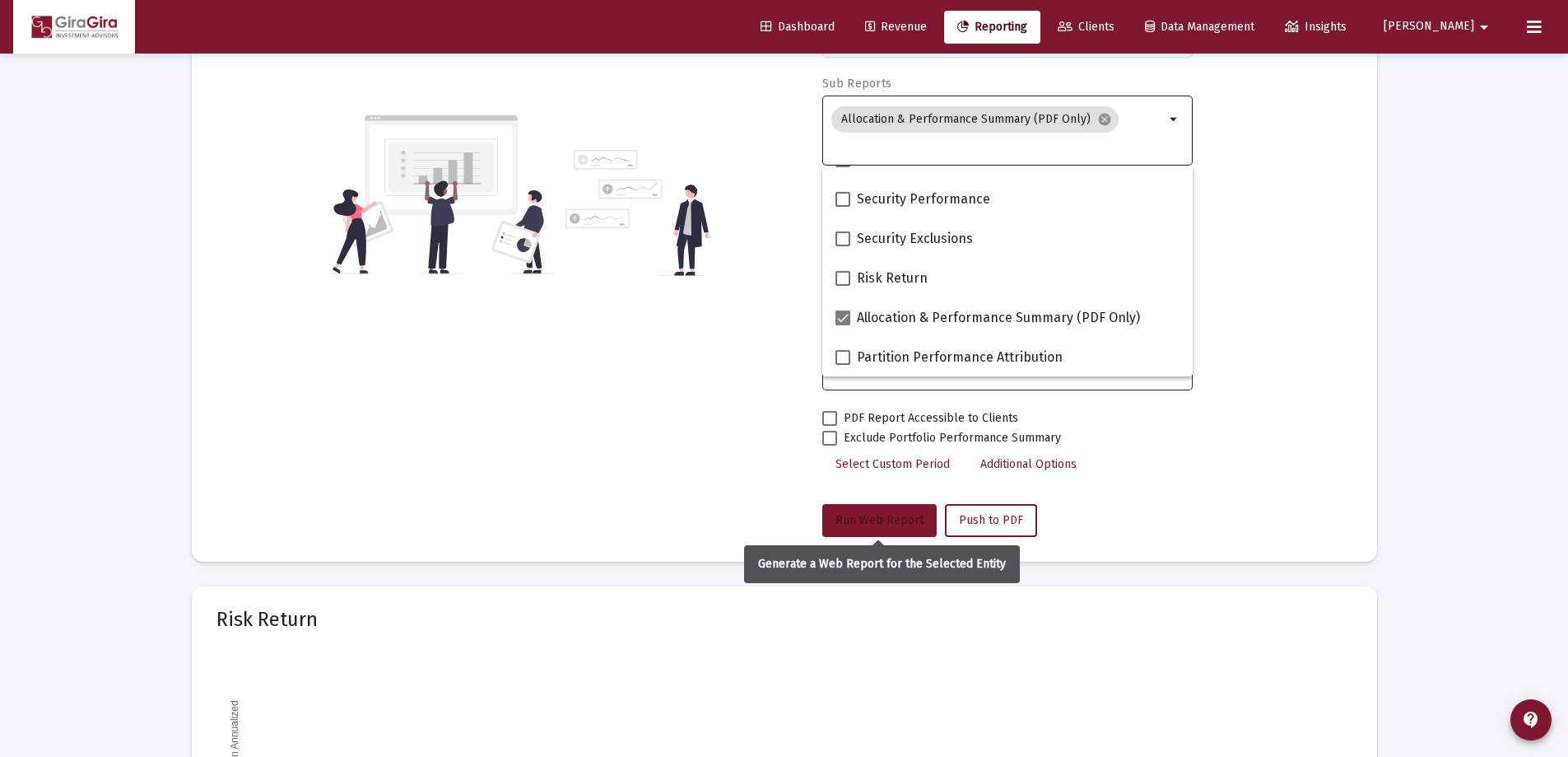
click at [869, 522] on span "Run Web Report" at bounding box center [879, 520] width 88 height 14
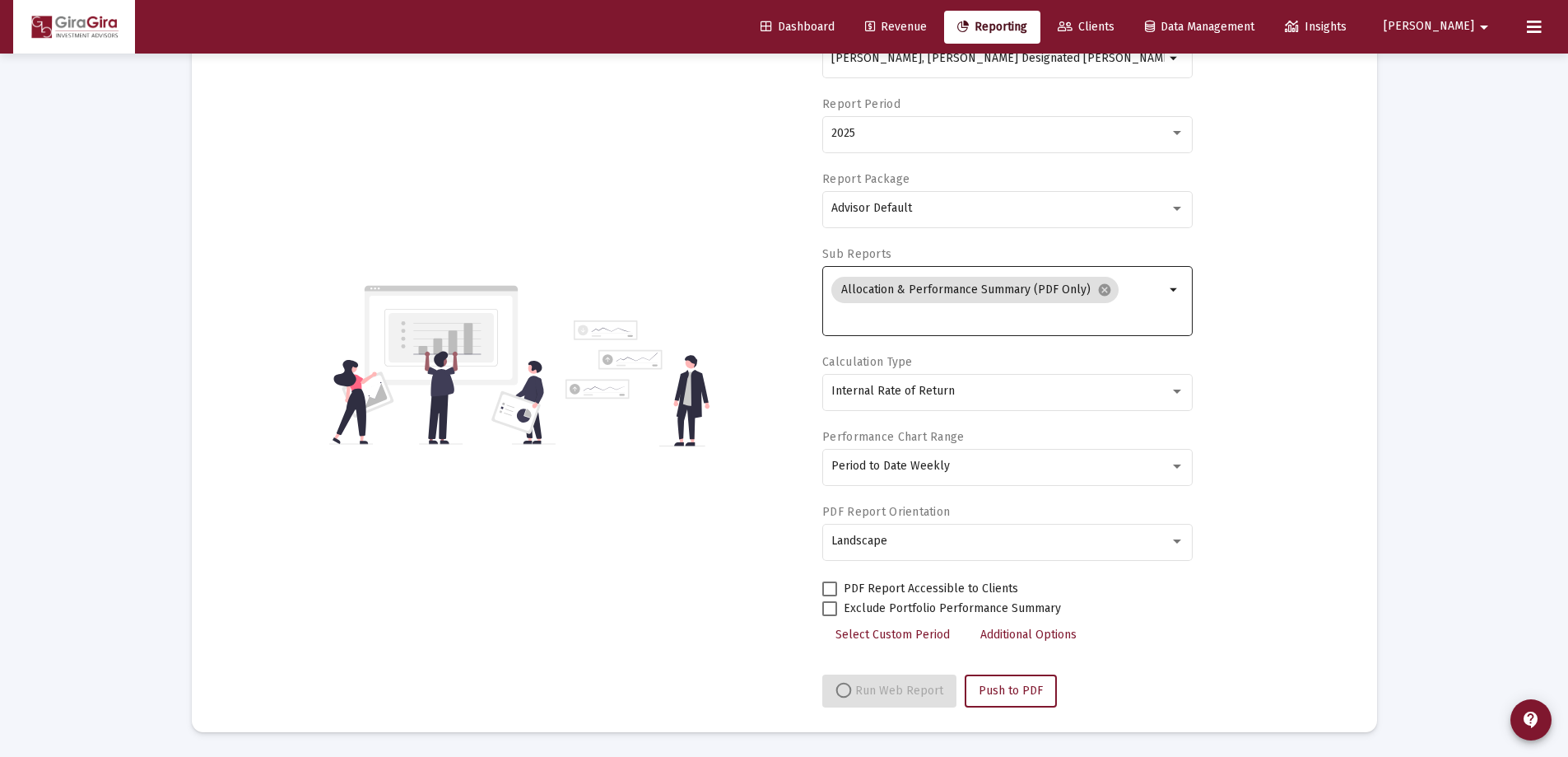
scroll to position [184, 0]
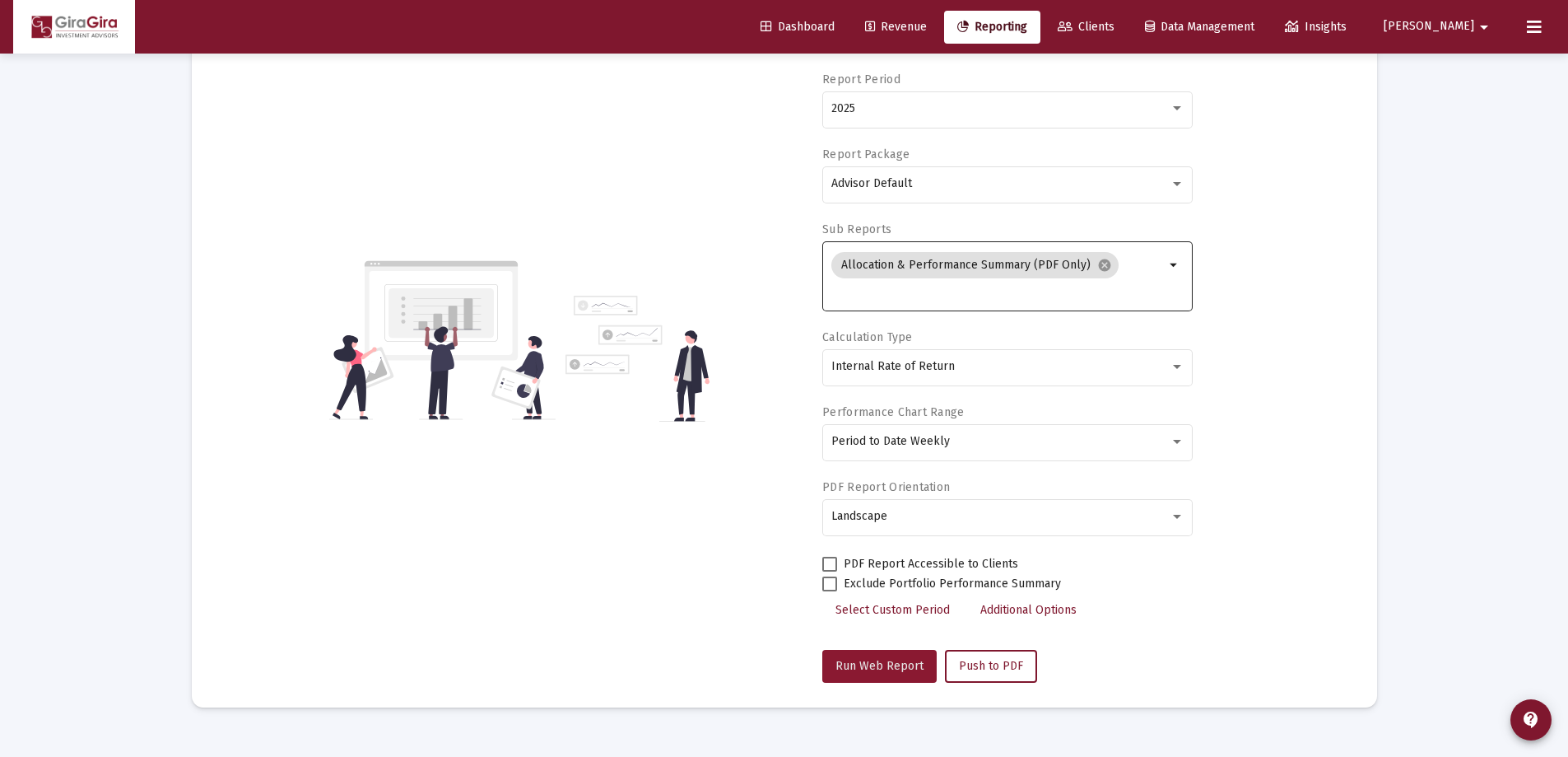
click at [880, 662] on span "Run Web Report" at bounding box center [879, 666] width 88 height 14
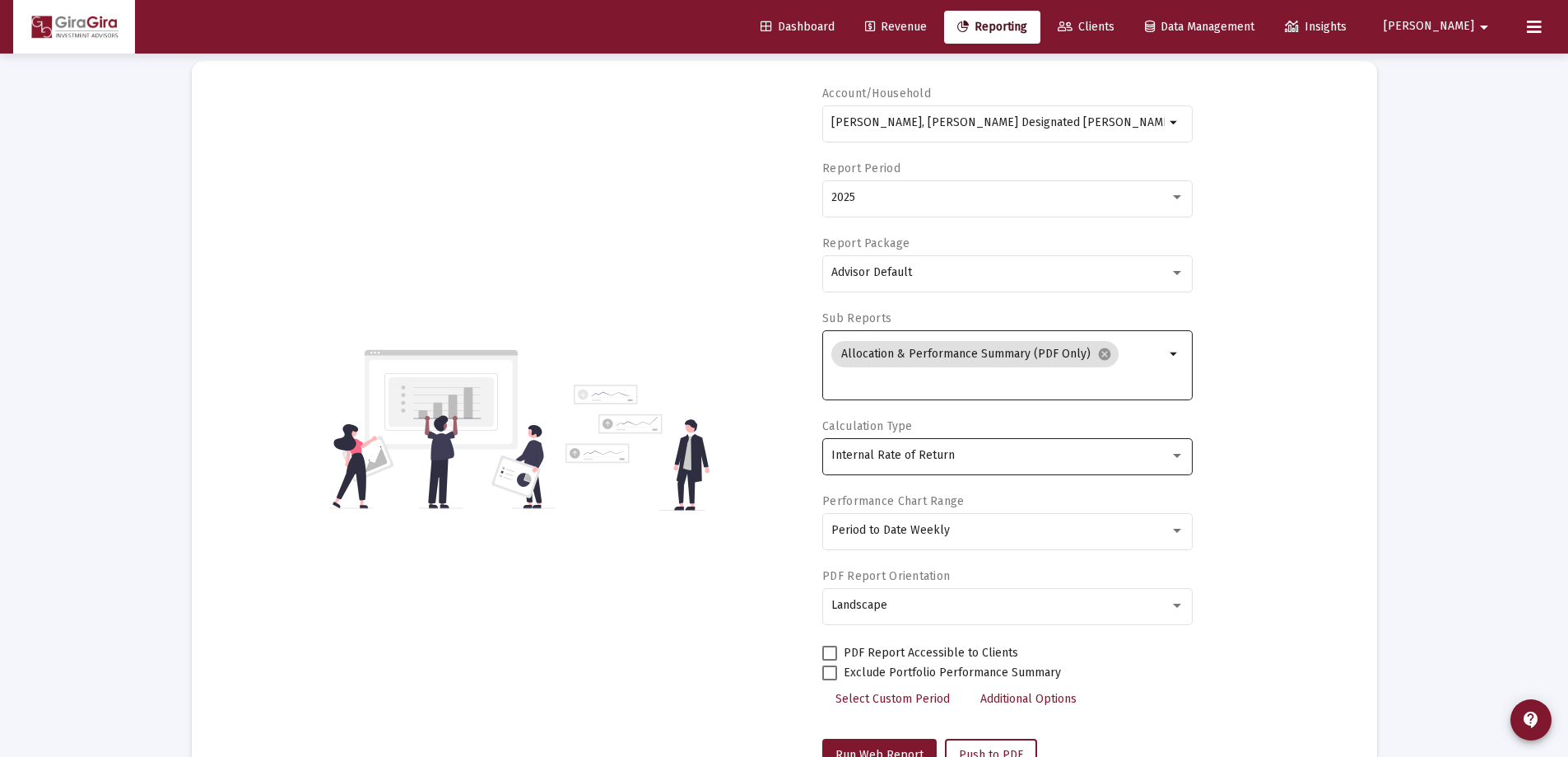
scroll to position [0, 0]
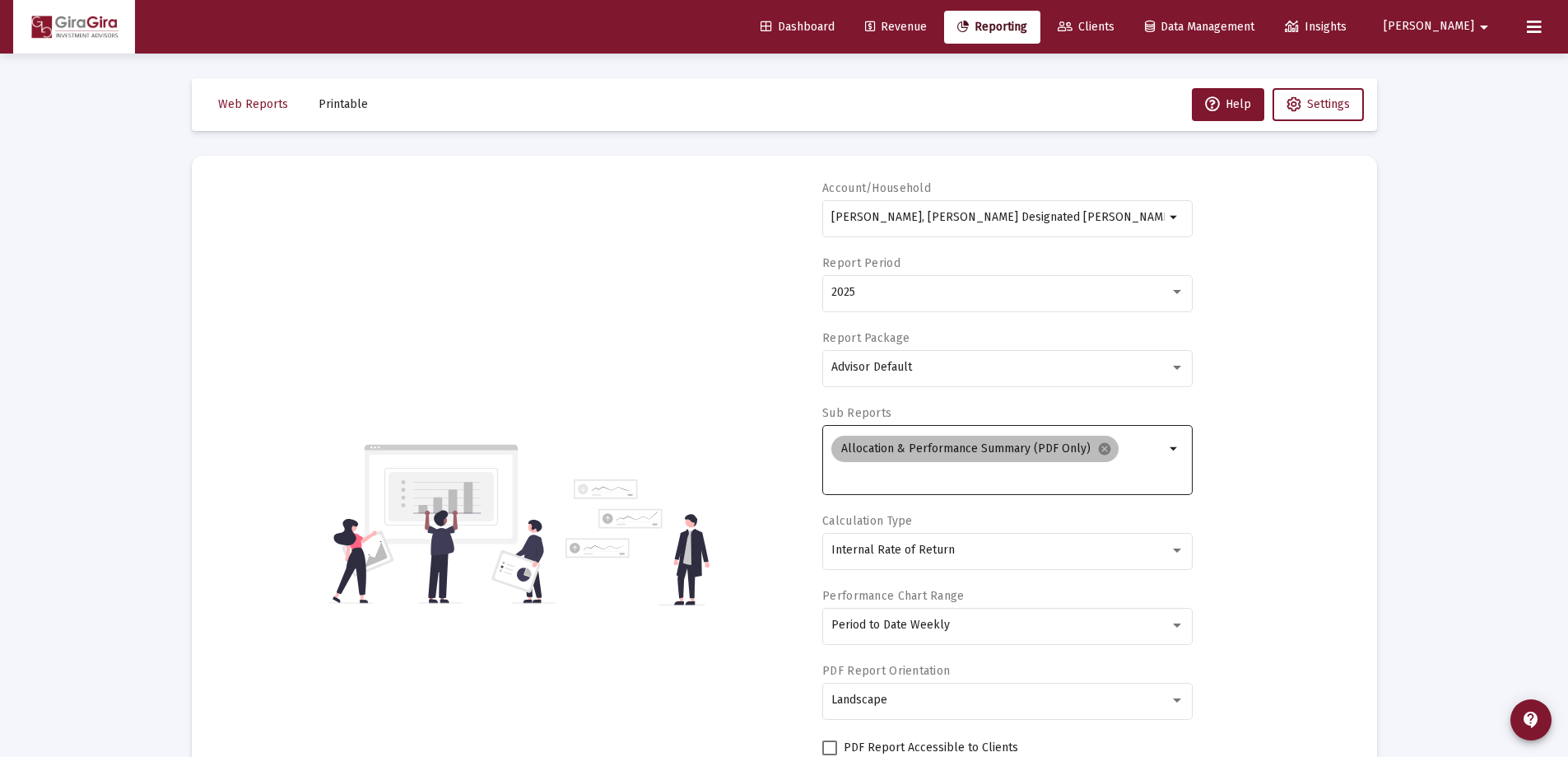
click at [962, 449] on mat-chip "Allocation & Performance Summary (PDF Only) cancel" at bounding box center [975, 448] width 287 height 26
click at [1097, 446] on mat-icon "cancel" at bounding box center [1104, 448] width 15 height 15
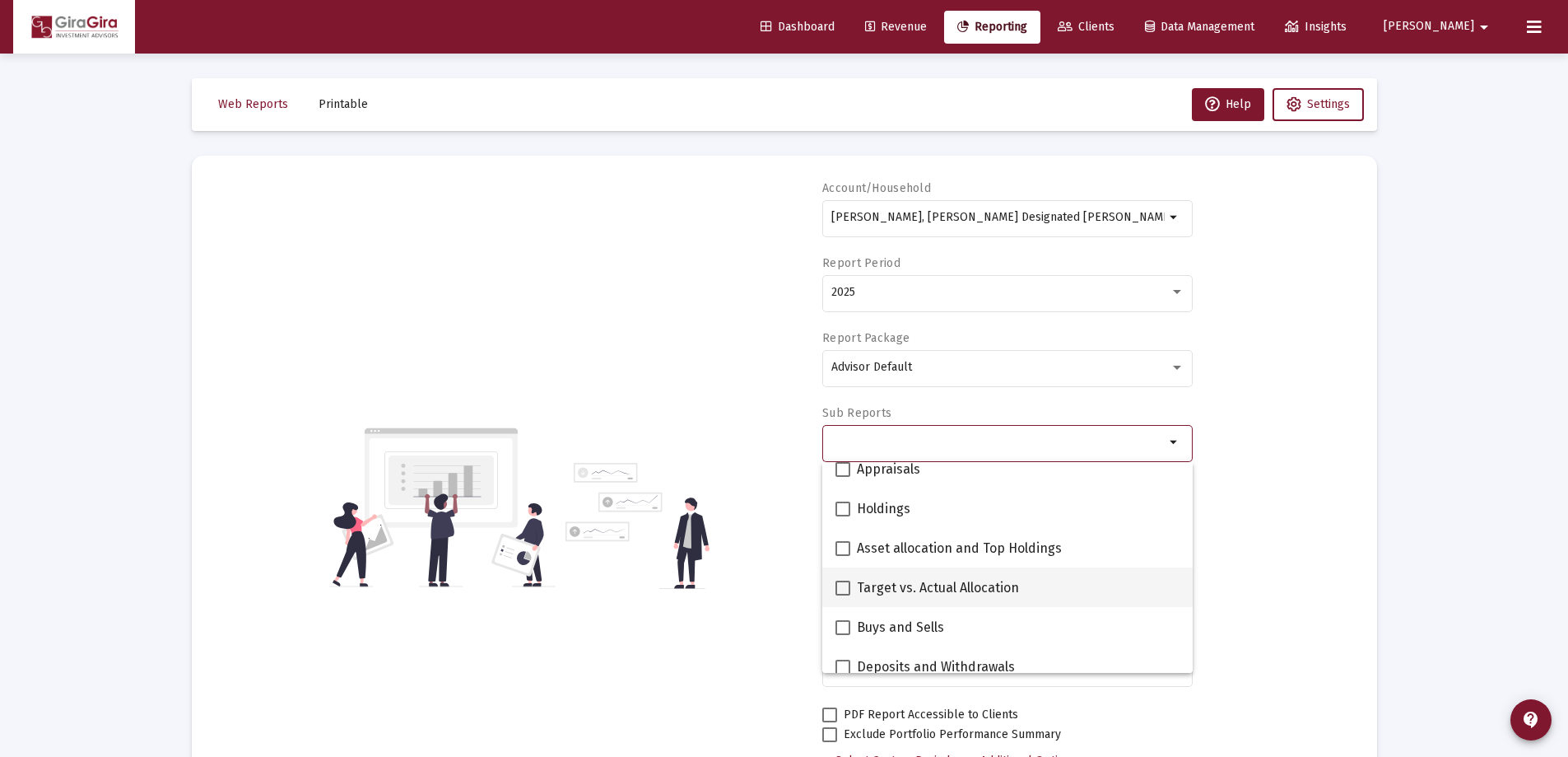
scroll to position [165, 0]
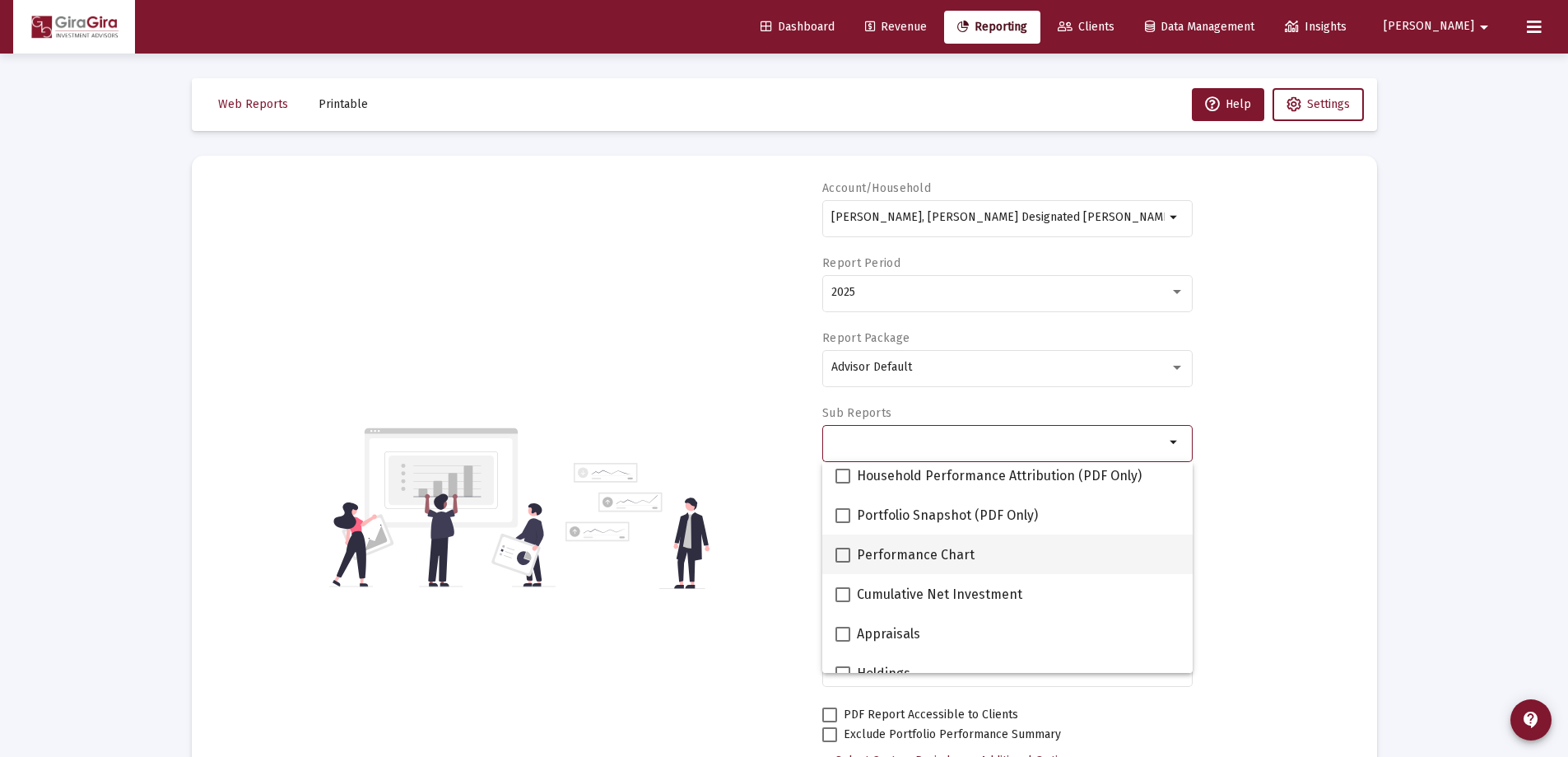
click at [901, 551] on span "Performance Chart" at bounding box center [915, 555] width 118 height 20
click at [842, 562] on input "Performance Chart" at bounding box center [841, 562] width 1 height 1
checkbox input "true"
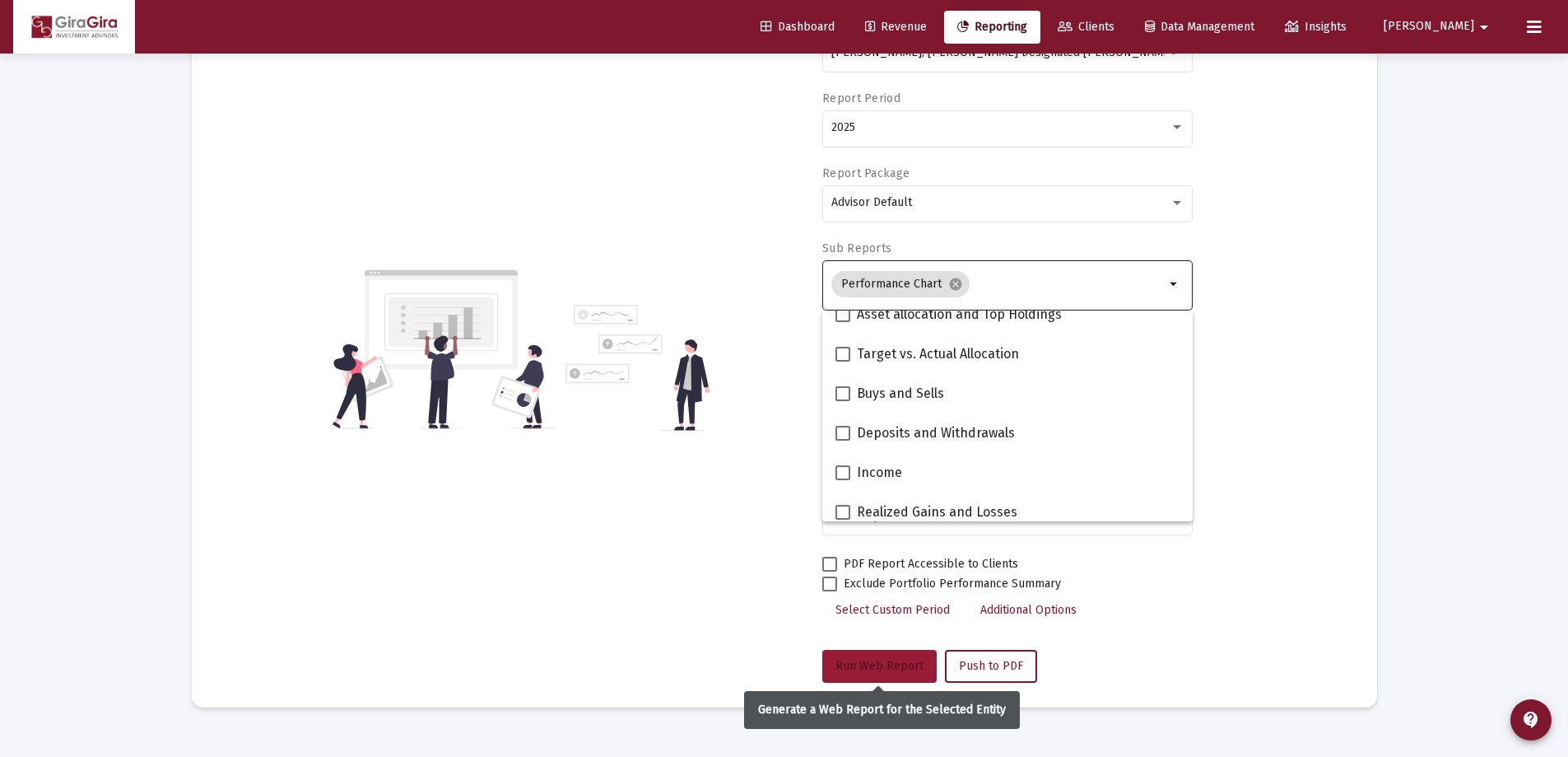
click at [884, 659] on span "Run Web Report" at bounding box center [879, 666] width 88 height 14
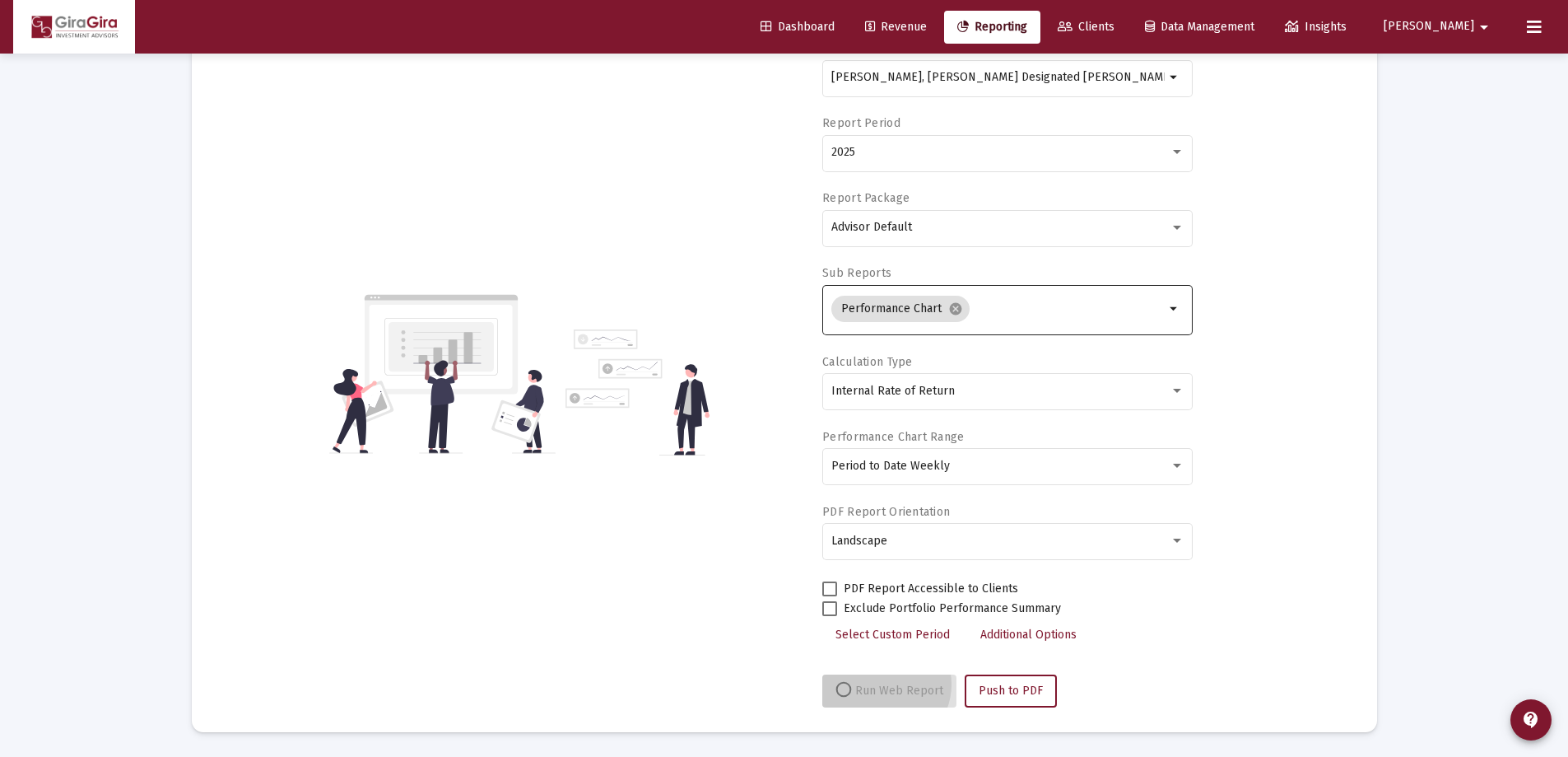
select select "View all"
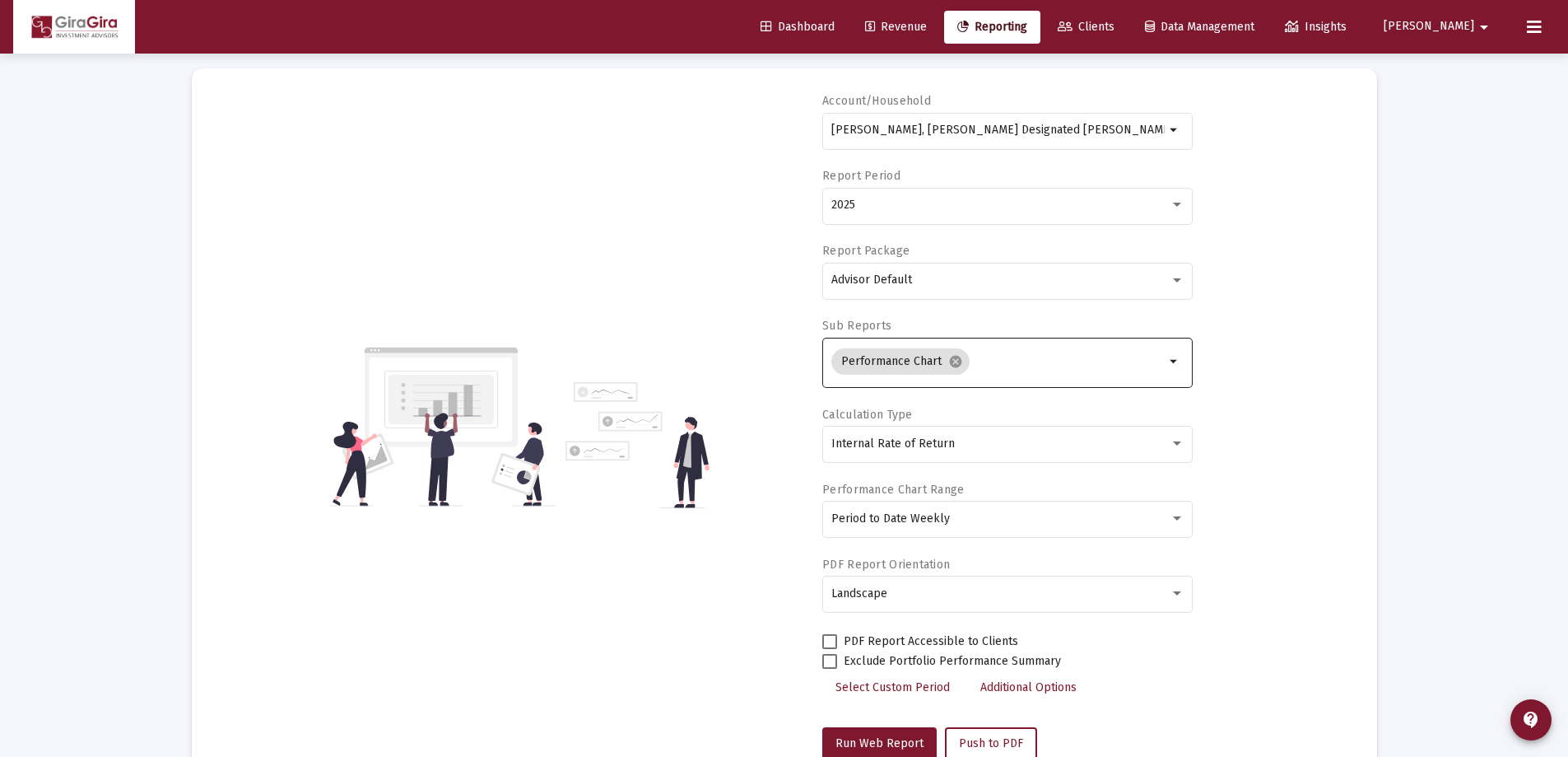
scroll to position [0, 0]
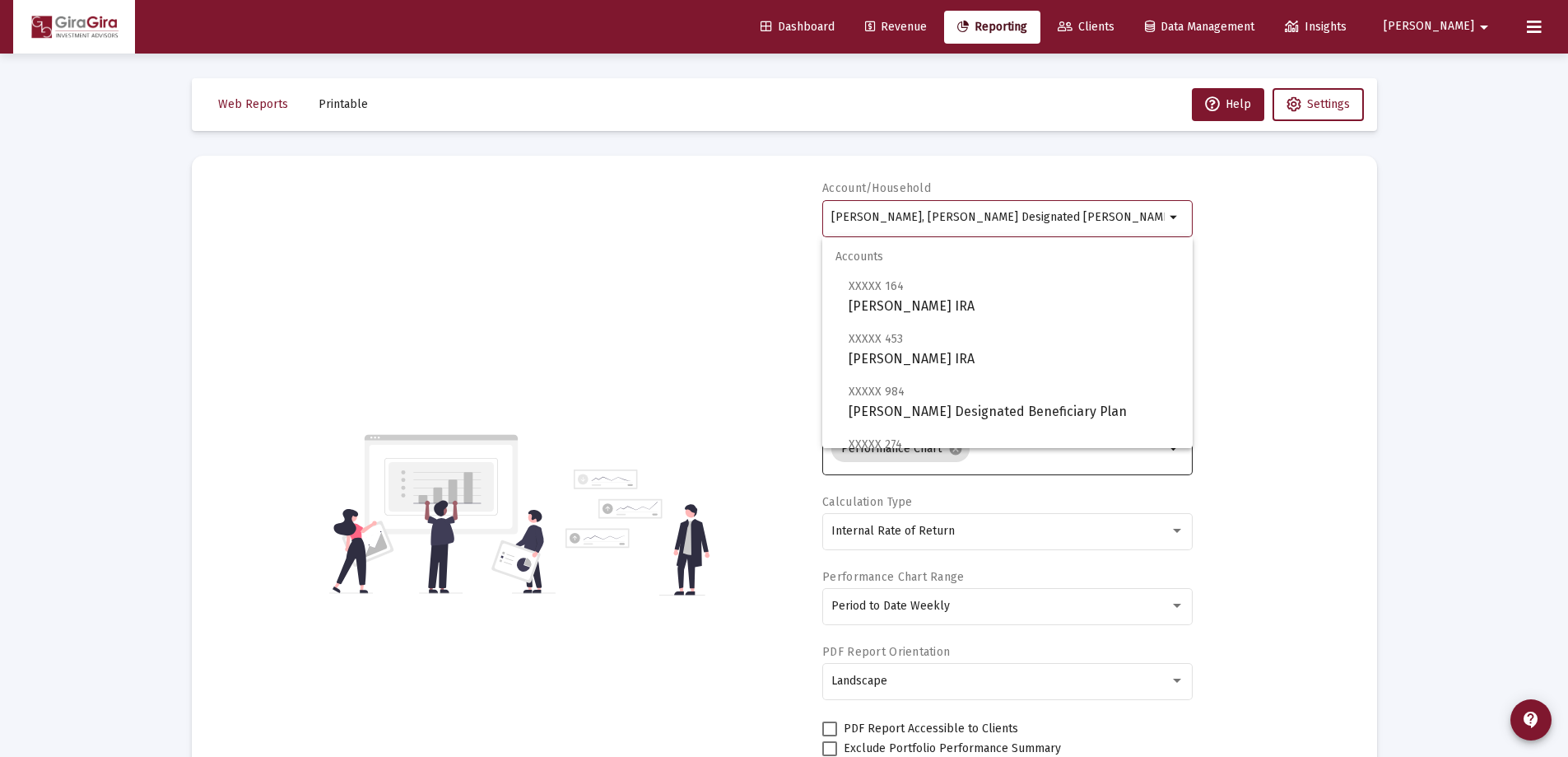
drag, startPoint x: 831, startPoint y: 213, endPoint x: 1257, endPoint y: 247, distance: 427.4
click at [1251, 247] on div "Account/[PERSON_NAME], [PERSON_NAME] Designated Bene Plan arrow_drop_down Repor…" at bounding box center [784, 514] width 1136 height 667
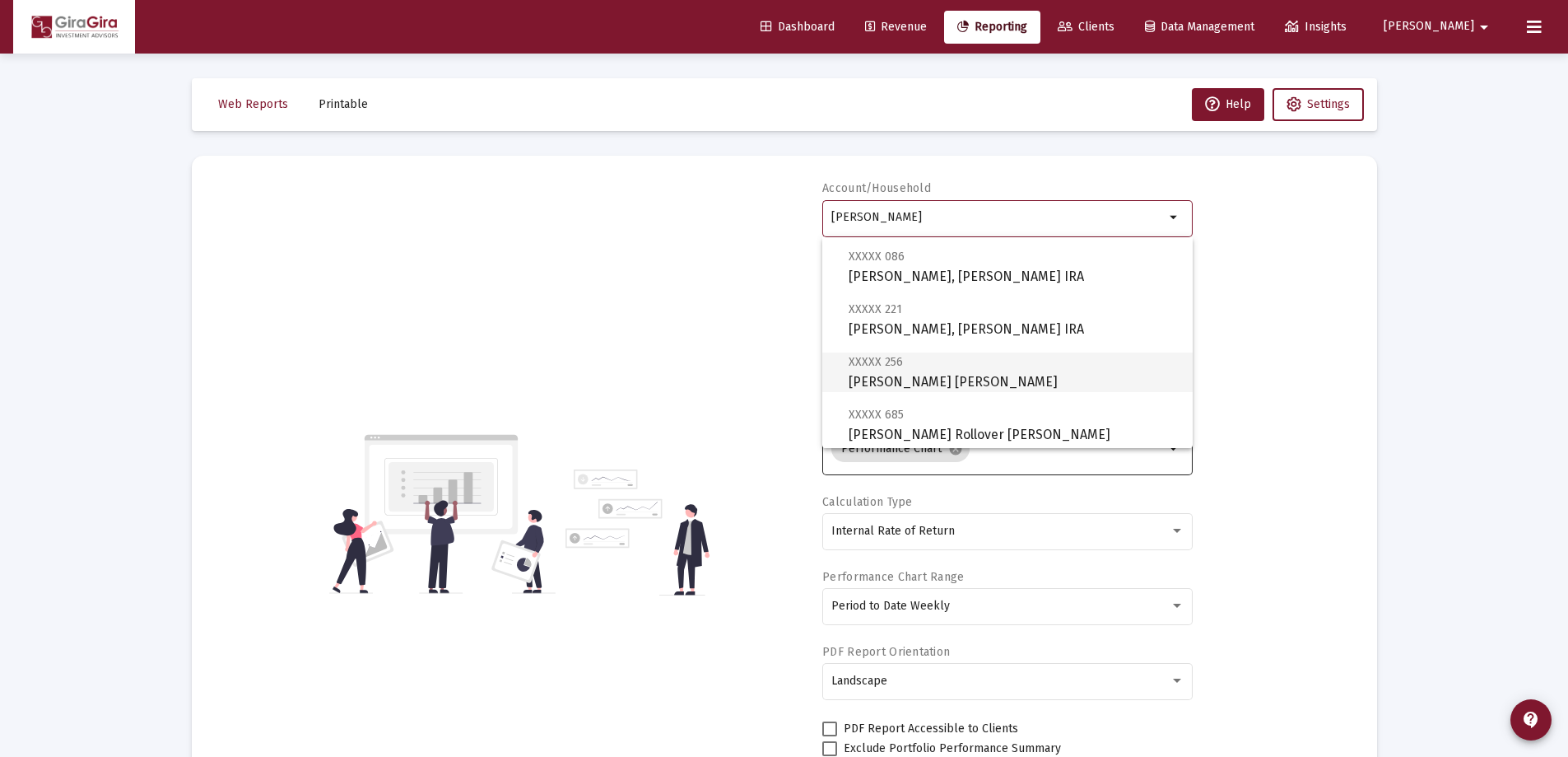
scroll to position [165, 0]
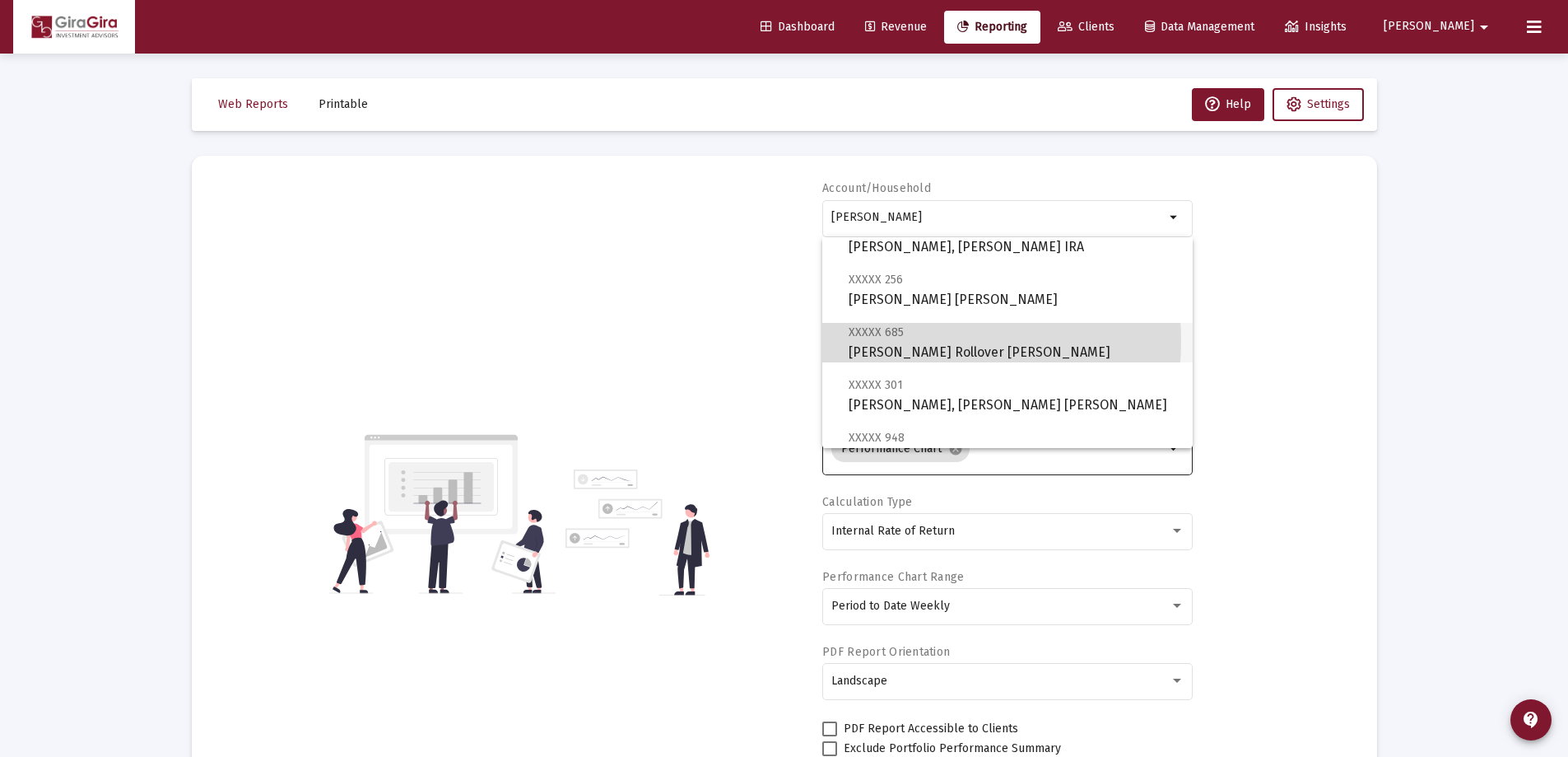
click at [914, 341] on span "XXXXX 685 [PERSON_NAME] IRA" at bounding box center [1013, 342] width 330 height 40
type input "[PERSON_NAME] Rollover [PERSON_NAME]"
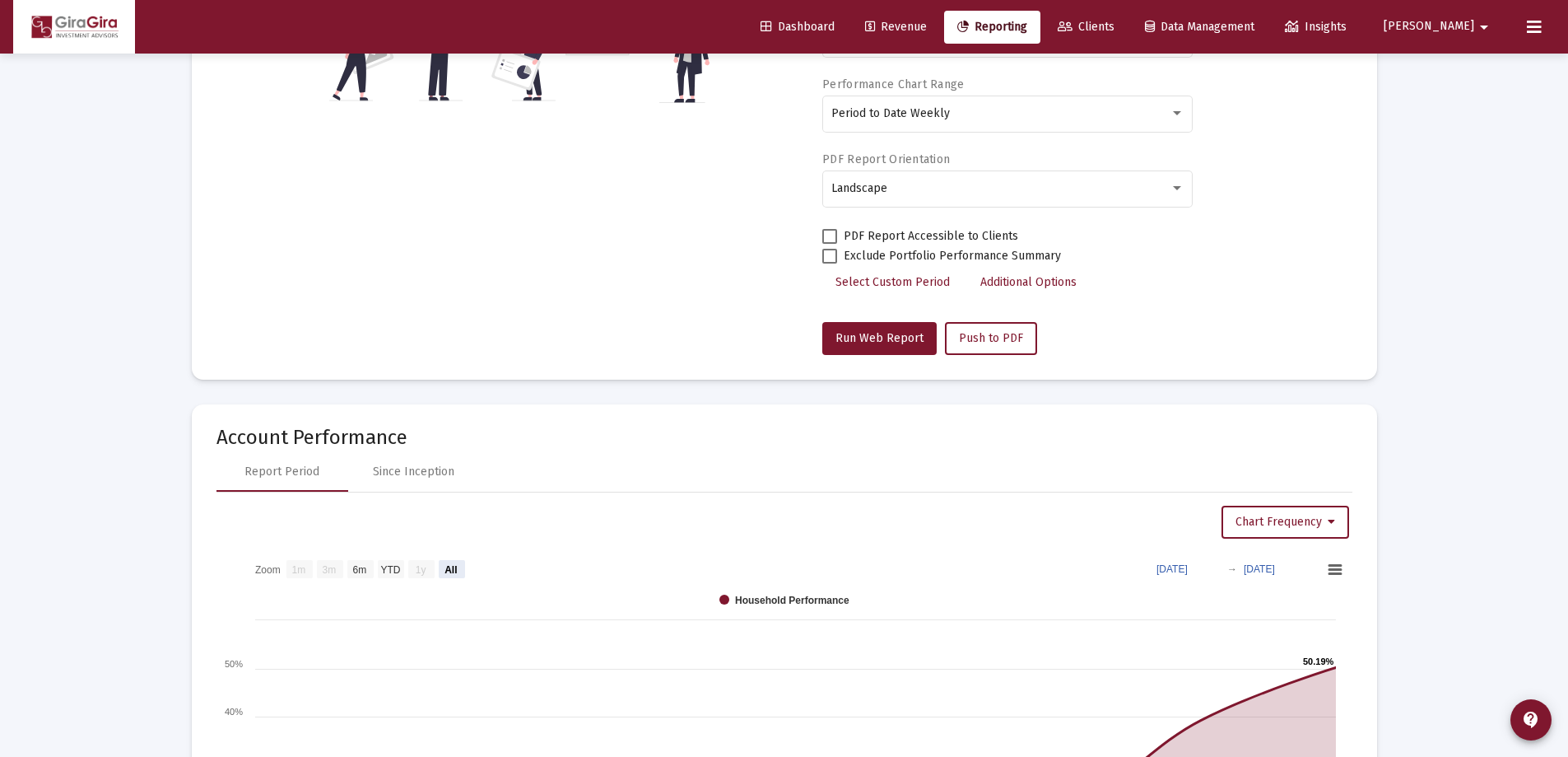
scroll to position [494, 0]
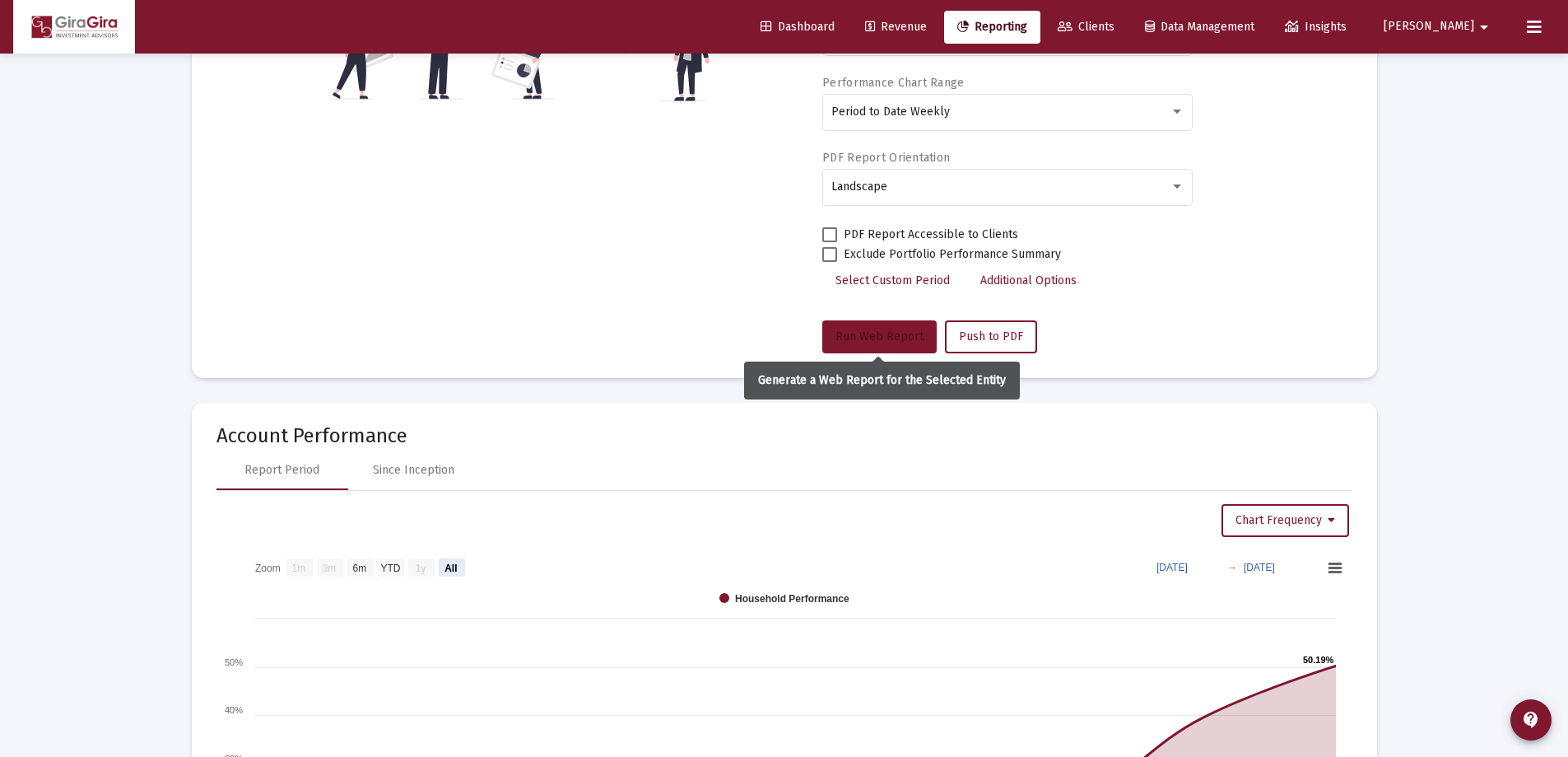
click at [856, 334] on span "Run Web Report" at bounding box center [879, 337] width 88 height 14
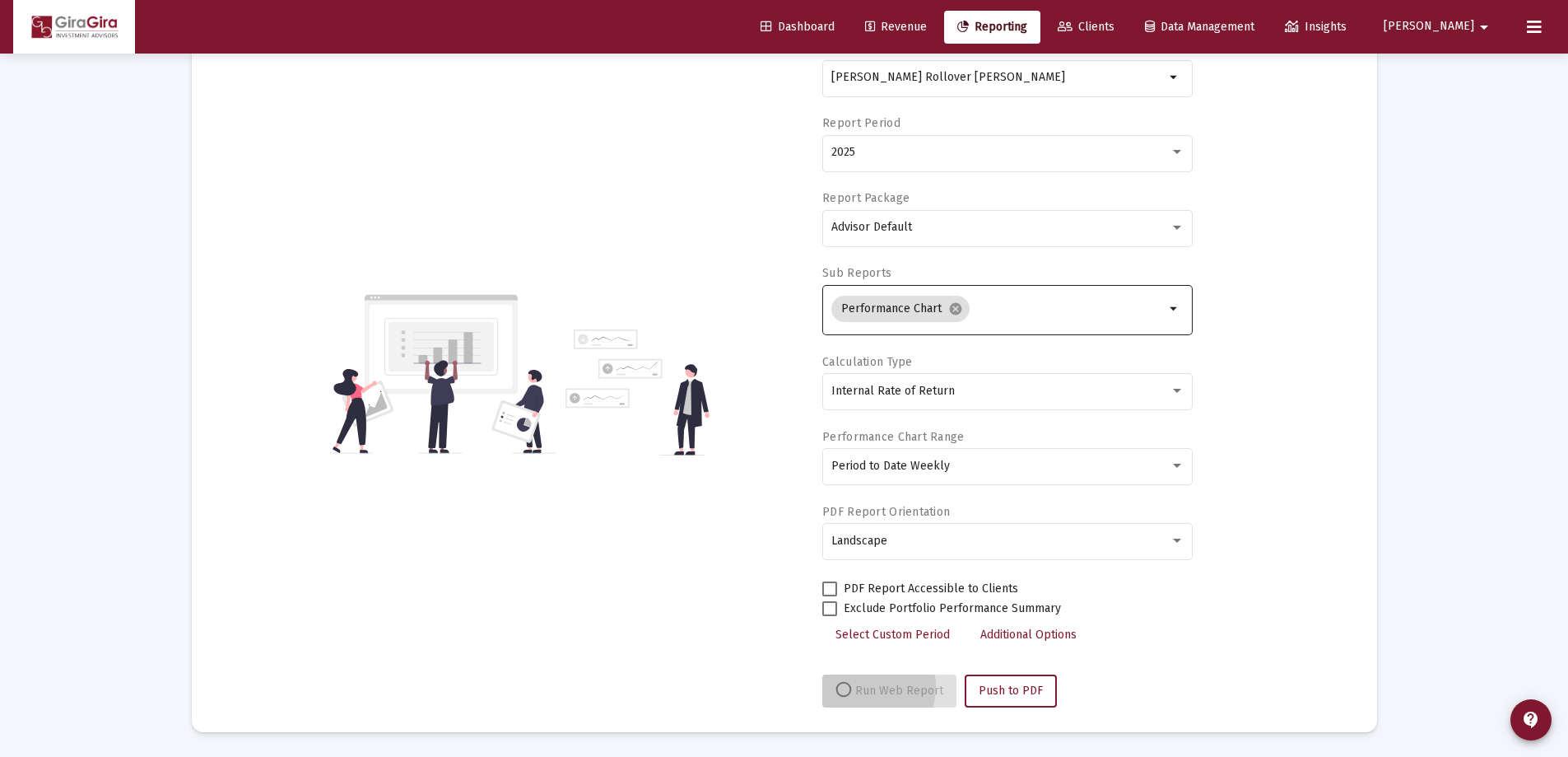
scroll to position [140, 0]
select select "View all"
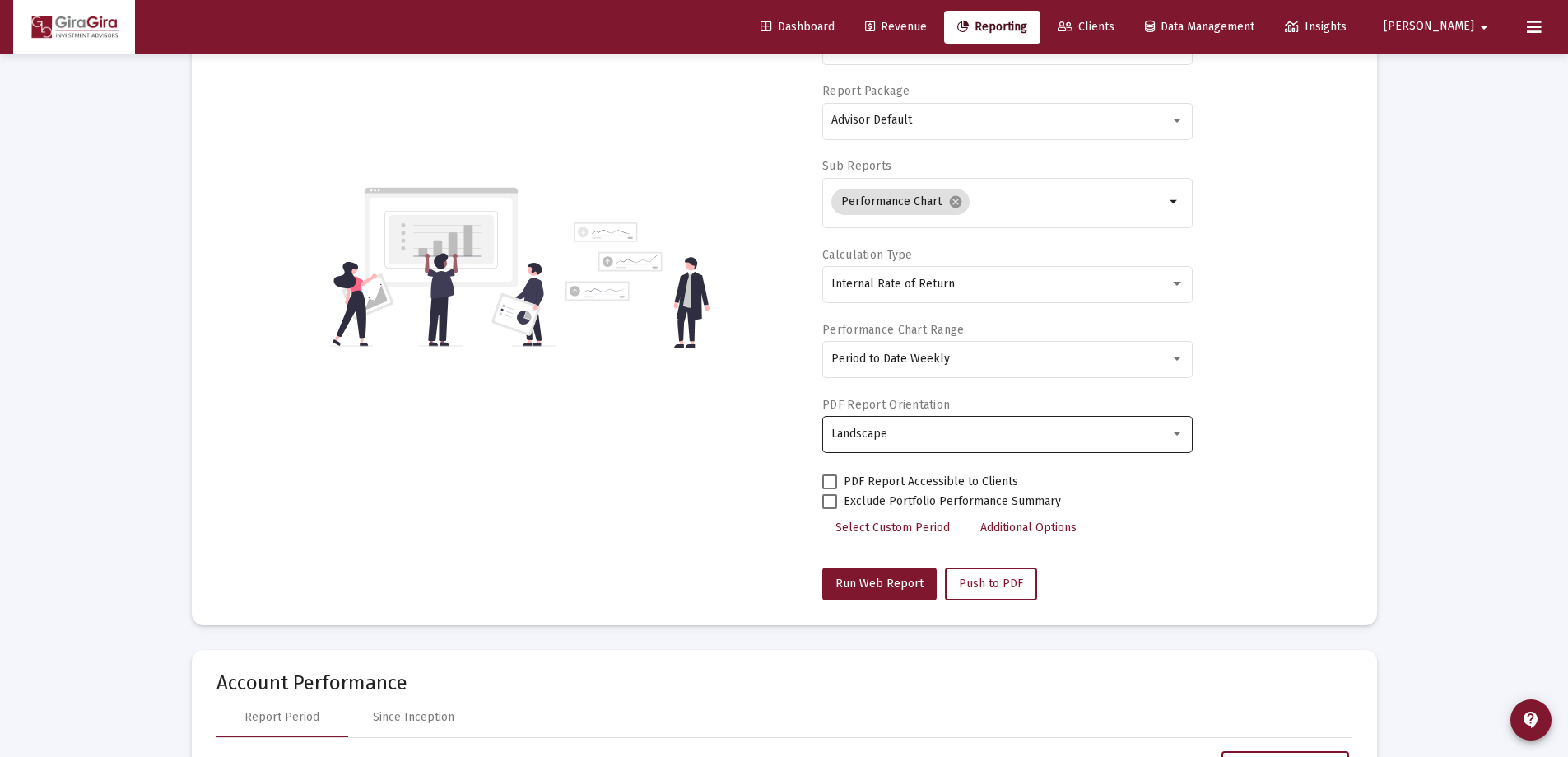
scroll to position [0, 0]
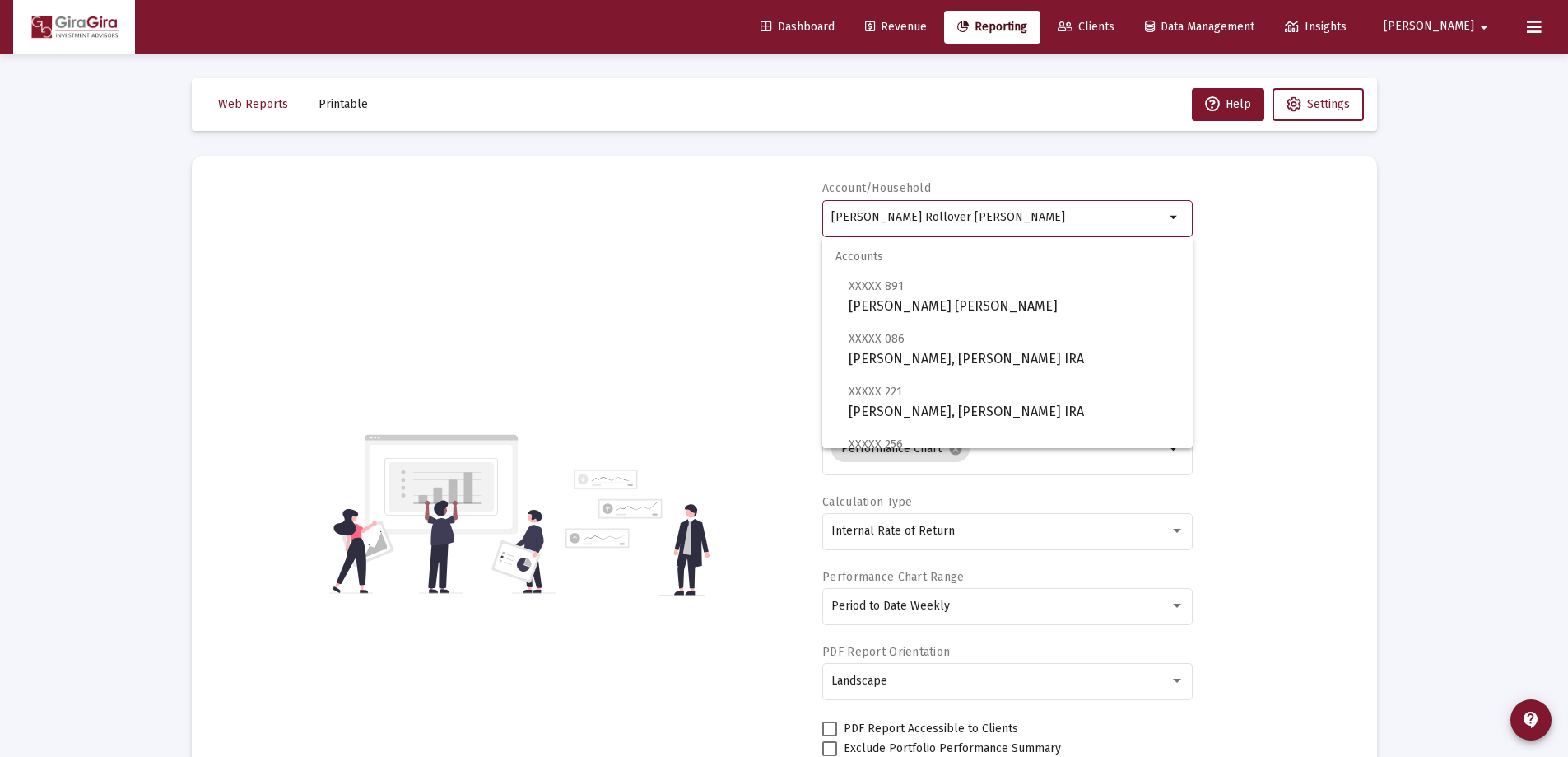
drag, startPoint x: 830, startPoint y: 214, endPoint x: 1413, endPoint y: 181, distance: 583.9
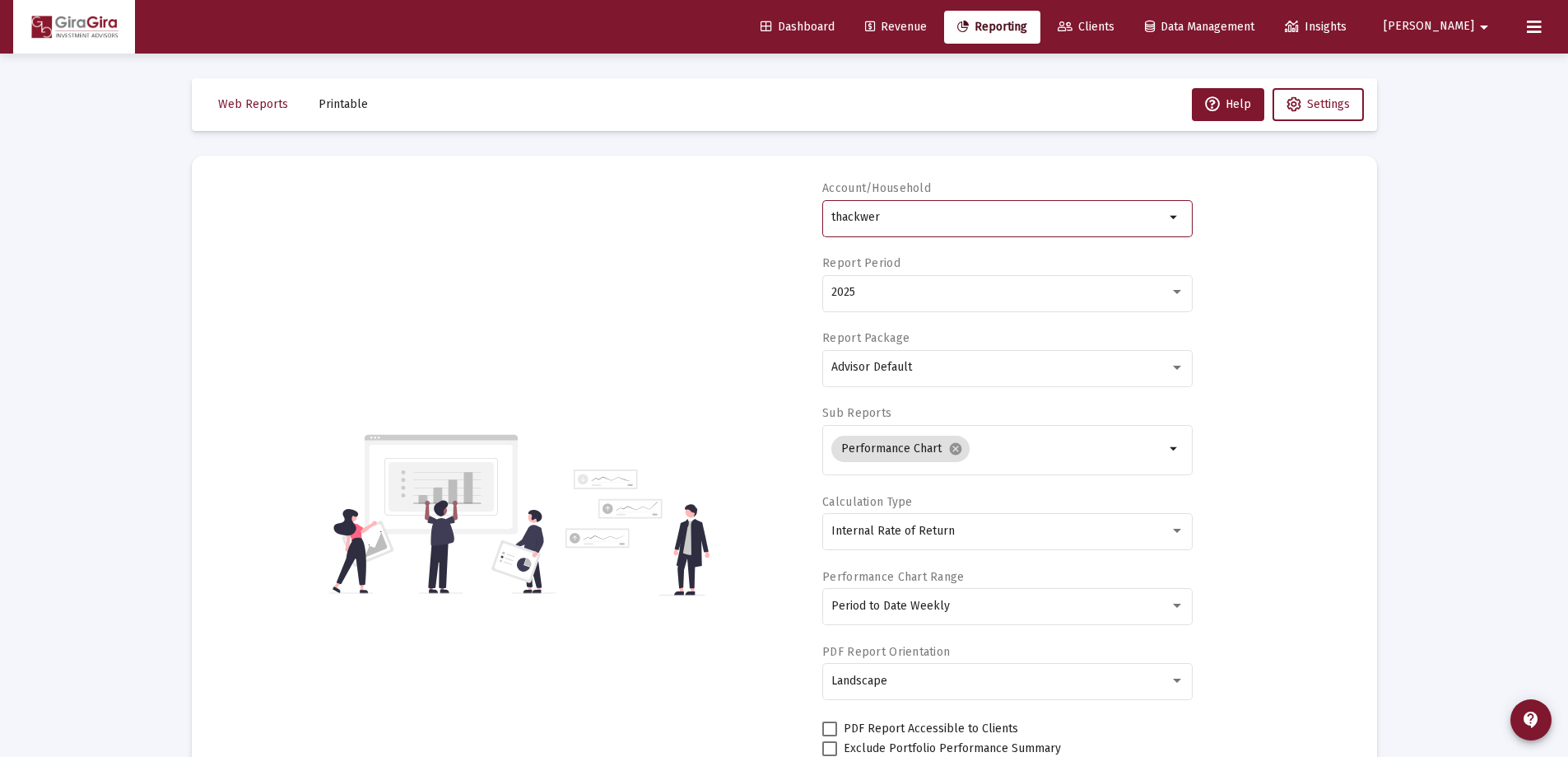
drag, startPoint x: 831, startPoint y: 214, endPoint x: 1574, endPoint y: 209, distance: 743.0
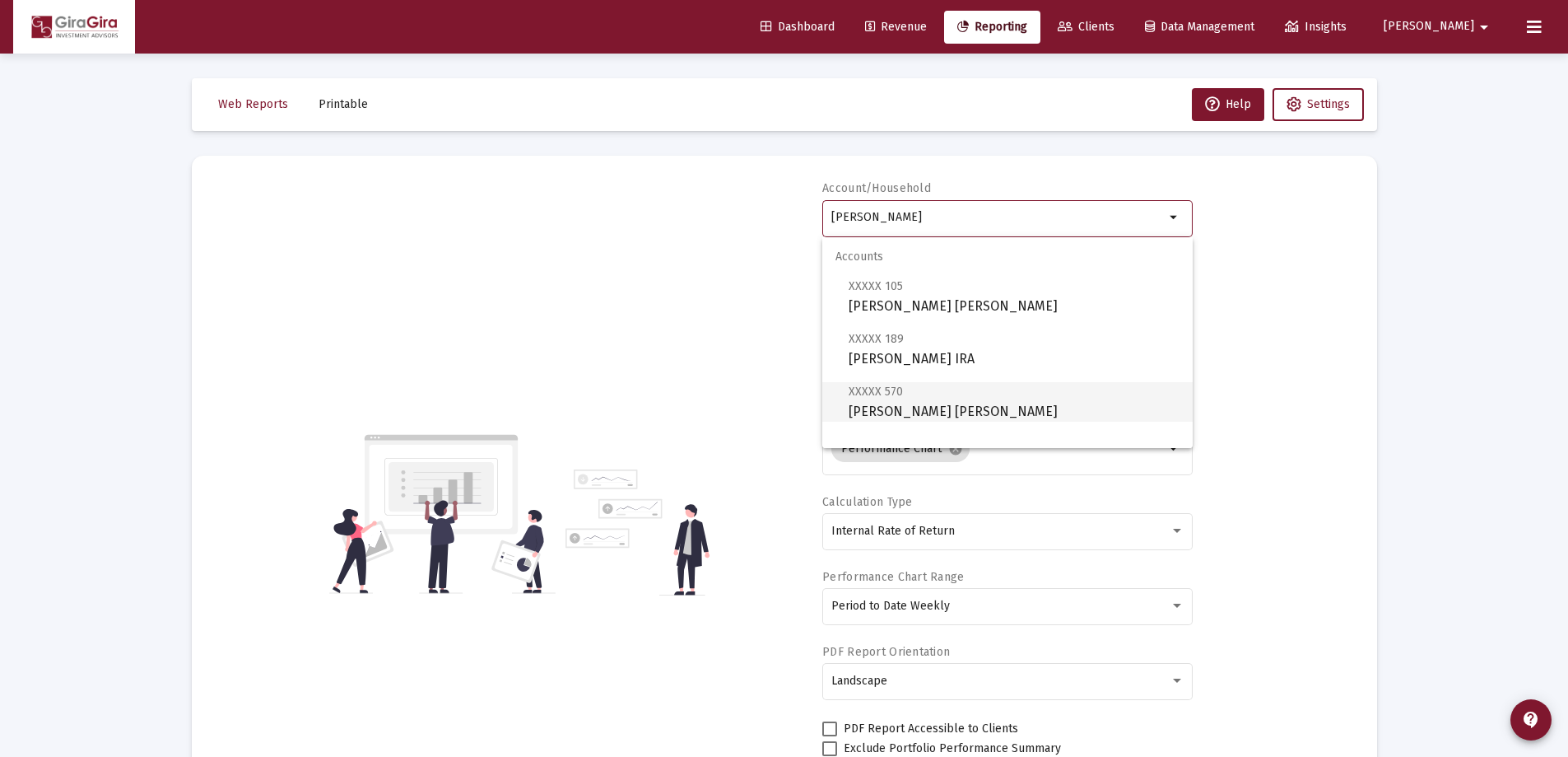
click at [933, 403] on span "XXXXX 570 [PERSON_NAME] [PERSON_NAME]" at bounding box center [1013, 401] width 330 height 40
type input "[PERSON_NAME] [PERSON_NAME]"
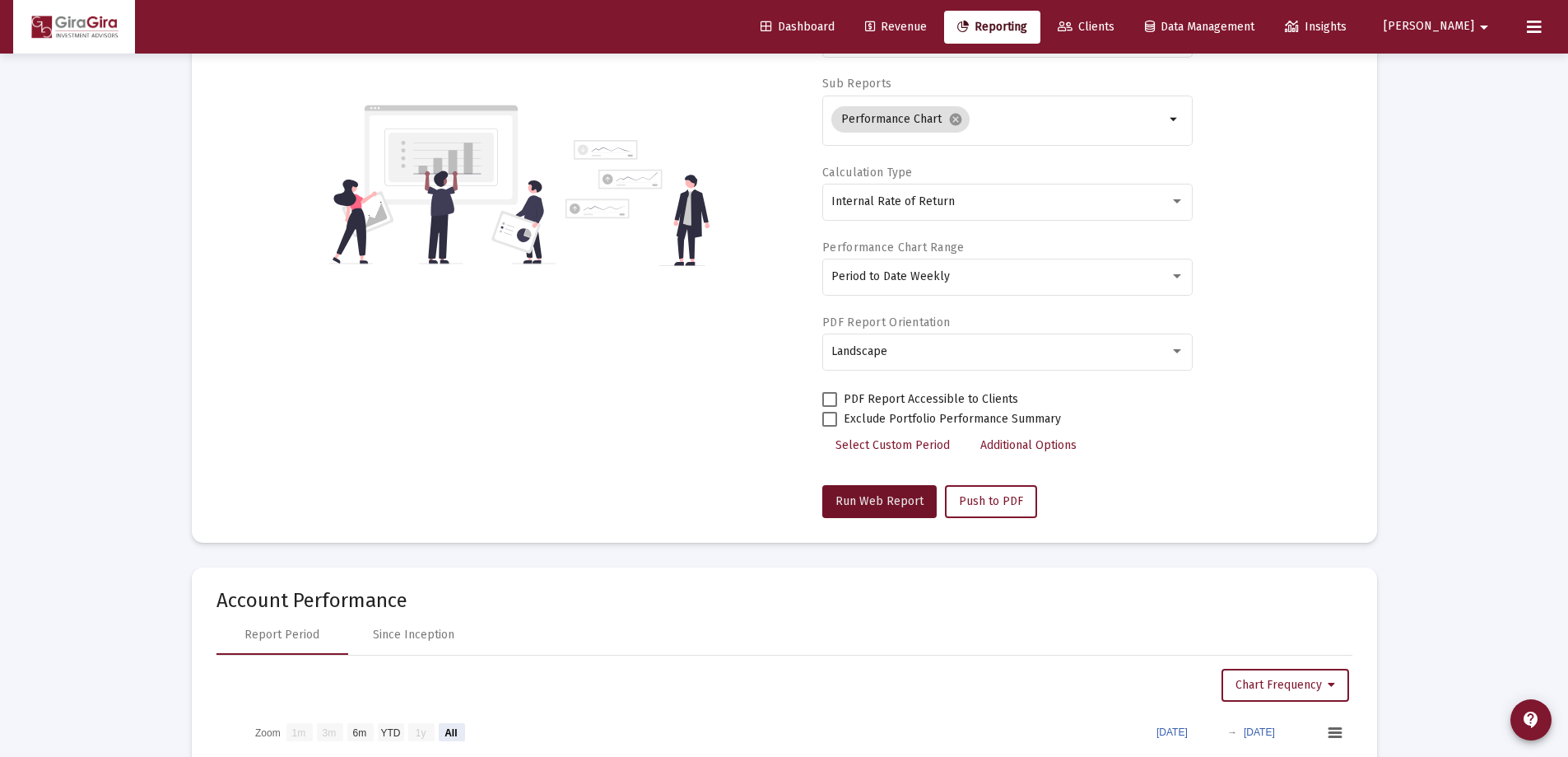
drag, startPoint x: 929, startPoint y: 493, endPoint x: 918, endPoint y: 492, distance: 11.0
click at [926, 493] on button "Run Web Report" at bounding box center [879, 501] width 115 height 33
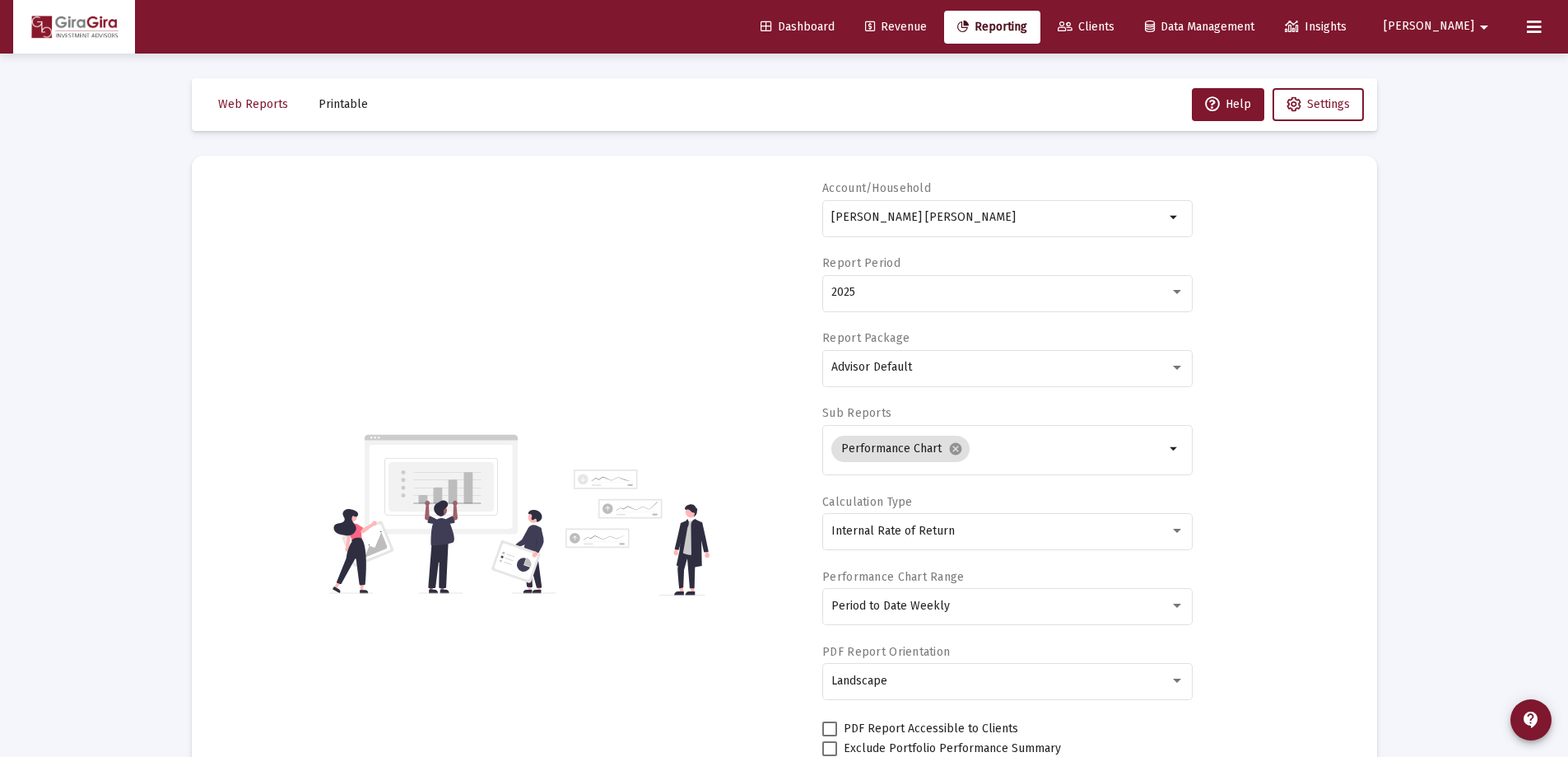
select select "View all"
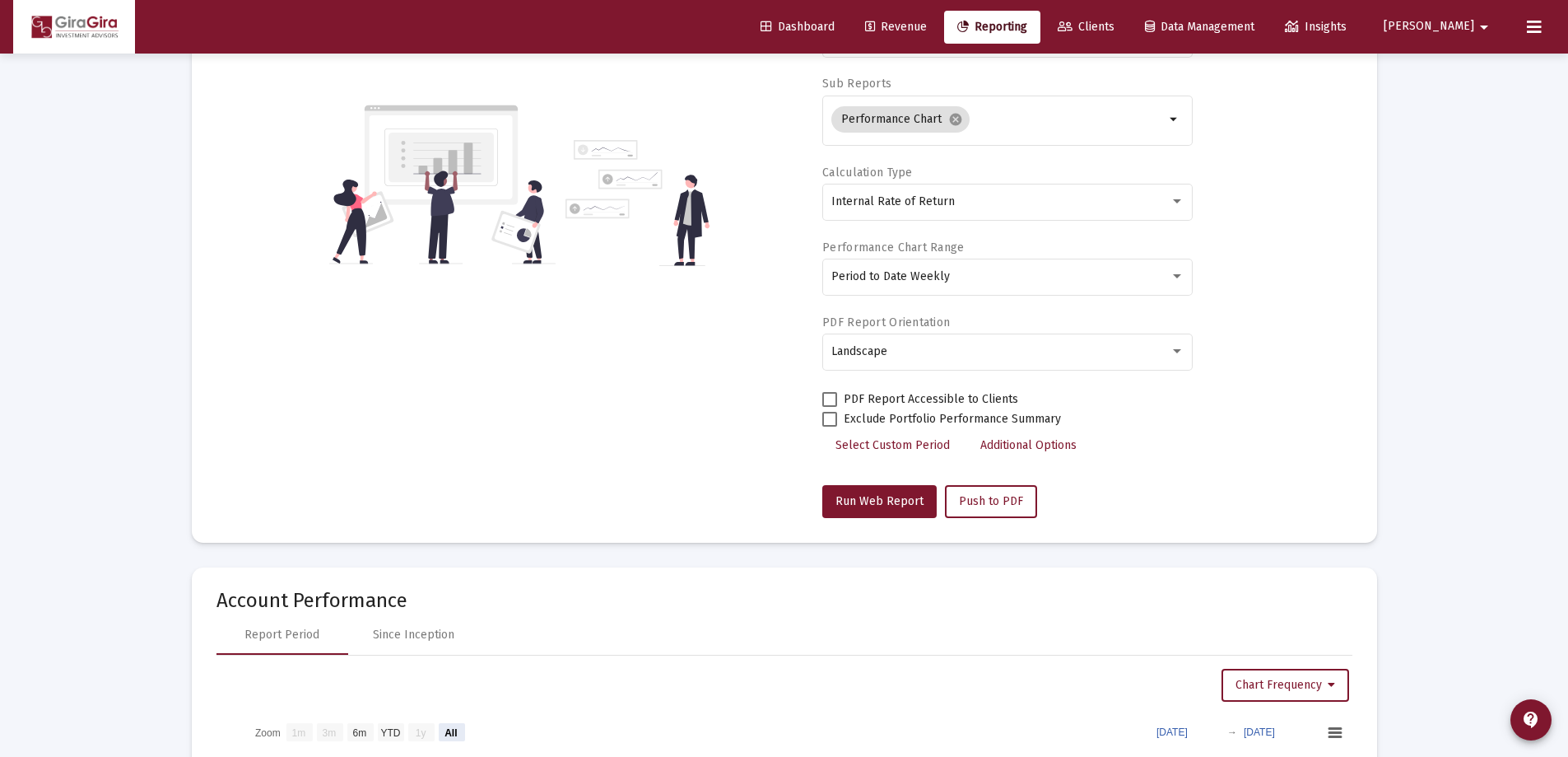
scroll to position [659, 0]
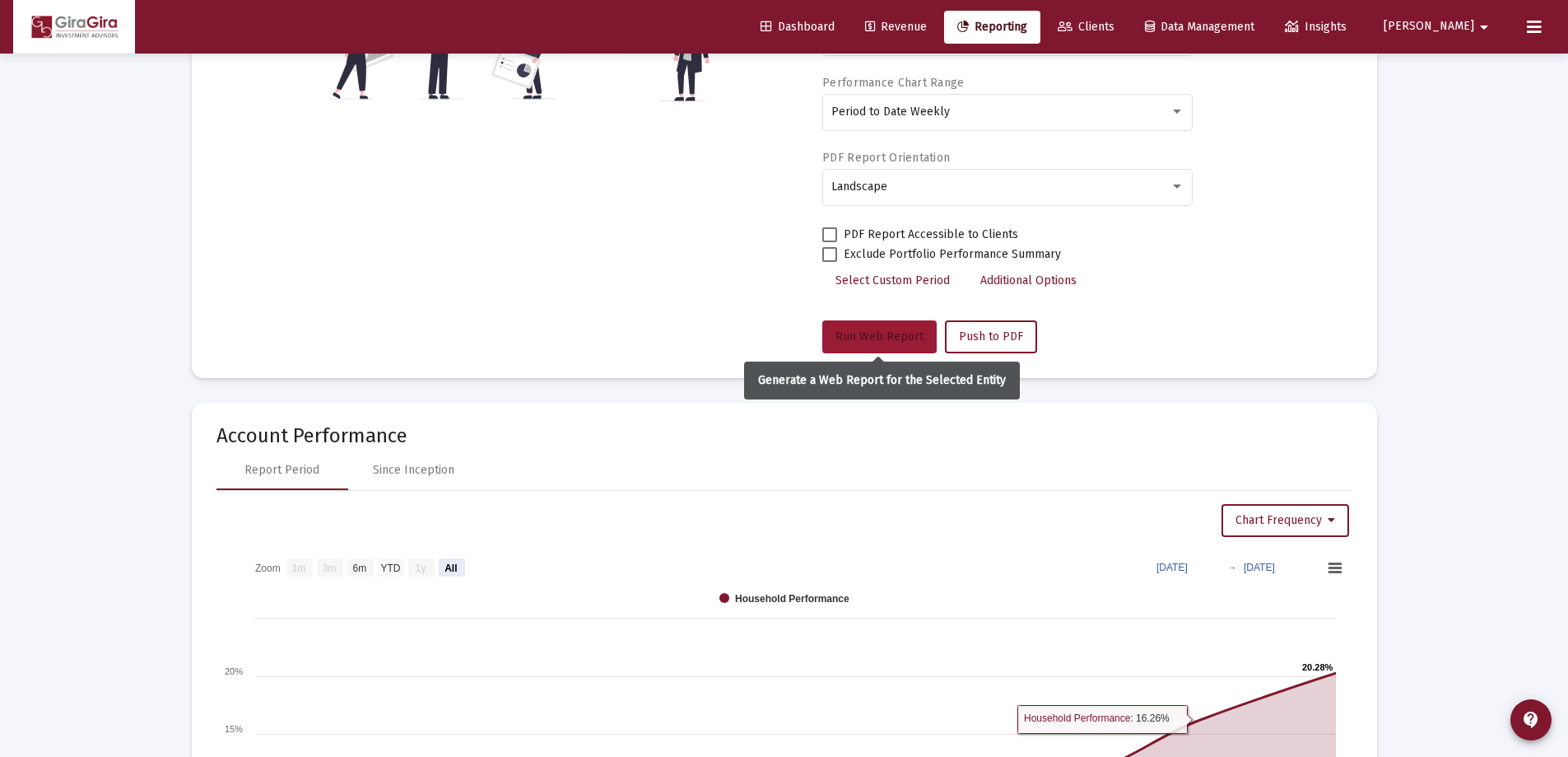
click at [880, 332] on span "Run Web Report" at bounding box center [879, 337] width 88 height 14
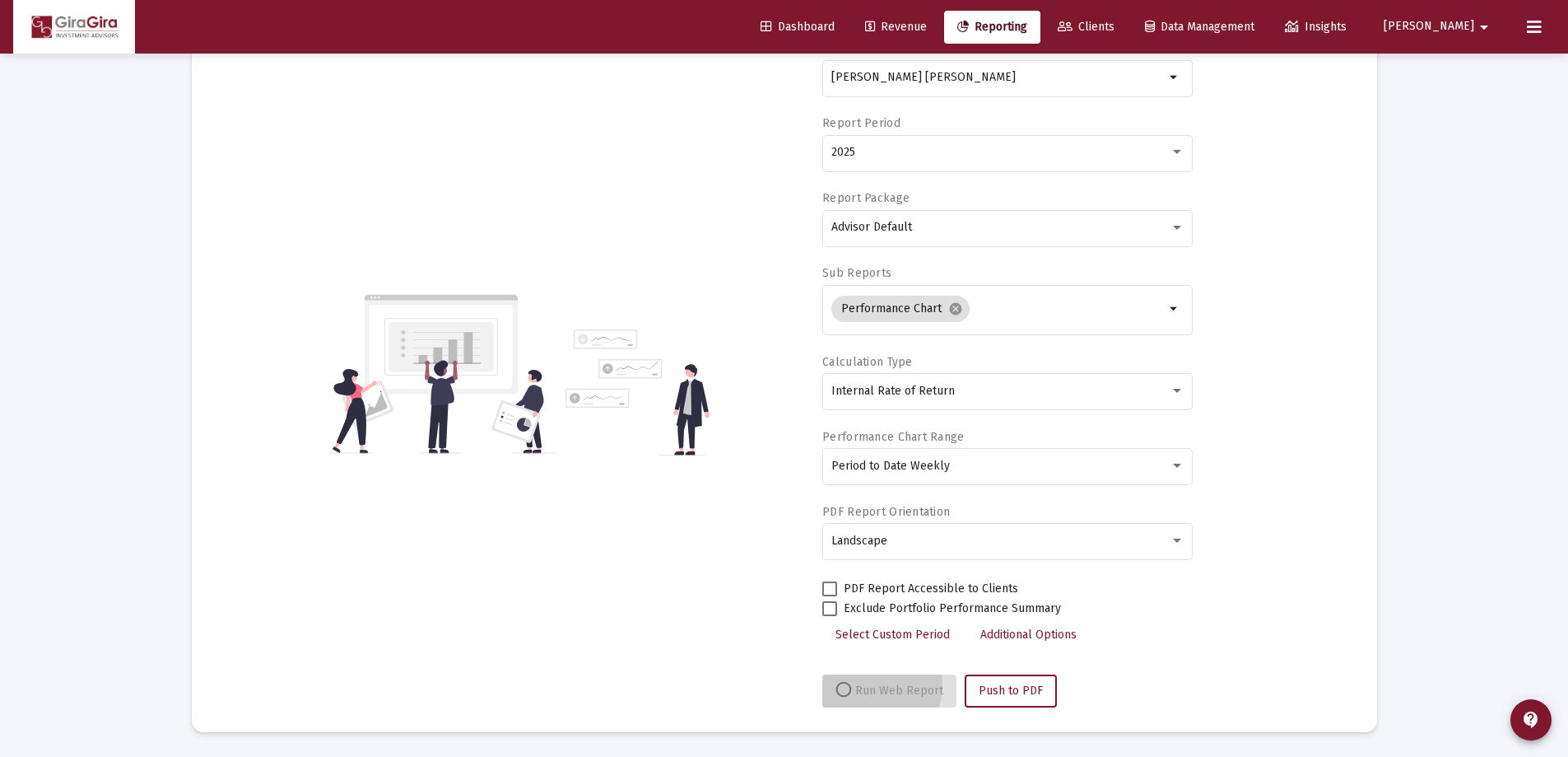
scroll to position [140, 0]
select select "View all"
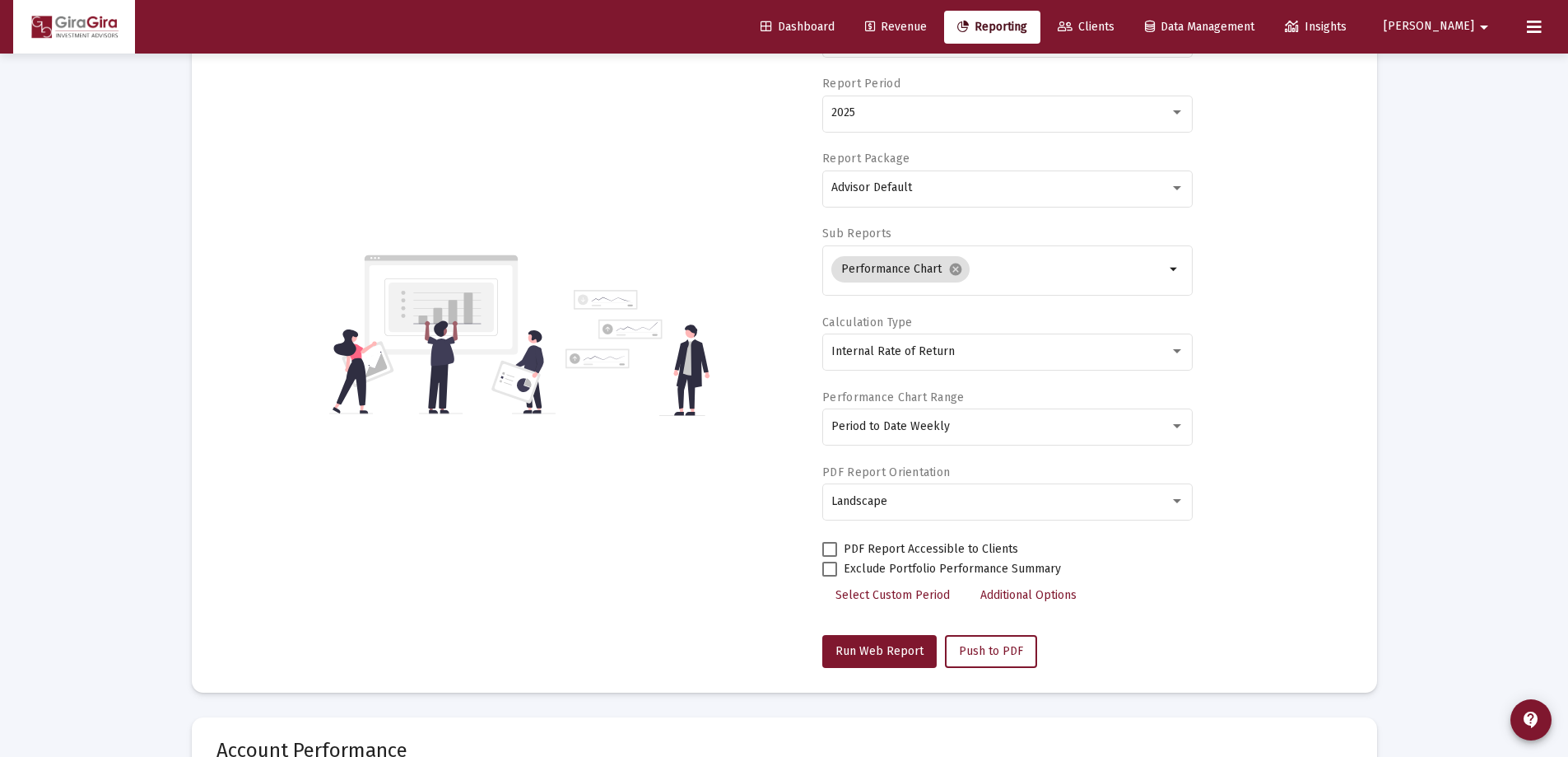
scroll to position [82, 0]
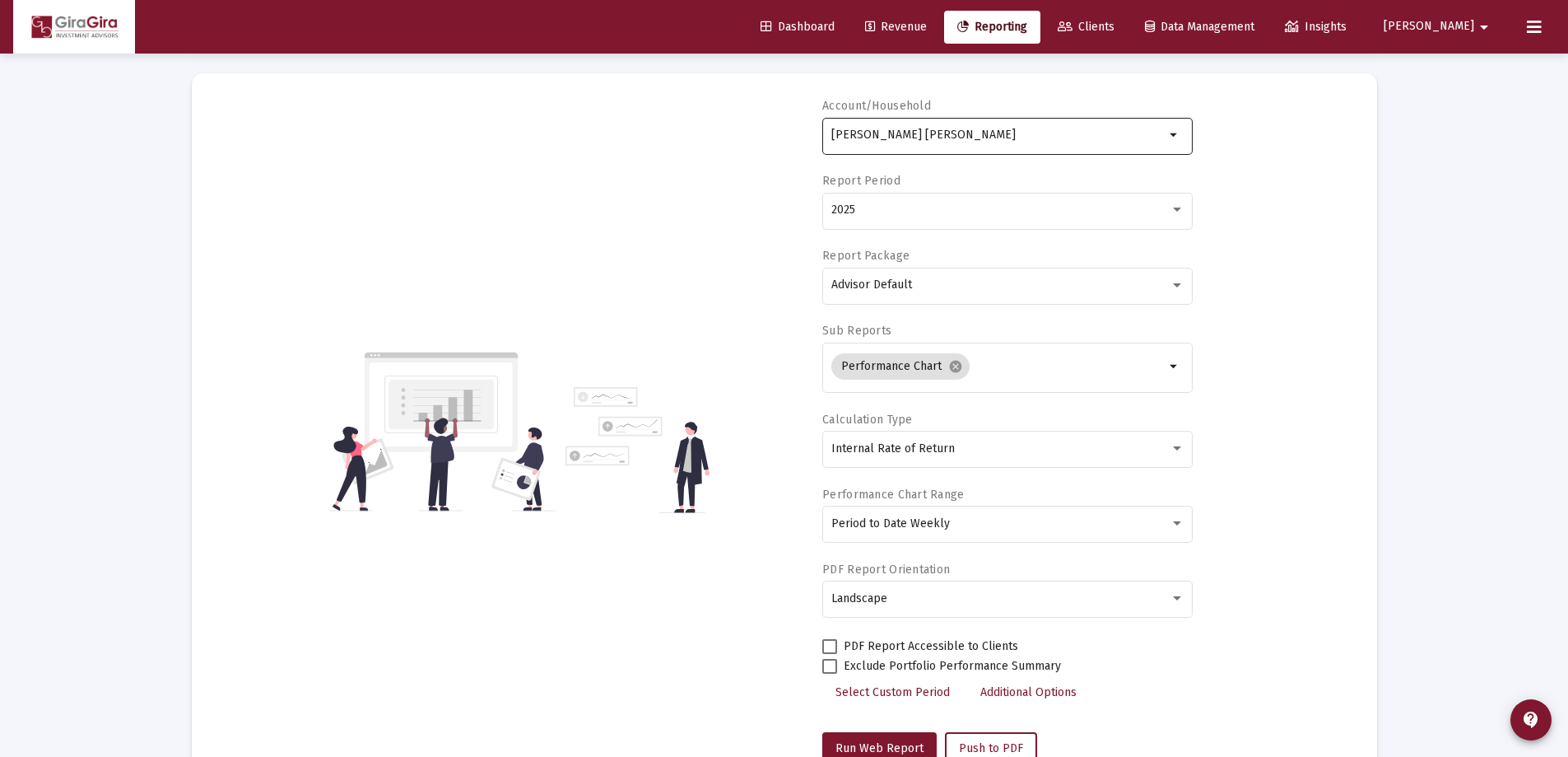
click at [889, 135] on input "[PERSON_NAME] [PERSON_NAME]" at bounding box center [998, 135] width 333 height 13
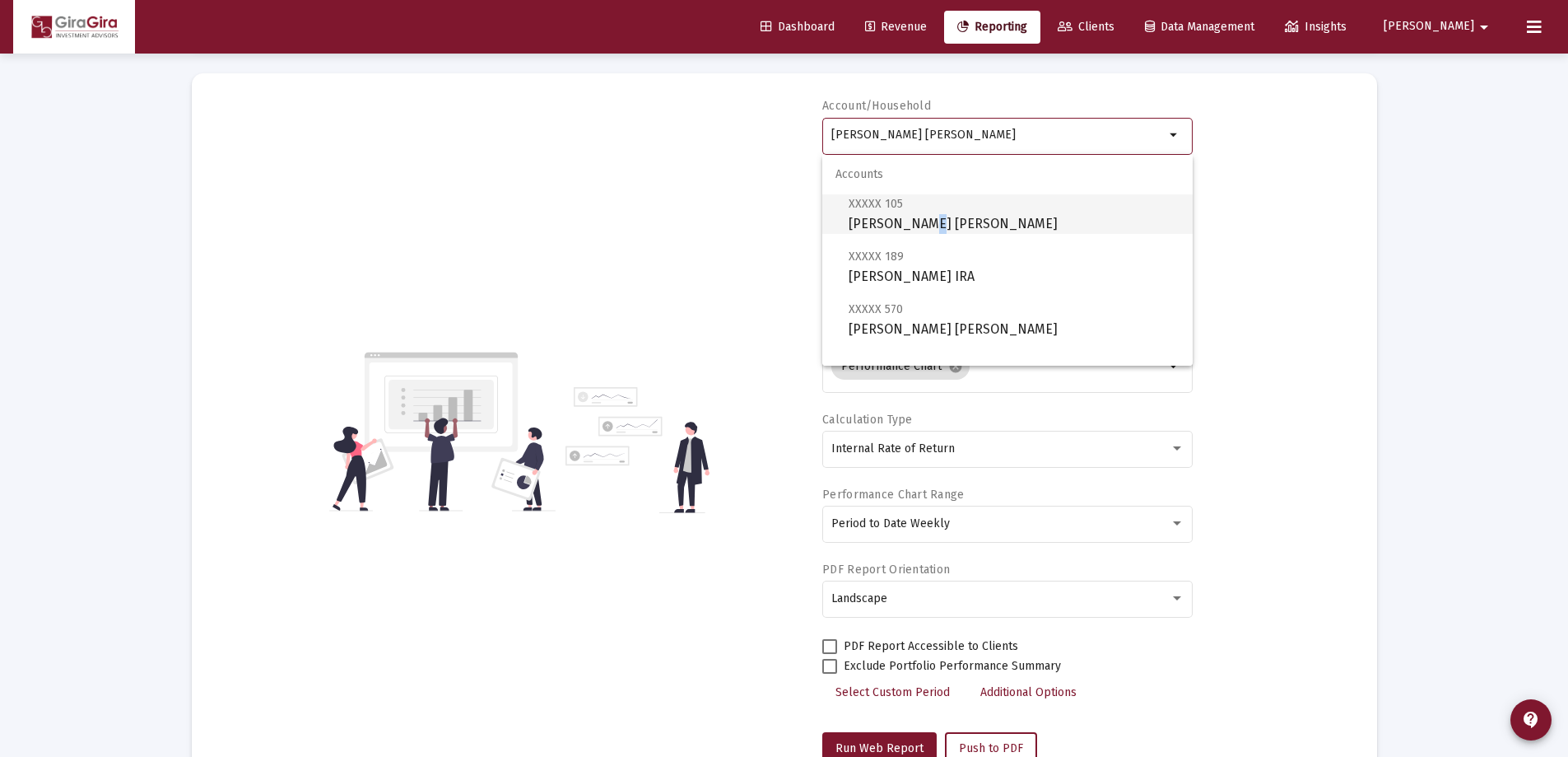
click at [909, 223] on span "XXXXX 105 [PERSON_NAME] [PERSON_NAME]" at bounding box center [1013, 214] width 330 height 40
type input "[PERSON_NAME] [PERSON_NAME]"
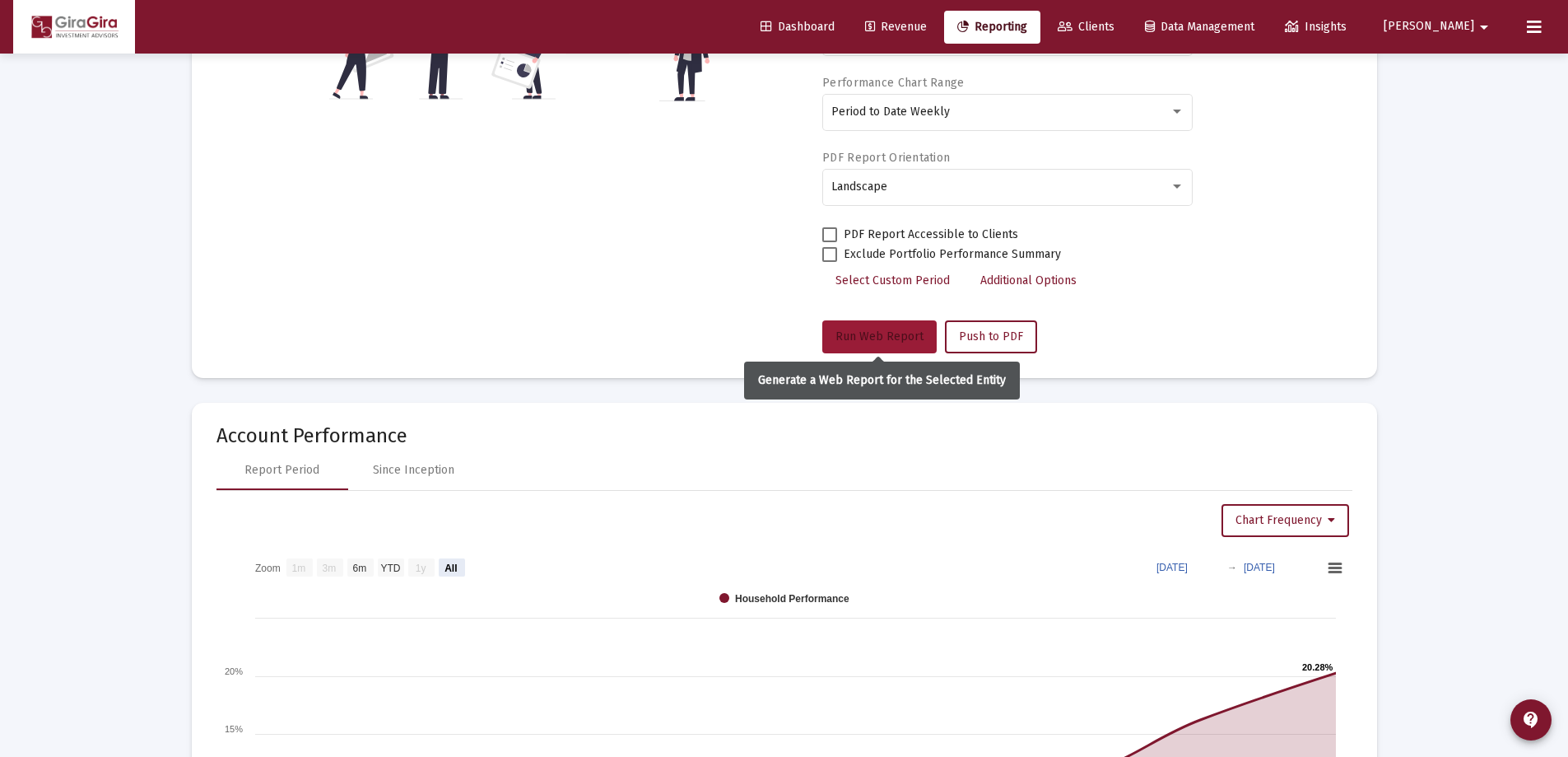
click at [878, 335] on span "Run Web Report" at bounding box center [879, 337] width 88 height 14
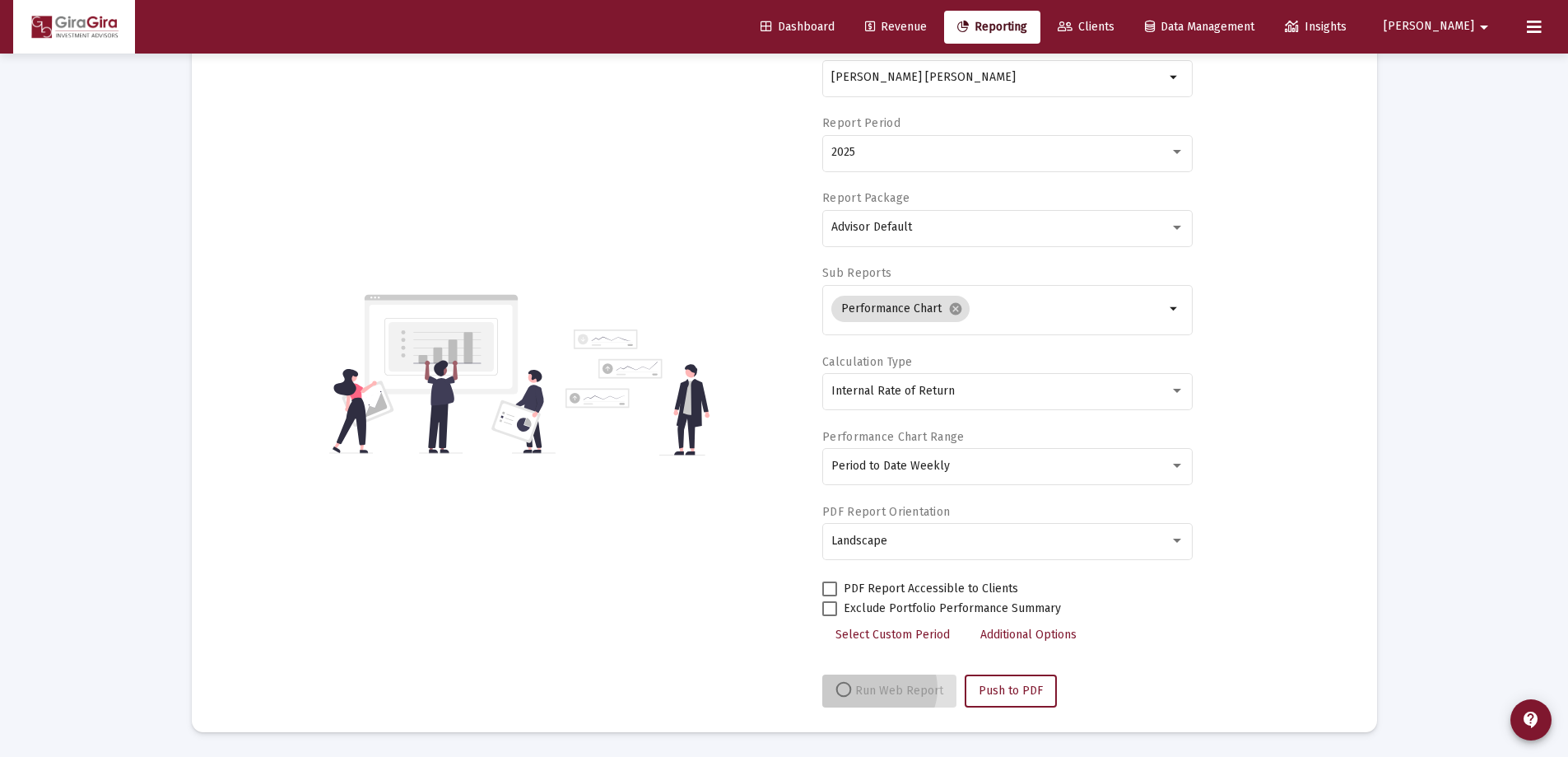
scroll to position [140, 0]
select select "View all"
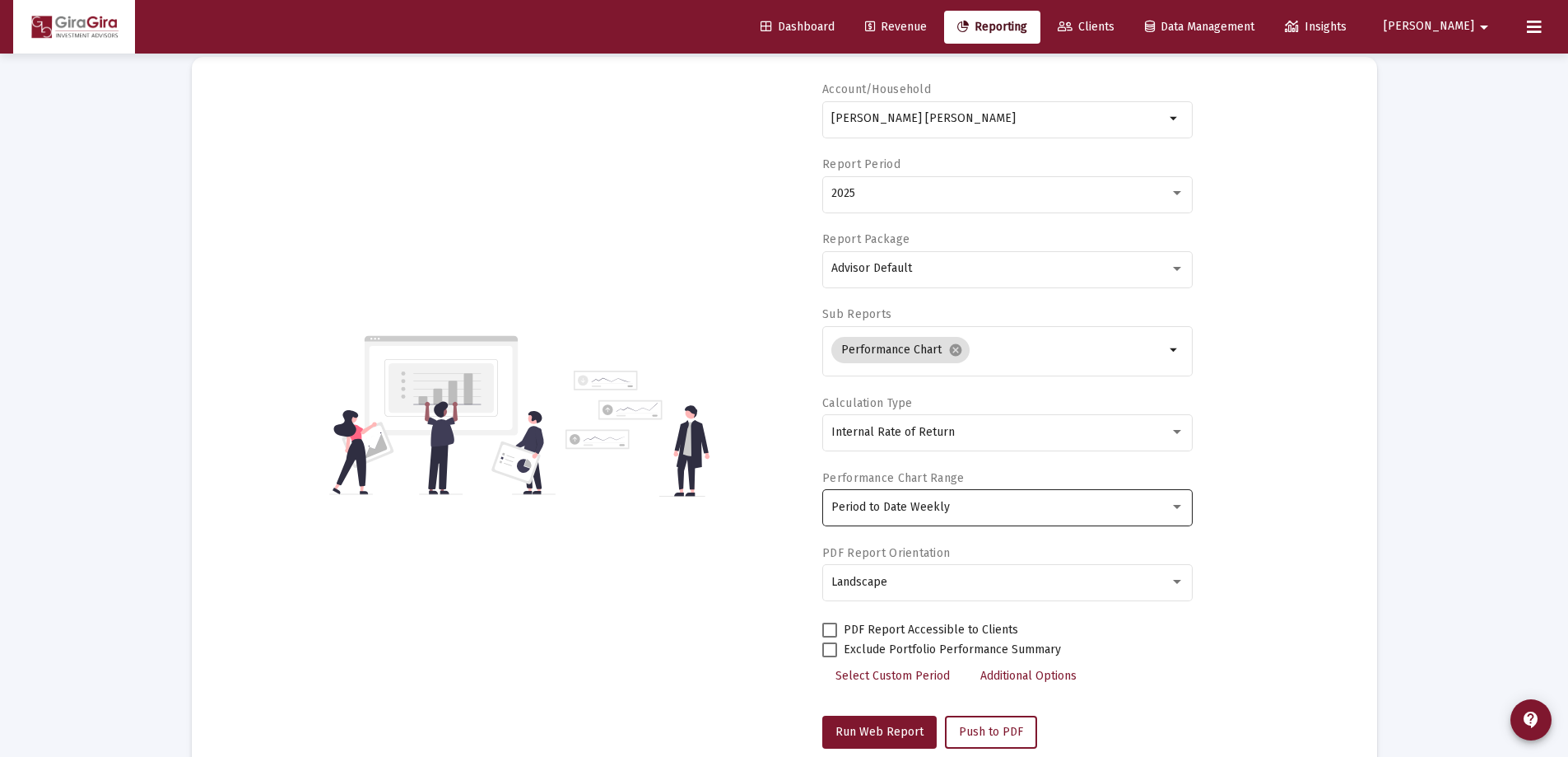
scroll to position [82, 0]
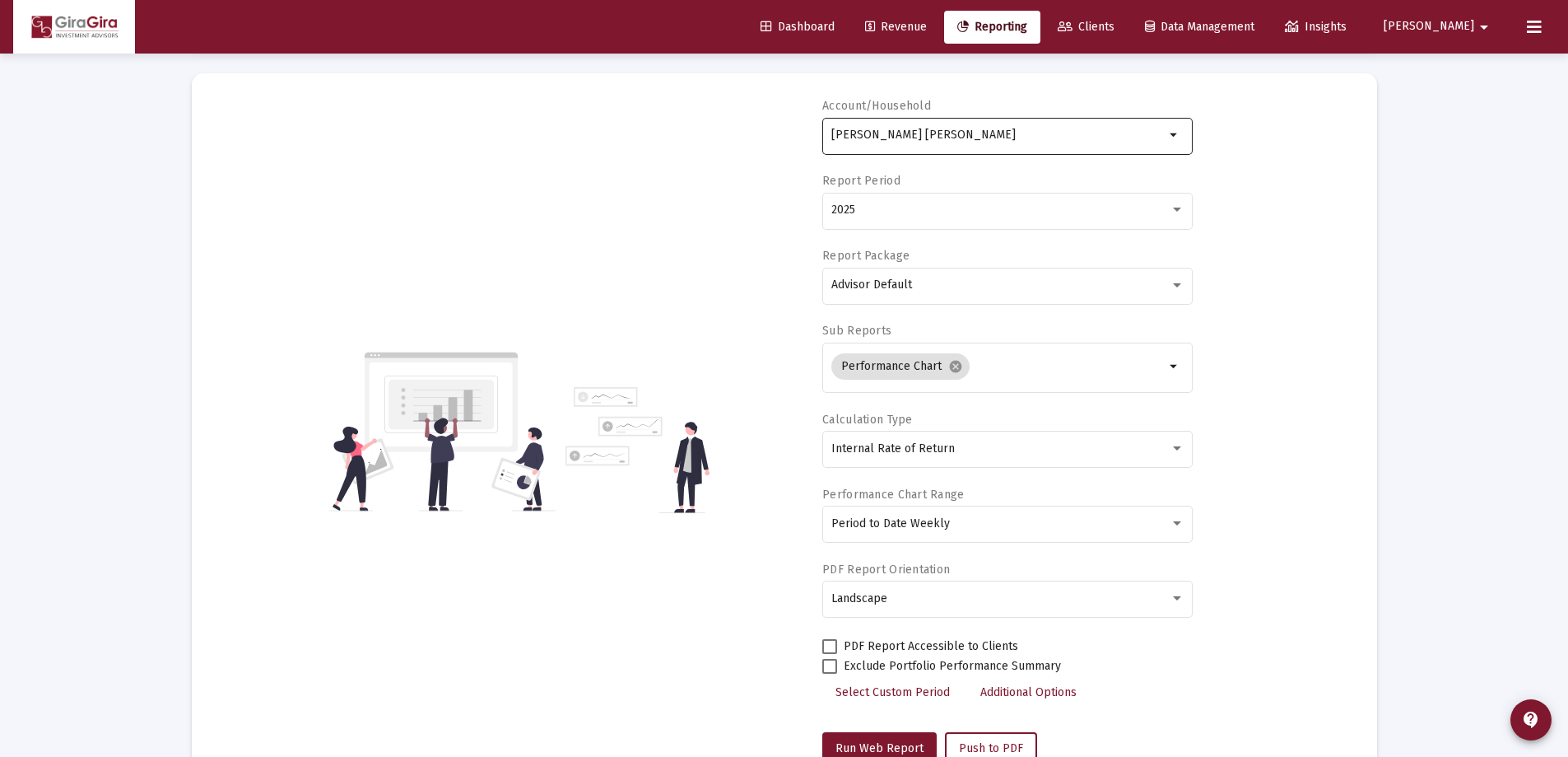
click at [916, 132] on input "[PERSON_NAME] [PERSON_NAME]" at bounding box center [998, 135] width 333 height 13
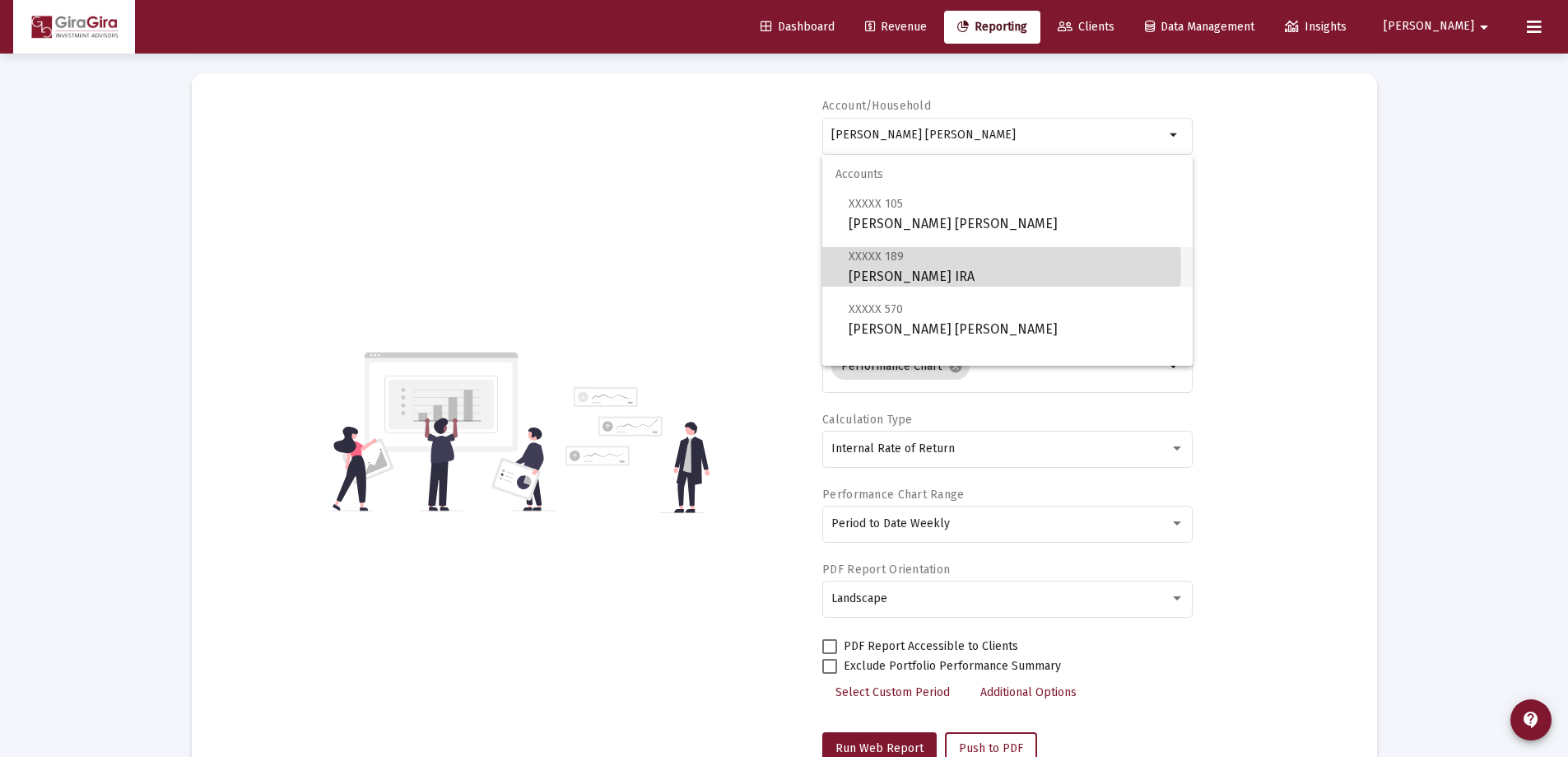
click at [919, 267] on span "XXXXX 189 [PERSON_NAME] IRA" at bounding box center [1013, 267] width 330 height 40
type input "[PERSON_NAME] IRA"
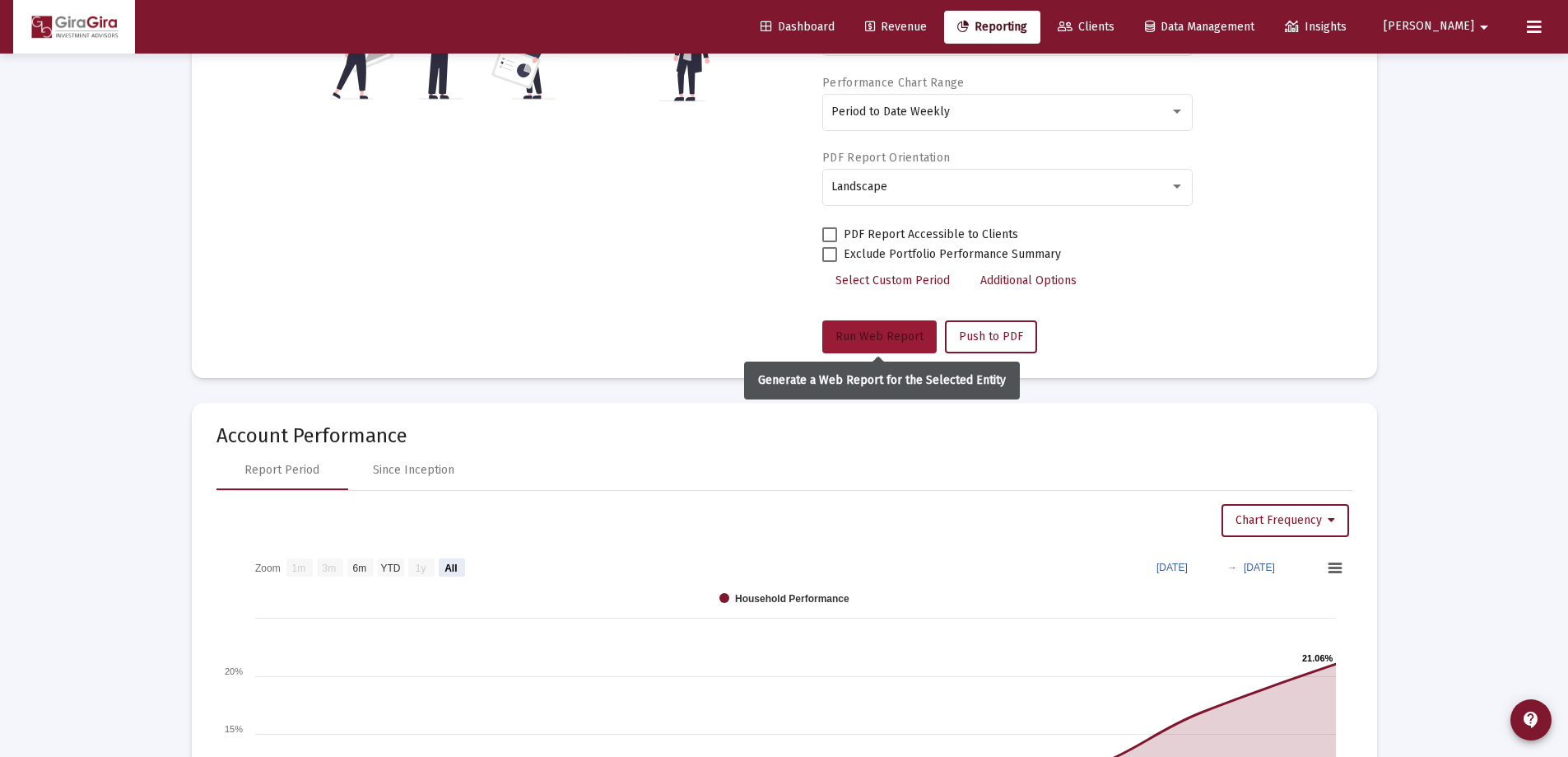
click at [868, 326] on button "Run Web Report" at bounding box center [879, 337] width 115 height 33
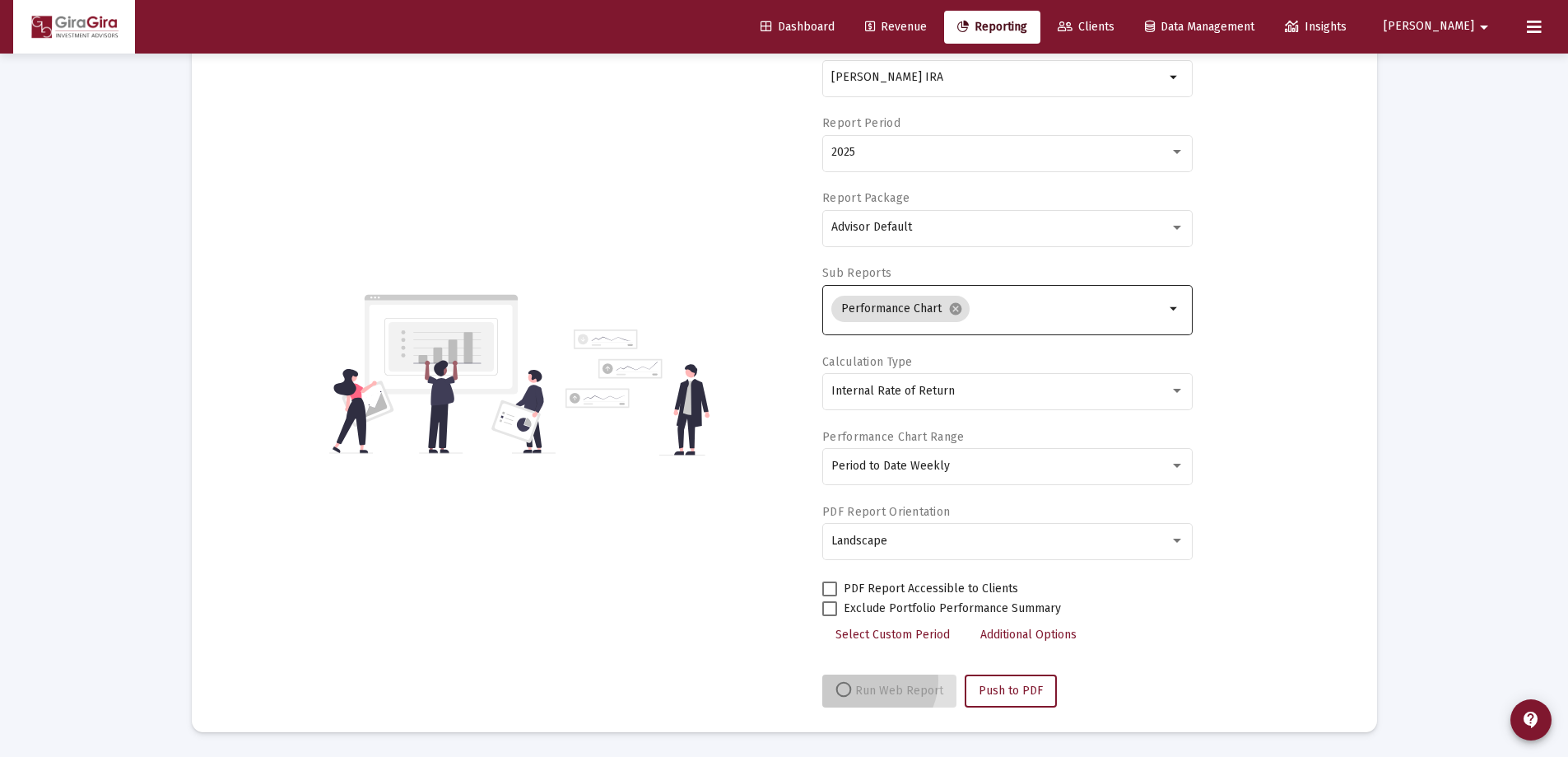
scroll to position [140, 0]
select select "View all"
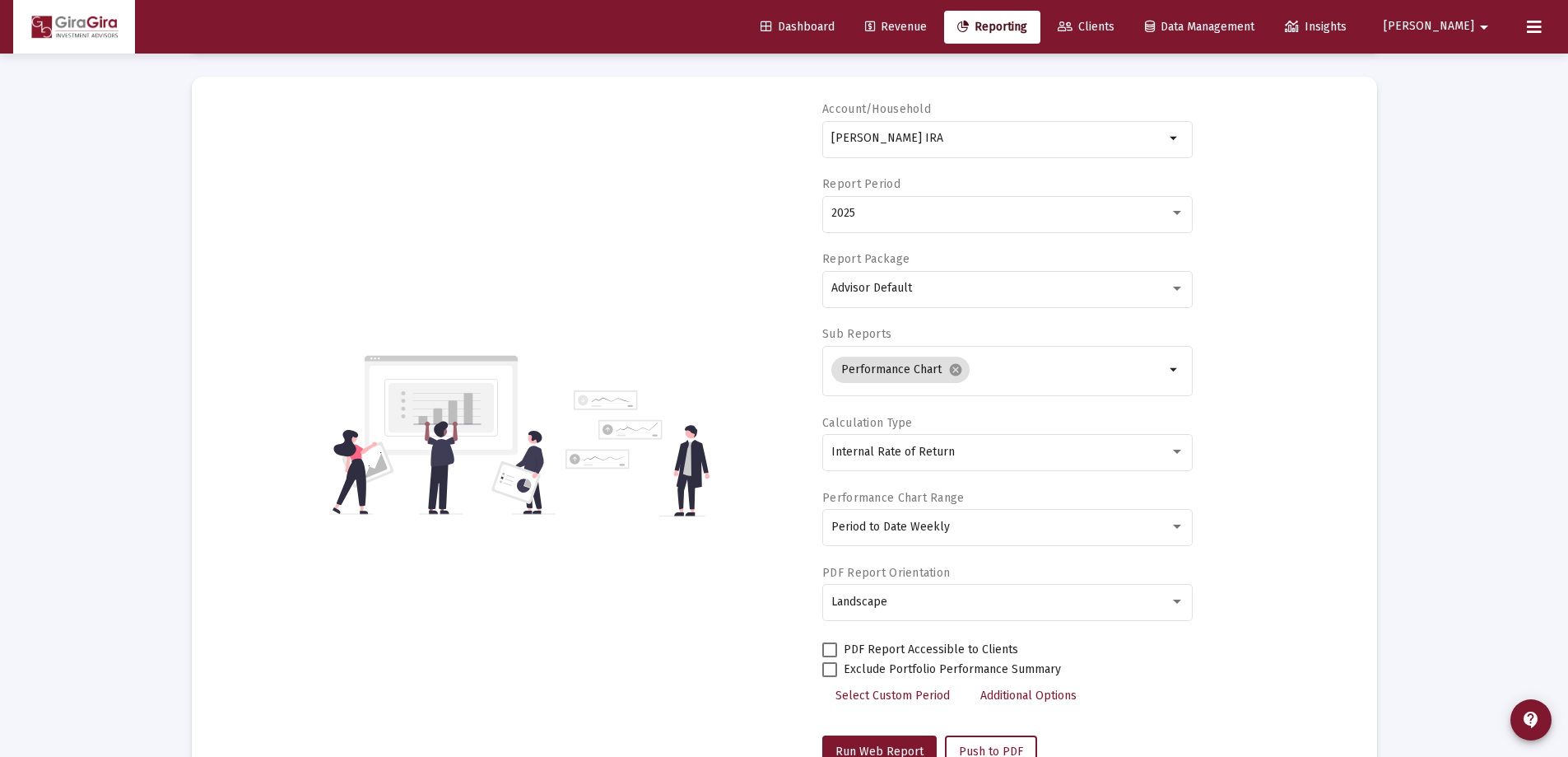
scroll to position [0, 0]
